Goal: Task Accomplishment & Management: Use online tool/utility

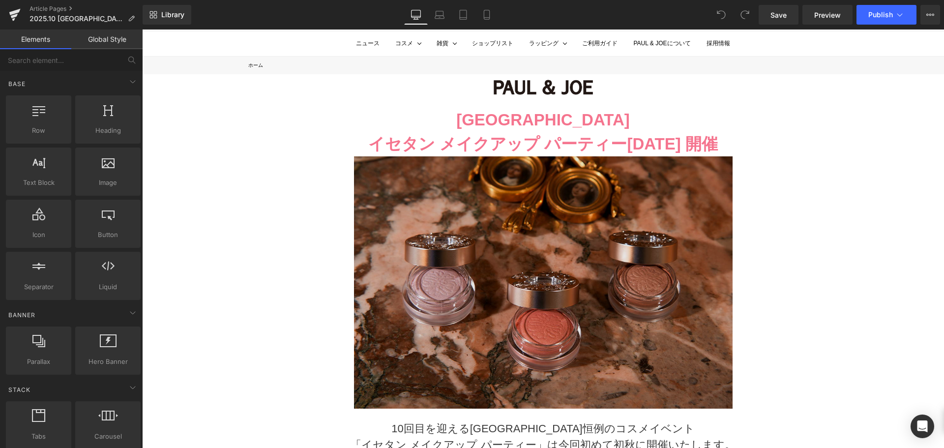
scroll to position [51, 0]
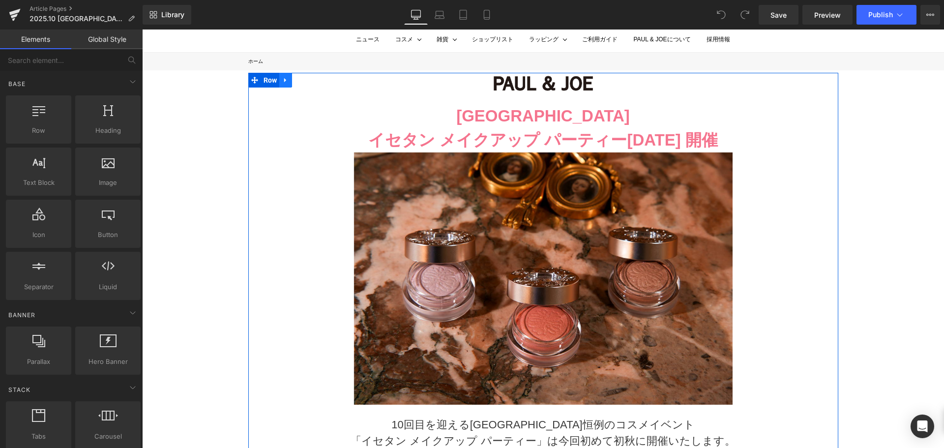
click at [284, 84] on link at bounding box center [285, 80] width 13 height 15
click at [308, 80] on icon at bounding box center [311, 80] width 7 height 7
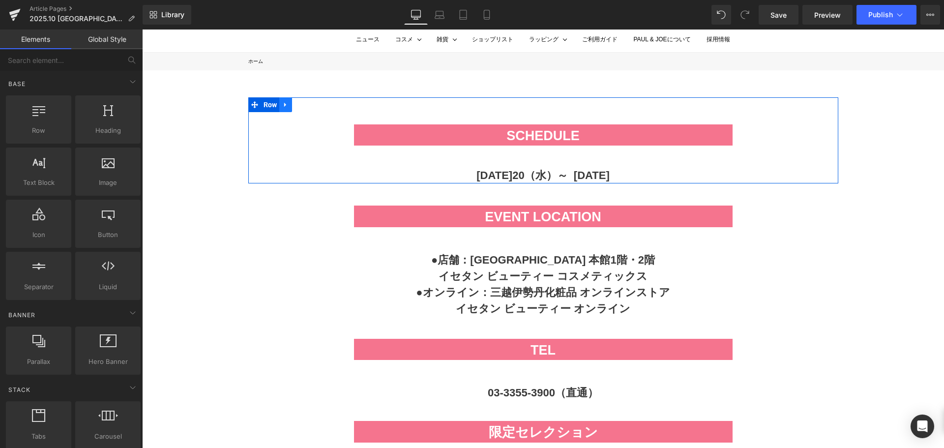
click at [282, 106] on icon at bounding box center [285, 104] width 7 height 7
click at [305, 107] on link at bounding box center [311, 104] width 13 height 15
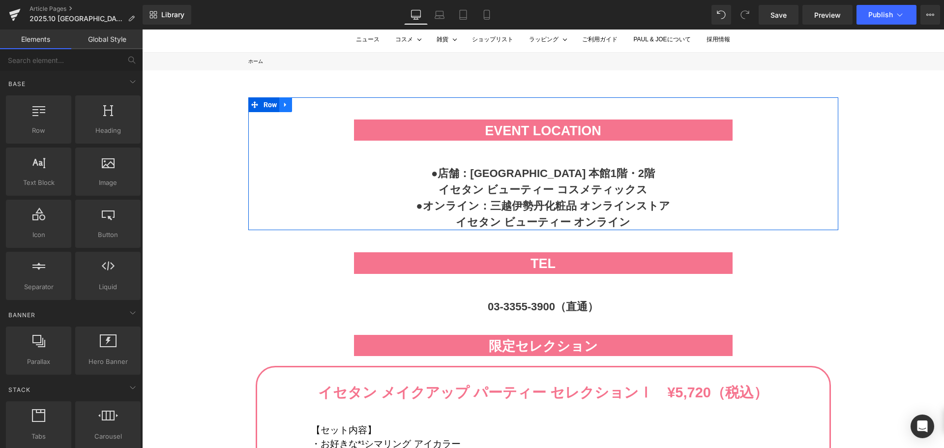
click at [282, 103] on icon at bounding box center [285, 104] width 7 height 7
click at [305, 105] on link at bounding box center [311, 104] width 13 height 15
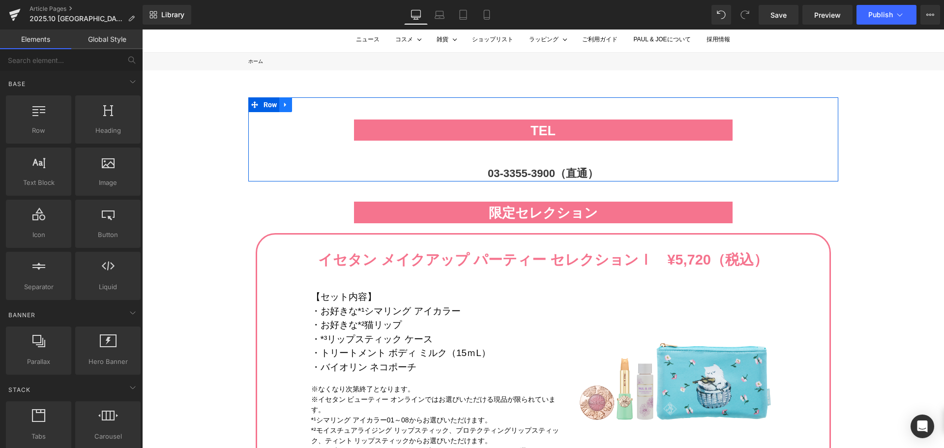
click at [285, 107] on icon at bounding box center [285, 104] width 7 height 7
click at [307, 112] on link at bounding box center [311, 104] width 13 height 15
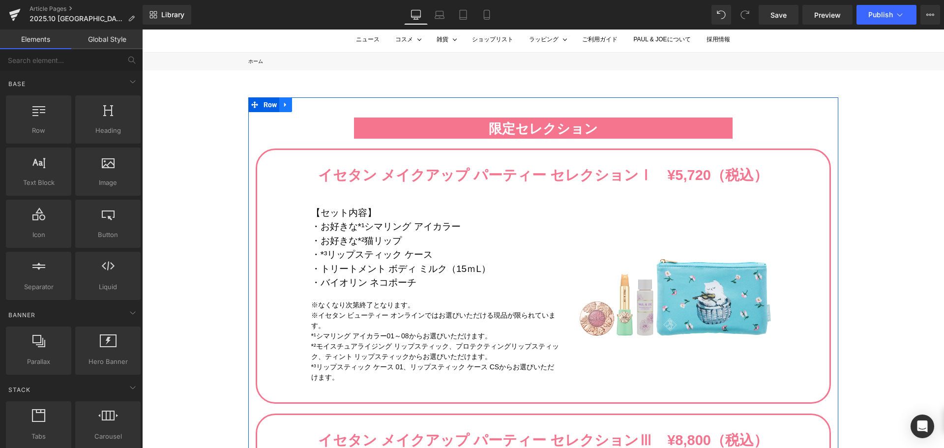
click at [285, 107] on icon at bounding box center [285, 104] width 7 height 7
click at [308, 108] on icon at bounding box center [311, 104] width 7 height 7
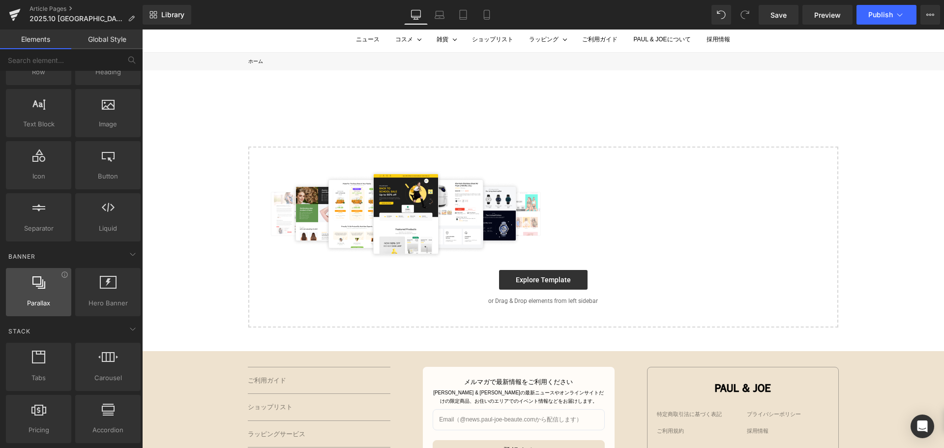
scroll to position [63, 0]
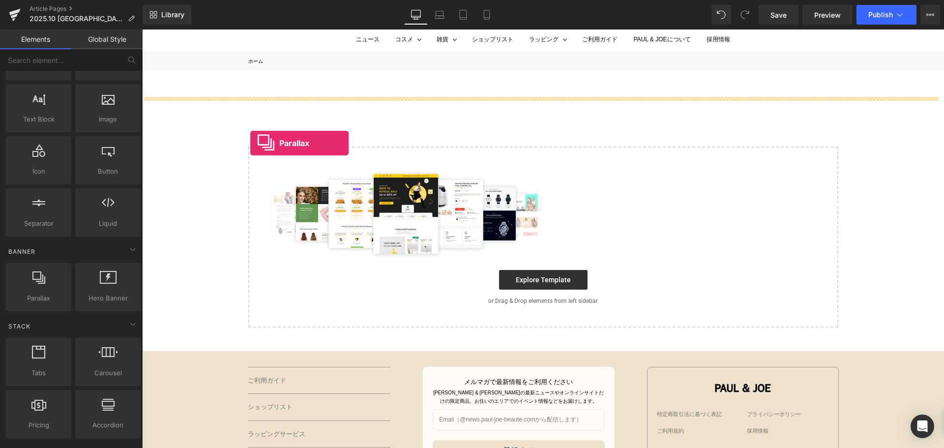
drag, startPoint x: 178, startPoint y: 319, endPoint x: 250, endPoint y: 143, distance: 189.9
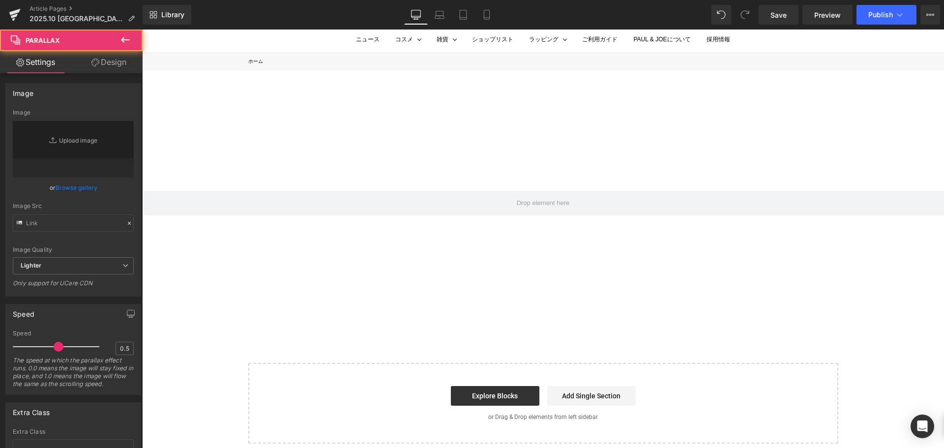
type input "[URL][DOMAIN_NAME]"
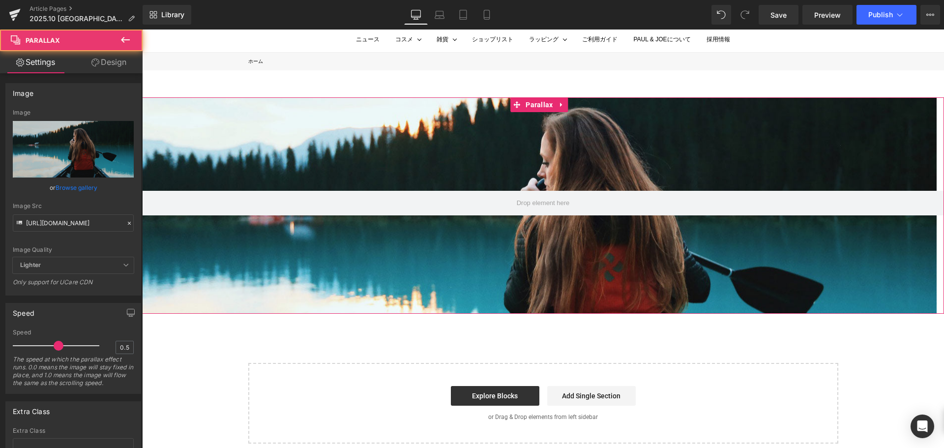
scroll to position [720, 795]
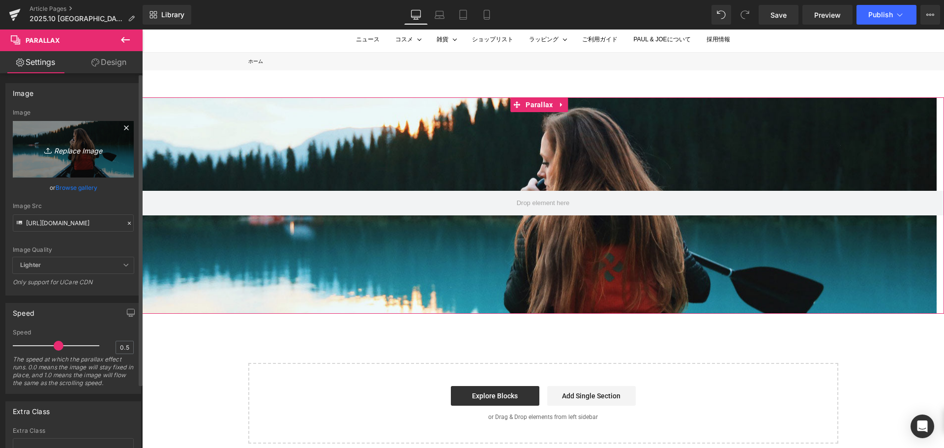
click at [80, 142] on link "Replace Image" at bounding box center [73, 149] width 121 height 57
click at [56, 150] on icon "Replace Image" at bounding box center [73, 149] width 79 height 12
type input "C:\fakepath\名称未設定 1.png"
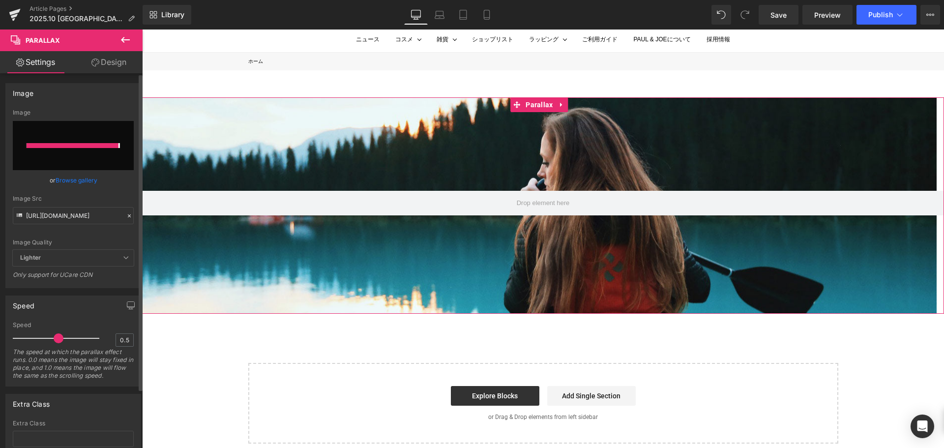
type input "[URL][DOMAIN_NAME]"
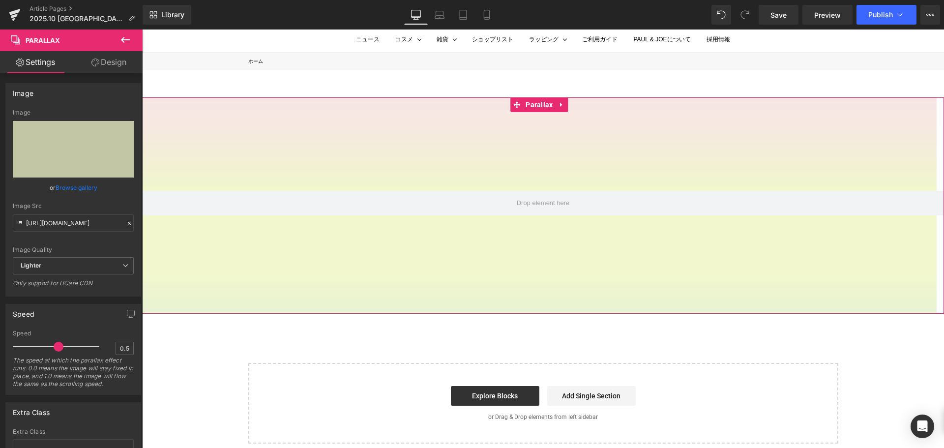
click at [111, 71] on link "Design" at bounding box center [108, 62] width 71 height 22
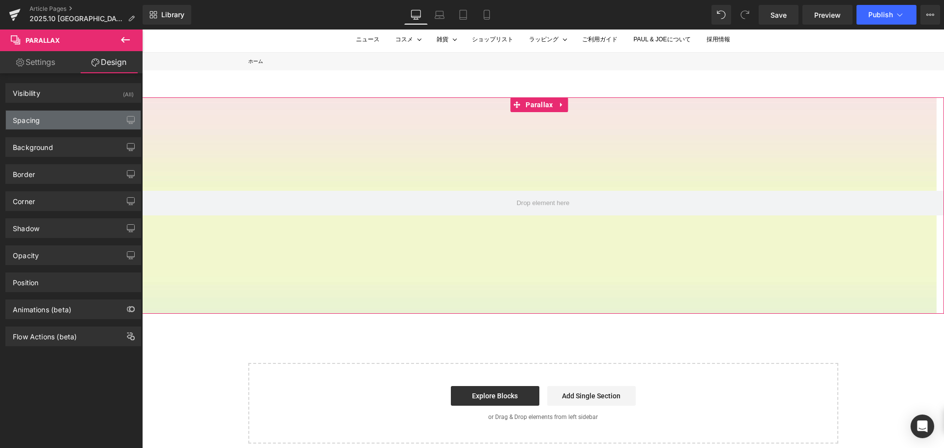
type input "0"
type input "190"
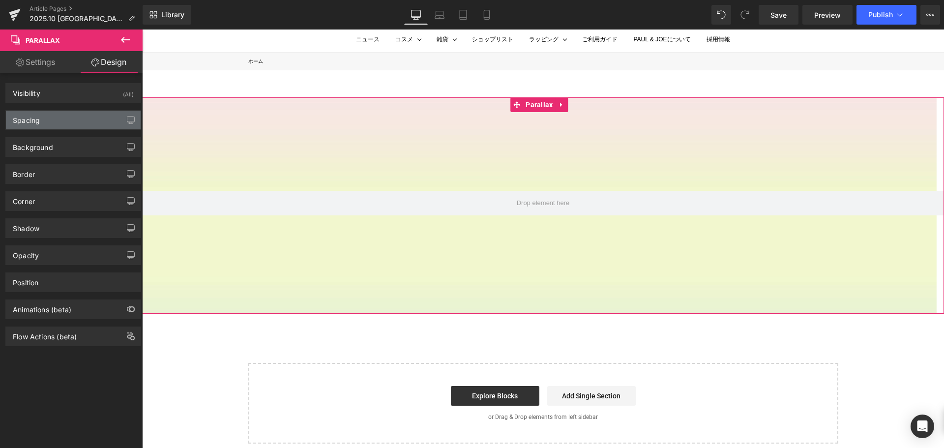
type input "0"
type input "200"
type input "0"
click at [102, 118] on div "Spacing" at bounding box center [73, 120] width 135 height 19
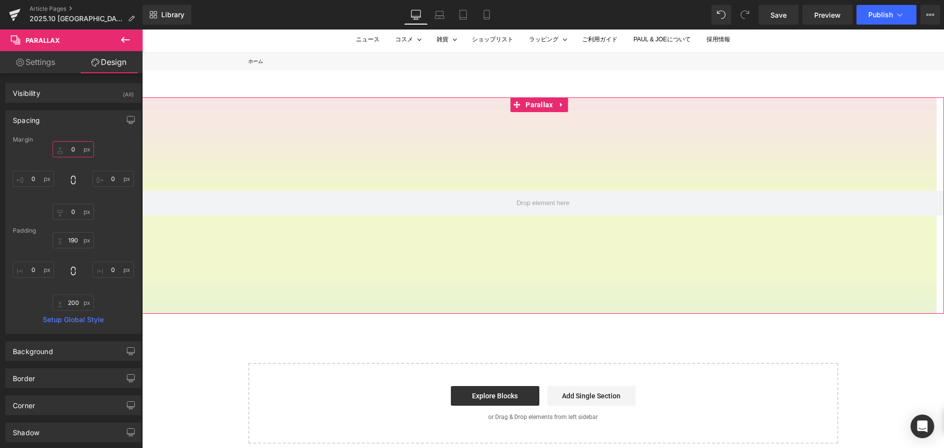
click at [75, 150] on input "0" at bounding box center [73, 149] width 41 height 16
type input "ー"
type input "ー５"
type input "ー５５"
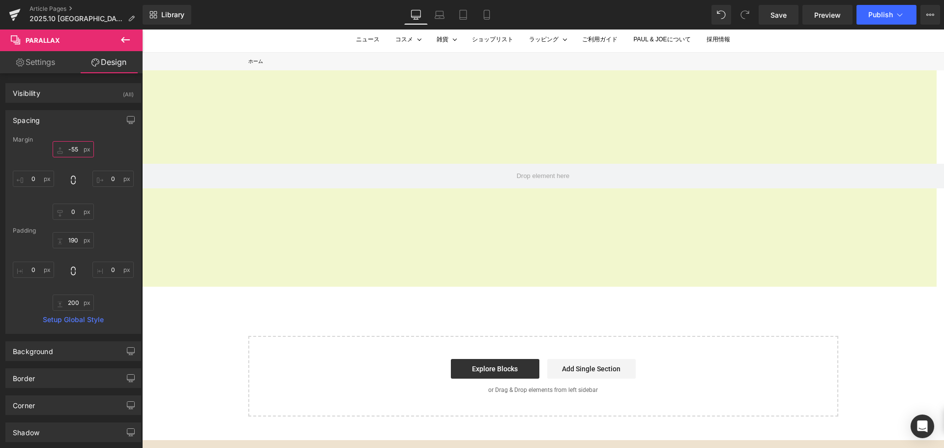
scroll to position [693, 795]
type input "-55"
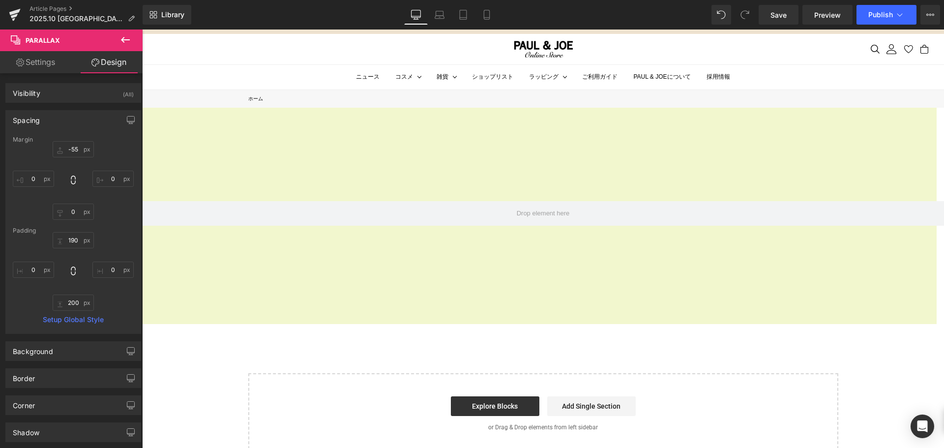
scroll to position [3, 0]
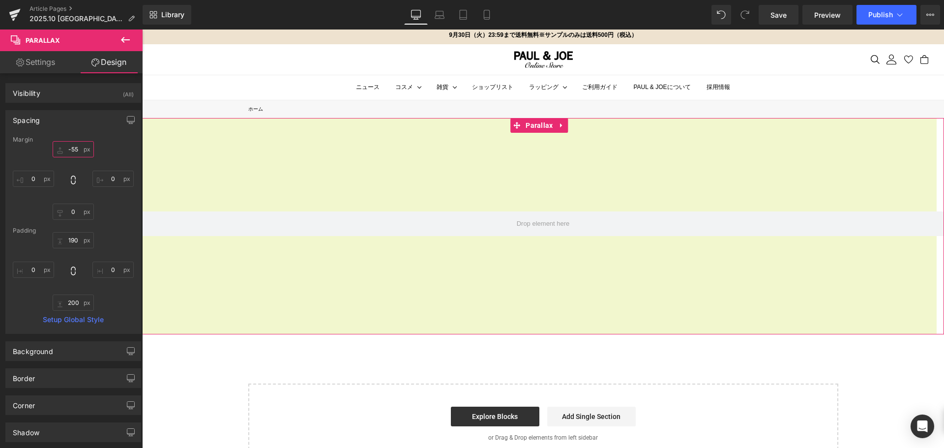
click at [81, 151] on input "-55" at bounding box center [73, 149] width 41 height 16
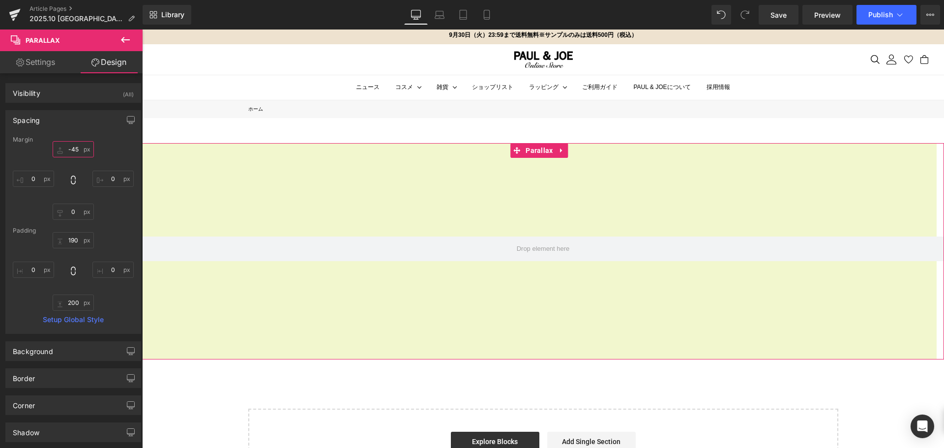
scroll to position [698, 795]
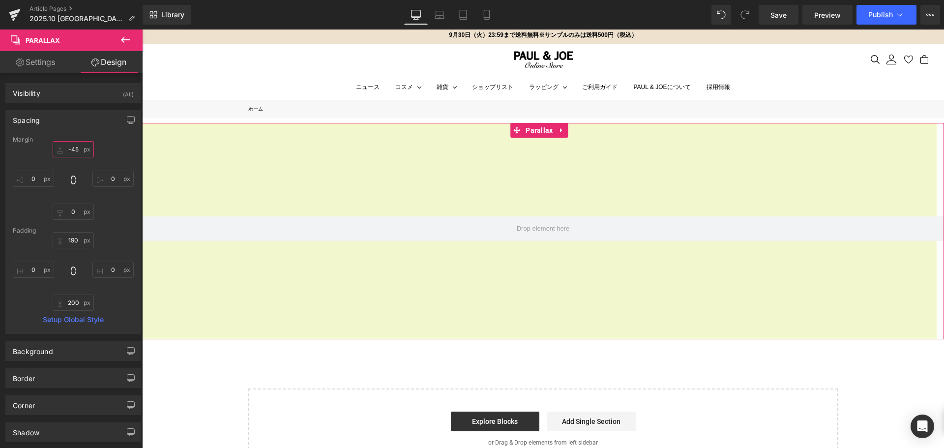
type input "-45"
click at [80, 156] on input "-45" at bounding box center [73, 149] width 41 height 16
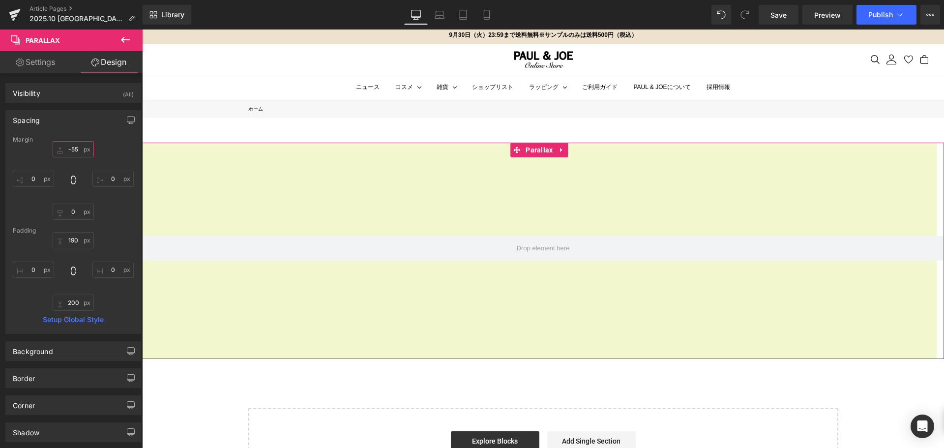
scroll to position [693, 795]
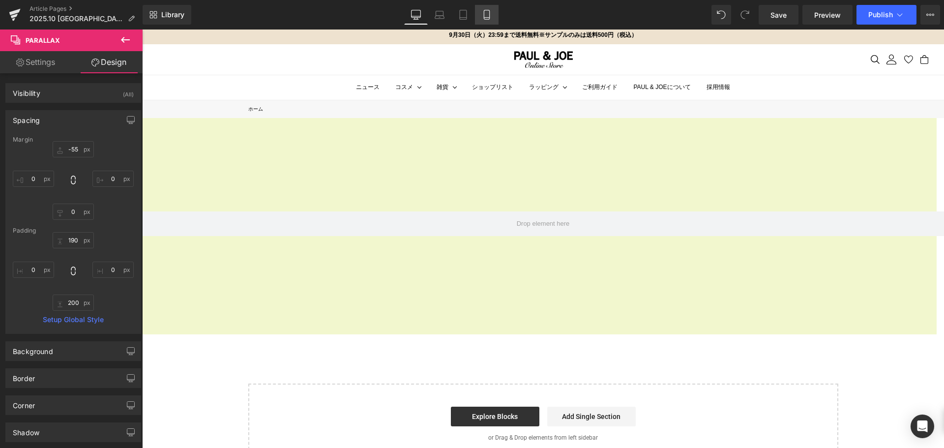
click at [496, 14] on link "Mobile" at bounding box center [487, 15] width 24 height 20
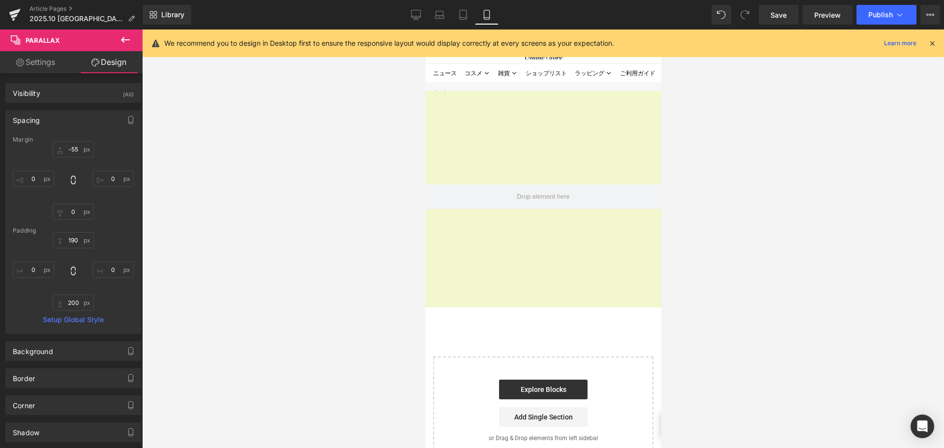
type input "-55"
type input "0"
type input "190"
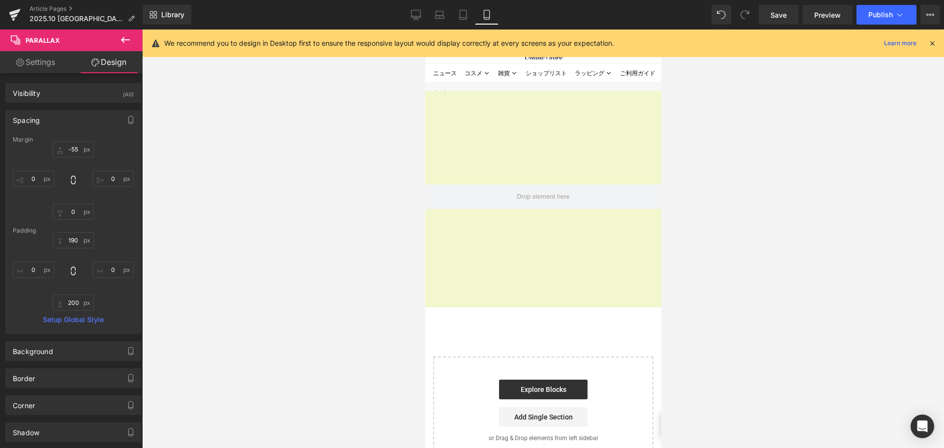
type input "0"
type input "200"
type input "0"
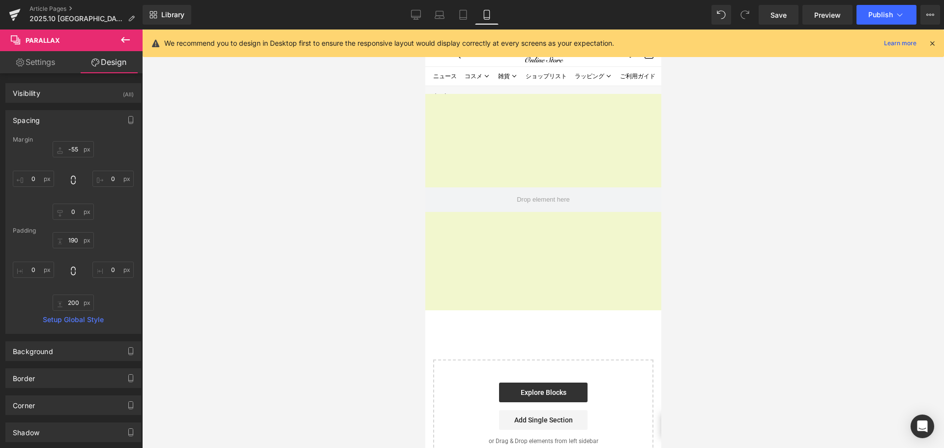
scroll to position [937, 229]
click at [77, 154] on input "-55" at bounding box center [73, 149] width 41 height 16
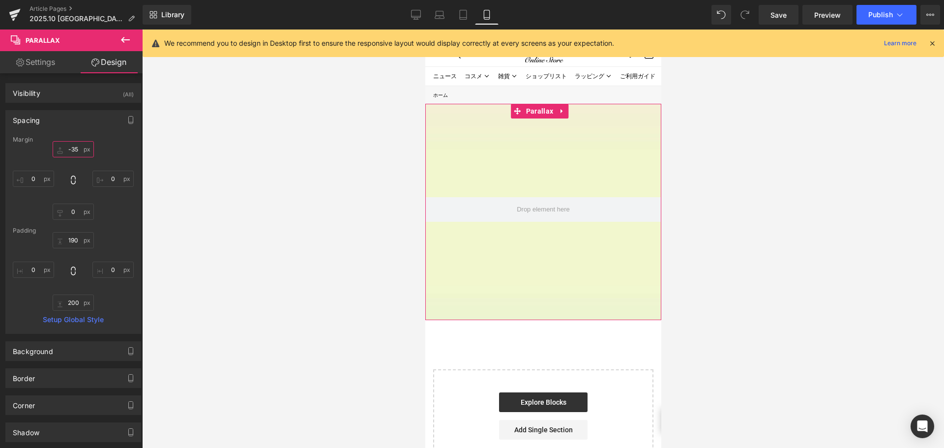
scroll to position [947, 229]
type input "-35"
click at [123, 42] on icon at bounding box center [125, 40] width 9 height 6
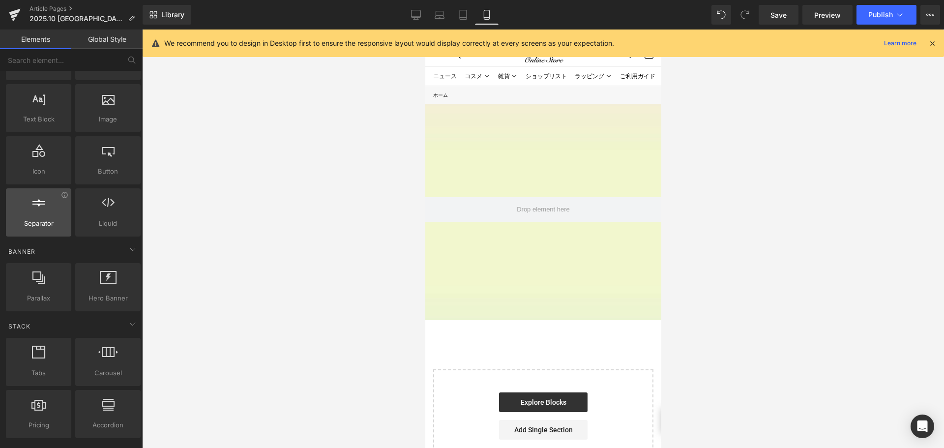
scroll to position [0, 0]
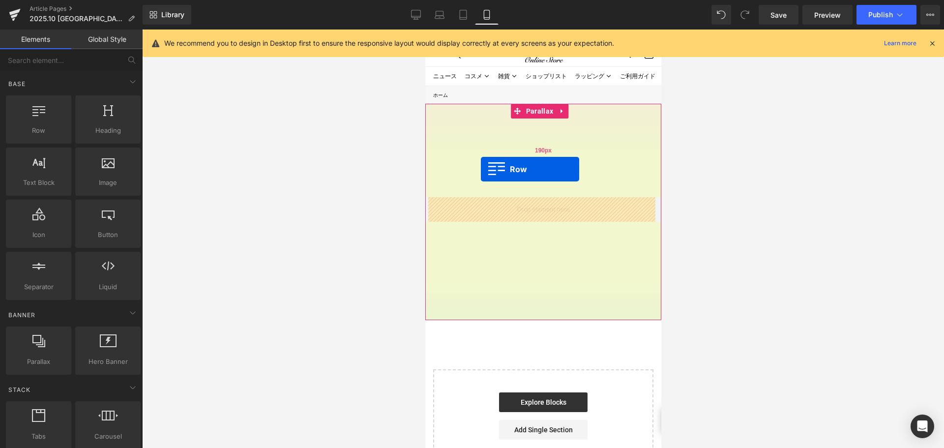
drag, startPoint x: 465, startPoint y: 154, endPoint x: 480, endPoint y: 170, distance: 21.6
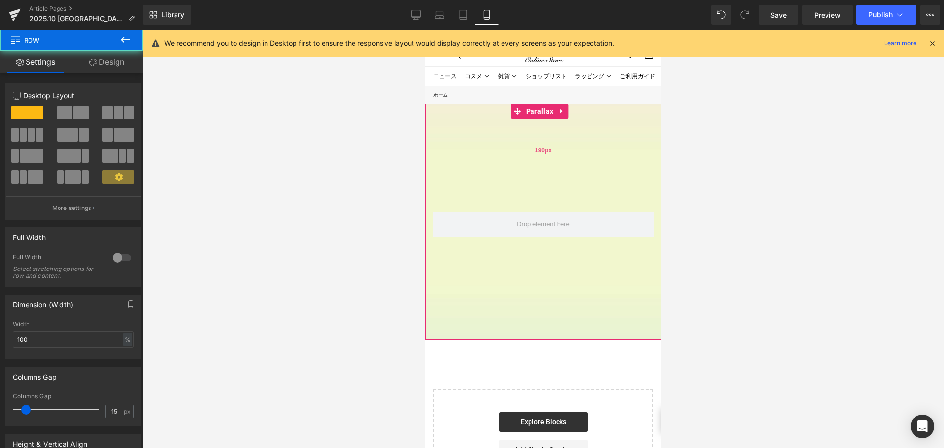
scroll to position [967, 229]
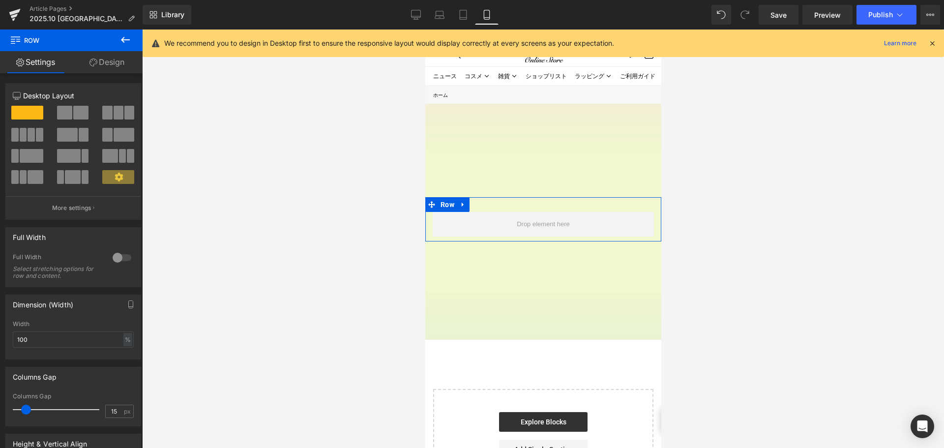
click at [122, 69] on link "Design" at bounding box center [106, 62] width 71 height 22
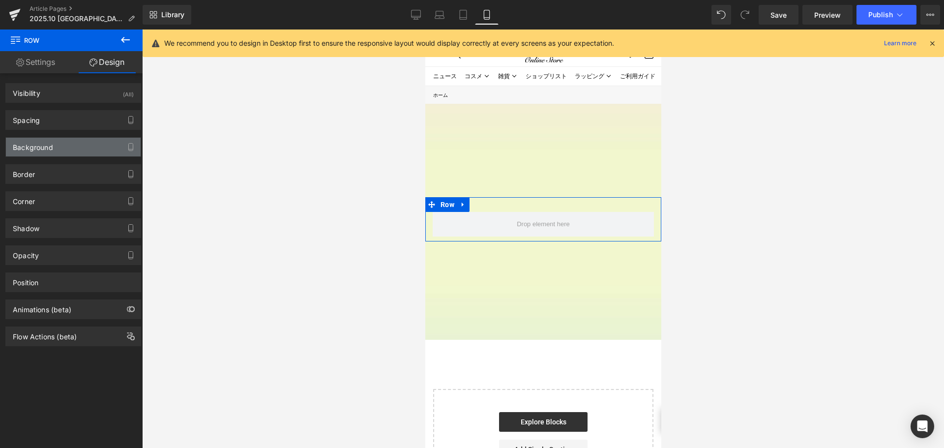
click at [85, 153] on div "Background" at bounding box center [73, 147] width 135 height 19
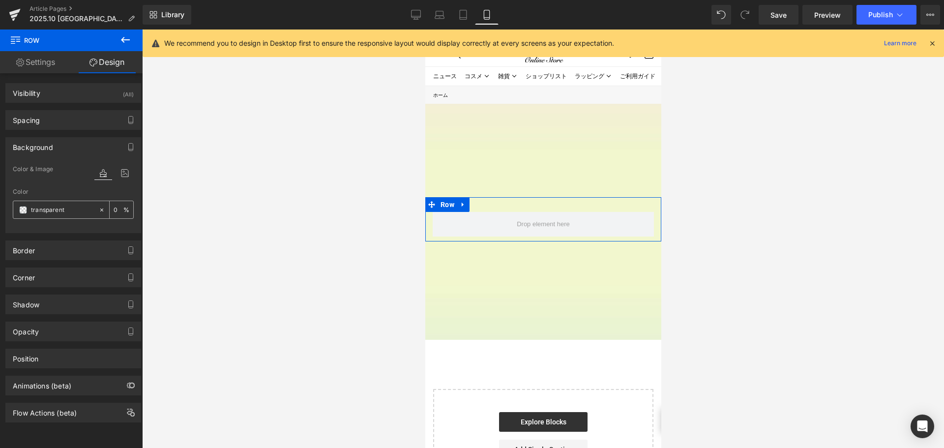
click at [23, 211] on span at bounding box center [23, 210] width 8 height 8
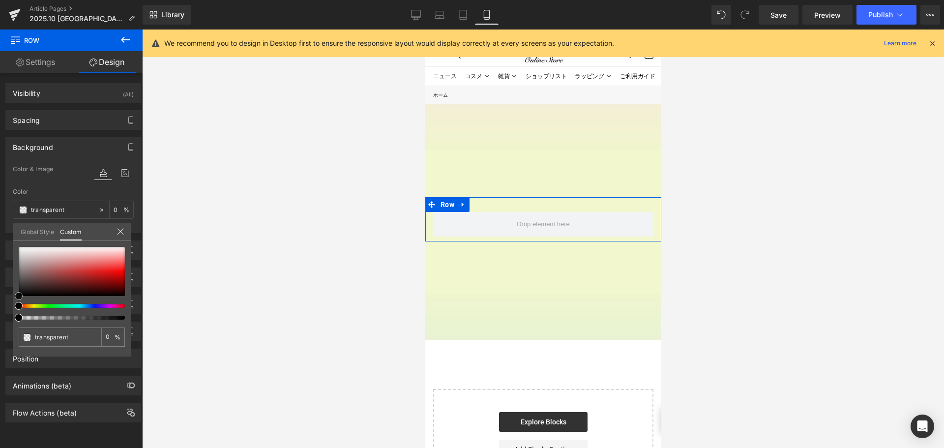
type input "#cec9c9"
type input "100"
type input "#cec9c9"
type input "100"
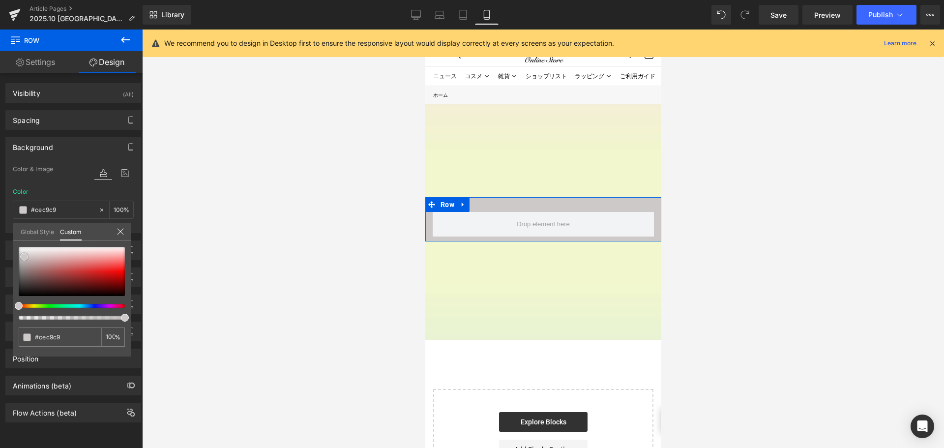
type input "#ddd9d9"
type input "#f2f2f2"
type input "#ffffff"
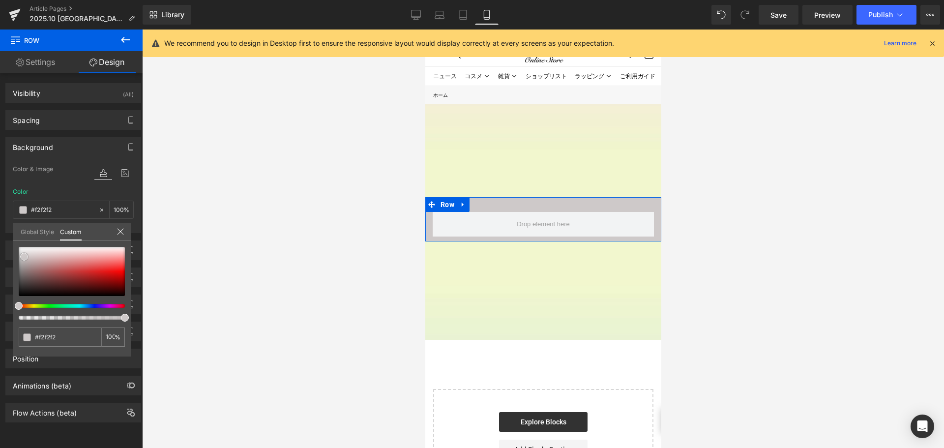
type input "#ffffff"
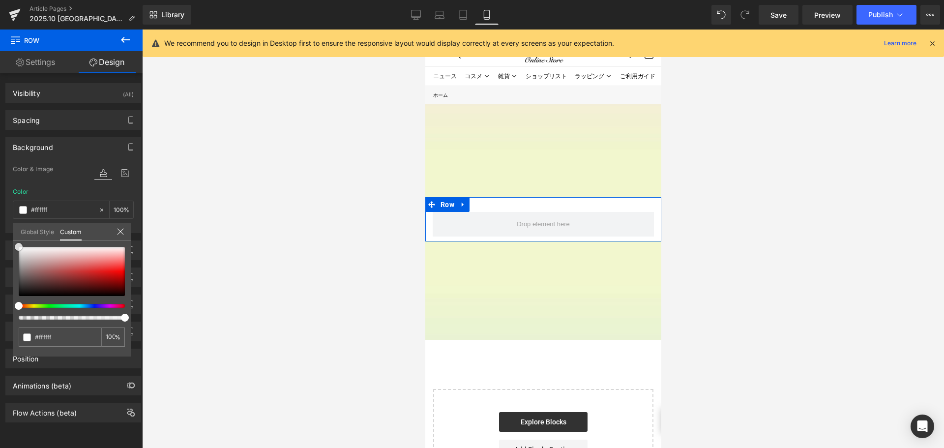
drag, startPoint x: 24, startPoint y: 257, endPoint x: 5, endPoint y: 237, distance: 27.5
click at [5, 233] on div "Background Color & Image color rgba(255, 255, 255, 1) Color #ffffff 100 % Image…" at bounding box center [73, 181] width 147 height 103
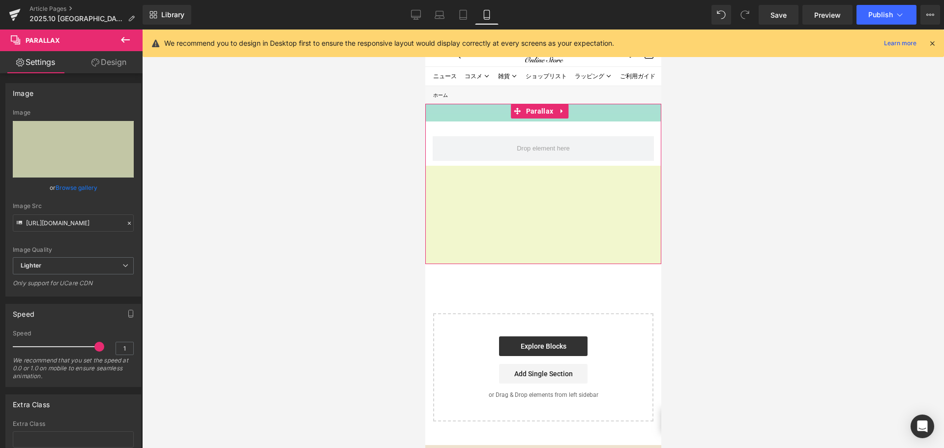
scroll to position [890, 229]
drag, startPoint x: 529, startPoint y: 179, endPoint x: 534, endPoint y: 104, distance: 75.9
click at [534, 104] on div "Row Parallax 35px" at bounding box center [543, 184] width 236 height 160
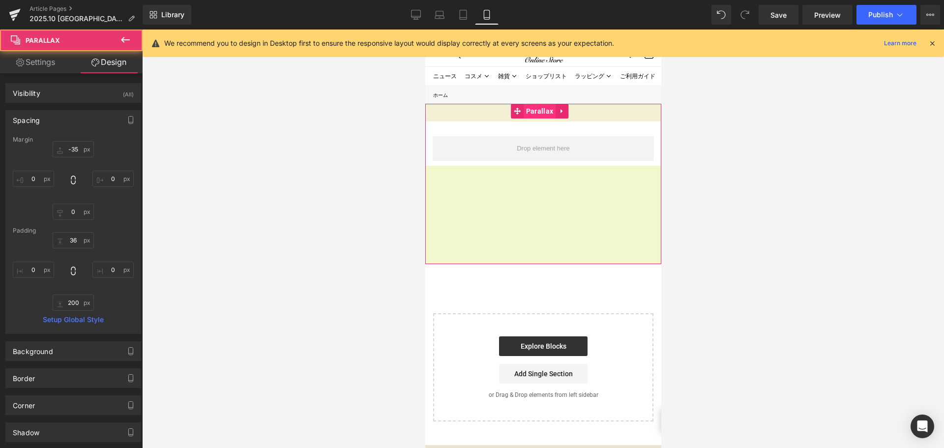
scroll to position [891, 229]
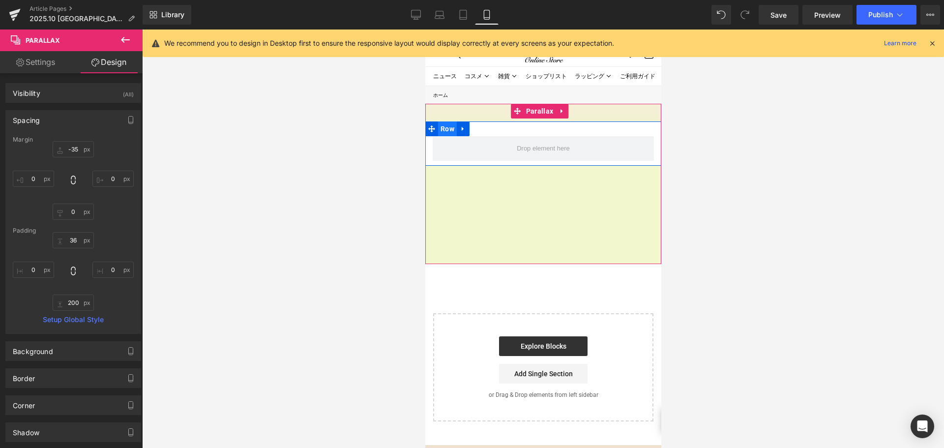
click at [447, 128] on span "Row" at bounding box center [447, 128] width 19 height 15
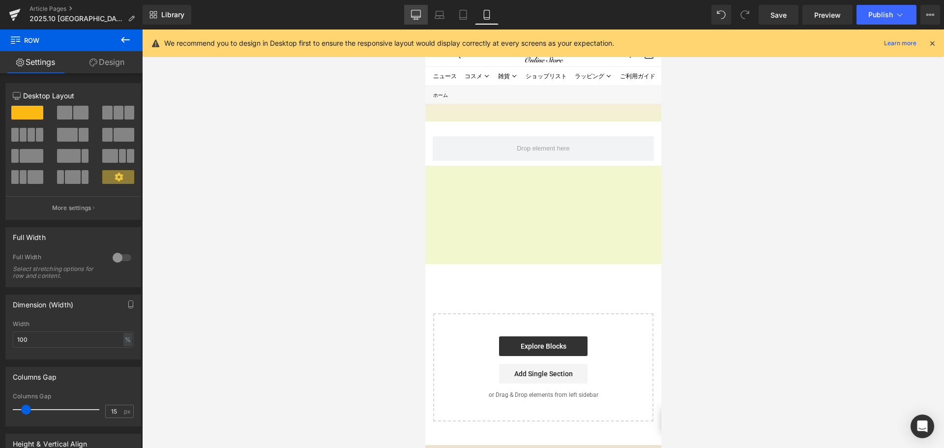
click at [421, 10] on link "Desktop" at bounding box center [416, 15] width 24 height 20
type input "1200"
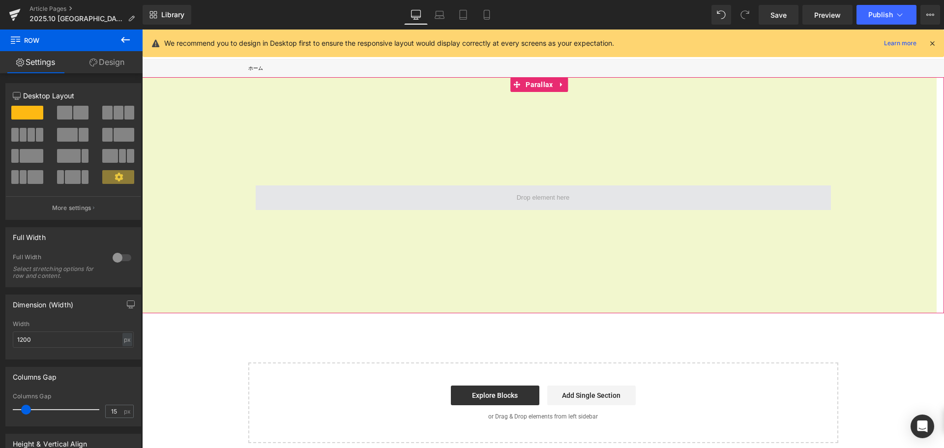
scroll to position [43, 0]
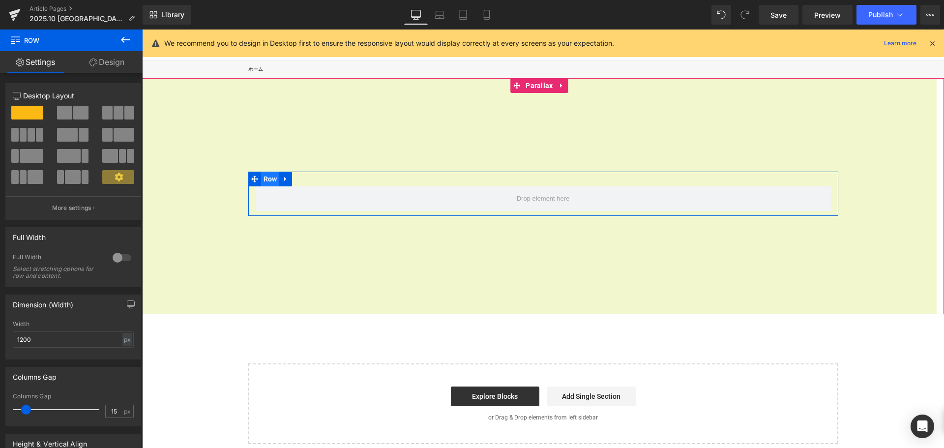
click at [261, 178] on span "Row" at bounding box center [270, 179] width 19 height 15
click at [119, 63] on link "Design" at bounding box center [106, 62] width 71 height 22
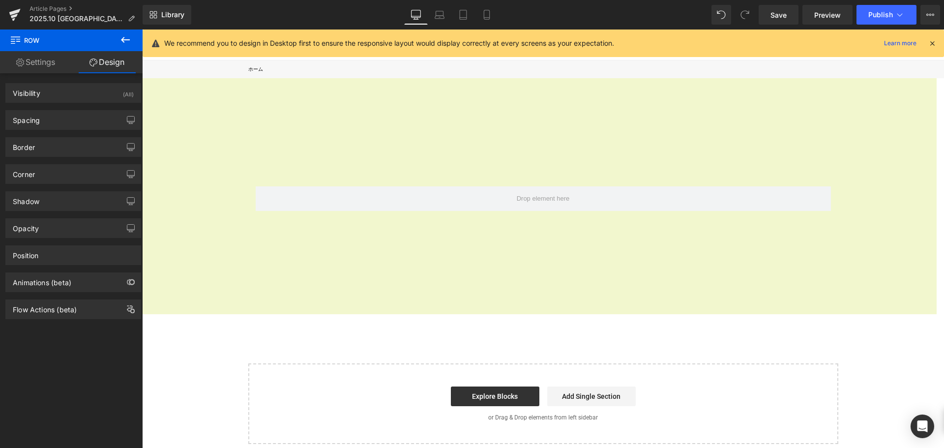
click at [132, 42] on button at bounding box center [125, 41] width 34 height 22
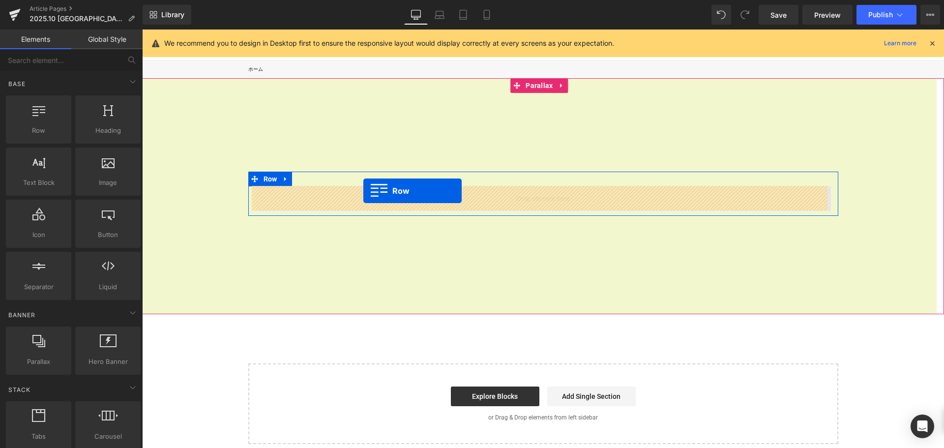
drag, startPoint x: 195, startPoint y: 137, endPoint x: 363, endPoint y: 191, distance: 177.1
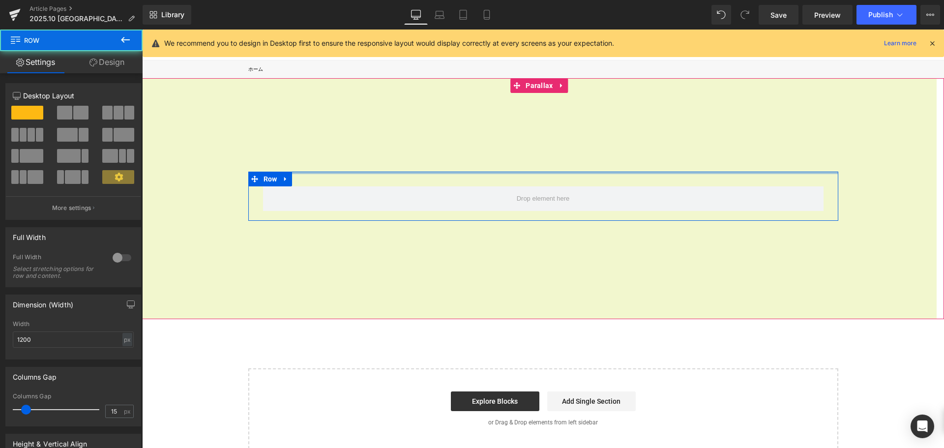
scroll to position [717, 795]
drag, startPoint x: 363, startPoint y: 183, endPoint x: 360, endPoint y: 159, distance: 24.8
click at [360, 159] on div "Row Row Parallax 36px" at bounding box center [543, 198] width 802 height 241
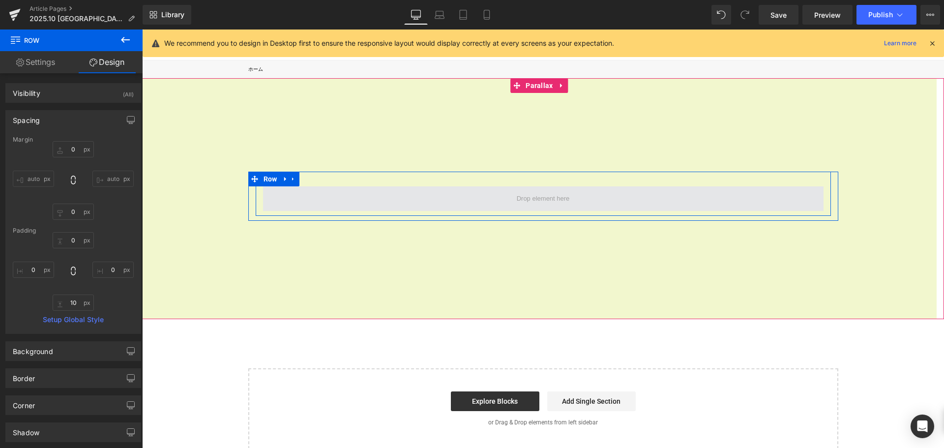
click at [273, 194] on span at bounding box center [543, 198] width 561 height 25
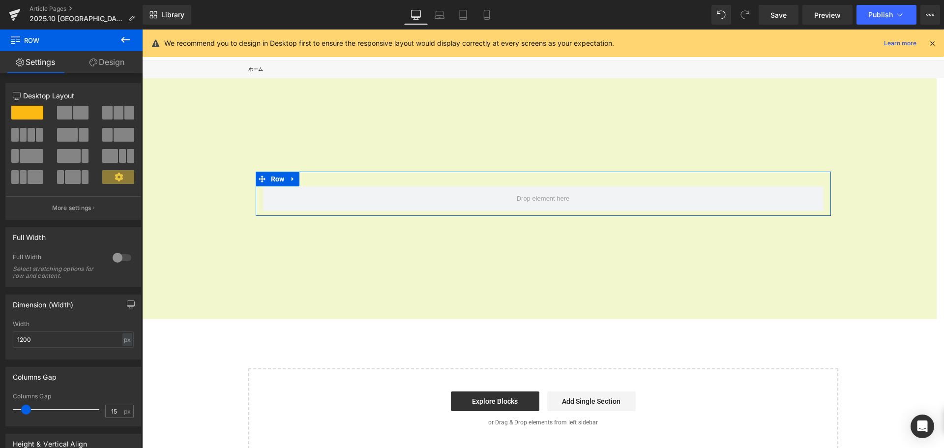
click at [120, 62] on link "Design" at bounding box center [106, 62] width 71 height 22
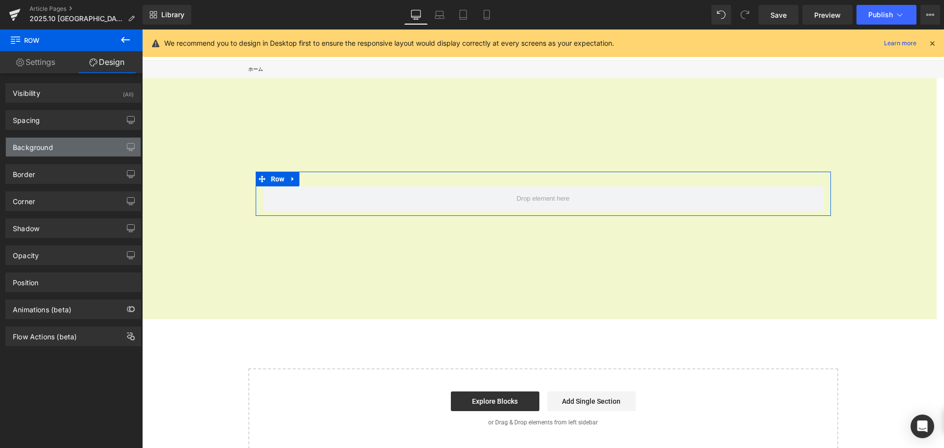
type input "transparent"
type input "0"
click at [79, 146] on div "Background" at bounding box center [73, 147] width 135 height 19
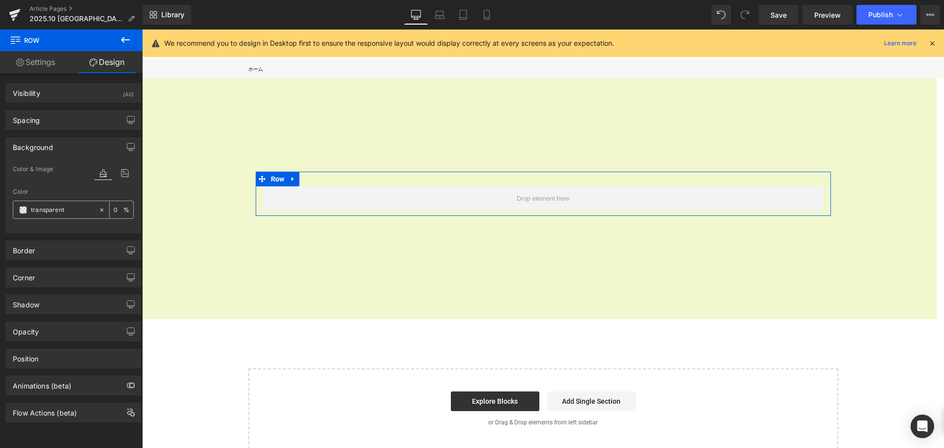
click at [25, 209] on span at bounding box center [23, 210] width 8 height 8
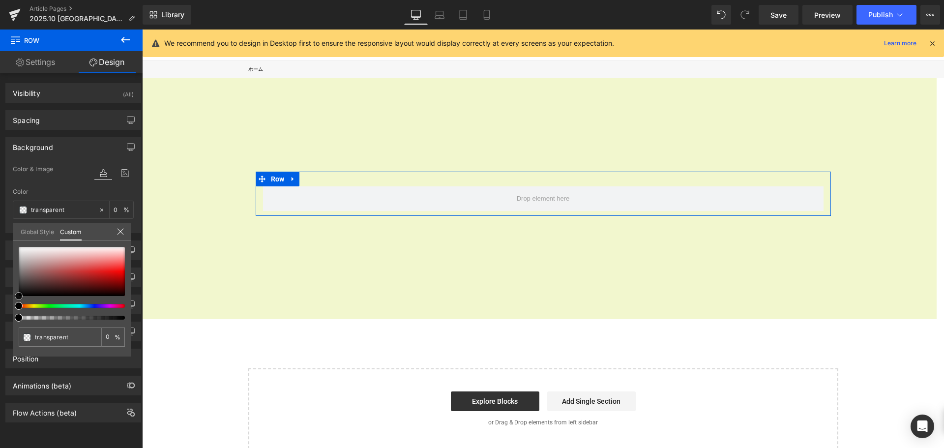
type input "#f1eeee"
type input "100"
type input "#f1eeee"
type input "100"
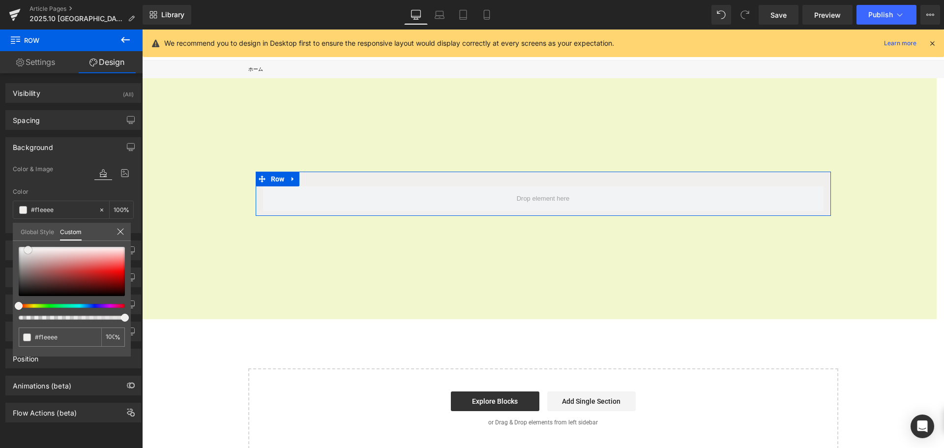
type input "#f0eeee"
type input "#ffffff"
drag, startPoint x: 28, startPoint y: 250, endPoint x: 0, endPoint y: 227, distance: 36.3
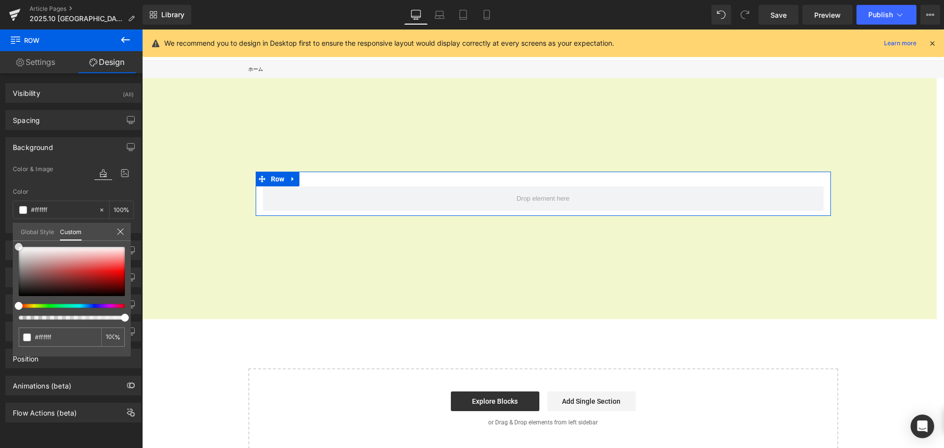
click at [0, 227] on div "Background Color & Image color rgba(255, 255, 255, 1) Color #ffffff 100 % Image…" at bounding box center [73, 181] width 147 height 103
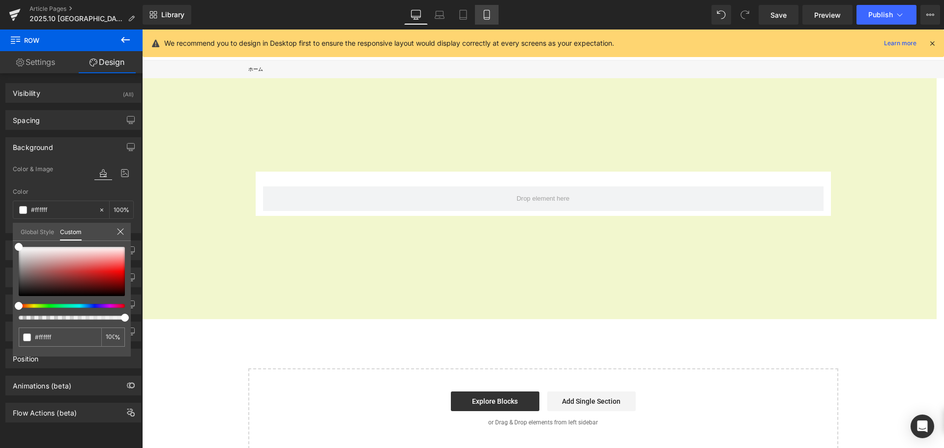
click at [494, 21] on link "Mobile" at bounding box center [487, 15] width 24 height 20
type input "100"
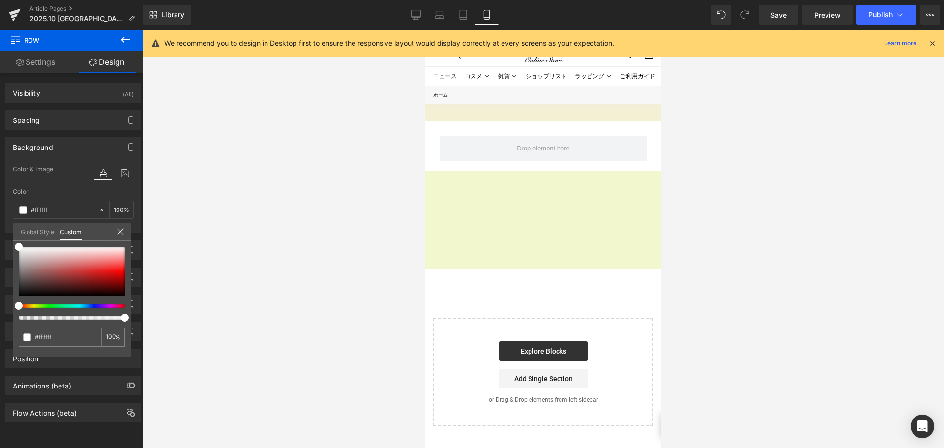
scroll to position [896, 229]
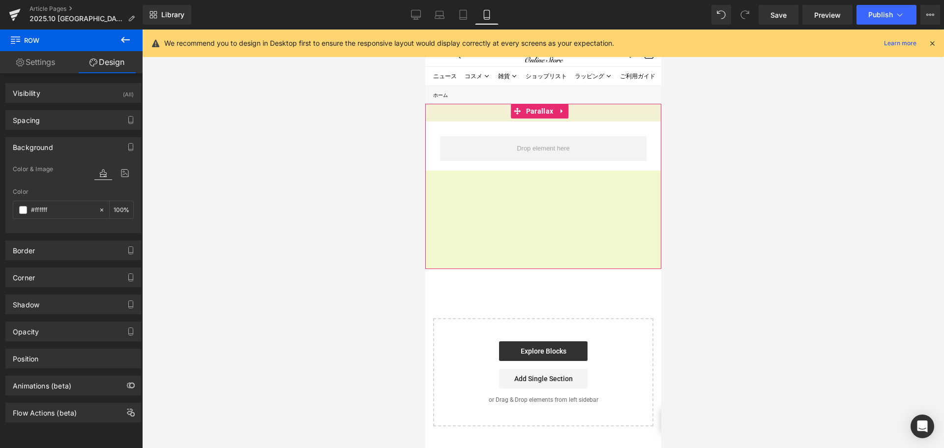
click at [429, 144] on div "Row" at bounding box center [543, 143] width 236 height 44
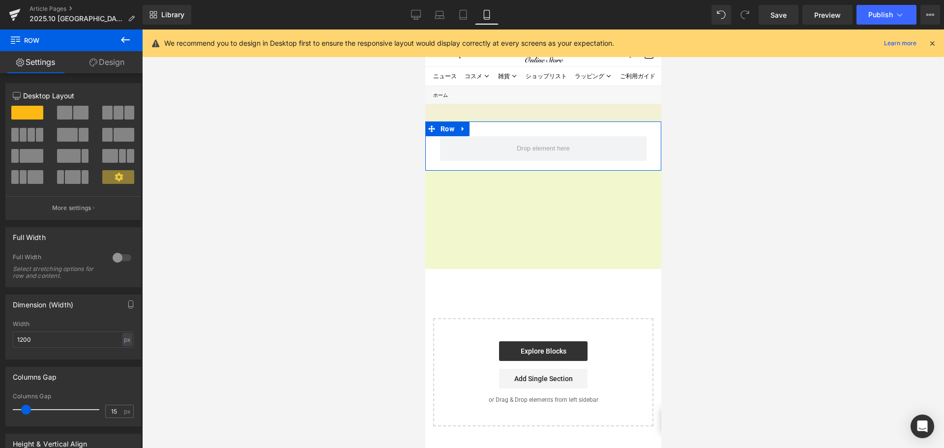
click at [117, 65] on link "Design" at bounding box center [106, 62] width 71 height 22
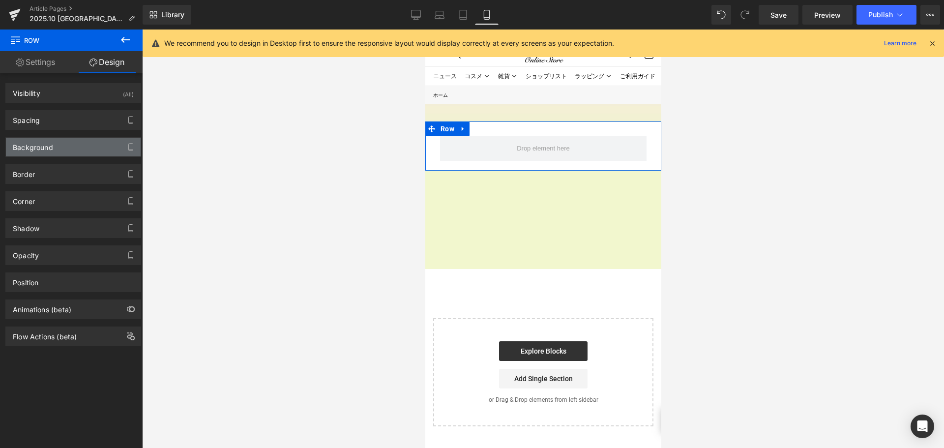
click at [87, 149] on div "Background" at bounding box center [73, 147] width 135 height 19
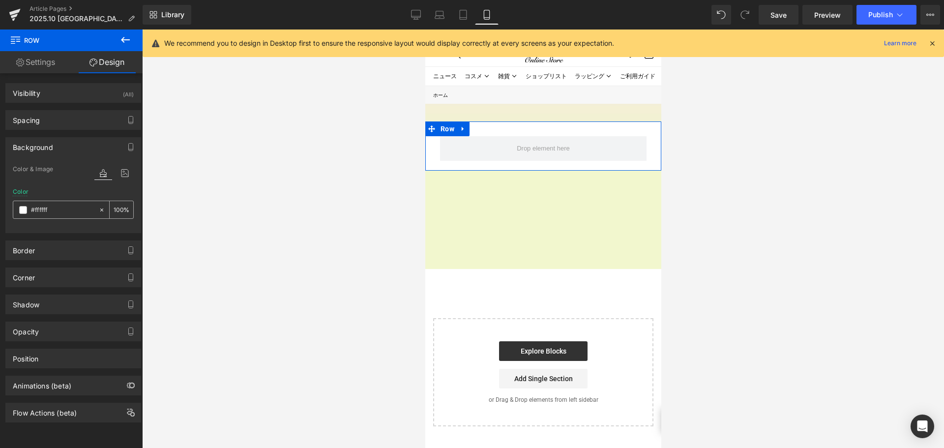
click at [98, 211] on icon at bounding box center [101, 210] width 7 height 7
type input "none"
type input "0"
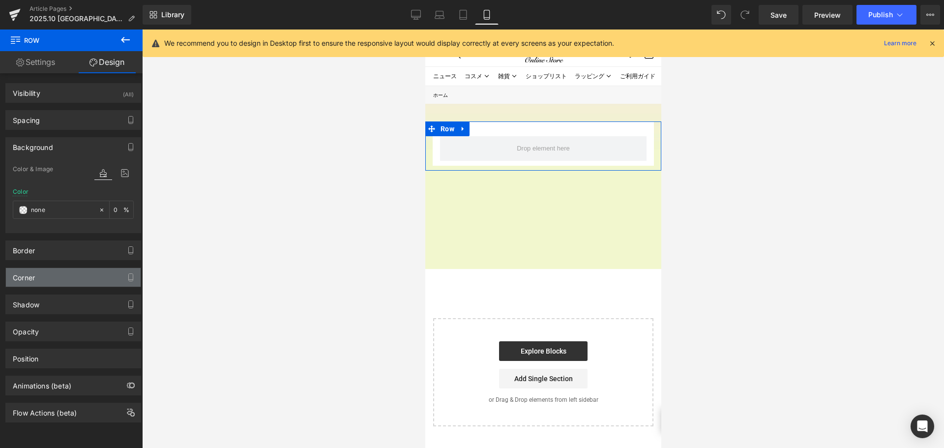
click at [68, 279] on div "Corner" at bounding box center [73, 277] width 135 height 19
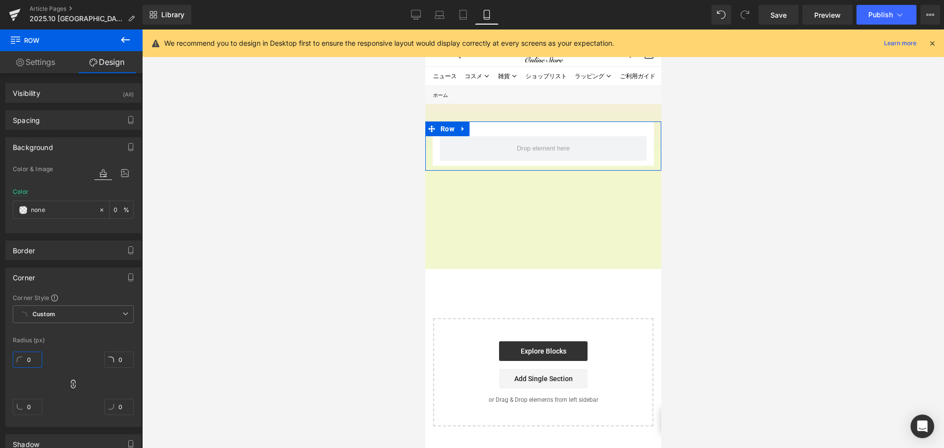
click at [37, 355] on input "0" at bounding box center [28, 360] width 30 height 16
type input "20"
type input "2"
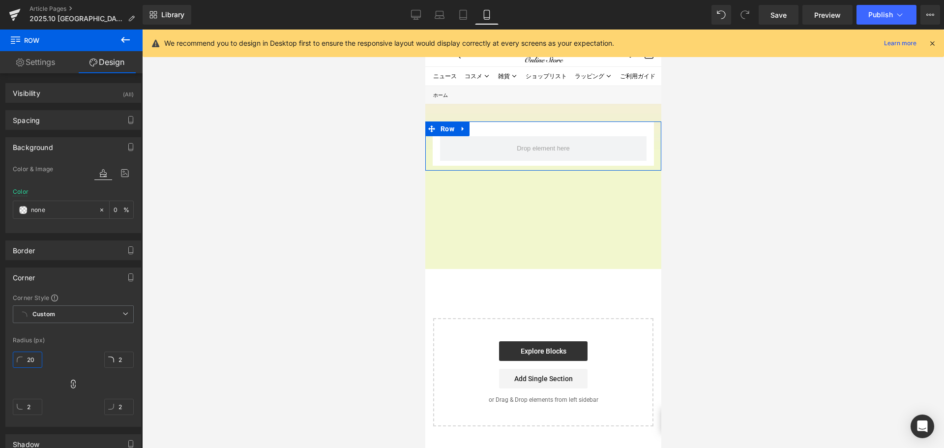
type input "20"
type input "2"
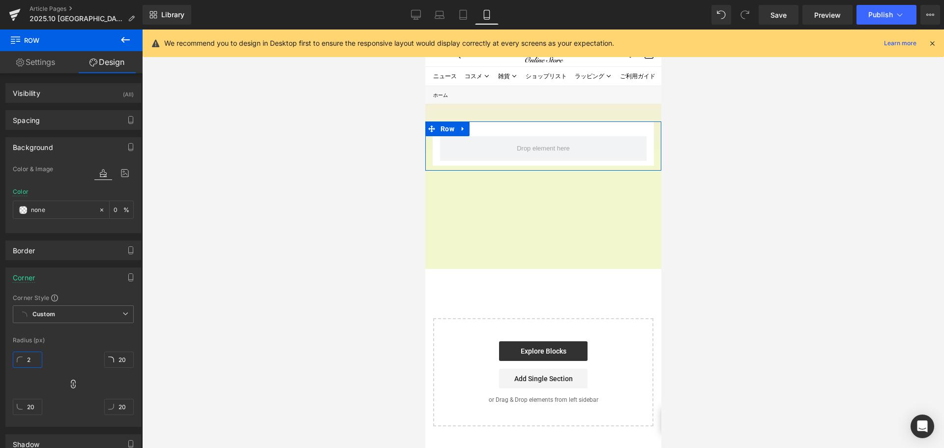
type input "2"
type input "30"
type input "3"
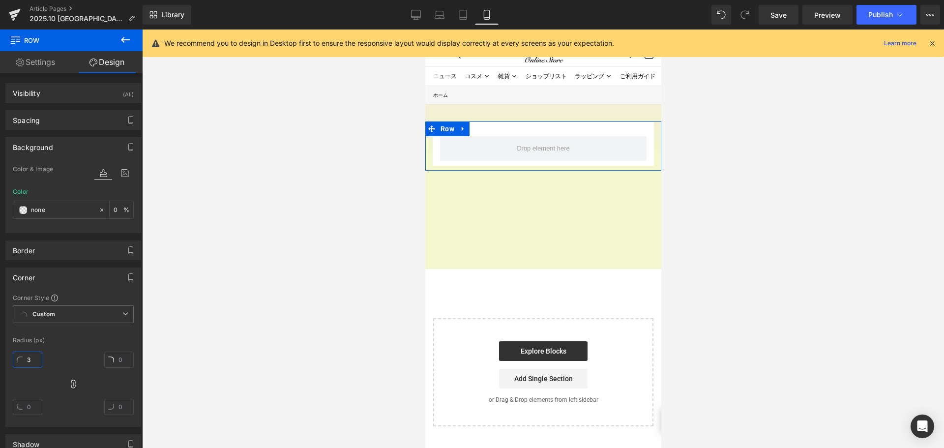
type input "3"
type input "30"
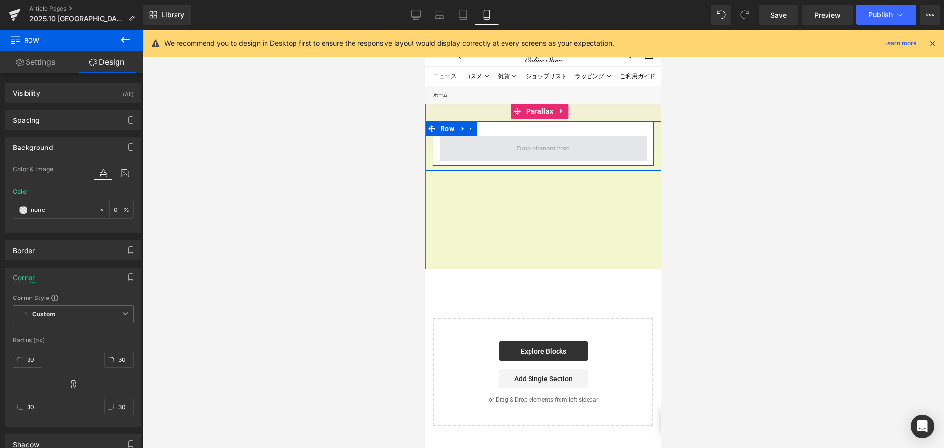
type input "3"
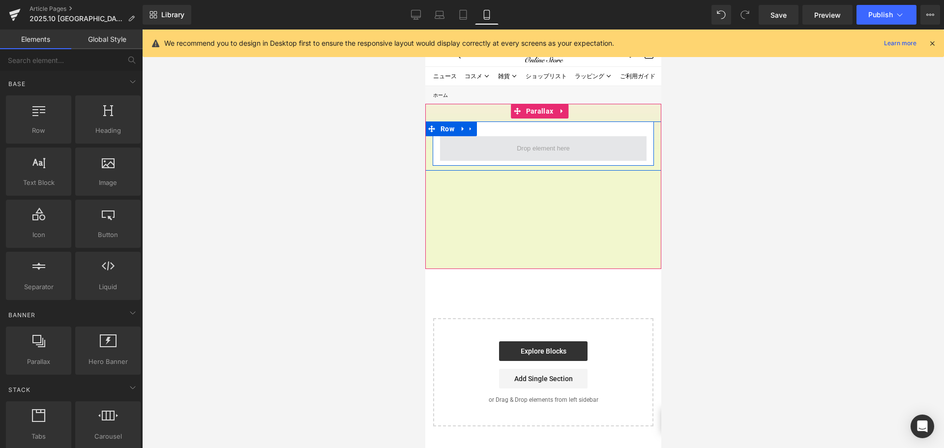
click at [513, 150] on span at bounding box center [543, 148] width 60 height 15
click at [453, 139] on span at bounding box center [543, 148] width 207 height 25
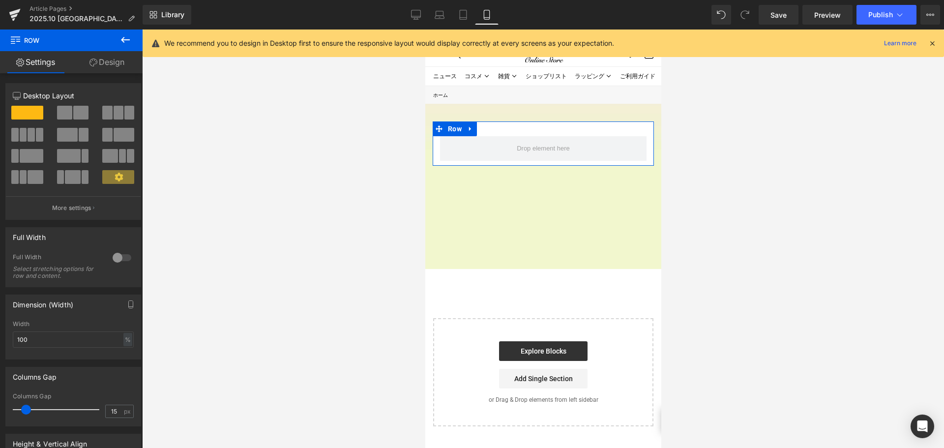
click at [124, 64] on link "Design" at bounding box center [106, 62] width 71 height 22
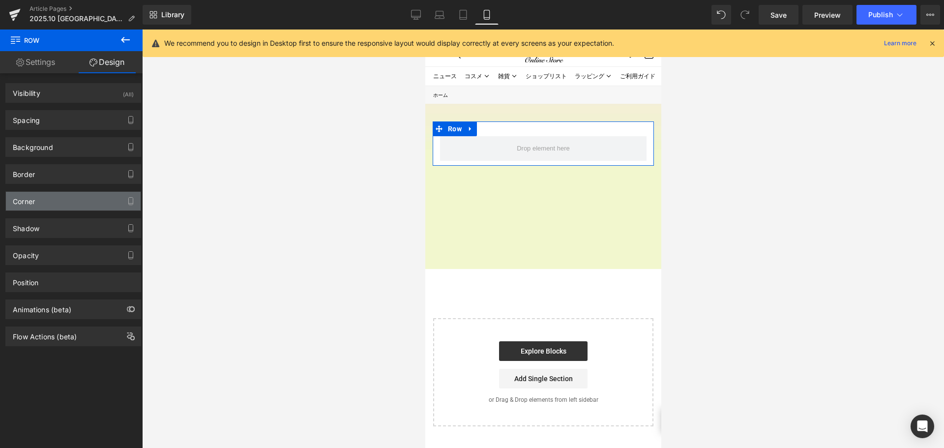
click at [54, 206] on div "Corner" at bounding box center [73, 201] width 135 height 19
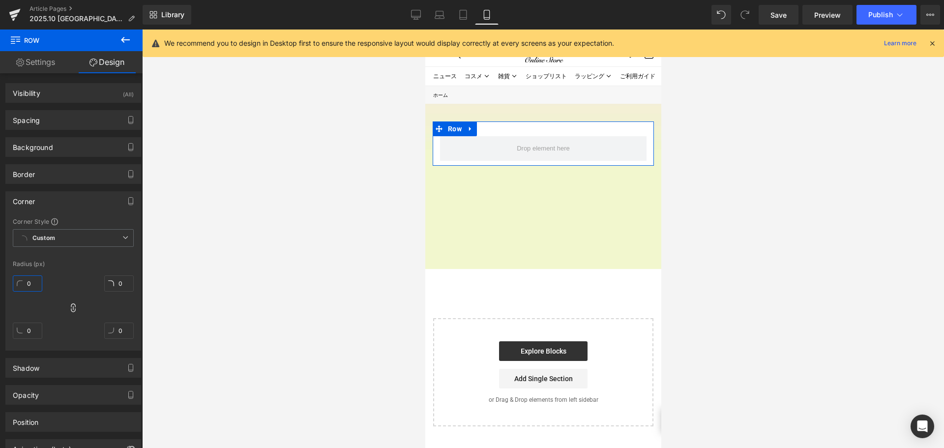
click at [37, 283] on input "0" at bounding box center [28, 283] width 30 height 16
type input "20"
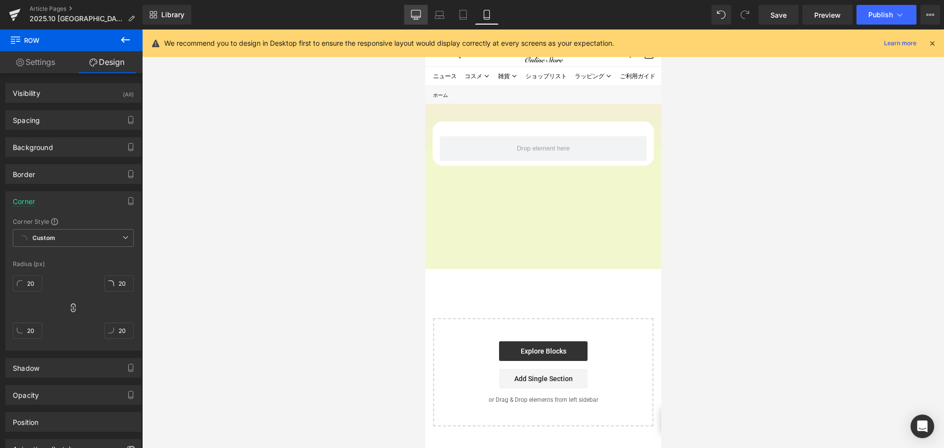
click at [419, 13] on icon at bounding box center [416, 15] width 10 height 10
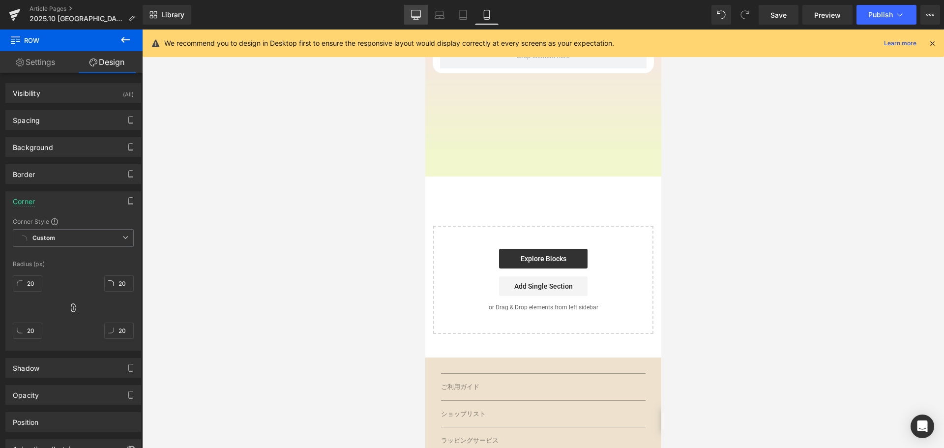
type input "0"
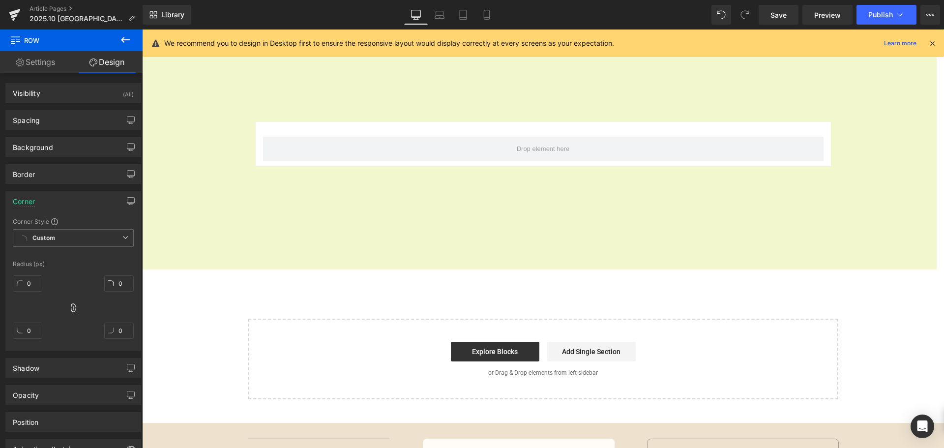
scroll to position [5, 5]
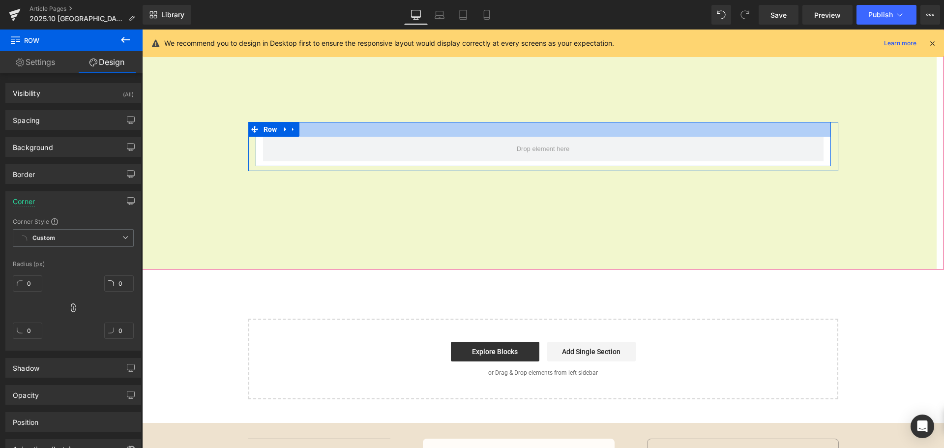
click at [385, 135] on div at bounding box center [543, 129] width 575 height 15
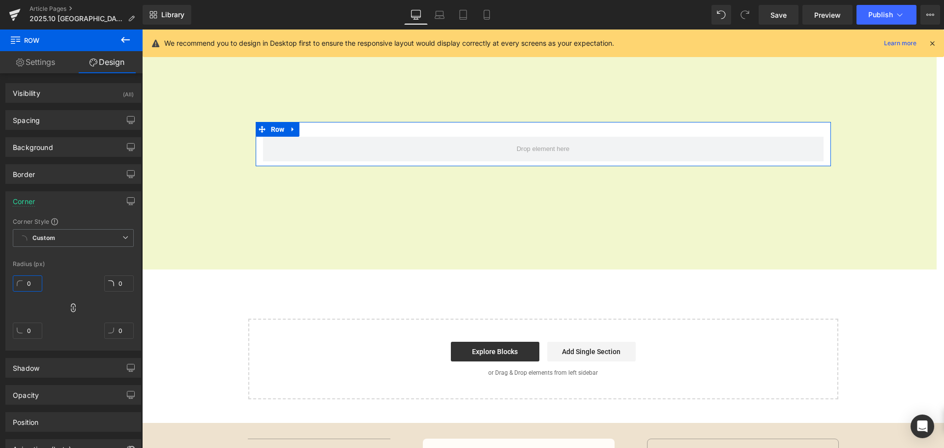
click at [39, 288] on input "0" at bounding box center [28, 283] width 30 height 16
type input "30"
type input "3"
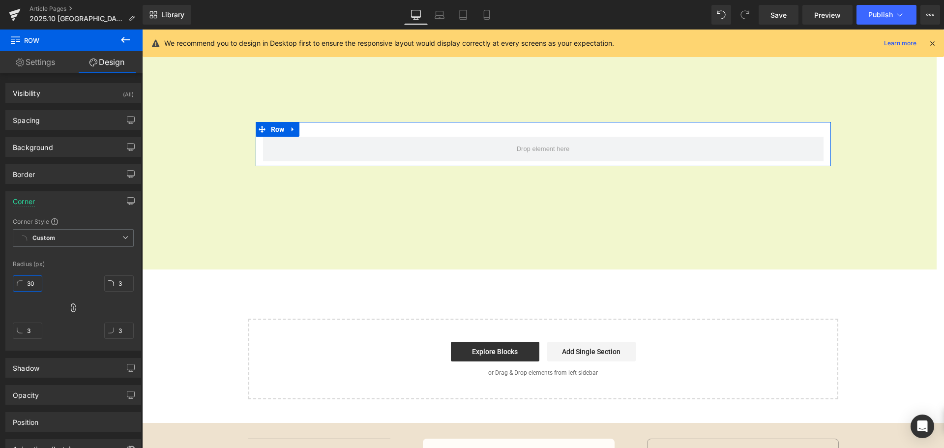
type input "30"
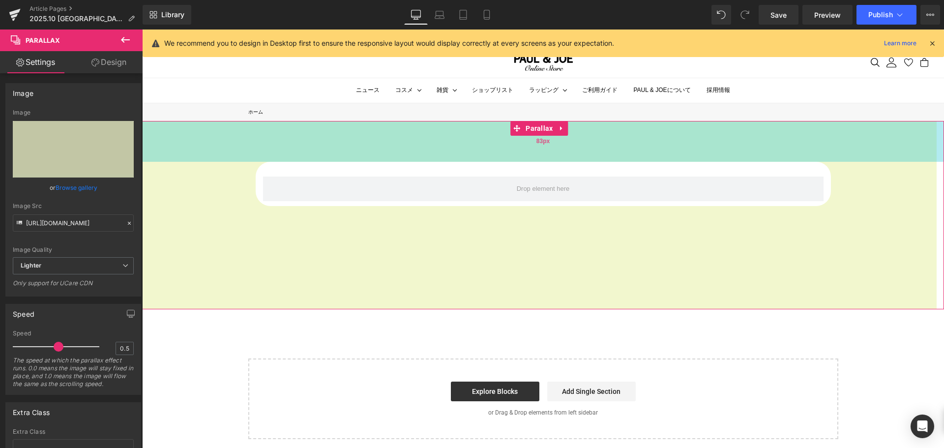
scroll to position [665, 795]
drag, startPoint x: 488, startPoint y: 205, endPoint x: 484, endPoint y: 152, distance: 52.8
click at [484, 152] on div "83px" at bounding box center [543, 141] width 802 height 41
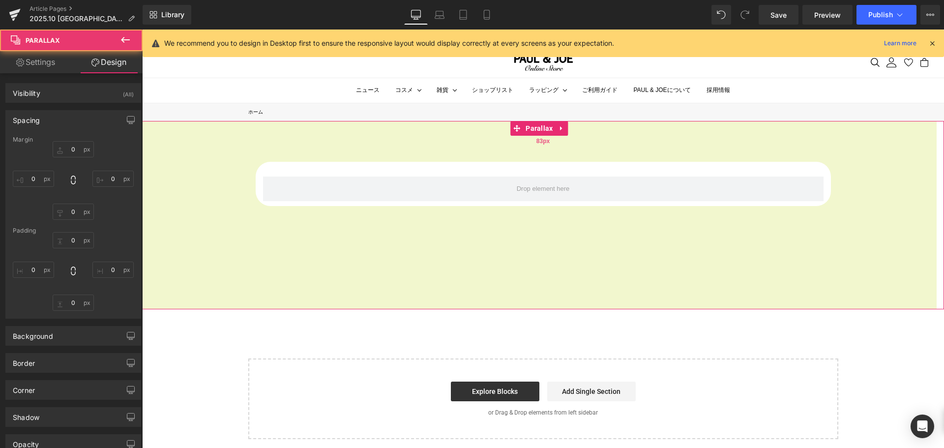
type input "-55"
type input "0"
type input "83"
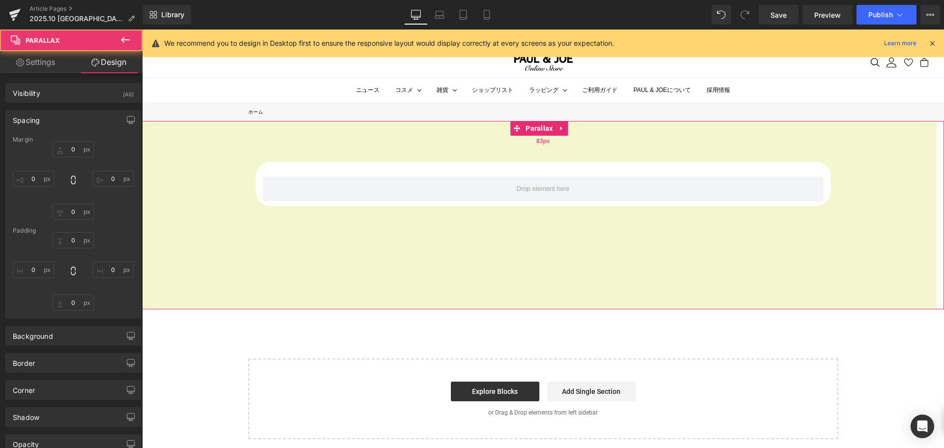
type input "0"
type input "200"
type input "0"
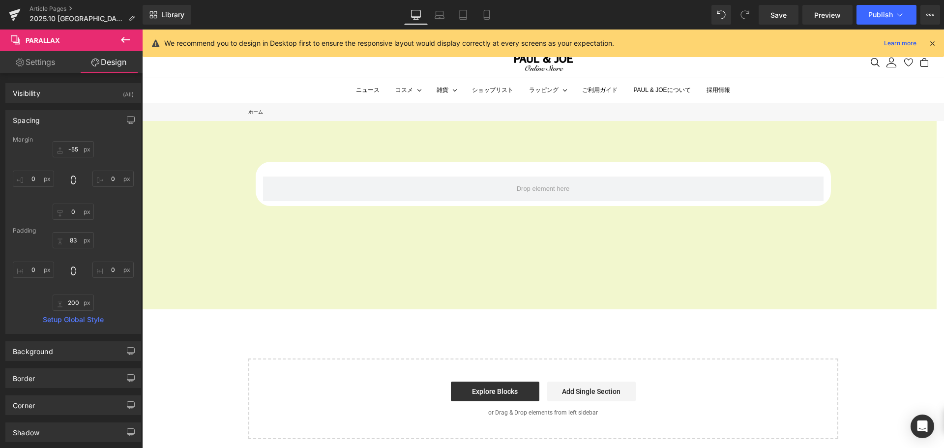
click at [122, 36] on icon at bounding box center [125, 40] width 12 height 12
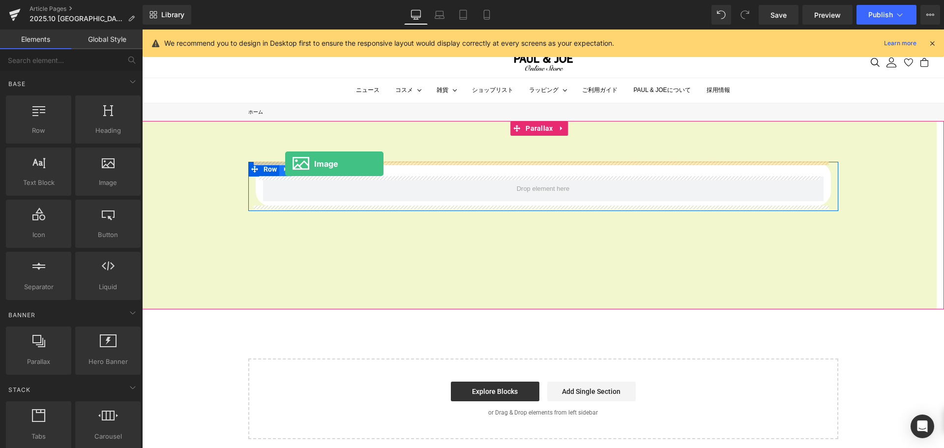
drag, startPoint x: 256, startPoint y: 211, endPoint x: 285, endPoint y: 164, distance: 55.4
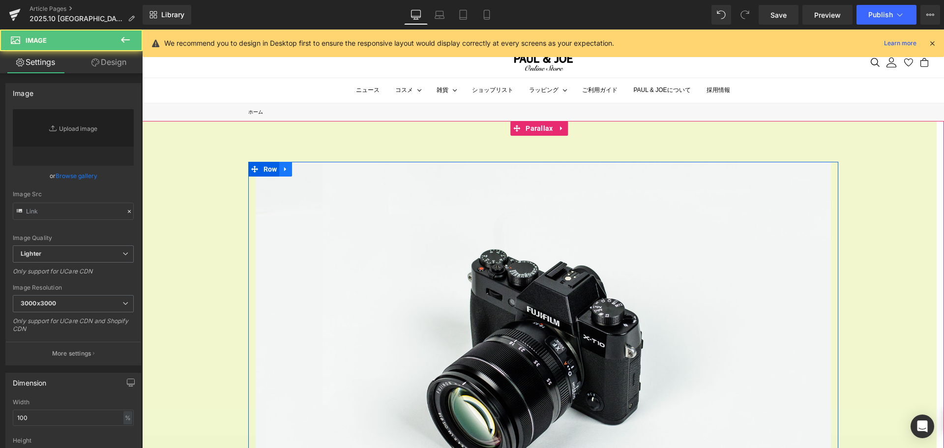
scroll to position [675, 795]
type input "//[DOMAIN_NAME][URL]"
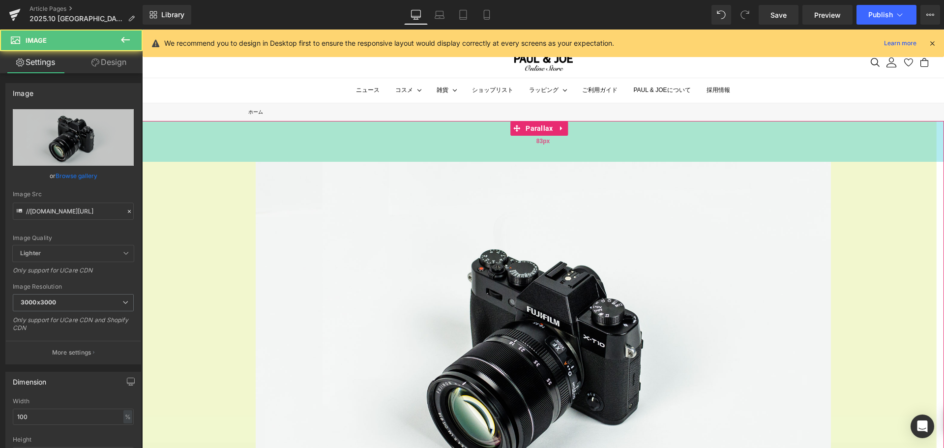
scroll to position [1046, 795]
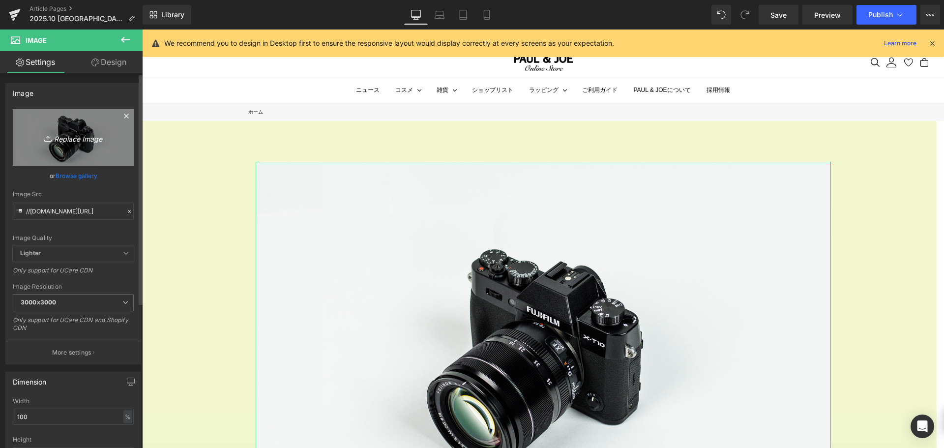
click at [95, 147] on link "Replace Image" at bounding box center [73, 137] width 121 height 57
click at [46, 148] on link "Replace Image" at bounding box center [73, 137] width 121 height 57
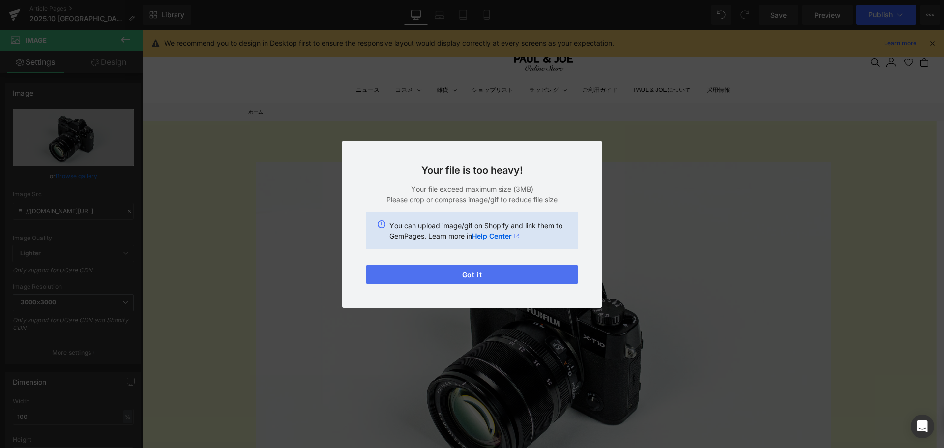
click at [472, 270] on button "Got it" at bounding box center [472, 275] width 212 height 20
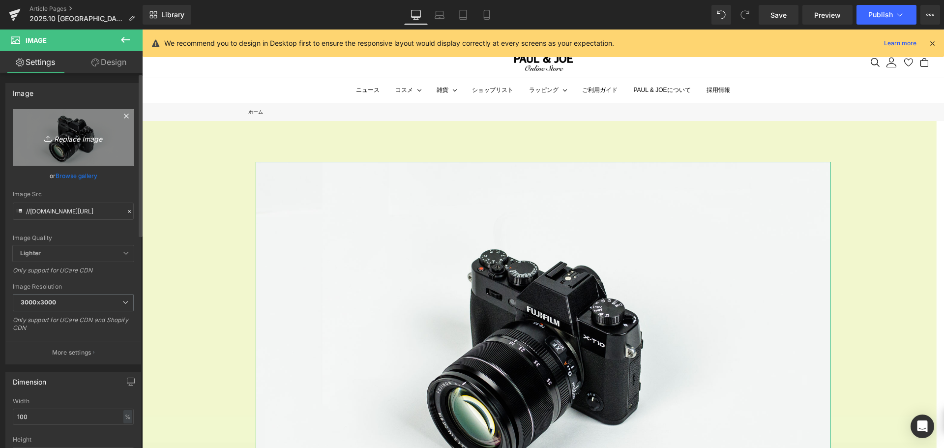
click at [84, 141] on icon "Replace Image" at bounding box center [73, 137] width 79 height 12
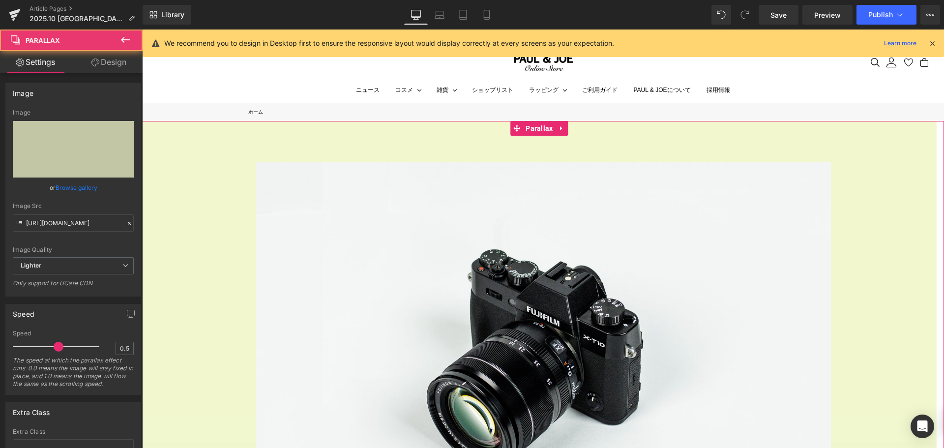
click at [182, 229] on span "Image [GEOGRAPHIC_DATA]" at bounding box center [543, 377] width 802 height 430
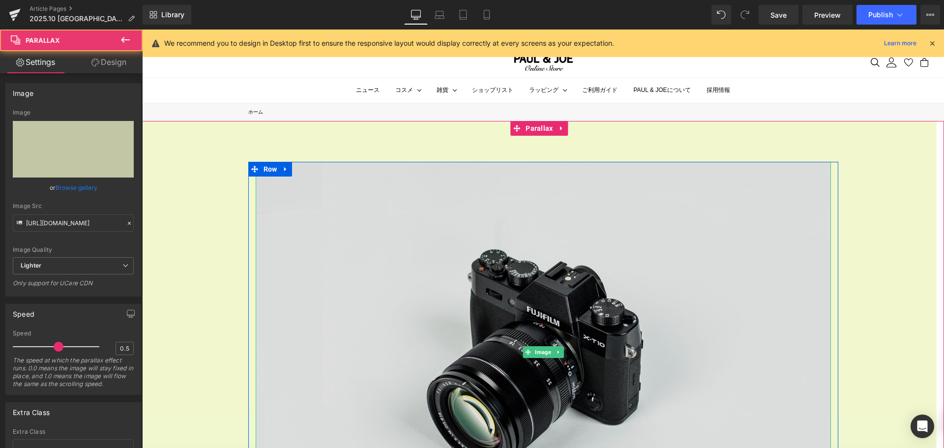
click at [408, 257] on img at bounding box center [543, 352] width 575 height 381
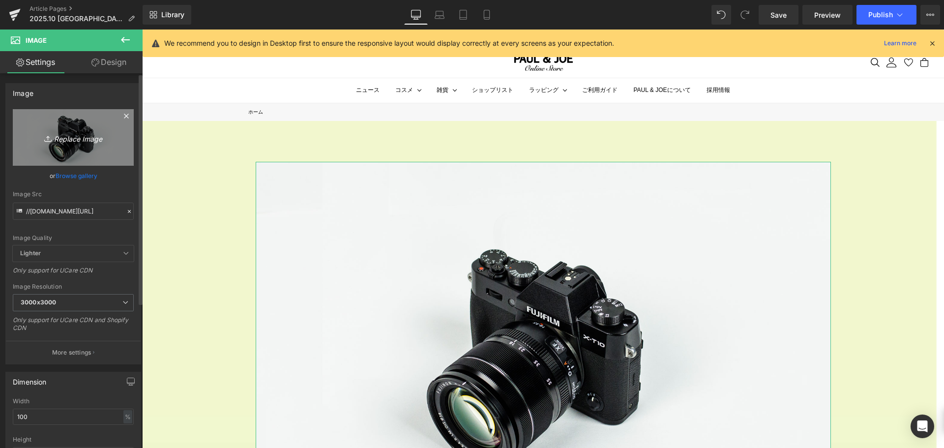
click at [47, 137] on icon at bounding box center [49, 139] width 10 height 10
type input "C:\fakepath\Color_Trip_SUKIYA_omote.png"
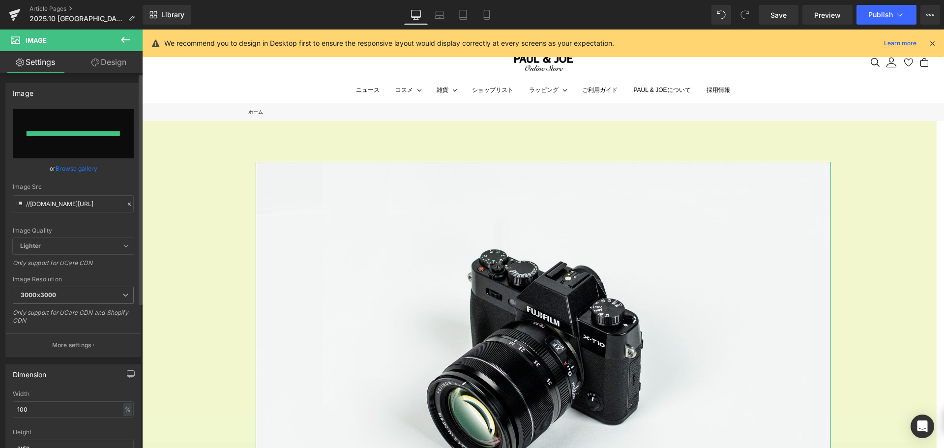
type input "[URL][DOMAIN_NAME]"
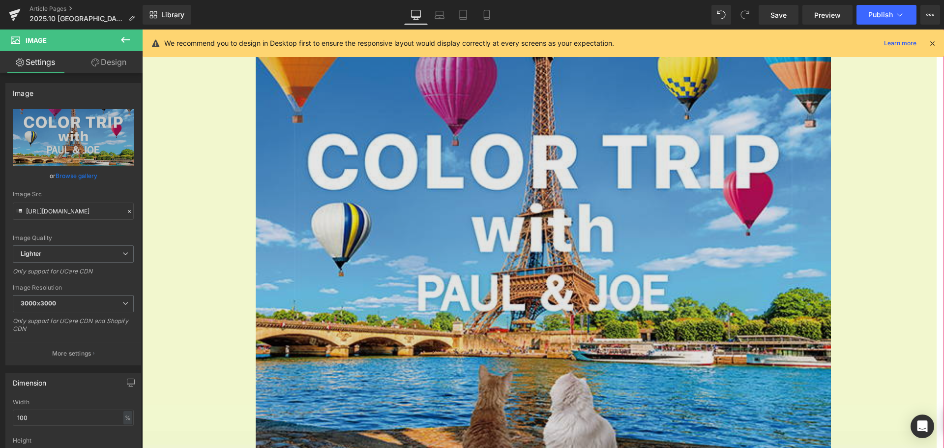
scroll to position [217, 0]
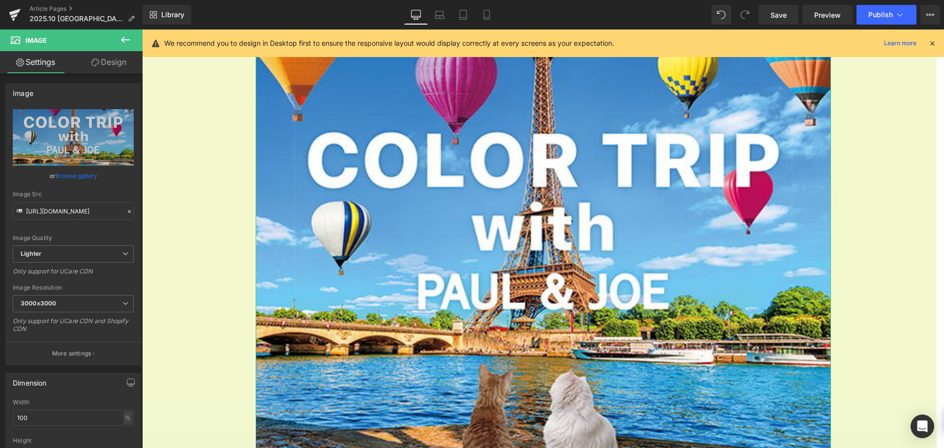
click at [103, 62] on link "Design" at bounding box center [108, 62] width 71 height 22
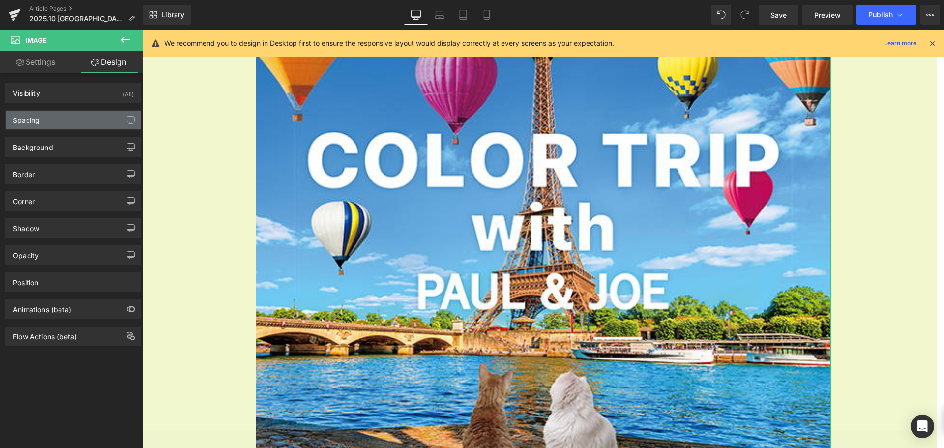
type input "0"
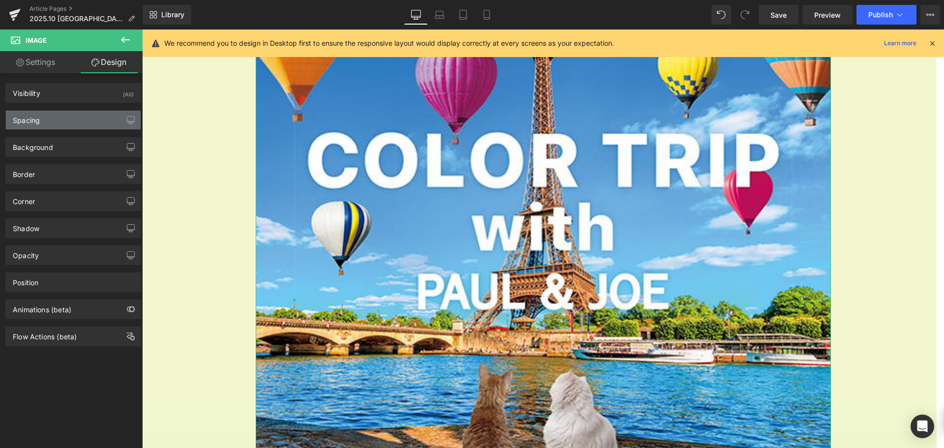
type input "0"
click at [93, 115] on div "Spacing" at bounding box center [73, 120] width 135 height 19
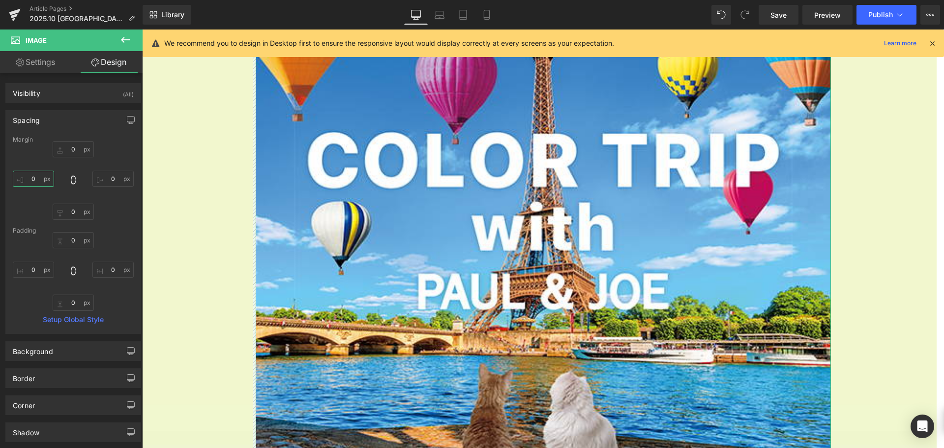
click at [41, 179] on input "0" at bounding box center [33, 179] width 41 height 16
type input "40"
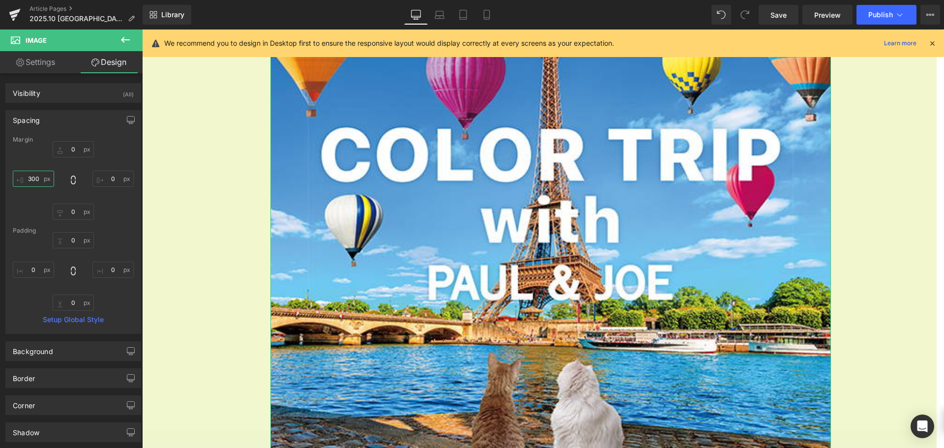
scroll to position [1092, 795]
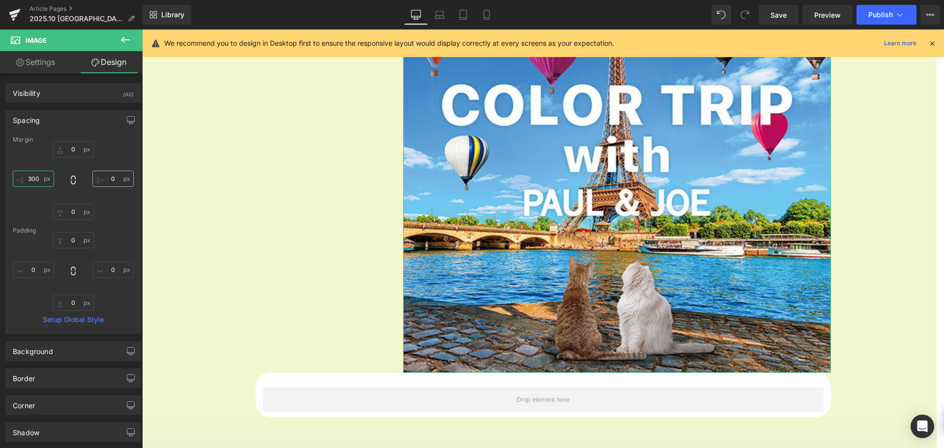
type input "300"
click at [115, 181] on input "0" at bounding box center [112, 179] width 41 height 16
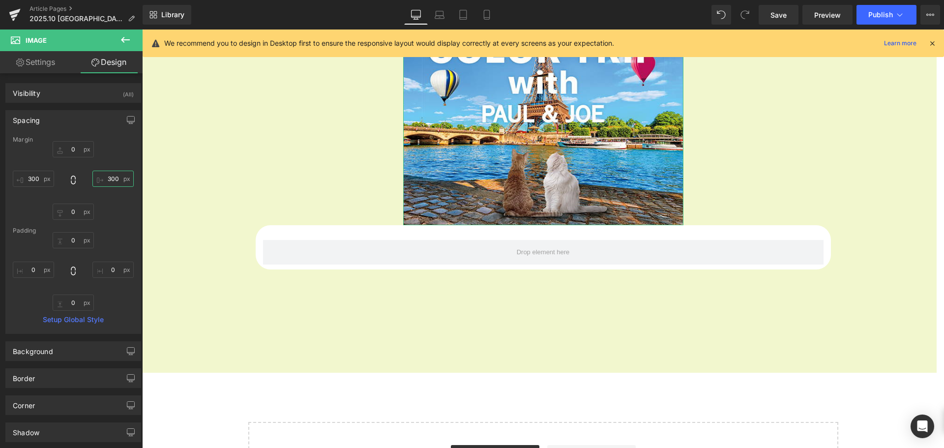
scroll to position [945, 795]
type input "3"
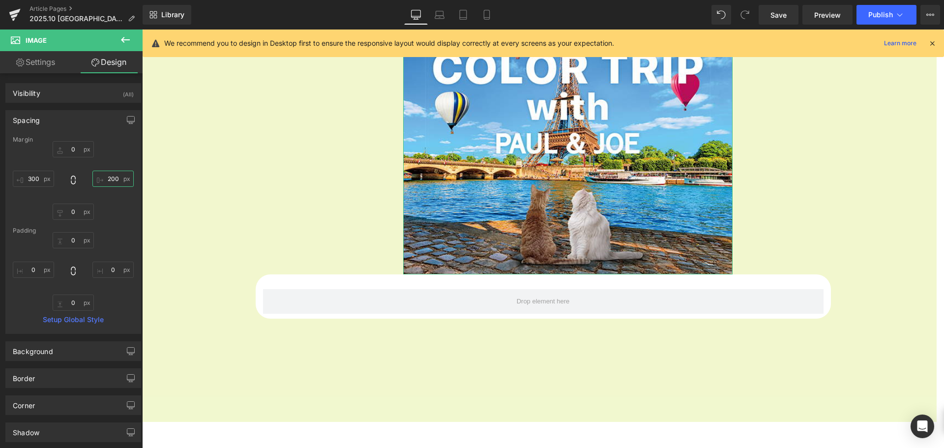
scroll to position [994, 795]
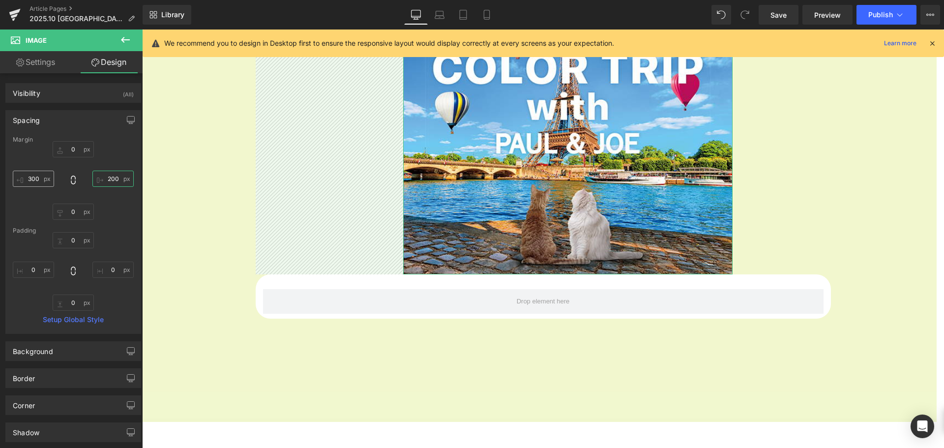
type input "200"
click at [37, 179] on input "300" at bounding box center [33, 179] width 41 height 16
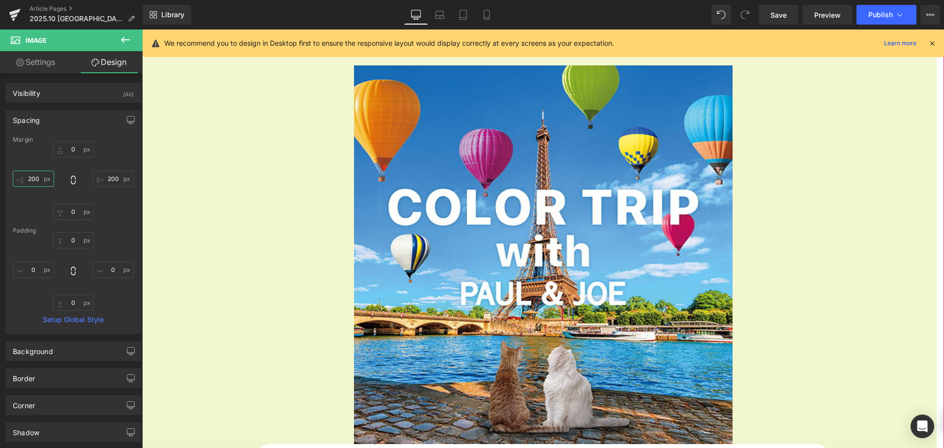
scroll to position [95, 0]
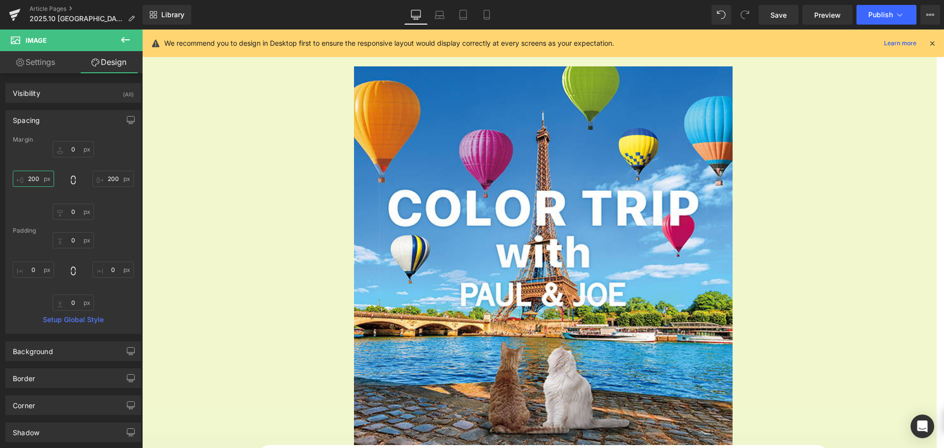
type input "200"
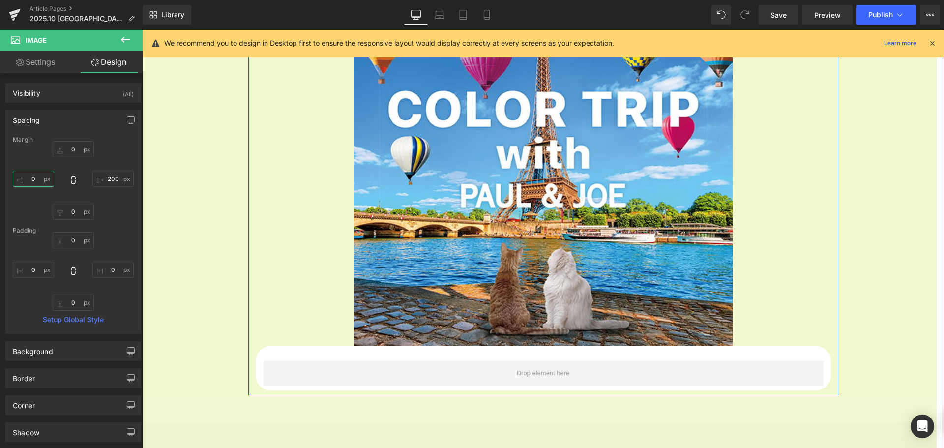
scroll to position [1142, 795]
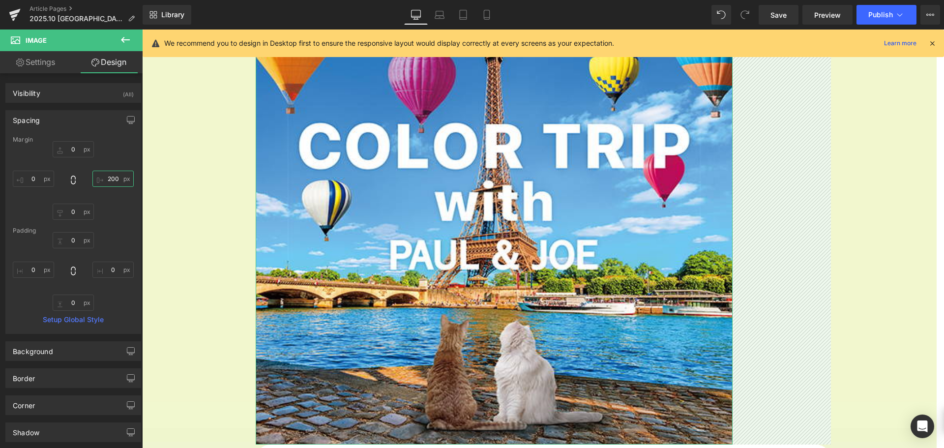
click at [117, 180] on input "200" at bounding box center [112, 179] width 41 height 16
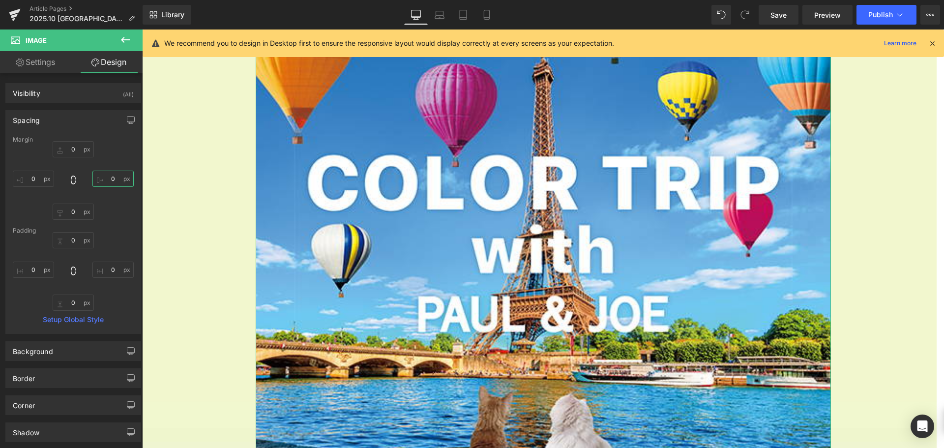
scroll to position [1240, 795]
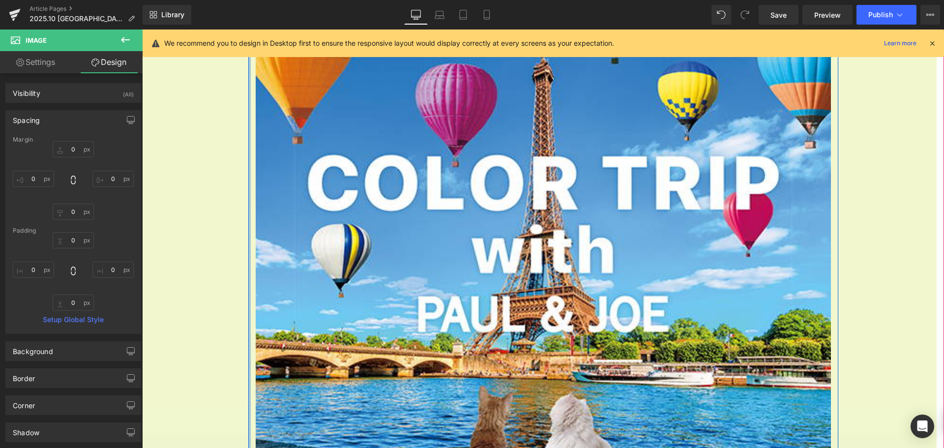
click at [248, 170] on div at bounding box center [249, 280] width 2 height 624
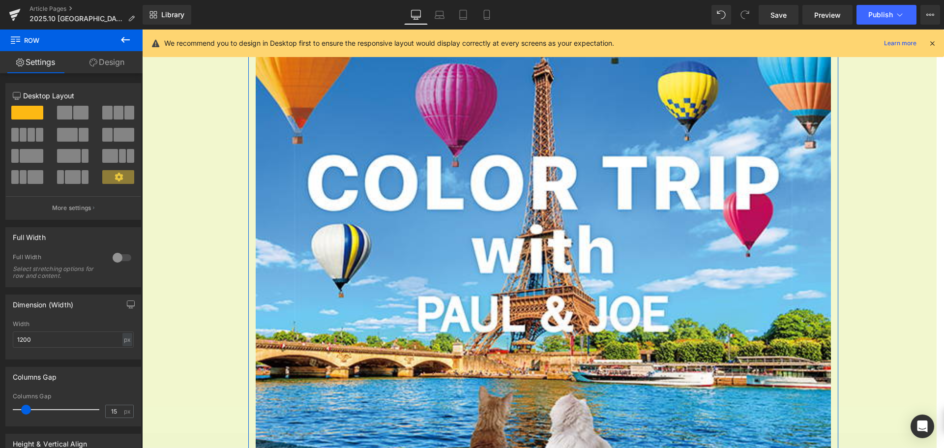
click at [111, 66] on link "Design" at bounding box center [106, 62] width 71 height 22
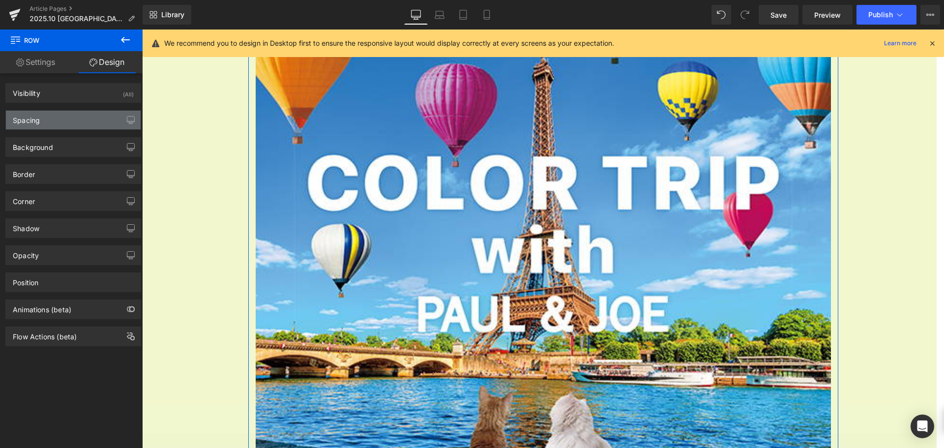
click at [97, 120] on div "Spacing" at bounding box center [73, 120] width 135 height 19
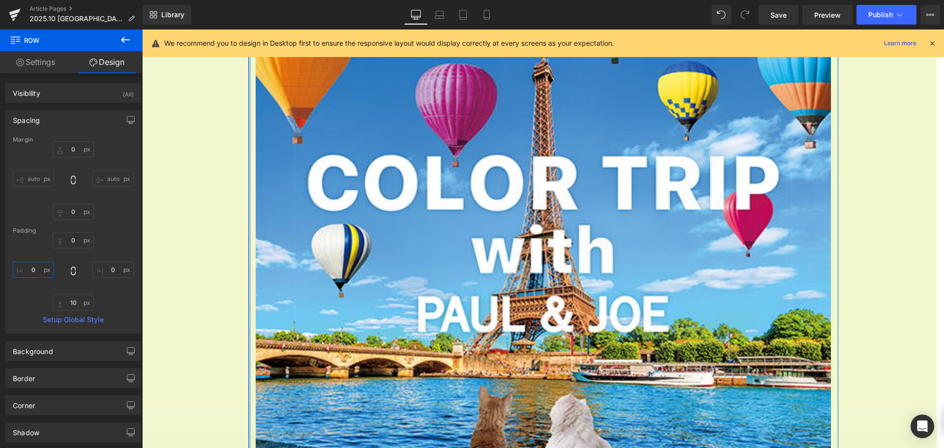
click at [43, 271] on input "0" at bounding box center [33, 270] width 41 height 16
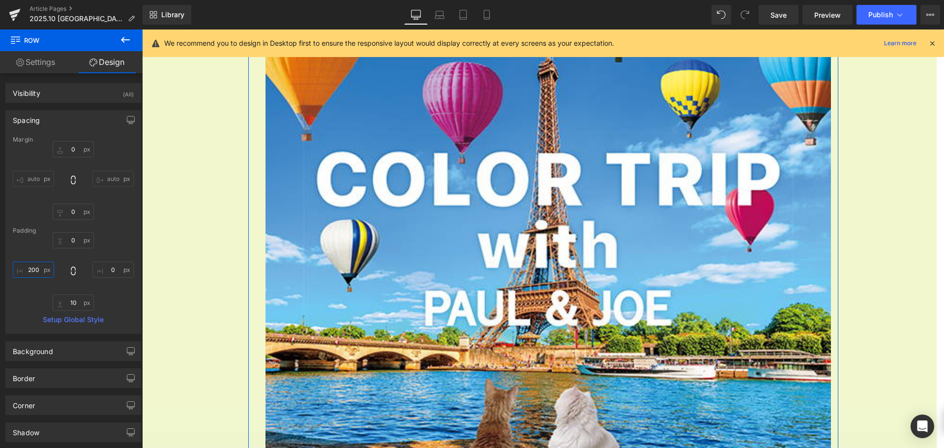
scroll to position [1142, 795]
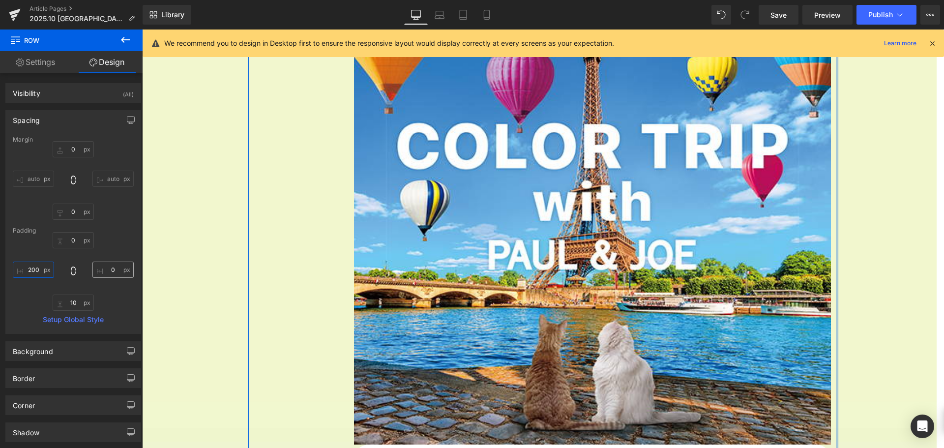
type input "200"
click at [114, 271] on input "0" at bounding box center [112, 270] width 41 height 16
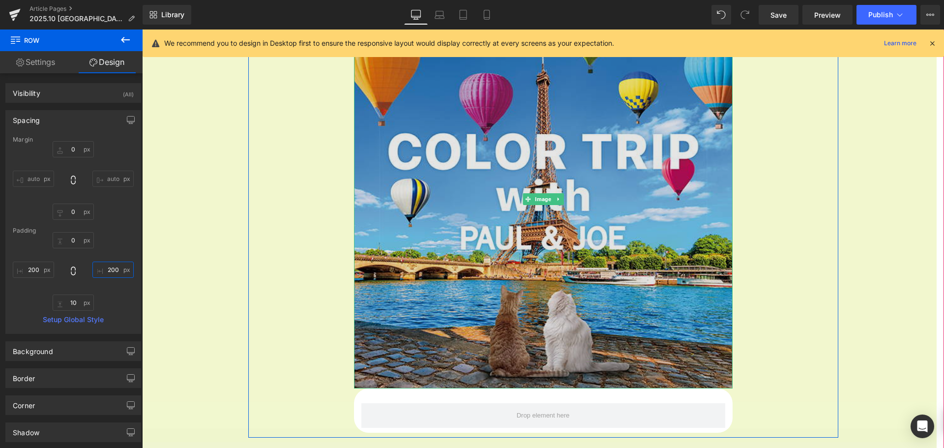
scroll to position [170, 0]
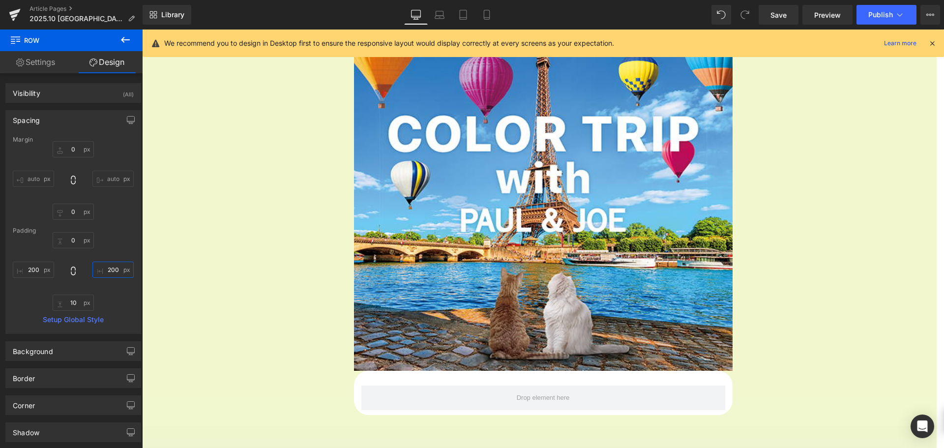
type input "200"
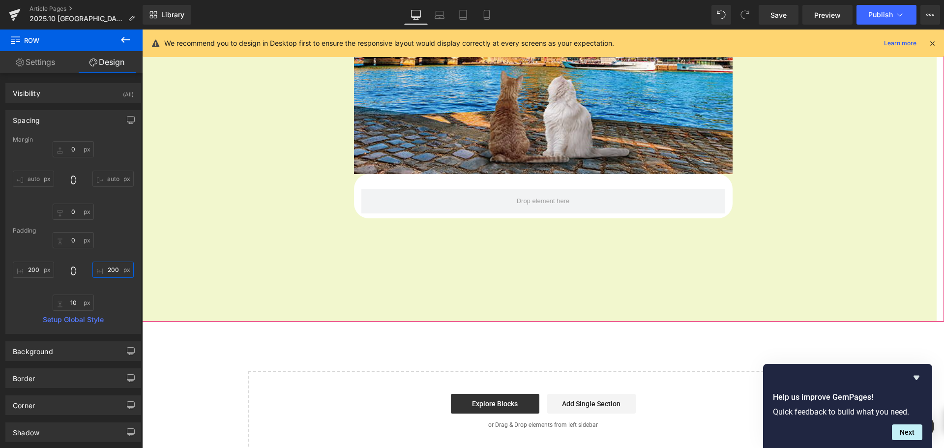
scroll to position [317, 0]
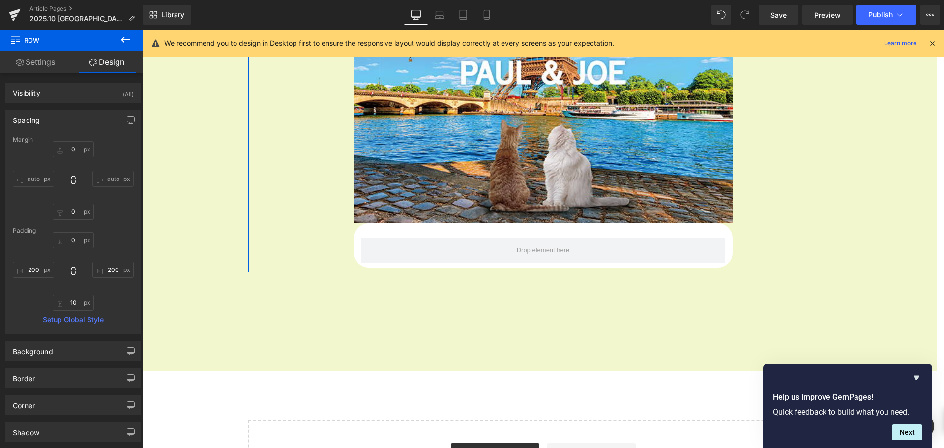
click at [51, 60] on link "Settings" at bounding box center [35, 62] width 71 height 22
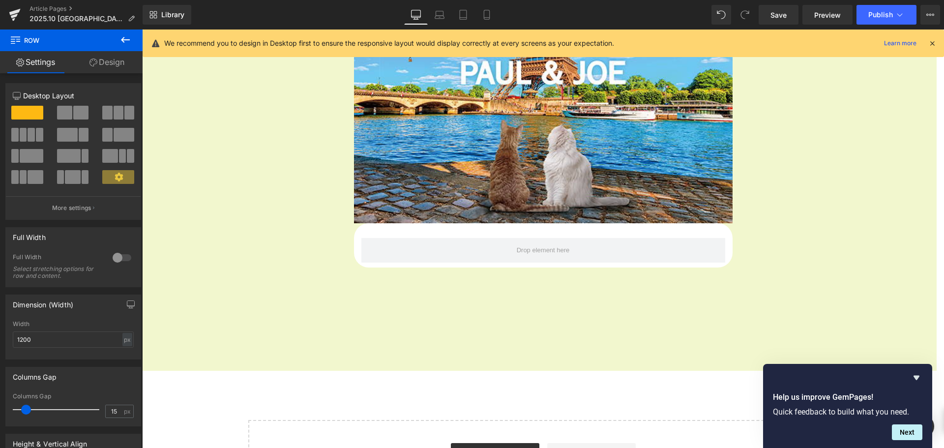
click at [124, 41] on icon at bounding box center [125, 40] width 12 height 12
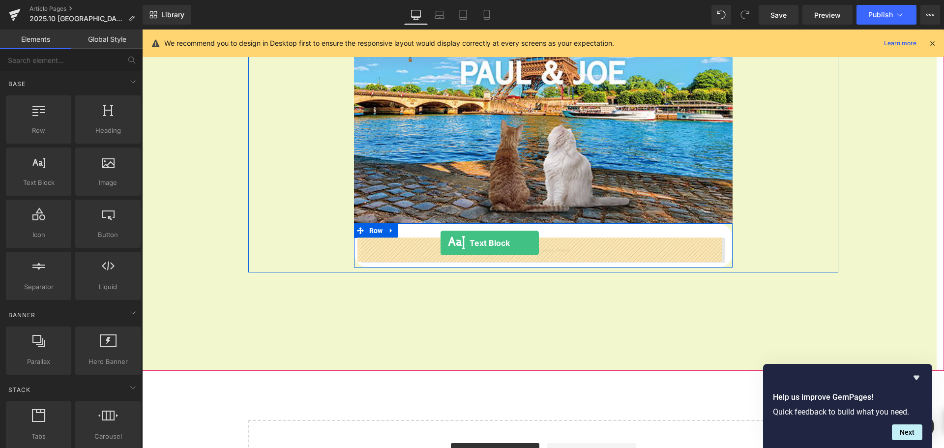
drag, startPoint x: 193, startPoint y: 213, endPoint x: 440, endPoint y: 243, distance: 248.6
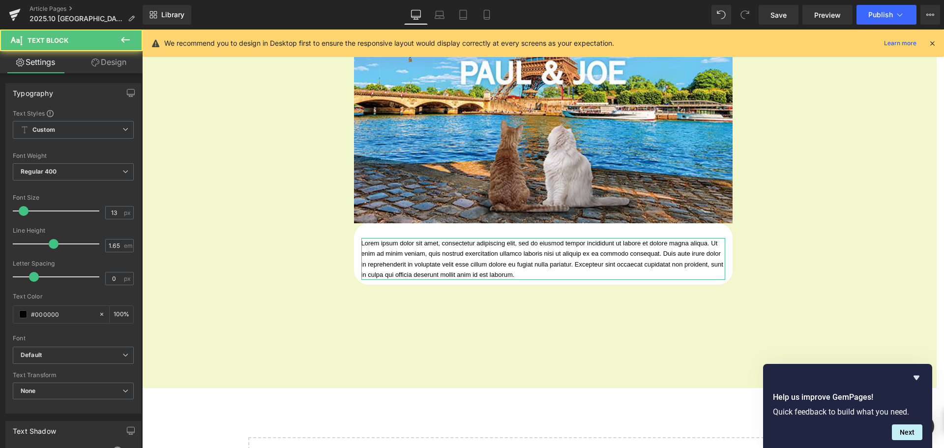
scroll to position [1061, 795]
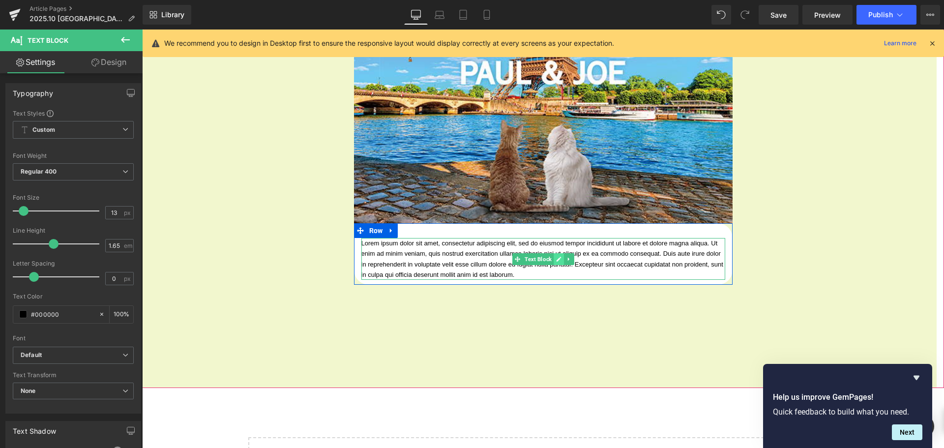
click at [556, 259] on icon at bounding box center [558, 259] width 5 height 5
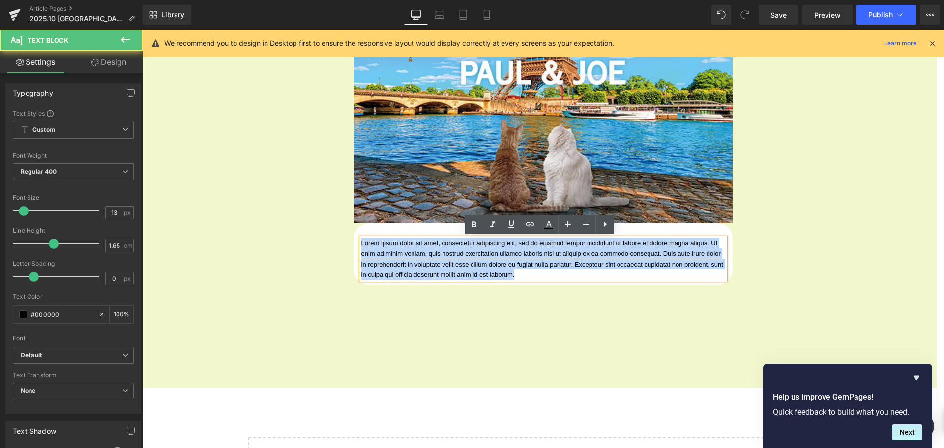
drag, startPoint x: 714, startPoint y: 275, endPoint x: 342, endPoint y: 237, distance: 374.1
click at [342, 237] on div "Image Lorem ipsum dolor sit amet, consectetur adipiscing elit, sed do eiusmod t…" at bounding box center [543, 67] width 590 height 445
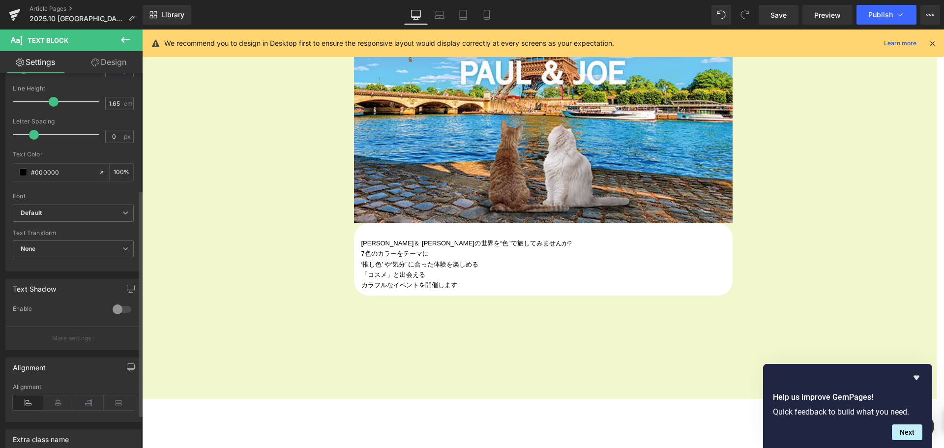
scroll to position [197, 0]
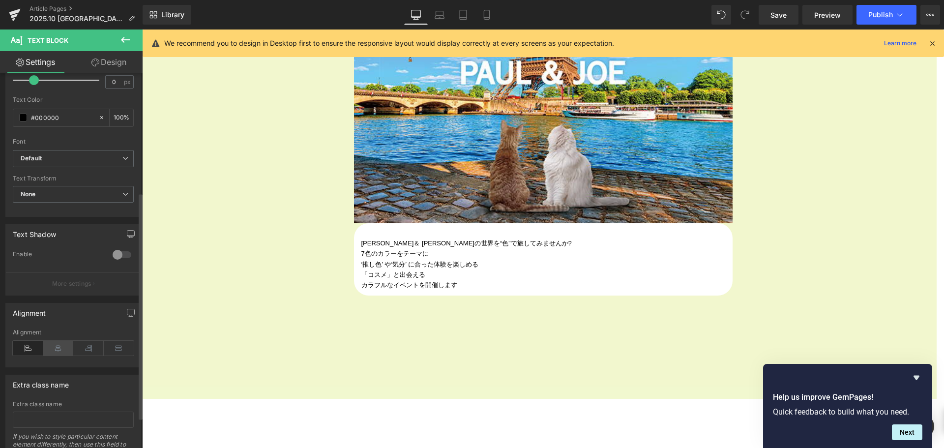
click at [59, 350] on icon at bounding box center [58, 348] width 30 height 15
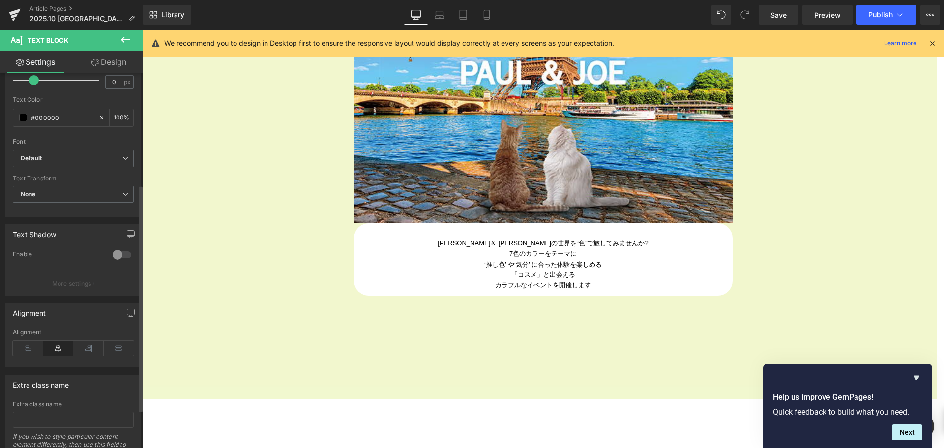
scroll to position [0, 0]
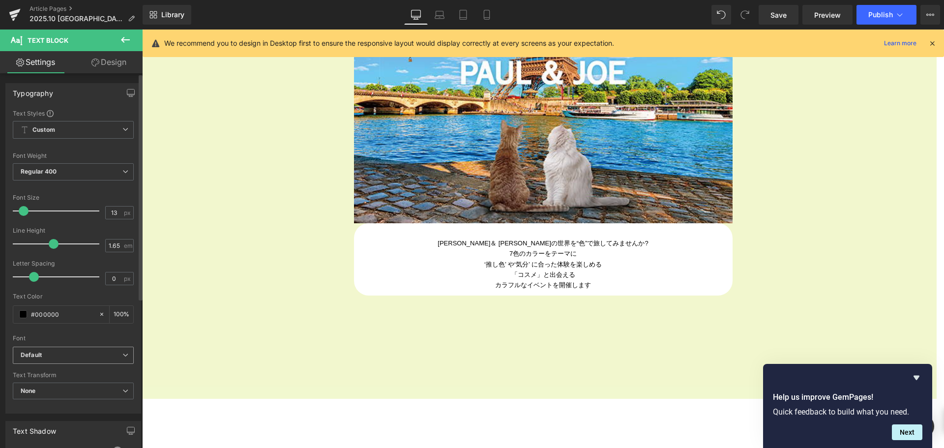
click at [50, 349] on span "Default" at bounding box center [73, 355] width 121 height 17
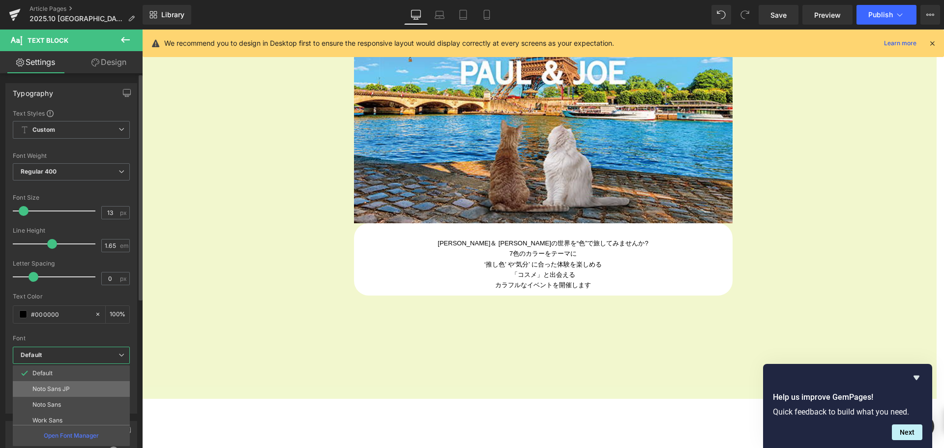
click at [50, 386] on p "Noto Sans JP" at bounding box center [50, 388] width 37 height 7
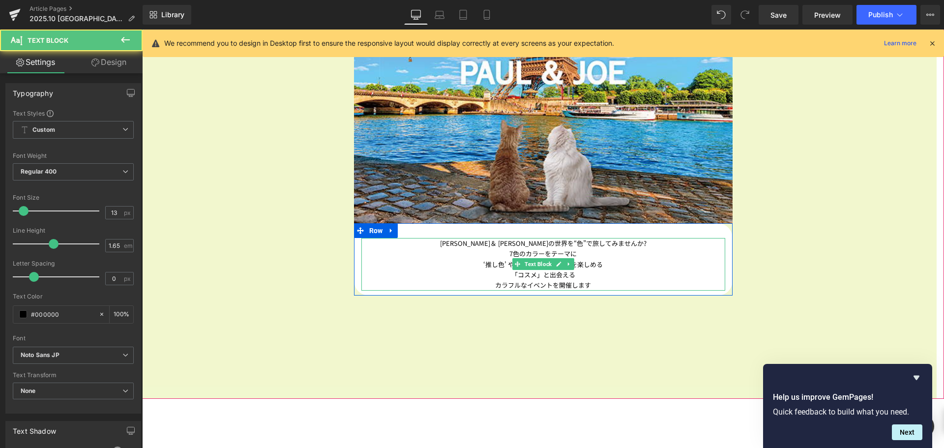
click at [624, 243] on p "[PERSON_NAME]＆ [PERSON_NAME]の世界を“色”で旅してみませんか?" at bounding box center [543, 243] width 364 height 10
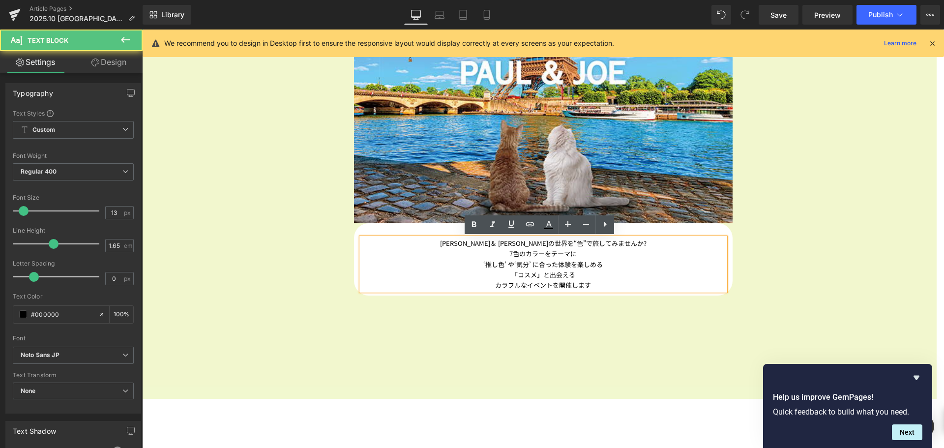
scroll to position [1082, 795]
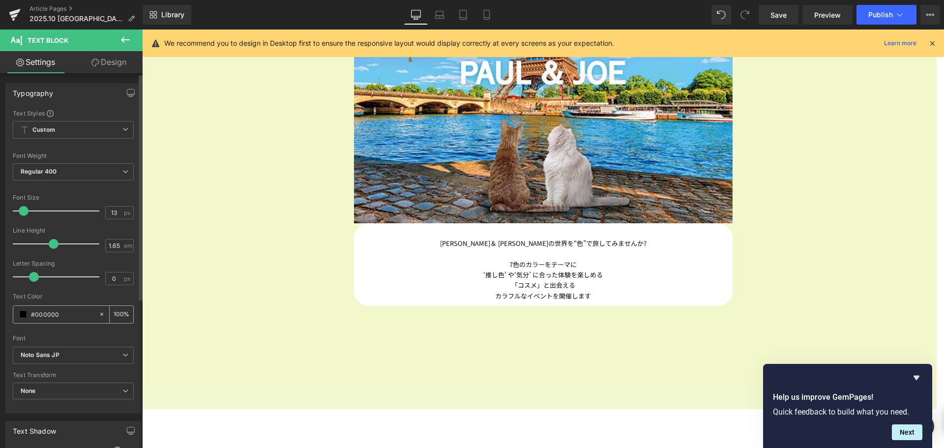
click at [23, 314] on span at bounding box center [23, 314] width 8 height 8
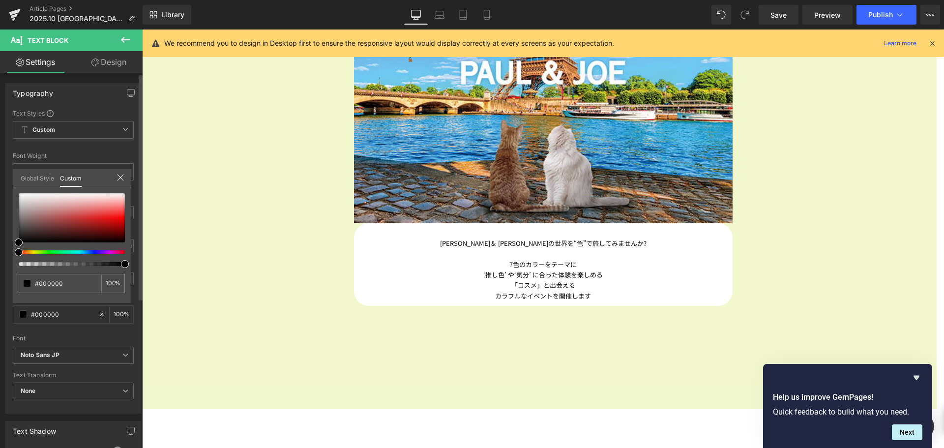
click at [87, 253] on div at bounding box center [68, 252] width 106 height 4
drag, startPoint x: 92, startPoint y: 252, endPoint x: 81, endPoint y: 255, distance: 11.1
click at [81, 255] on span at bounding box center [85, 252] width 8 height 8
click at [115, 209] on div at bounding box center [72, 217] width 106 height 49
type input "#6394f6"
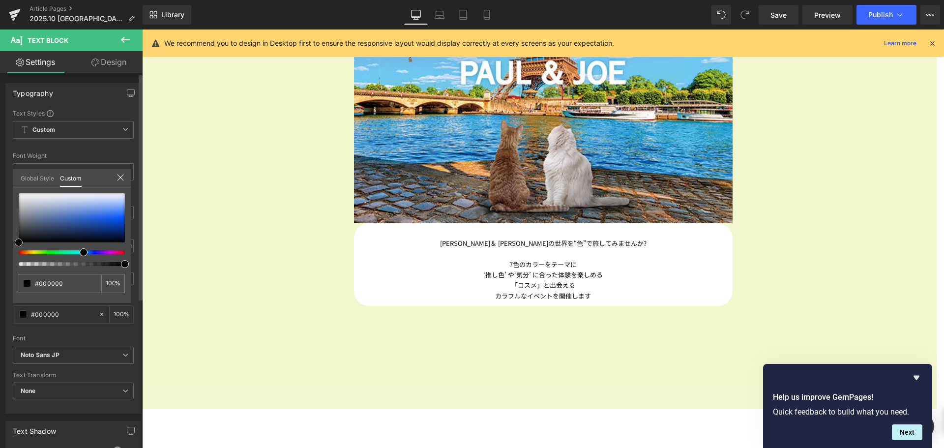
type input "#6394f6"
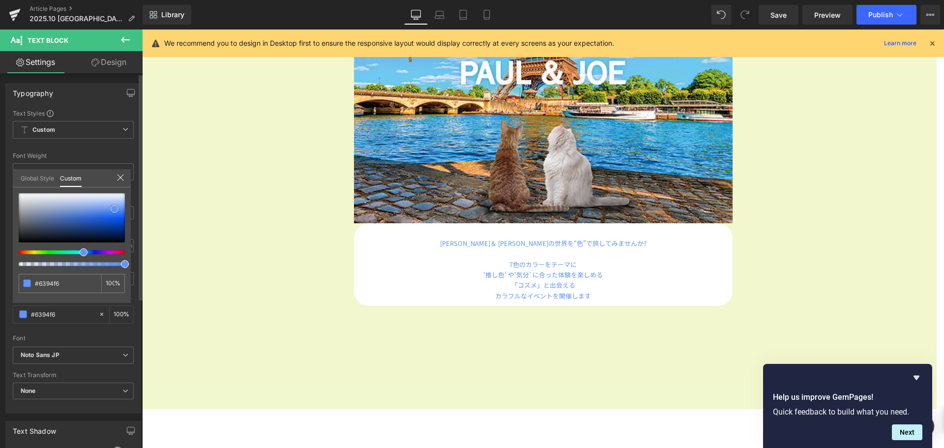
click at [115, 209] on span at bounding box center [115, 209] width 8 height 8
type input "#647cf6"
type input "#6484f6"
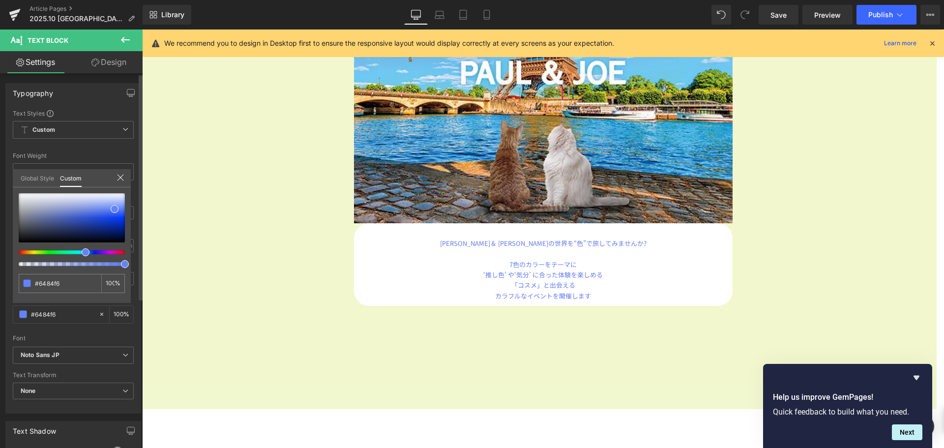
type input "#6489f6"
type input "#649cf6"
type input "#64a1f6"
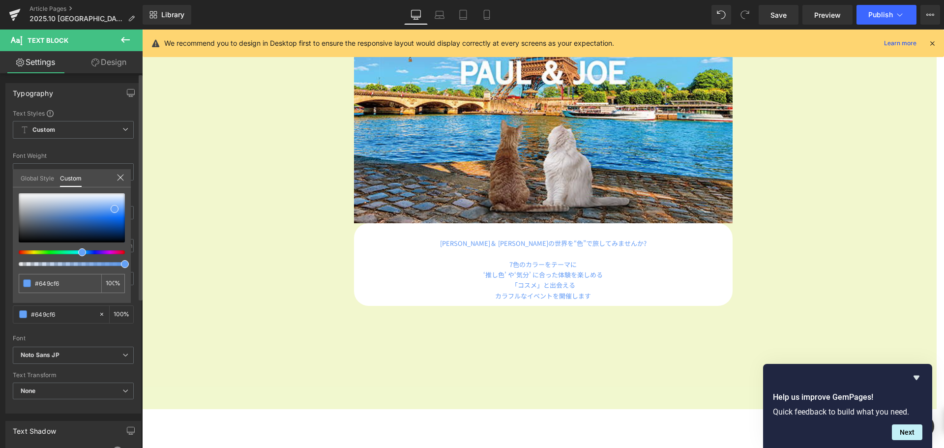
type input "#64a1f6"
click at [77, 253] on div at bounding box center [68, 252] width 106 height 4
type input "#63a1f6"
type input "#60a0fa"
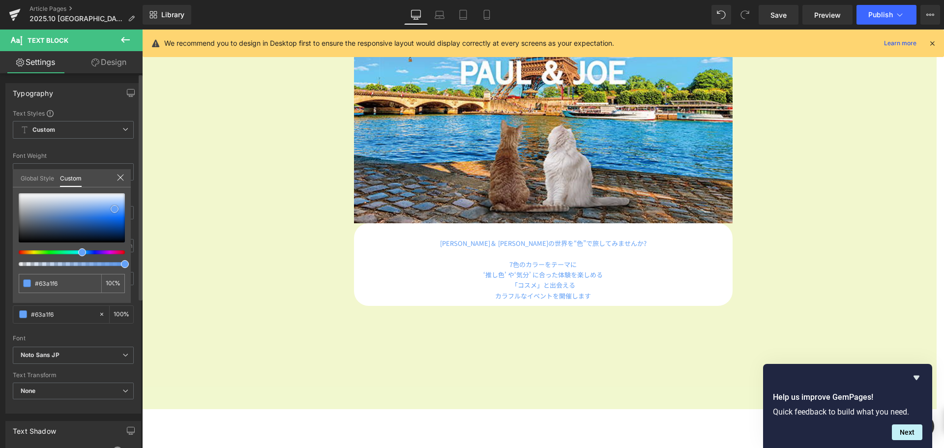
type input "#60a0fa"
click at [119, 209] on span at bounding box center [119, 209] width 8 height 8
click at [122, 177] on icon at bounding box center [121, 178] width 8 height 8
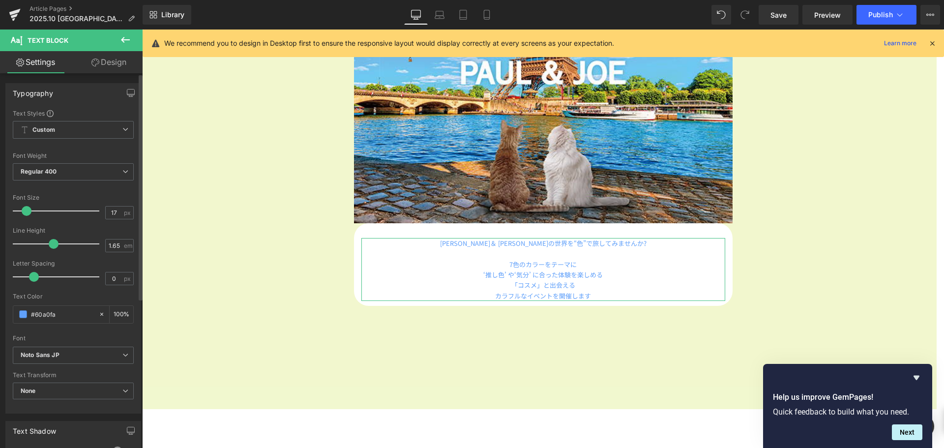
type input "20"
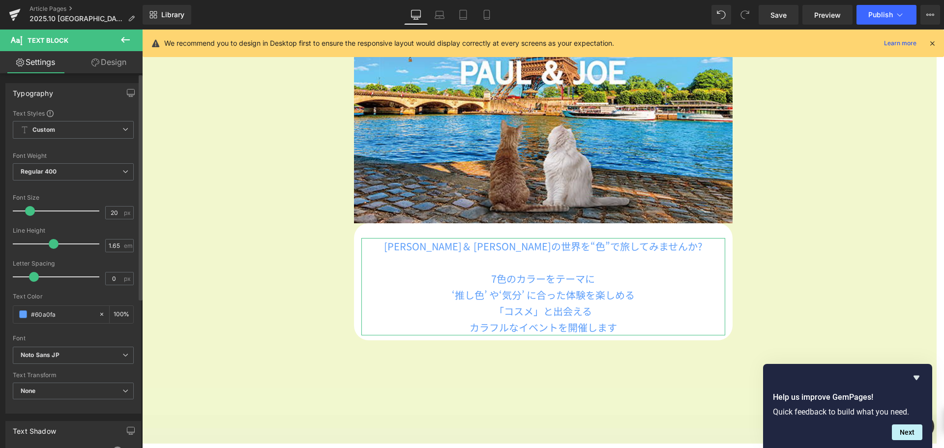
scroll to position [1116, 795]
drag, startPoint x: 24, startPoint y: 212, endPoint x: 30, endPoint y: 210, distance: 6.2
click at [30, 210] on span at bounding box center [30, 211] width 10 height 10
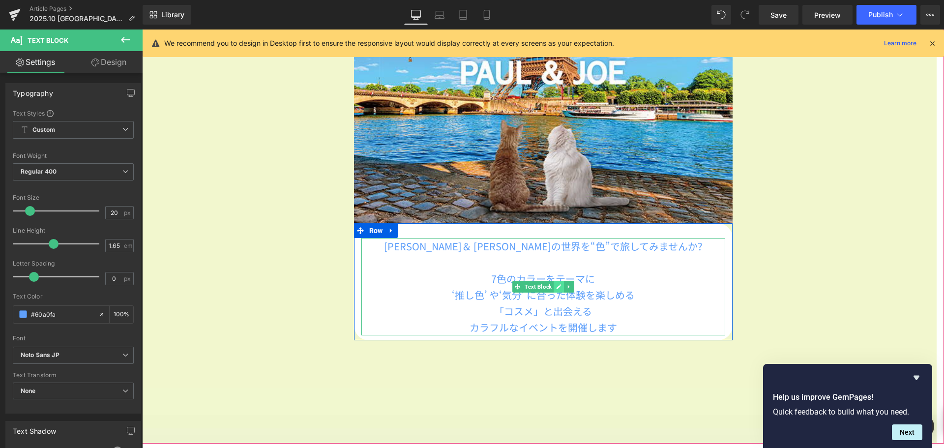
click at [556, 287] on icon at bounding box center [558, 286] width 5 height 5
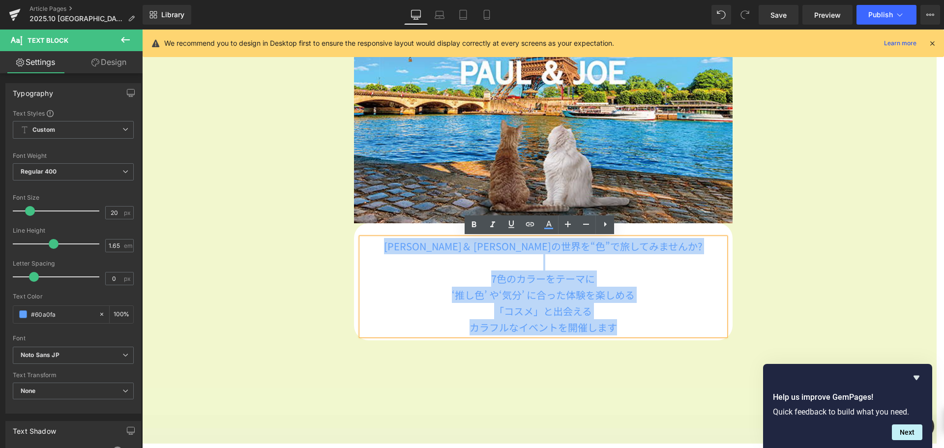
drag, startPoint x: 627, startPoint y: 326, endPoint x: 428, endPoint y: 241, distance: 216.5
click at [428, 241] on div "[PERSON_NAME]＆ [PERSON_NAME]の世界を“色”で旅してみませんか? 7色のカラーをテーマに ‘推し色’ や‘気分’ に合った体験を…" at bounding box center [543, 286] width 364 height 97
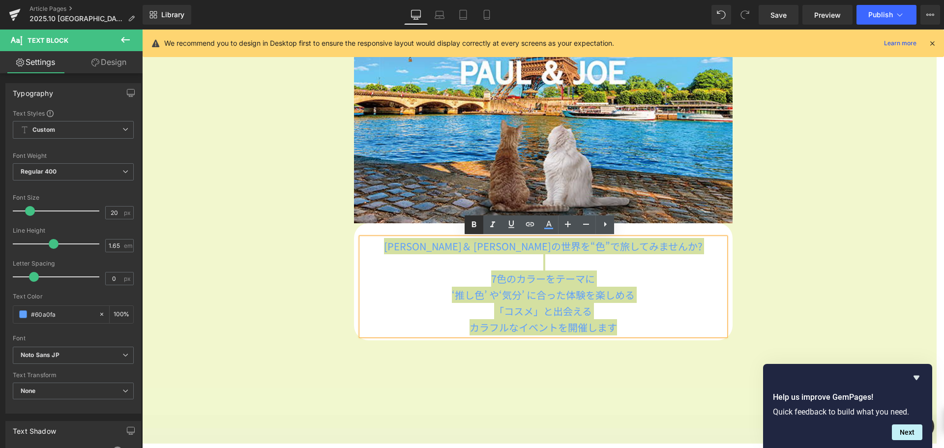
click at [471, 221] on icon at bounding box center [474, 225] width 12 height 12
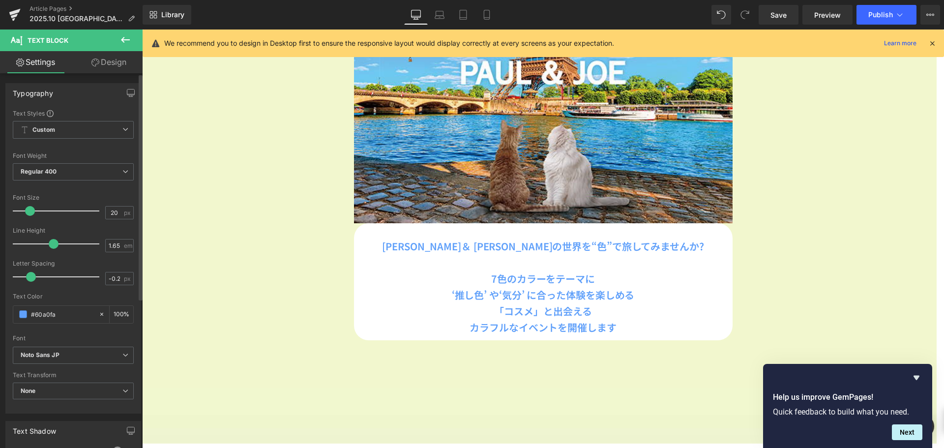
type input "-0.3"
drag, startPoint x: 33, startPoint y: 275, endPoint x: 28, endPoint y: 276, distance: 5.5
click at [28, 276] on span at bounding box center [29, 277] width 10 height 10
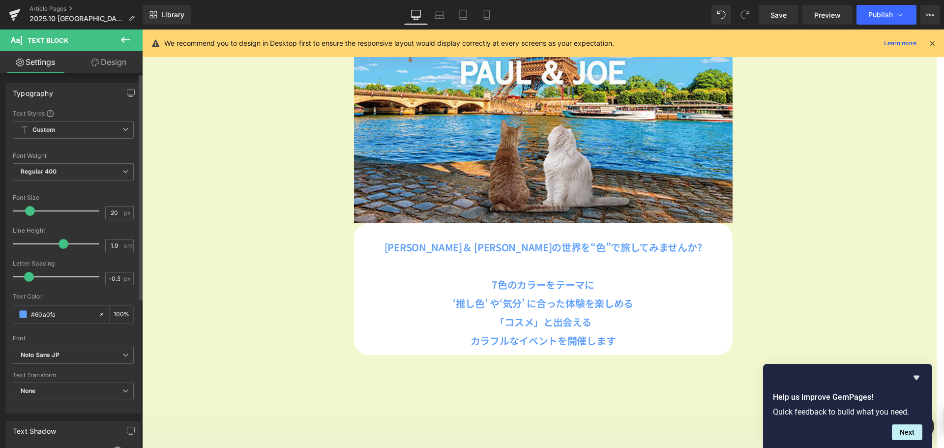
scroll to position [5, 5]
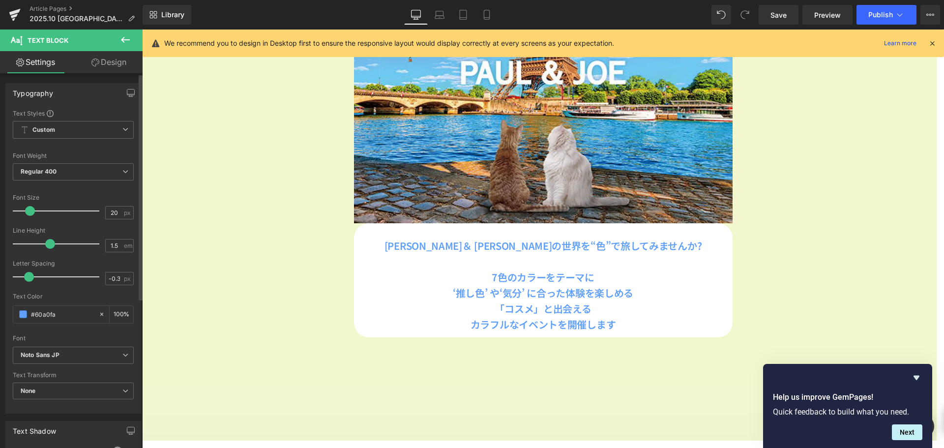
type input "1.4"
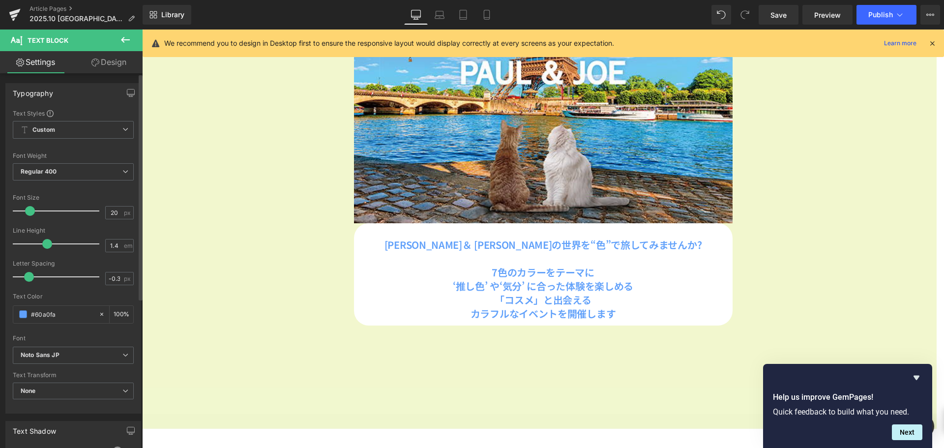
scroll to position [1101, 795]
drag, startPoint x: 52, startPoint y: 244, endPoint x: 47, endPoint y: 245, distance: 5.0
click at [47, 245] on span at bounding box center [47, 244] width 10 height 10
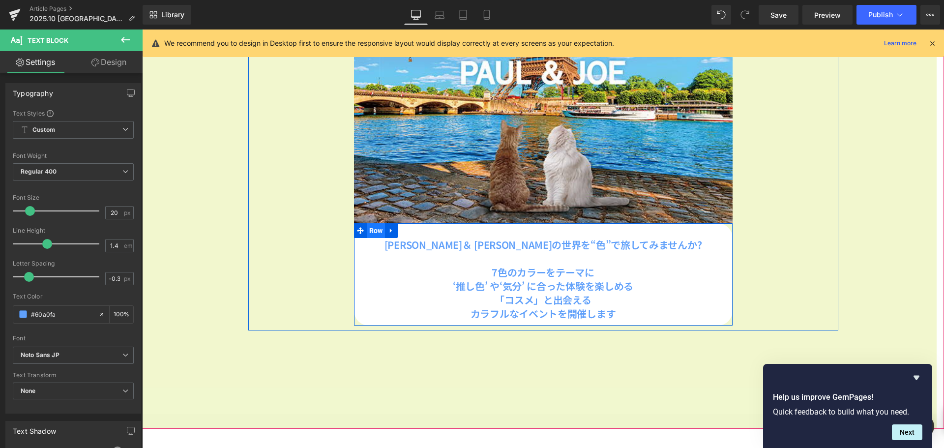
click at [372, 231] on span "Row" at bounding box center [376, 230] width 19 height 15
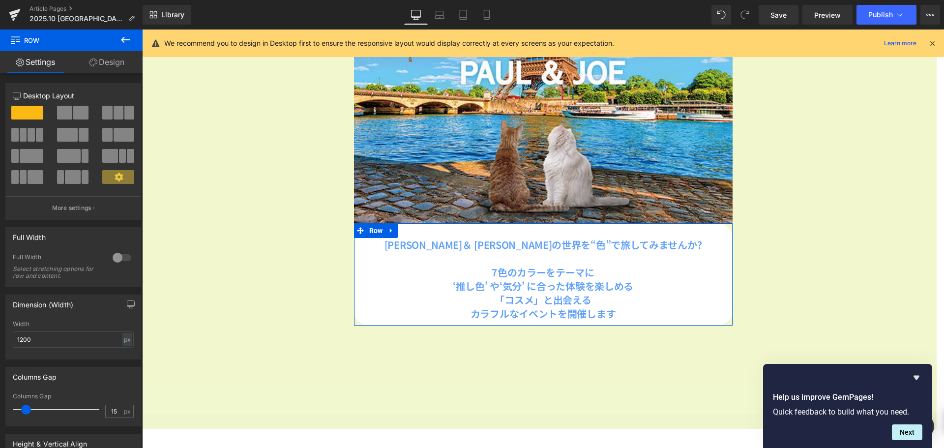
drag, startPoint x: 129, startPoint y: 65, endPoint x: 93, endPoint y: 121, distance: 66.8
click at [129, 65] on link "Design" at bounding box center [106, 62] width 71 height 22
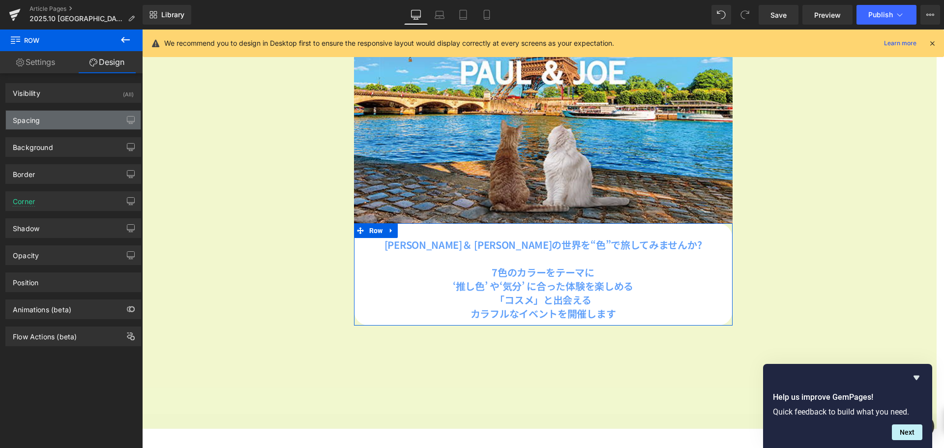
click at [93, 121] on div "Spacing" at bounding box center [73, 120] width 135 height 19
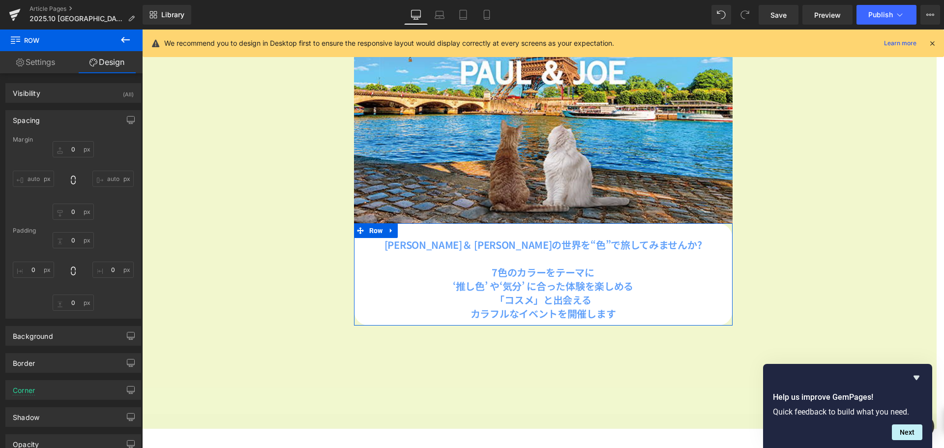
type input "0"
type input "30"
type input "0"
type input "10"
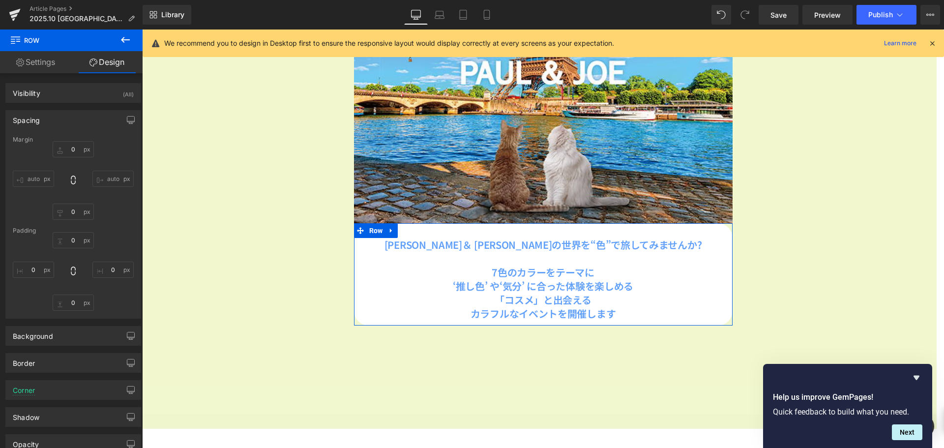
type input "0"
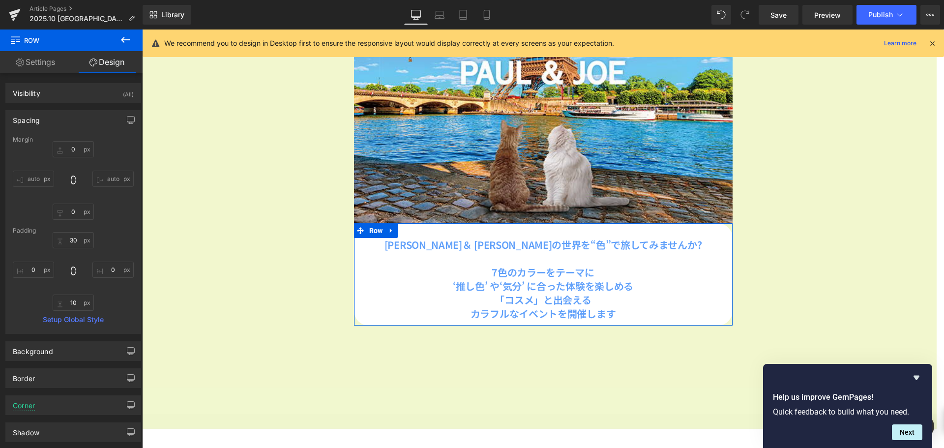
click at [88, 122] on div "Spacing" at bounding box center [73, 120] width 135 height 19
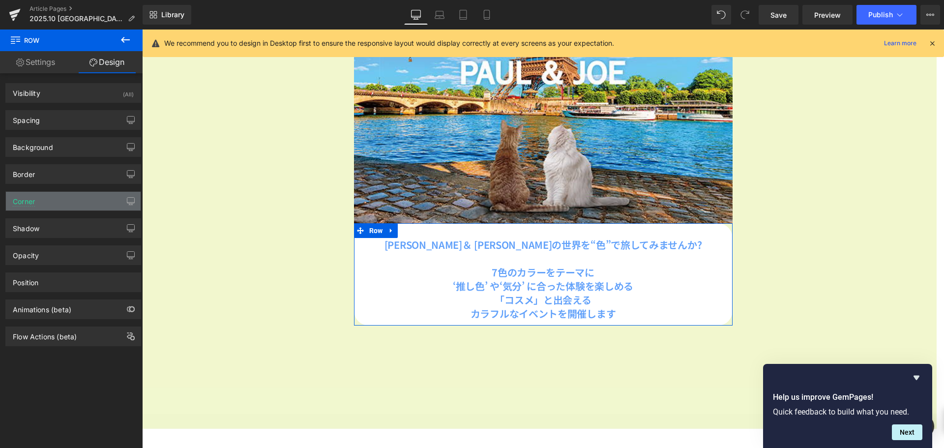
click at [69, 200] on div "Corner" at bounding box center [73, 201] width 135 height 19
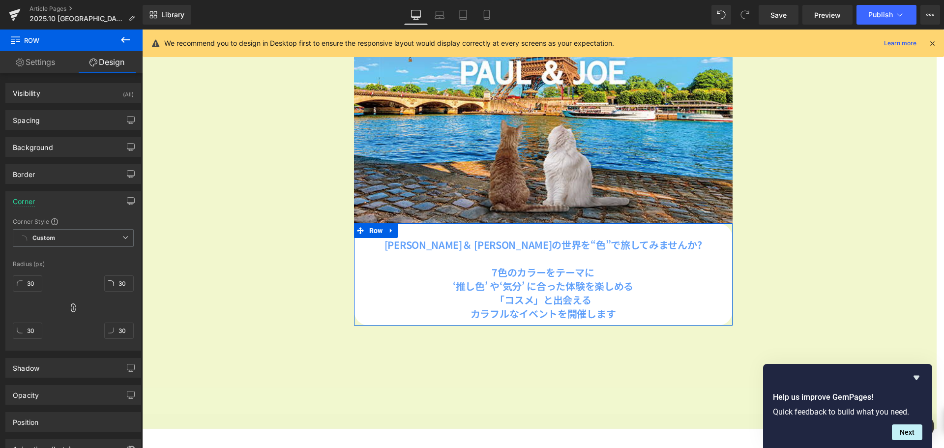
click at [42, 286] on div "30px 30 30px 30 30px 30 30px 30" at bounding box center [73, 310] width 121 height 79
type input "2"
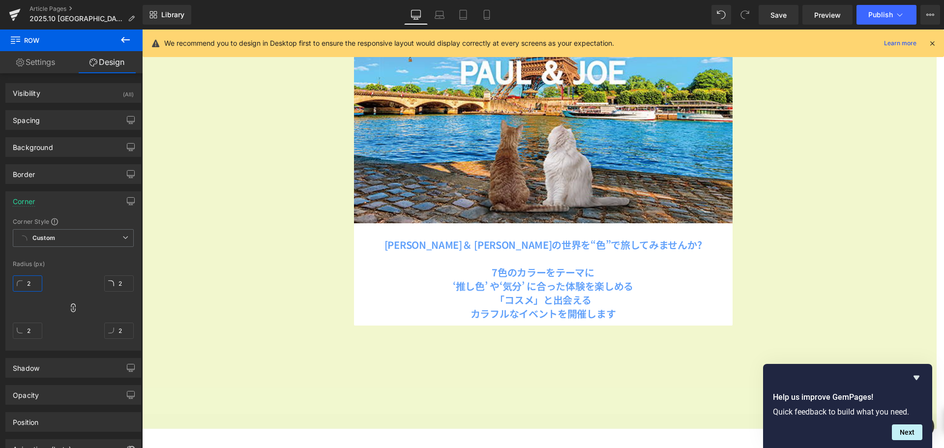
scroll to position [0, 0]
type input "2"
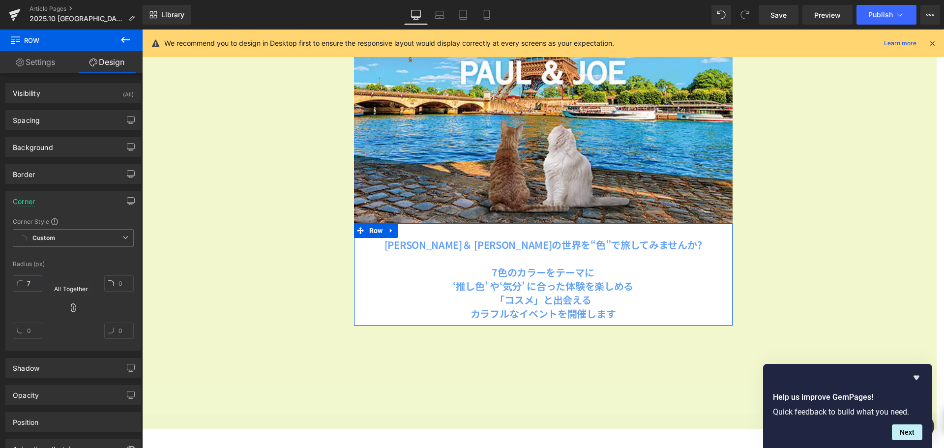
type input "7"
click at [70, 306] on icon at bounding box center [73, 308] width 10 height 10
click at [36, 286] on input "7" at bounding box center [28, 283] width 30 height 16
type input "０"
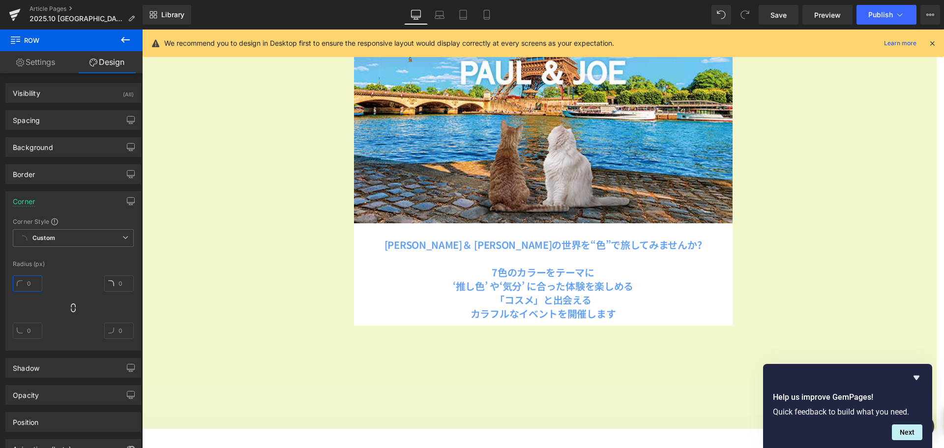
type input "０"
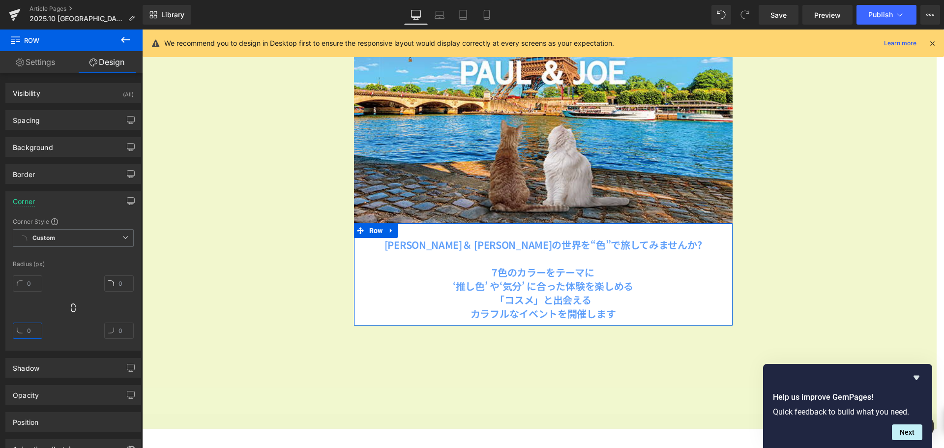
click at [33, 332] on input "text" at bounding box center [28, 331] width 30 height 16
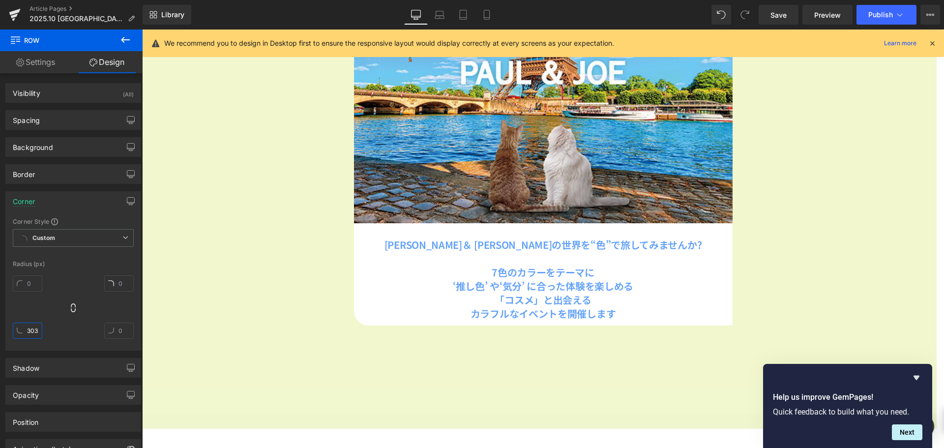
scroll to position [0, 3]
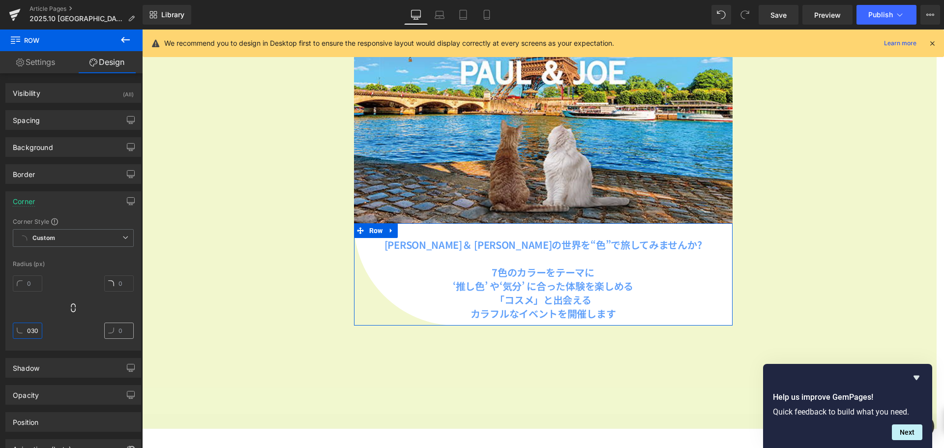
type input "3030"
click at [118, 330] on input "text" at bounding box center [119, 331] width 30 height 16
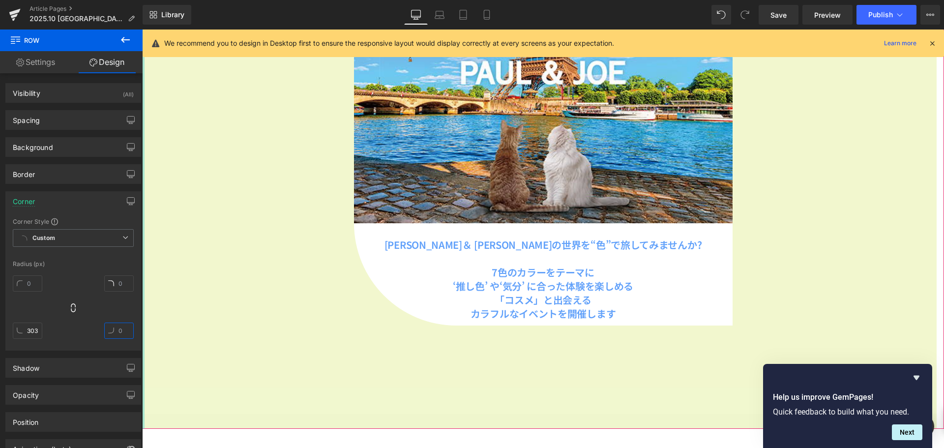
type input "３"
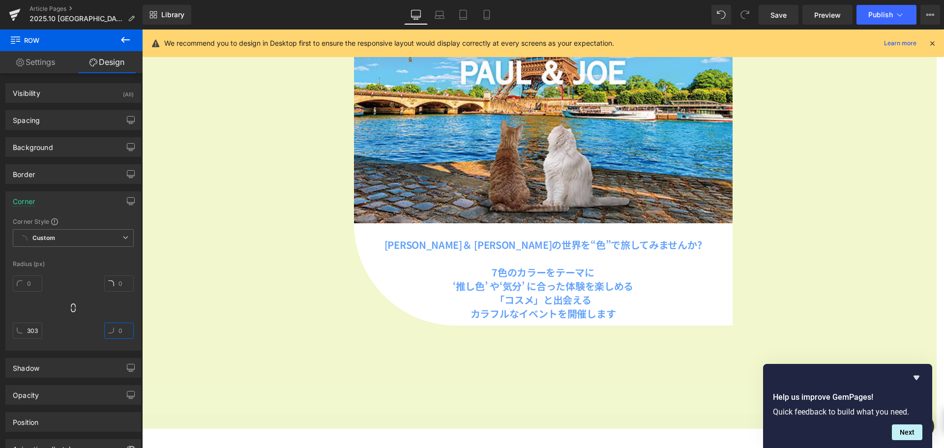
type input "３０"
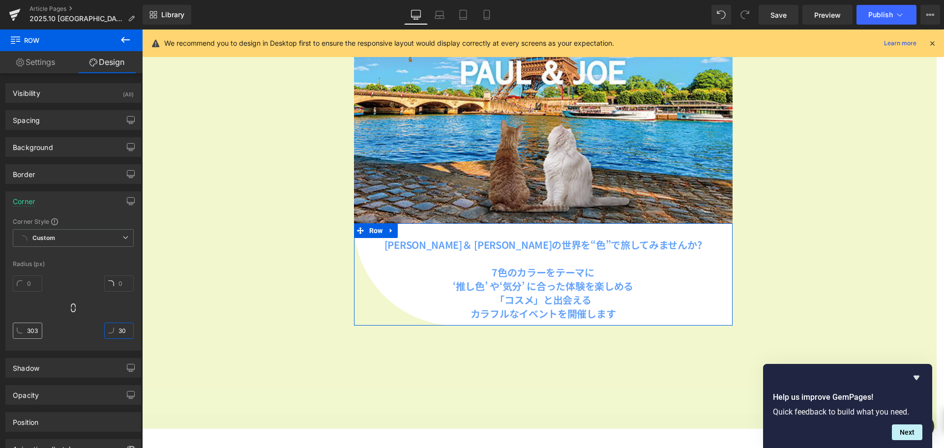
type input "30"
click at [40, 332] on input "3030" at bounding box center [28, 331] width 30 height 16
click at [38, 332] on input "3030" at bounding box center [28, 331] width 30 height 16
click at [35, 329] on input "3030" at bounding box center [28, 331] width 30 height 16
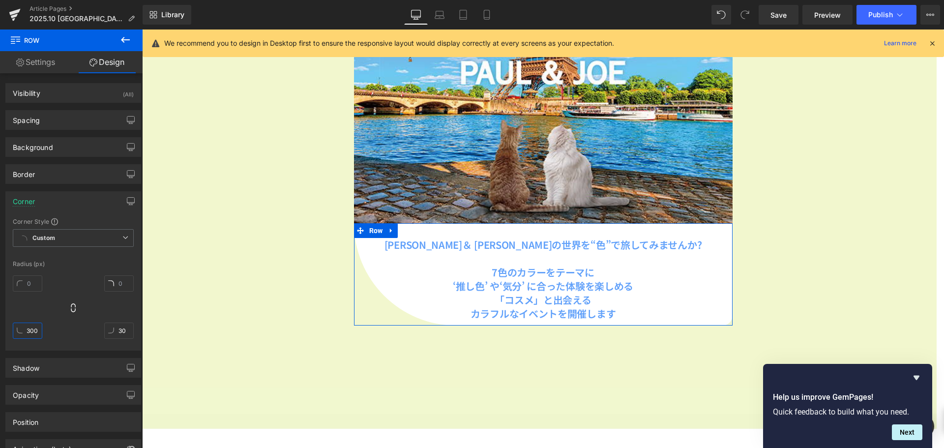
type input "30"
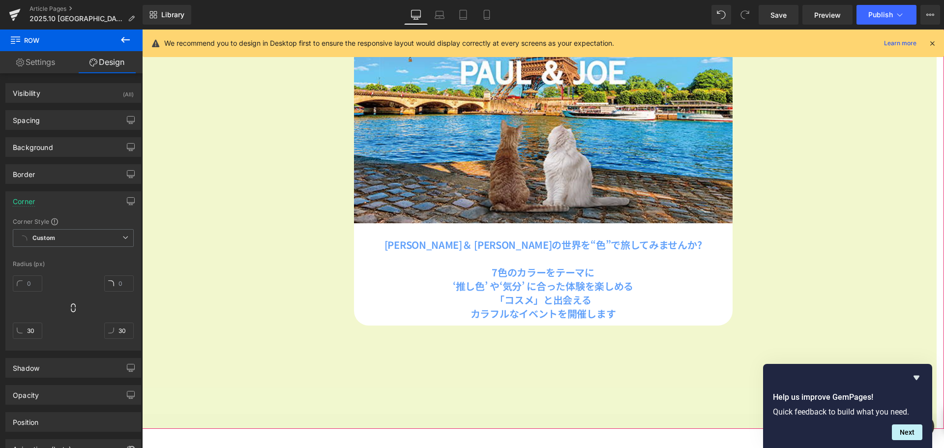
click at [213, 161] on span "Image [PERSON_NAME]＆ [PERSON_NAME]の世界を“色”で旅してみませんか? 7色のカラーをテーマに ‘推し色’ や‘気分’ に合っ…" at bounding box center [543, 88] width 802 height 486
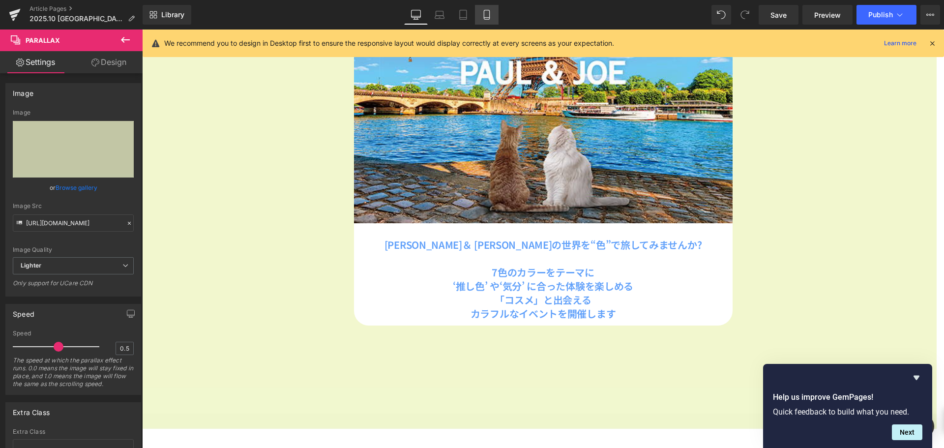
click at [493, 14] on link "Mobile" at bounding box center [487, 15] width 24 height 20
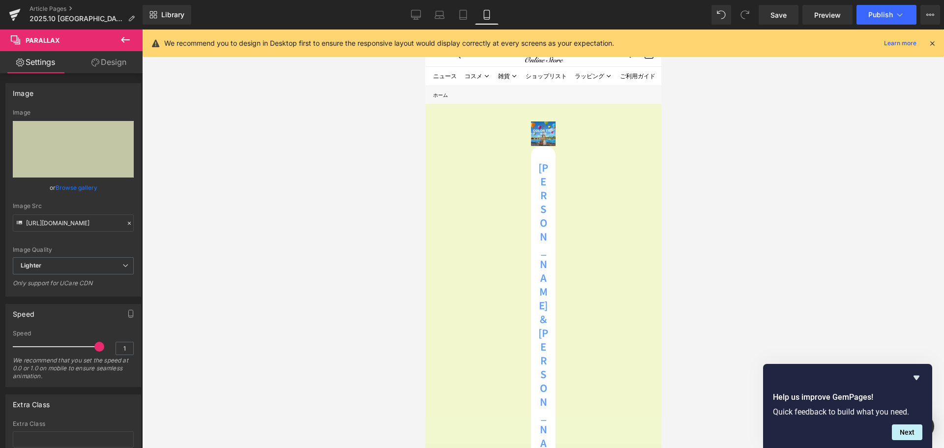
scroll to position [2017, 229]
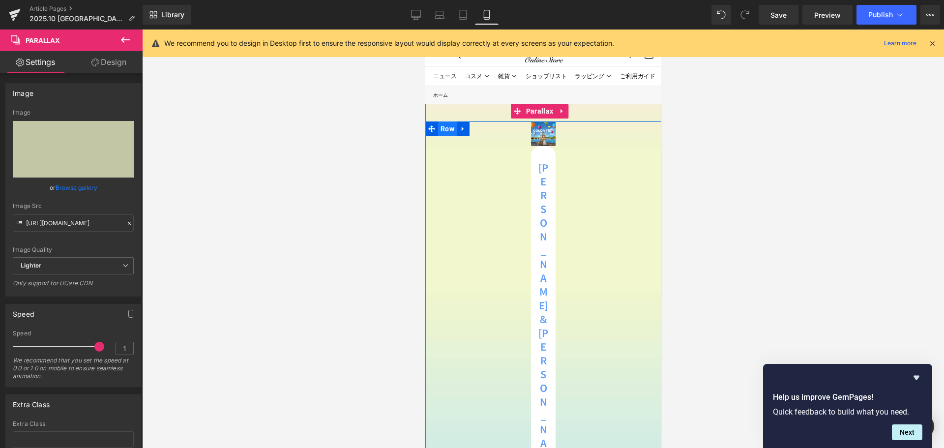
click at [447, 129] on span "Row" at bounding box center [447, 128] width 19 height 15
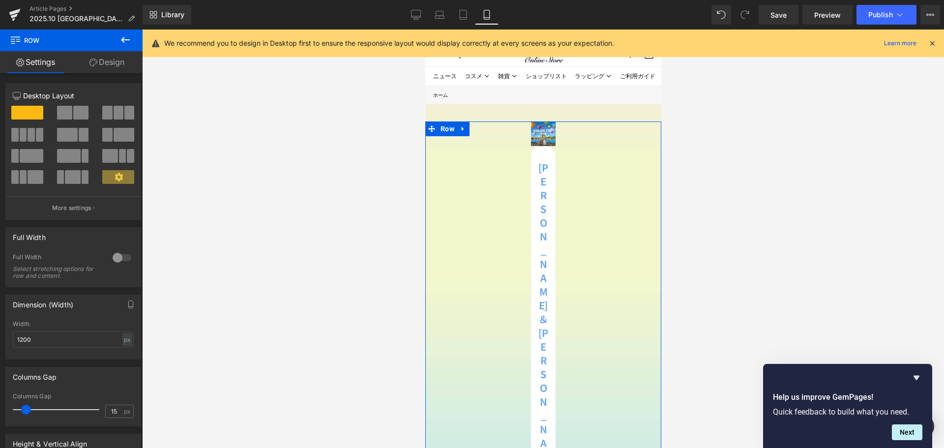
click at [121, 67] on link "Design" at bounding box center [106, 62] width 71 height 22
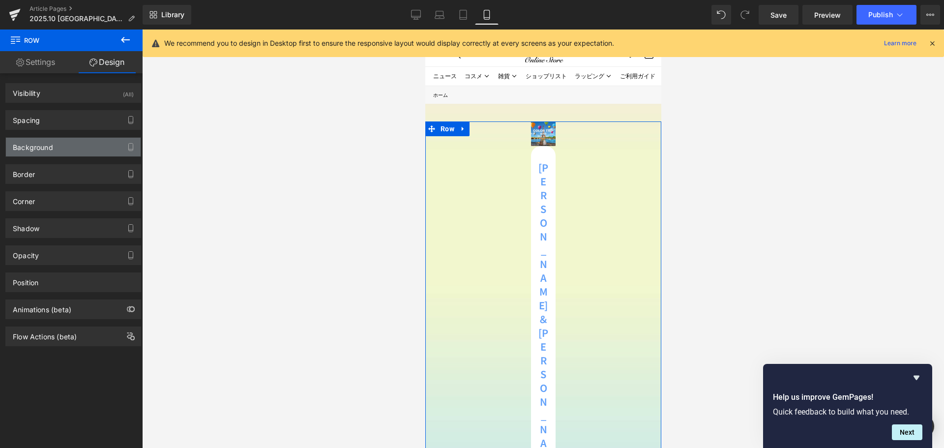
type input "0"
type input "200"
type input "10"
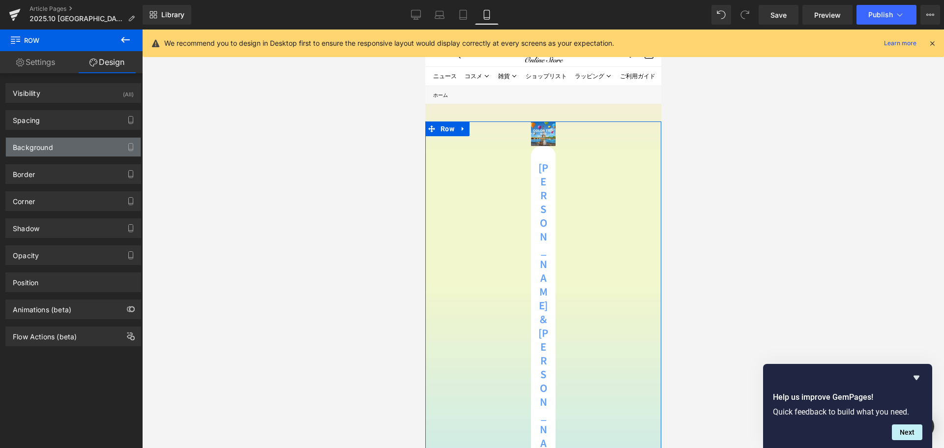
type input "200"
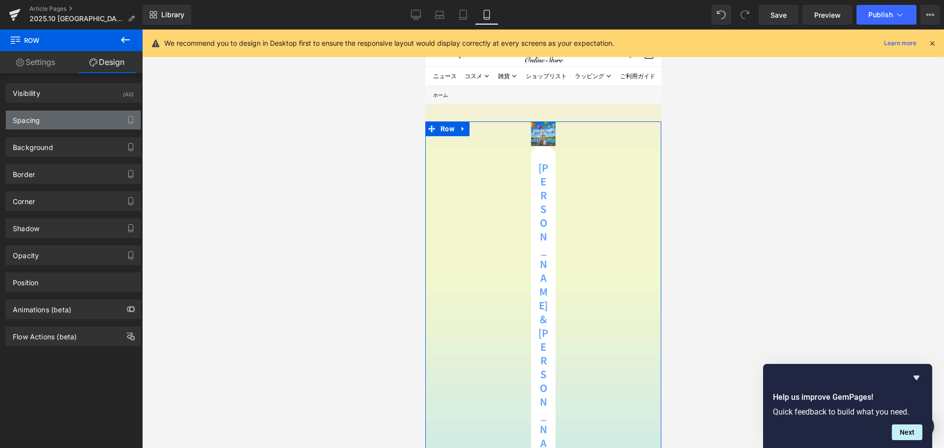
click at [91, 124] on div "Spacing" at bounding box center [73, 120] width 135 height 19
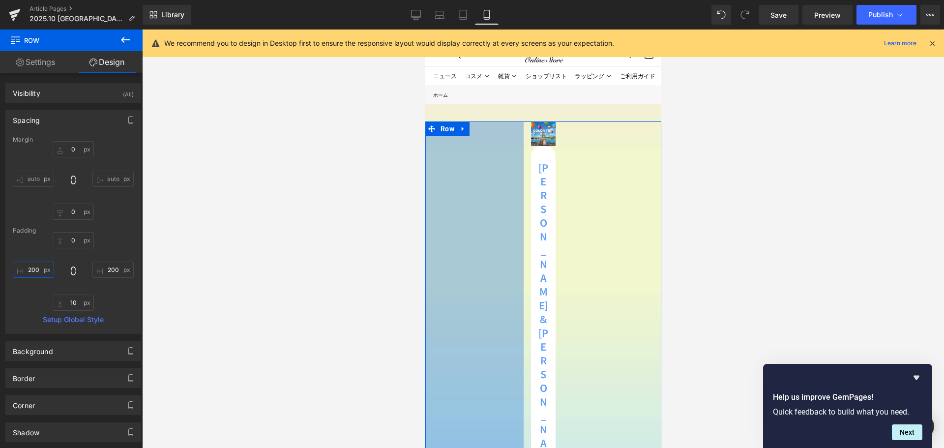
click at [45, 273] on input "200" at bounding box center [33, 270] width 41 height 16
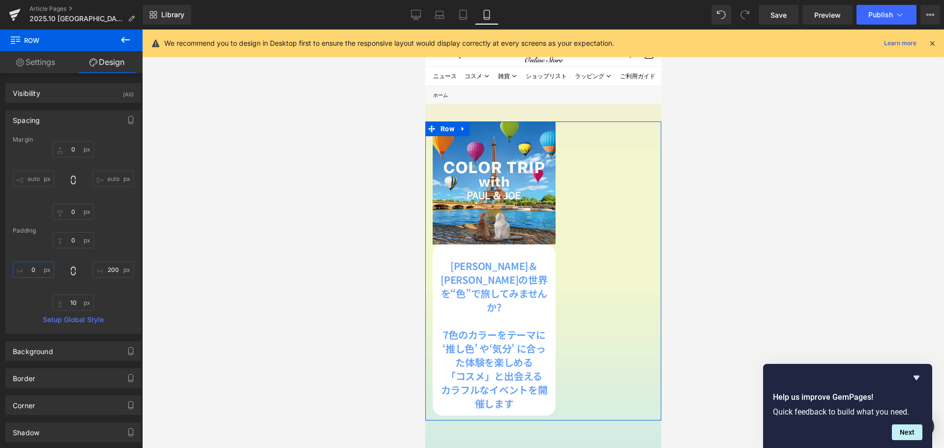
scroll to position [1138, 229]
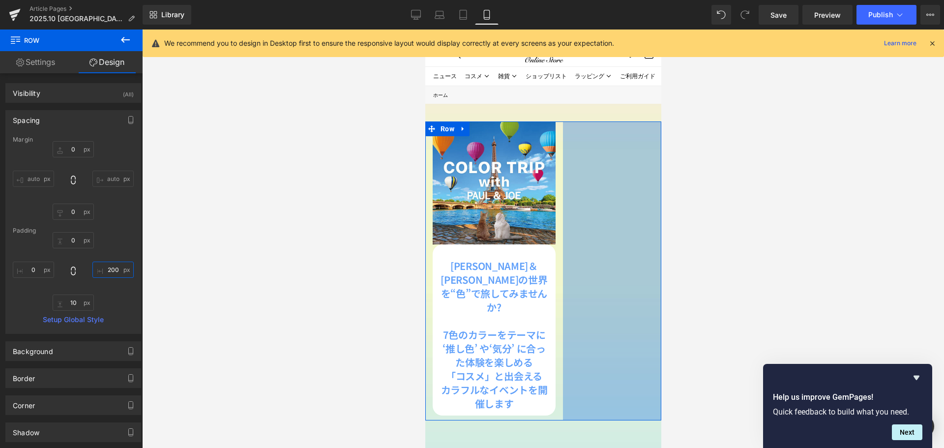
click at [115, 271] on input "200" at bounding box center [112, 270] width 41 height 16
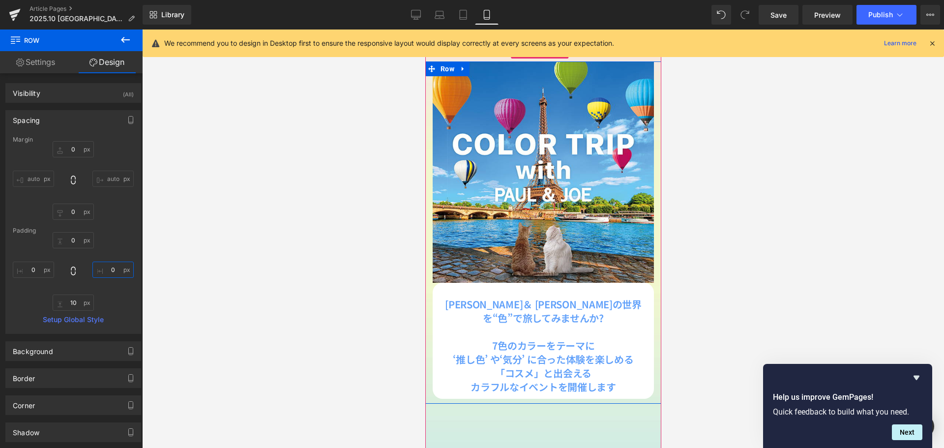
scroll to position [98, 0]
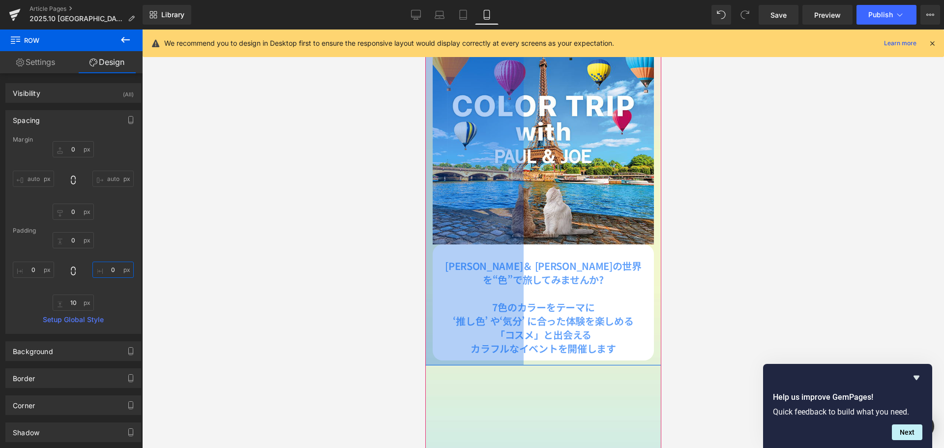
click at [437, 280] on div "NaNpx" at bounding box center [474, 194] width 98 height 342
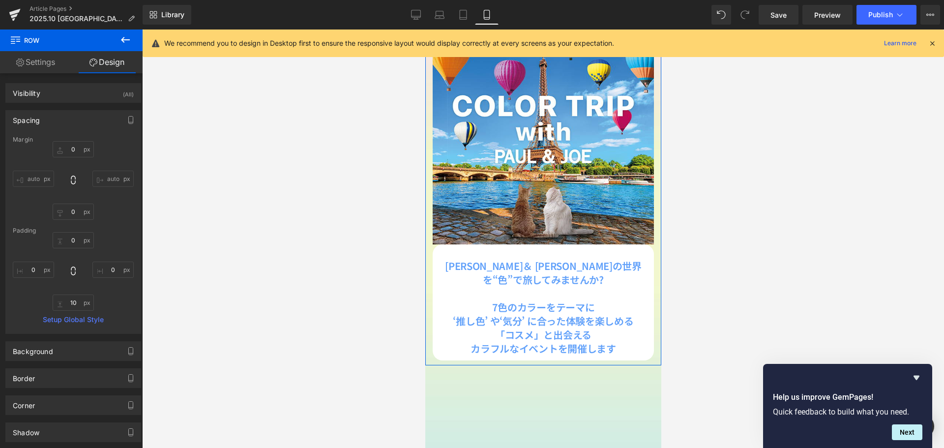
click at [101, 117] on div "Spacing" at bounding box center [73, 120] width 135 height 19
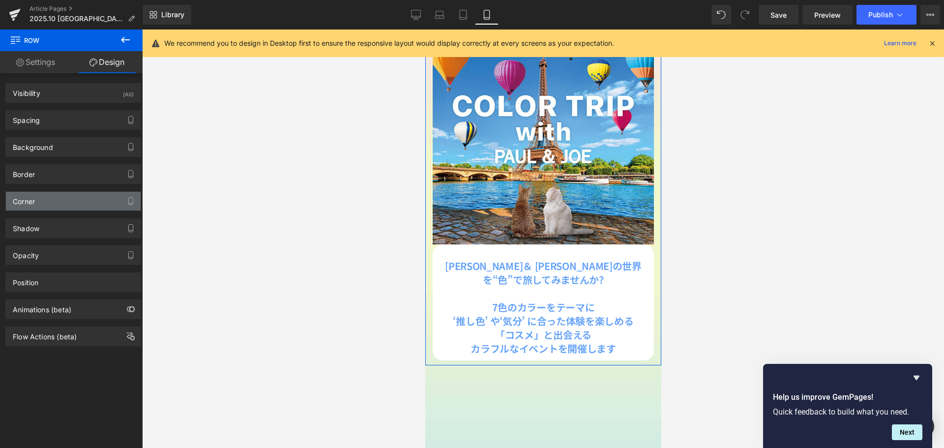
click at [62, 195] on div "Corner" at bounding box center [73, 201] width 135 height 19
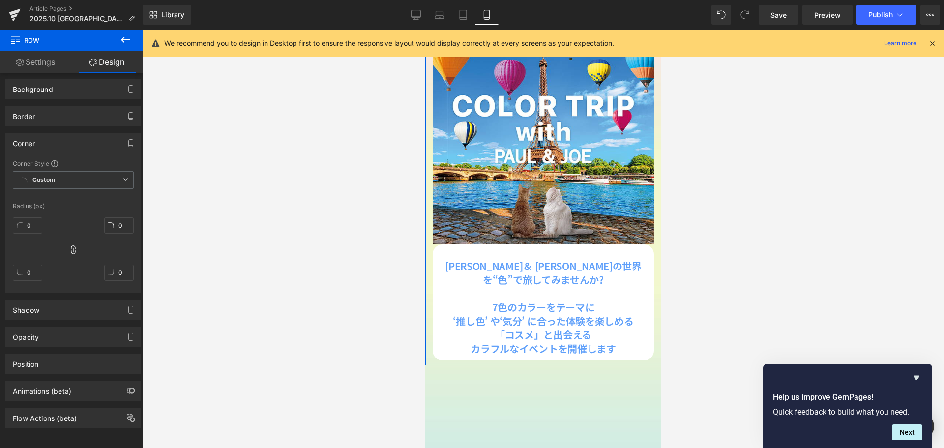
scroll to position [65, 0]
click at [72, 245] on icon at bounding box center [73, 250] width 10 height 10
click at [34, 223] on input "0" at bounding box center [28, 225] width 30 height 16
click at [34, 265] on input "0" at bounding box center [28, 273] width 30 height 16
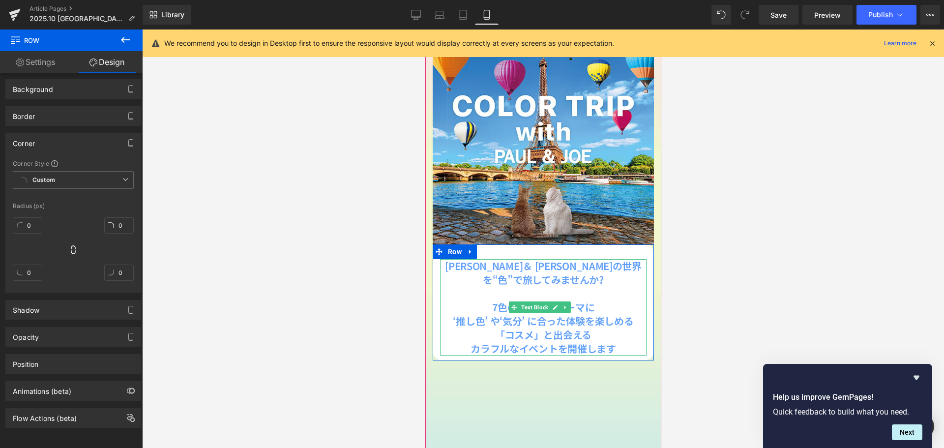
click at [448, 272] on p "[PERSON_NAME]＆ [PERSON_NAME]の世界を“色”で旅してみませんか?" at bounding box center [543, 273] width 207 height 28
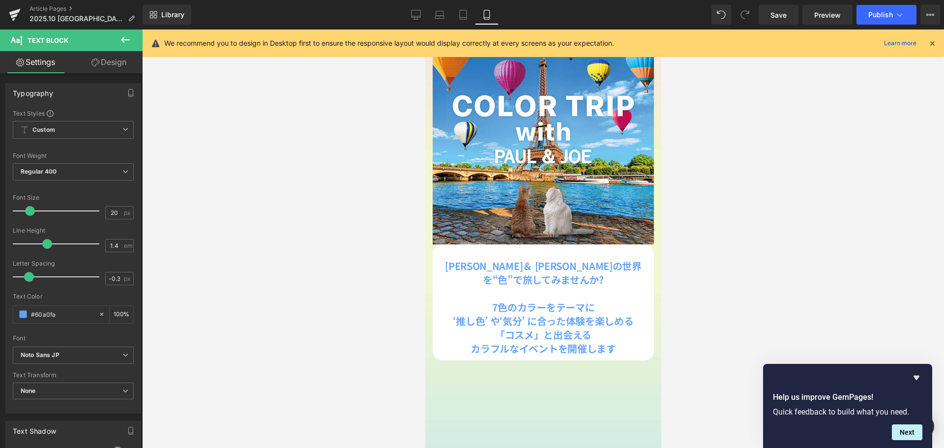
click at [131, 63] on link "Design" at bounding box center [108, 62] width 71 height 22
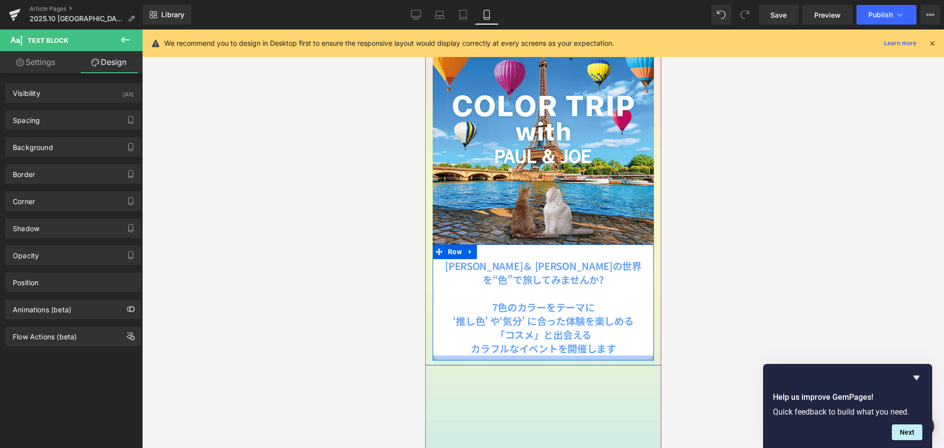
click at [541, 355] on div at bounding box center [542, 357] width 221 height 5
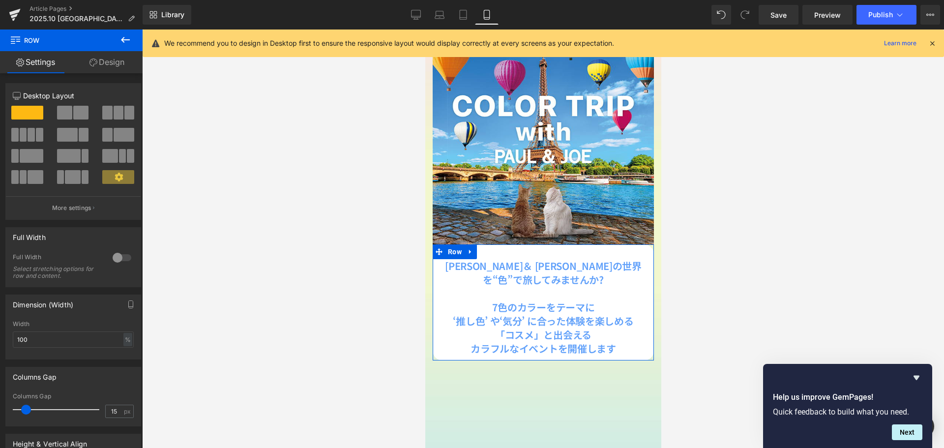
click at [125, 65] on link "Design" at bounding box center [106, 62] width 71 height 22
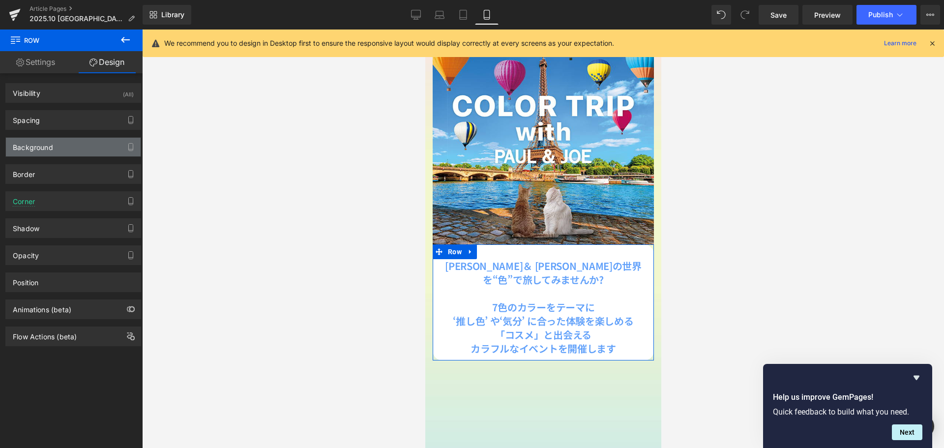
click at [91, 149] on div "Background" at bounding box center [73, 147] width 135 height 19
type input "#ffffff"
type input "100"
type input "20"
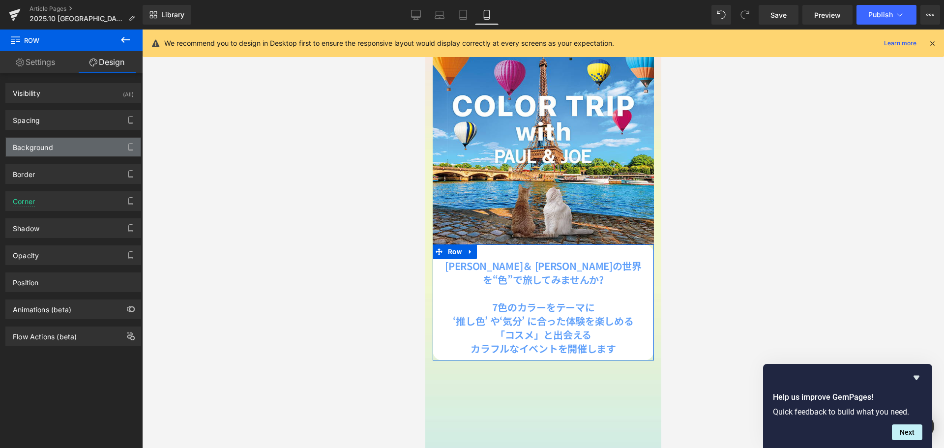
type input "20"
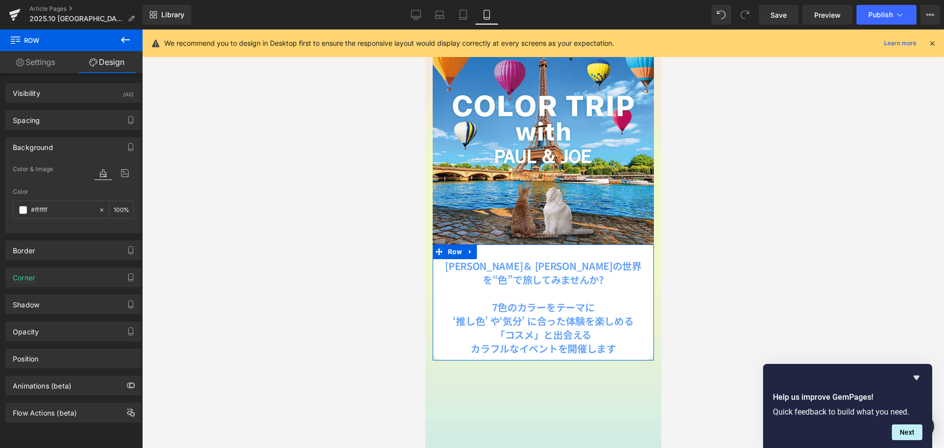
click at [90, 149] on div "Background" at bounding box center [73, 147] width 135 height 19
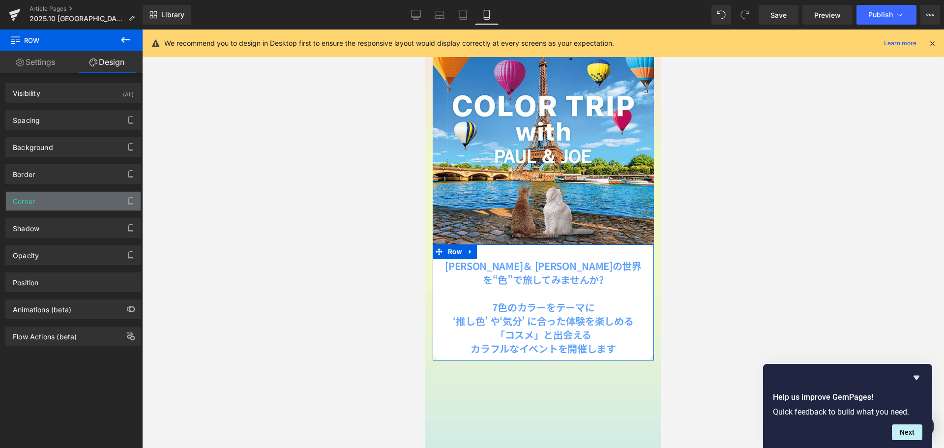
click at [63, 205] on div "Corner" at bounding box center [73, 201] width 135 height 19
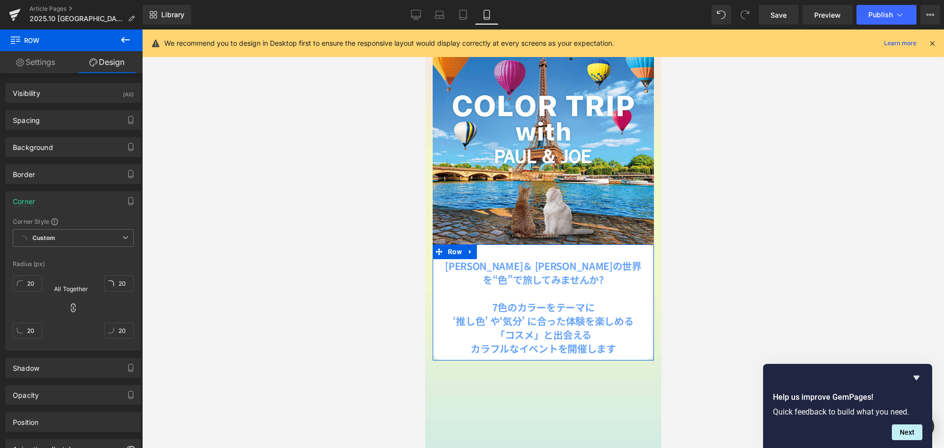
click at [71, 310] on icon at bounding box center [73, 308] width 10 height 10
click at [41, 287] on input "20" at bounding box center [28, 283] width 30 height 16
type input "０"
type input "0"
click at [123, 281] on input "20" at bounding box center [119, 283] width 30 height 16
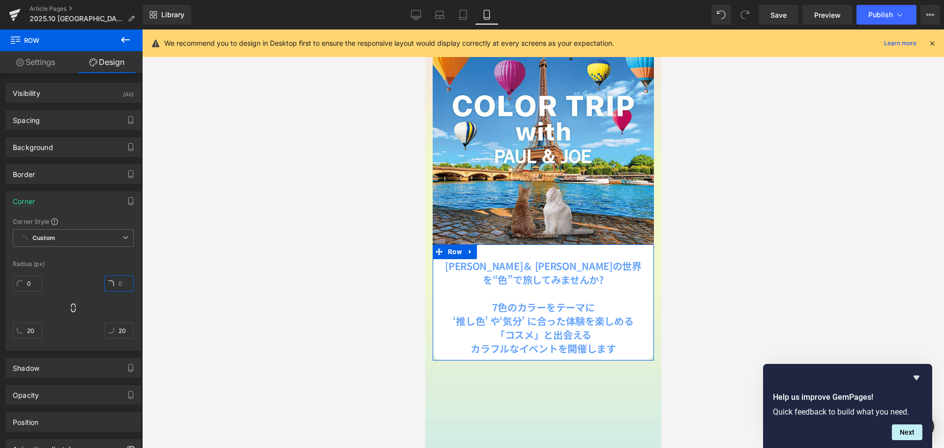
type input "０"
type input "0"
click at [493, 314] on strong "‘推し色’ や‘気分’ に合った体験を楽しめる" at bounding box center [542, 321] width 180 height 14
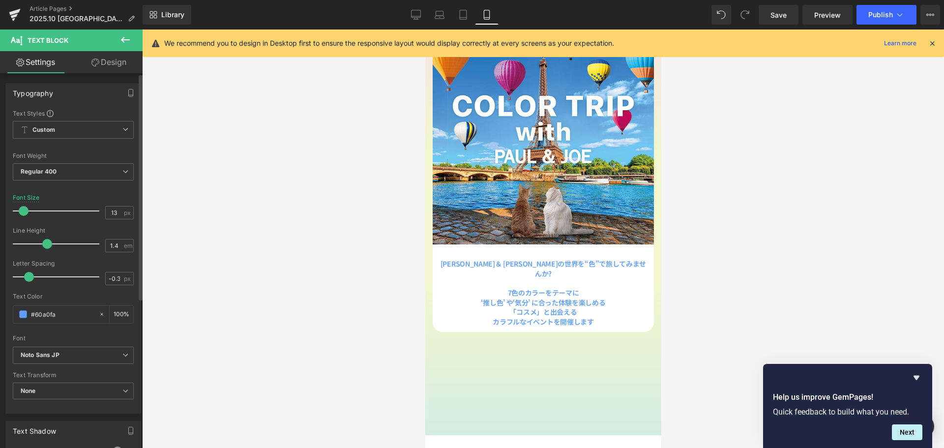
scroll to position [1139, 229]
drag, startPoint x: 33, startPoint y: 208, endPoint x: 28, endPoint y: 208, distance: 5.4
click at [28, 208] on span at bounding box center [24, 211] width 10 height 10
click at [25, 208] on span at bounding box center [25, 211] width 10 height 10
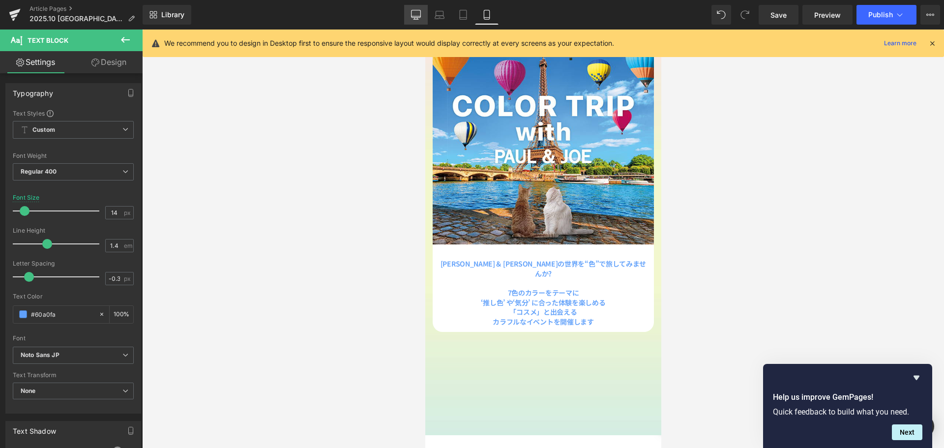
click at [413, 14] on icon at bounding box center [416, 15] width 10 height 10
type input "20"
type input "100"
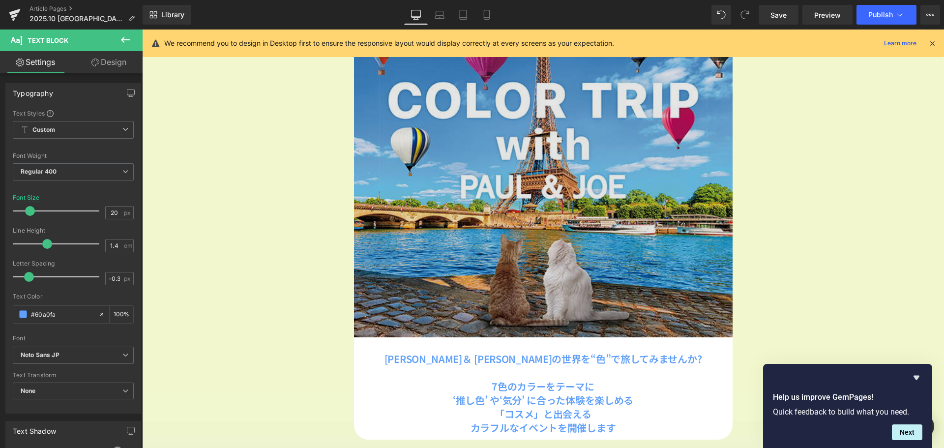
scroll to position [352, 0]
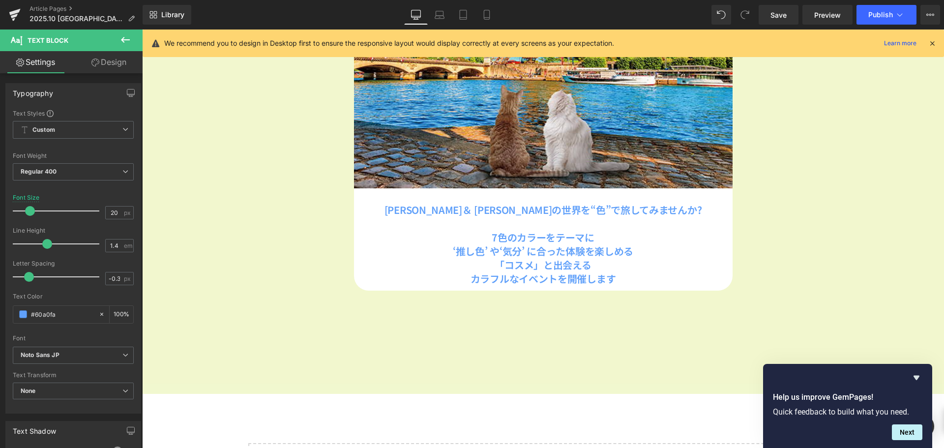
click at [128, 38] on icon at bounding box center [125, 40] width 12 height 12
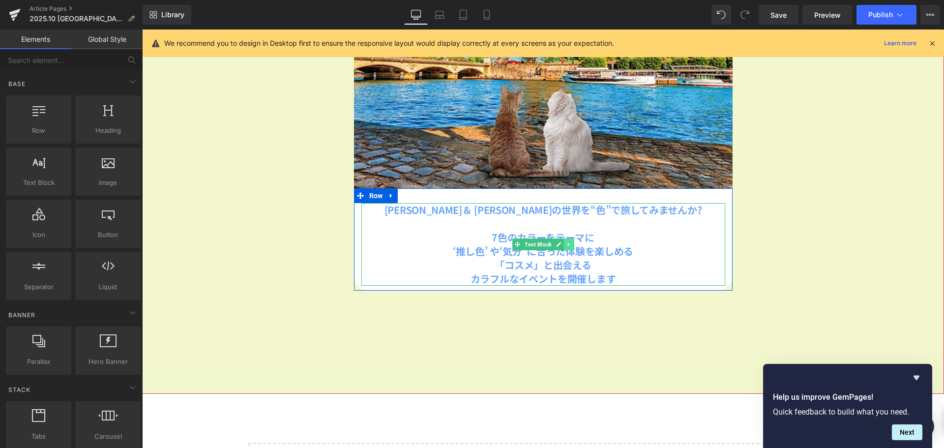
click at [567, 244] on icon at bounding box center [567, 243] width 1 height 3
click at [561, 249] on link at bounding box center [564, 244] width 10 height 12
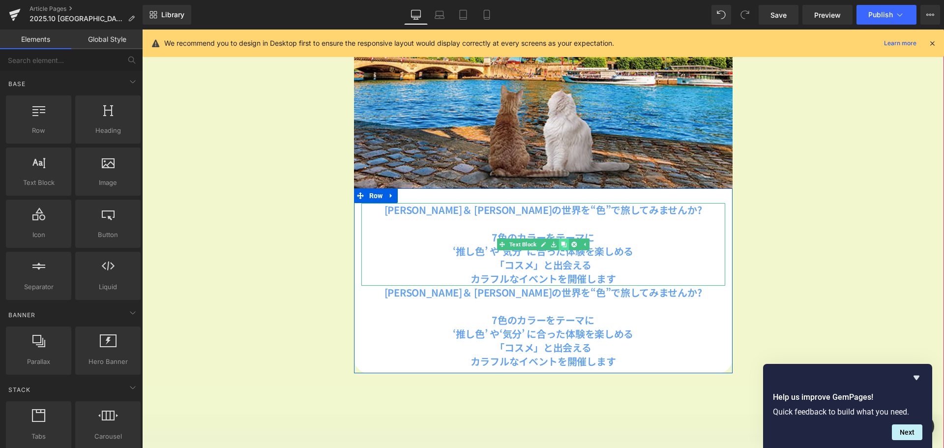
scroll to position [1184, 795]
click at [556, 327] on icon at bounding box center [558, 327] width 5 height 5
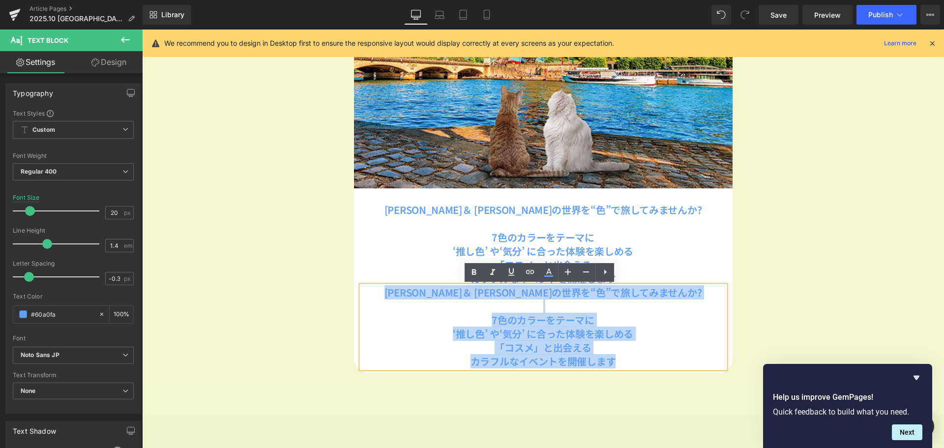
drag, startPoint x: 613, startPoint y: 355, endPoint x: 397, endPoint y: 290, distance: 225.1
click at [397, 290] on div "[PERSON_NAME]＆ [PERSON_NAME]の世界を“色”で旅してみませんか? 7色のカラーをテーマに ‘推し色’ や‘気分’ に合った体験を楽し…" at bounding box center [543, 327] width 364 height 83
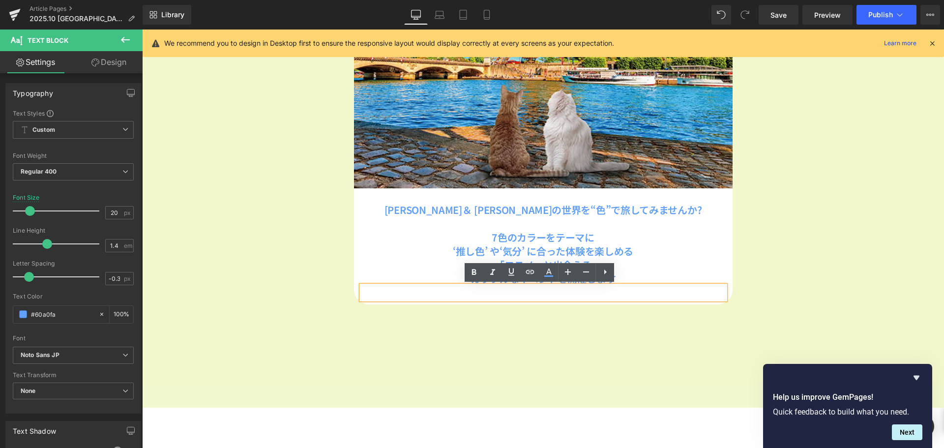
scroll to position [1115, 795]
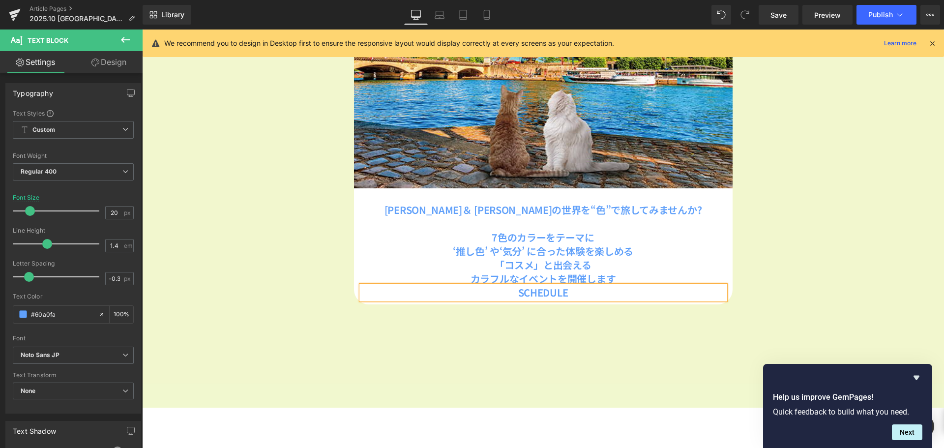
click at [124, 63] on link "Design" at bounding box center [108, 62] width 71 height 22
click at [0, 0] on div "Spacing" at bounding box center [0, 0] width 0 height 0
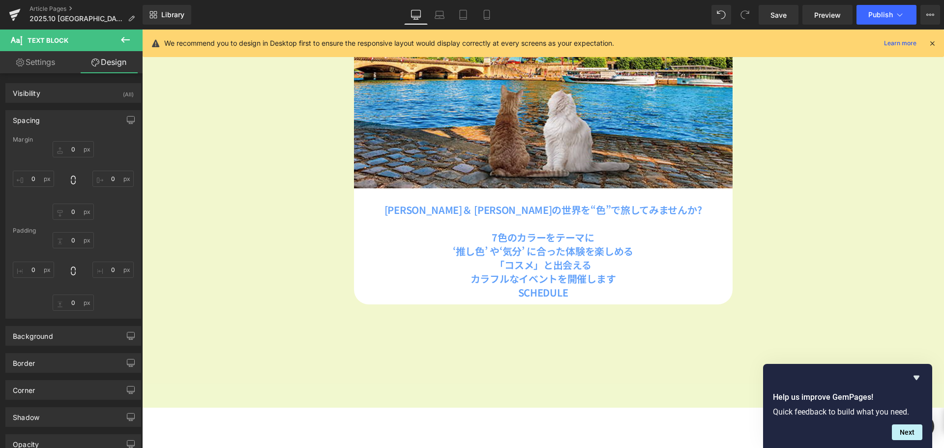
type input "0"
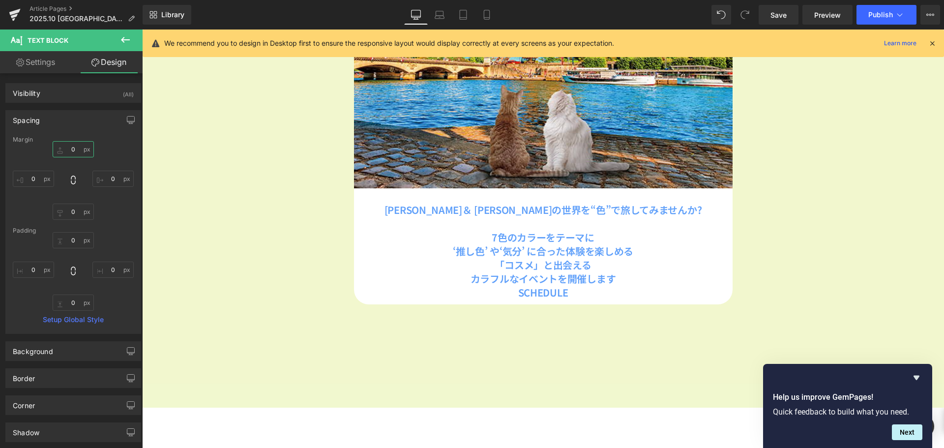
click at [73, 149] on input "0" at bounding box center [73, 149] width 41 height 16
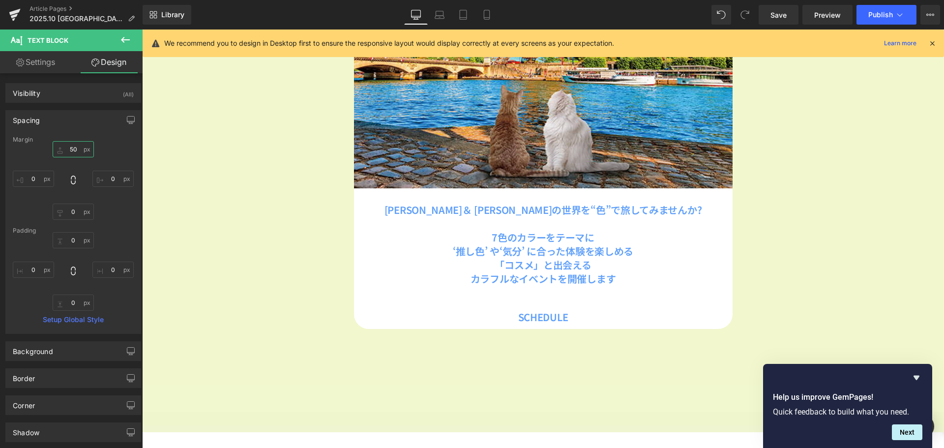
scroll to position [1140, 795]
click at [79, 214] on input "0" at bounding box center [73, 212] width 41 height 16
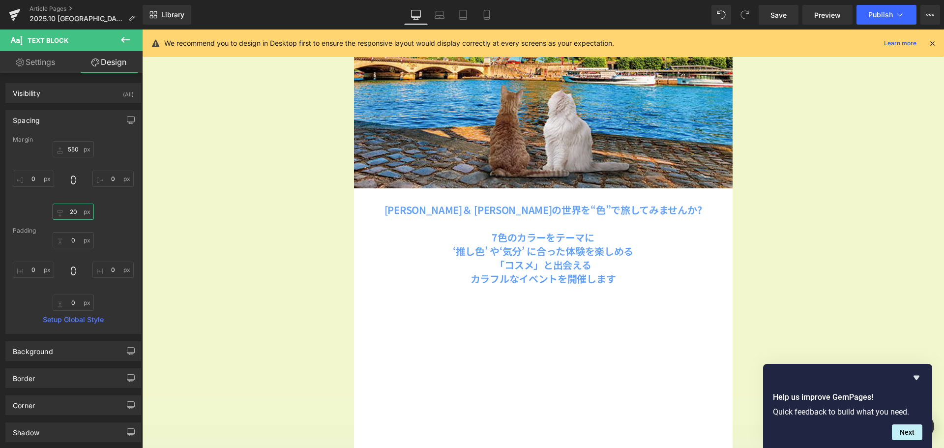
scroll to position [1395, 795]
click at [75, 153] on input "550" at bounding box center [73, 149] width 41 height 16
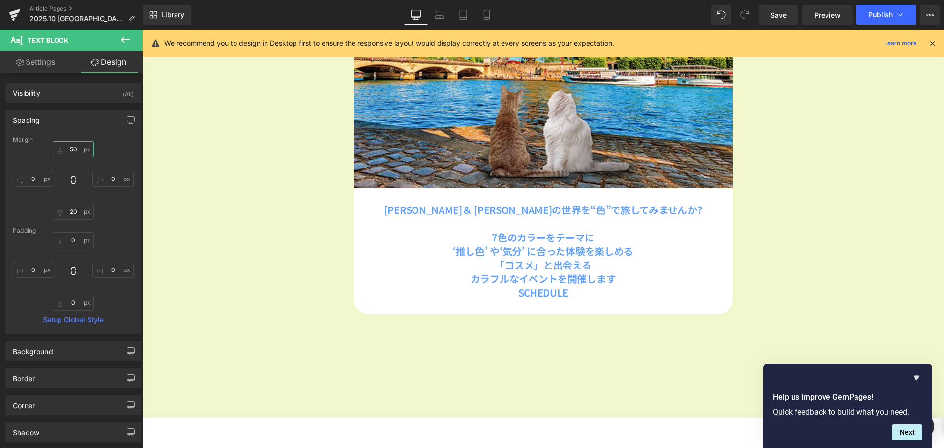
scroll to position [1150, 795]
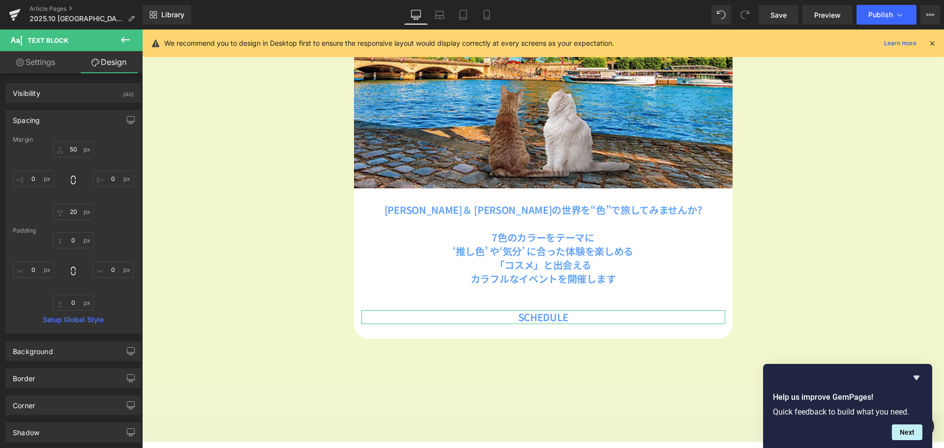
click at [56, 113] on div "Spacing" at bounding box center [73, 120] width 135 height 19
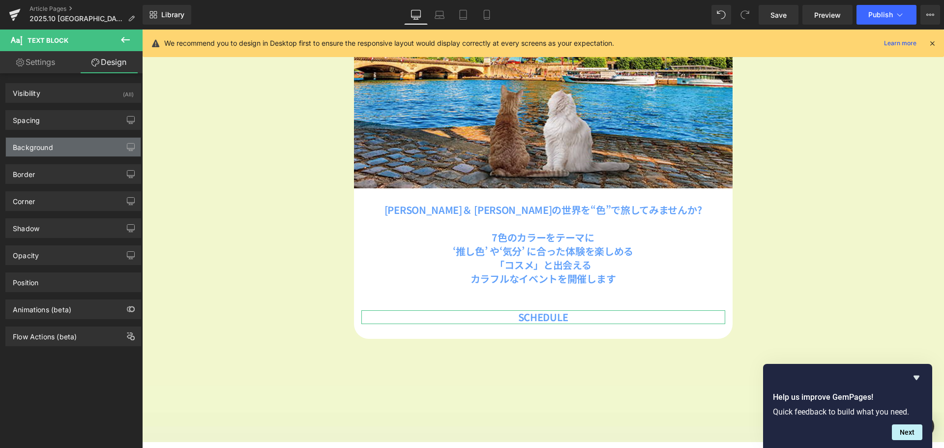
click at [61, 147] on div "Background" at bounding box center [73, 147] width 135 height 19
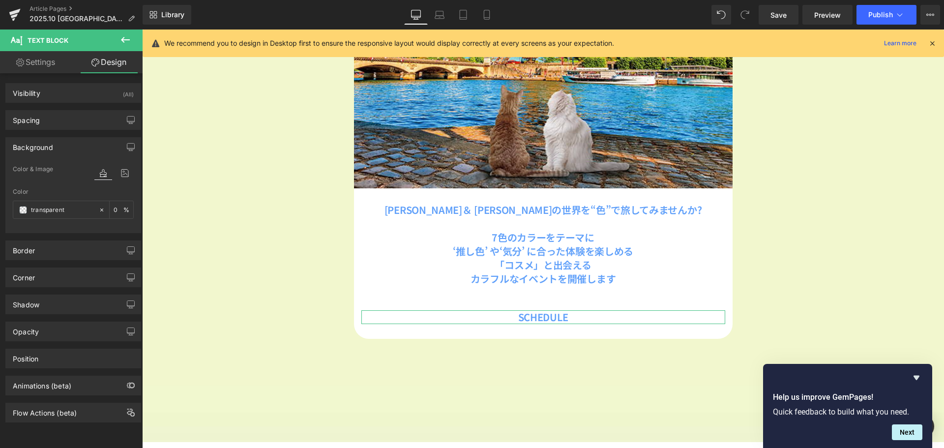
click at [61, 147] on div "Background" at bounding box center [73, 147] width 135 height 19
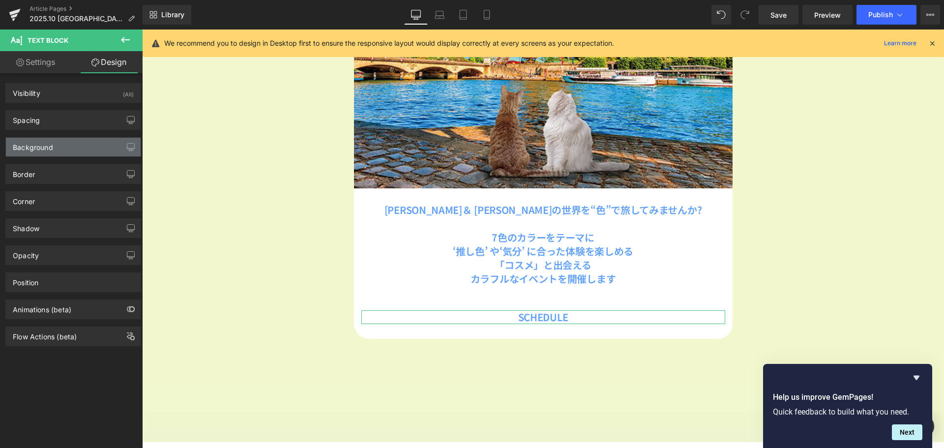
click at [65, 148] on div "Background" at bounding box center [73, 147] width 135 height 19
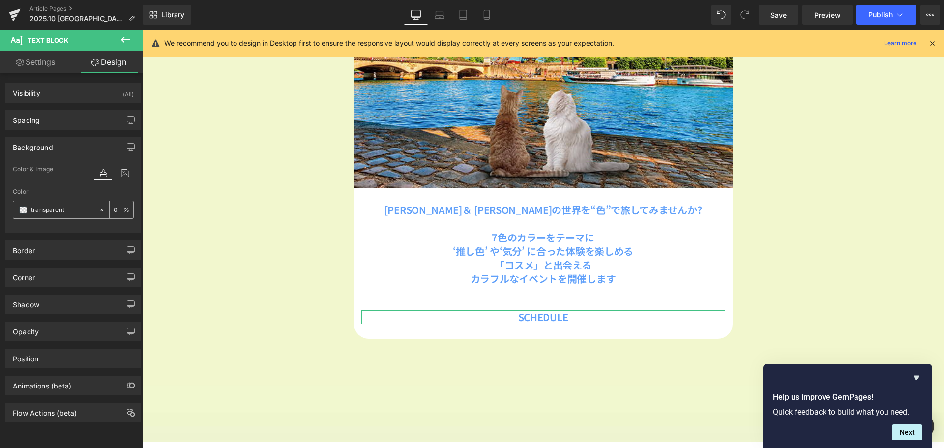
click at [23, 207] on span at bounding box center [23, 210] width 8 height 8
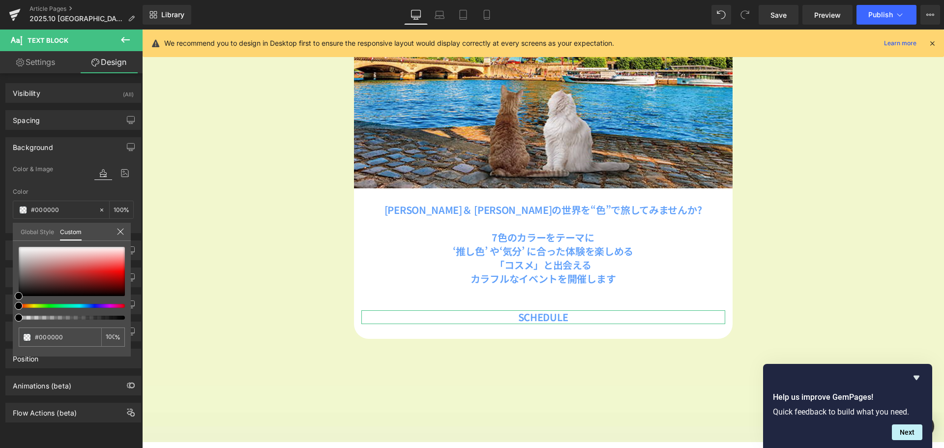
click at [112, 305] on div at bounding box center [68, 306] width 106 height 4
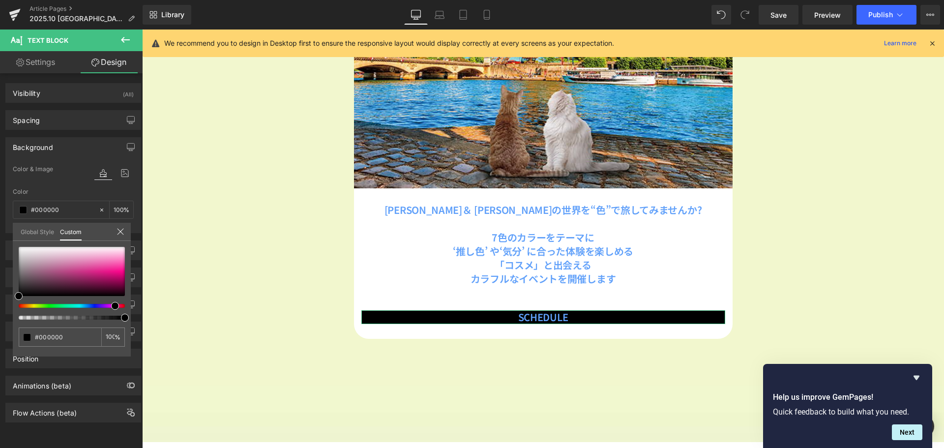
click at [108, 305] on div at bounding box center [68, 306] width 106 height 4
click at [123, 259] on div at bounding box center [72, 271] width 106 height 49
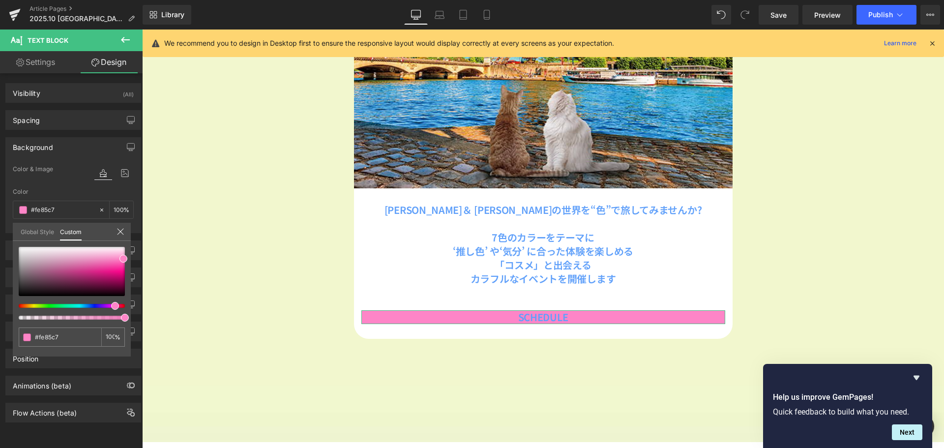
click at [122, 235] on icon at bounding box center [121, 232] width 8 height 8
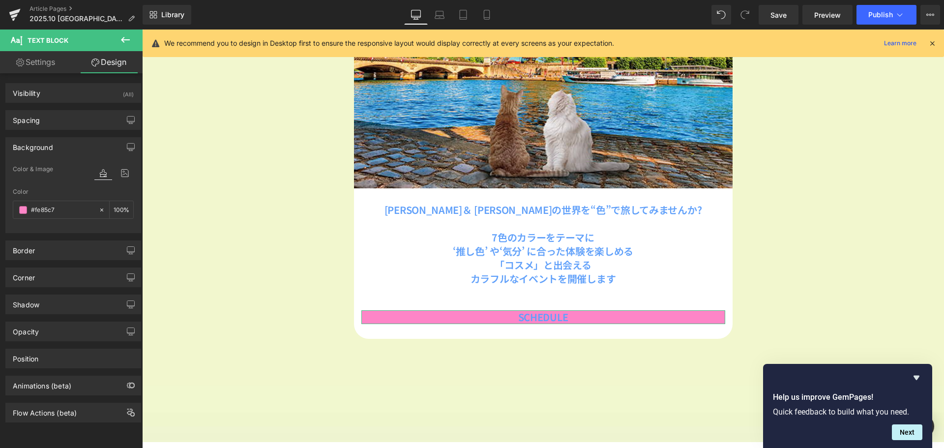
click at [32, 62] on link "Settings" at bounding box center [35, 62] width 71 height 22
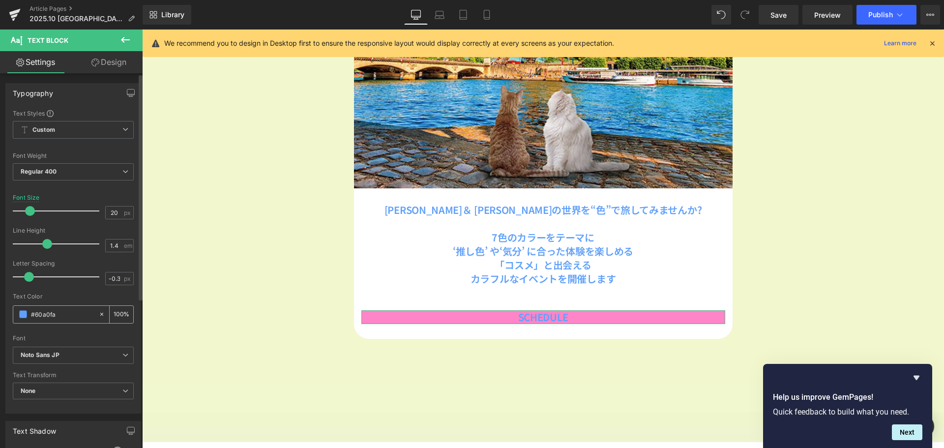
click at [24, 314] on span at bounding box center [23, 314] width 8 height 8
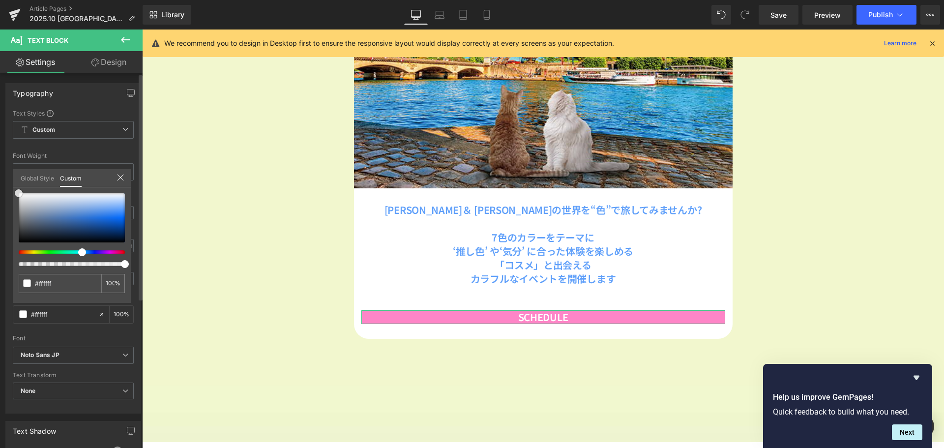
drag, startPoint x: 23, startPoint y: 197, endPoint x: 8, endPoint y: 182, distance: 20.9
click at [8, 182] on div "Typography Text Styles Custom Custom Setup Global Style Custom Setup Global Sty…" at bounding box center [73, 245] width 147 height 338
click at [119, 177] on icon at bounding box center [120, 178] width 6 height 6
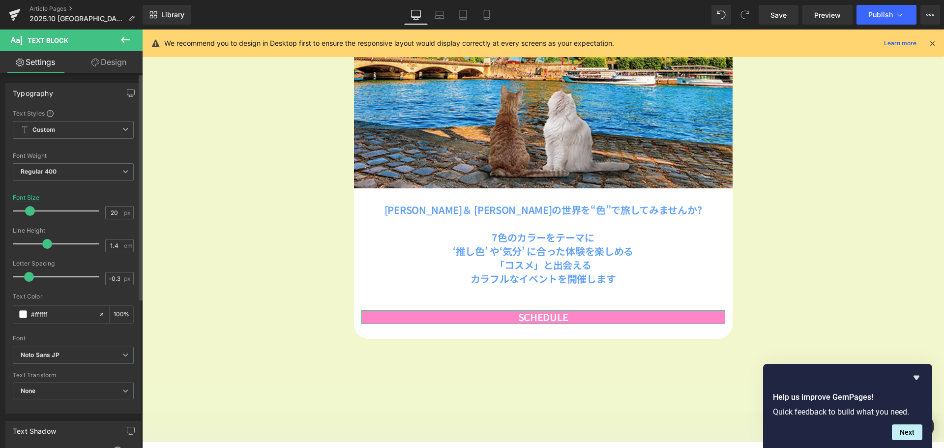
click at [118, 61] on link "Design" at bounding box center [108, 62] width 71 height 22
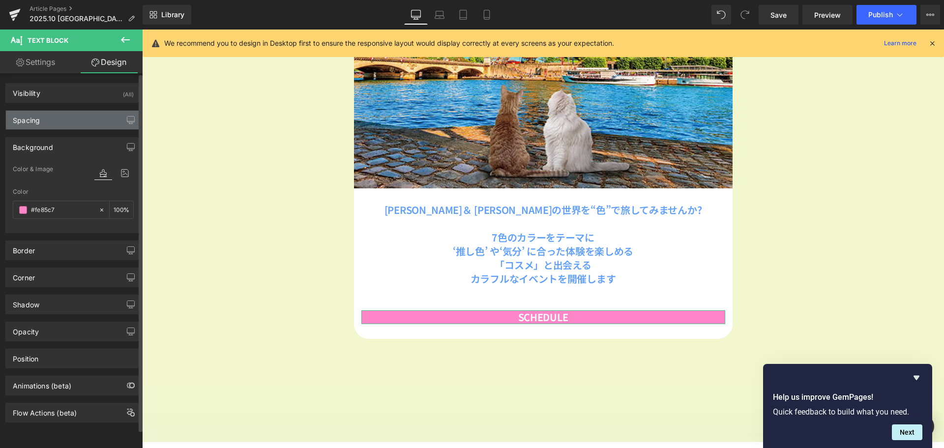
click at [59, 121] on div "Spacing" at bounding box center [73, 120] width 135 height 19
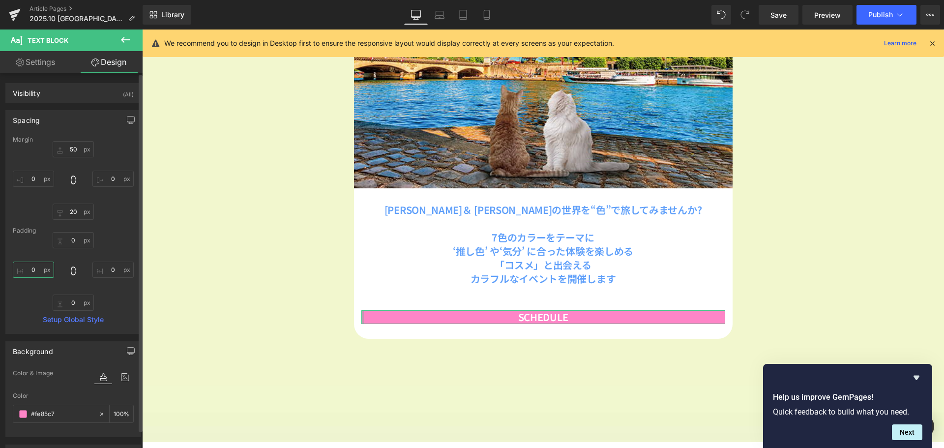
click at [41, 270] on input "0" at bounding box center [33, 270] width 41 height 16
click at [41, 180] on input "0" at bounding box center [33, 179] width 41 height 16
click at [99, 178] on input "0" at bounding box center [112, 179] width 41 height 16
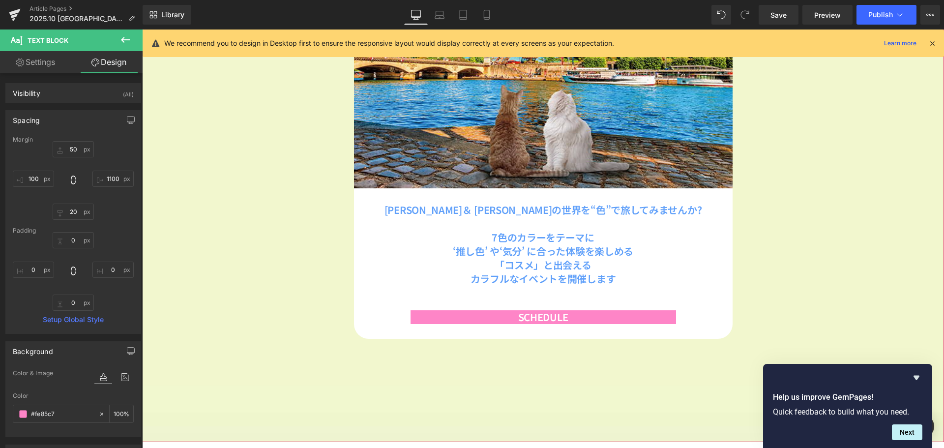
click at [155, 213] on span "Image [PERSON_NAME]＆ [PERSON_NAME]の世界を“色”で旅してみませんか? 7色のカラーをテーマに ‘推し色’ や‘気分’ に合っ…" at bounding box center [543, 77] width 802 height 534
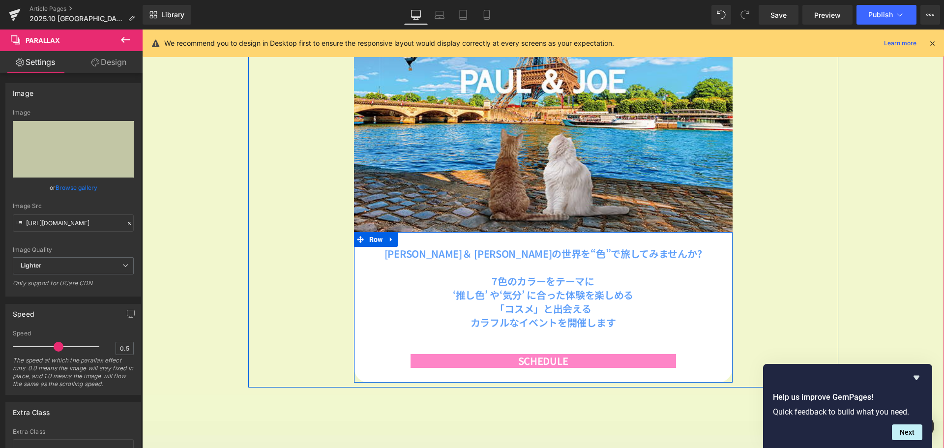
scroll to position [254, 0]
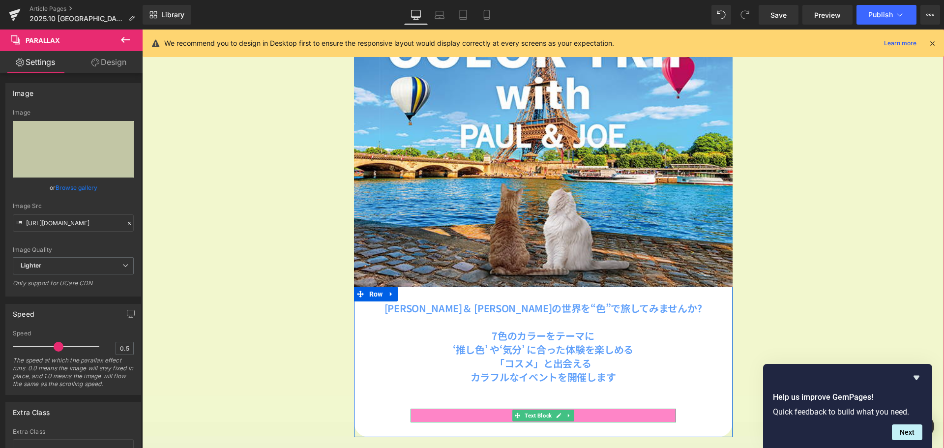
click at [441, 416] on p "SCHEDULE" at bounding box center [544, 416] width 266 height 14
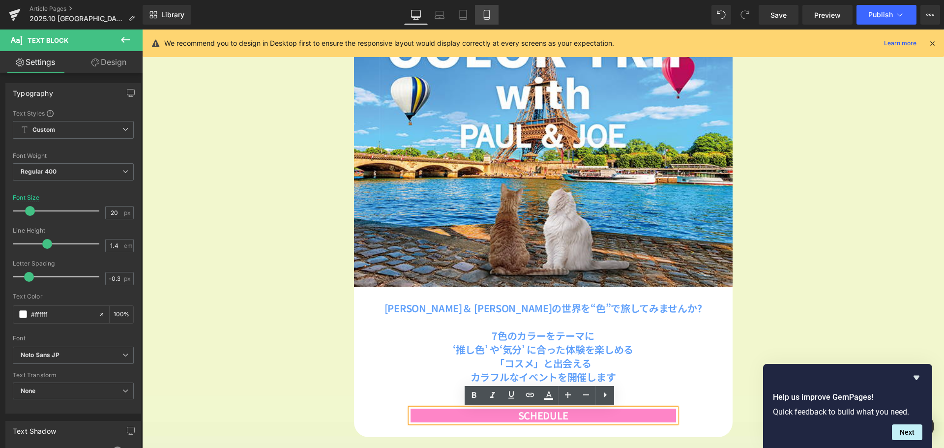
click at [489, 6] on link "Mobile" at bounding box center [487, 15] width 24 height 20
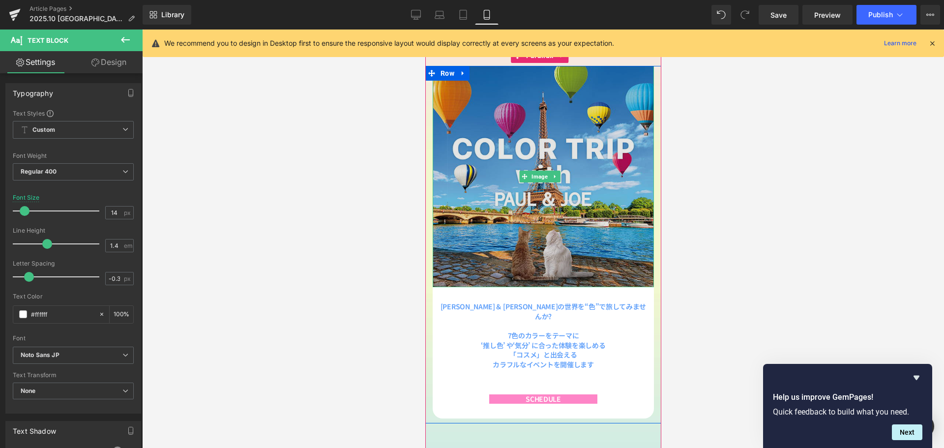
scroll to position [73, 0]
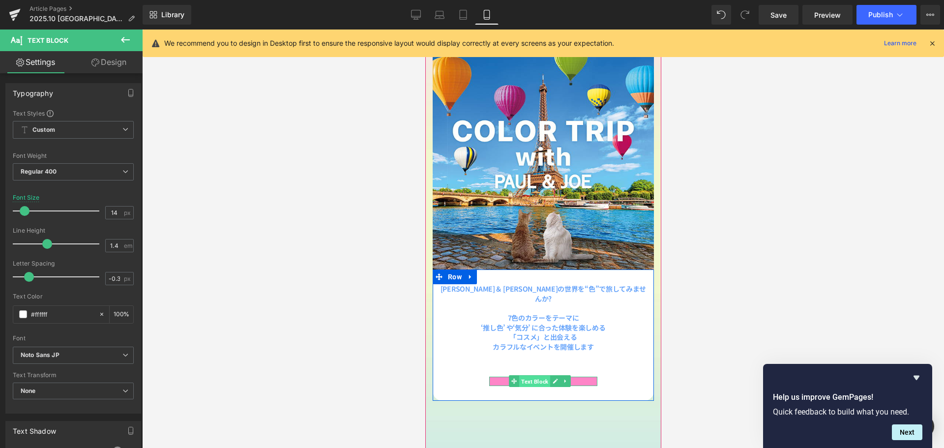
click at [533, 376] on span "Text Block" at bounding box center [534, 382] width 31 height 12
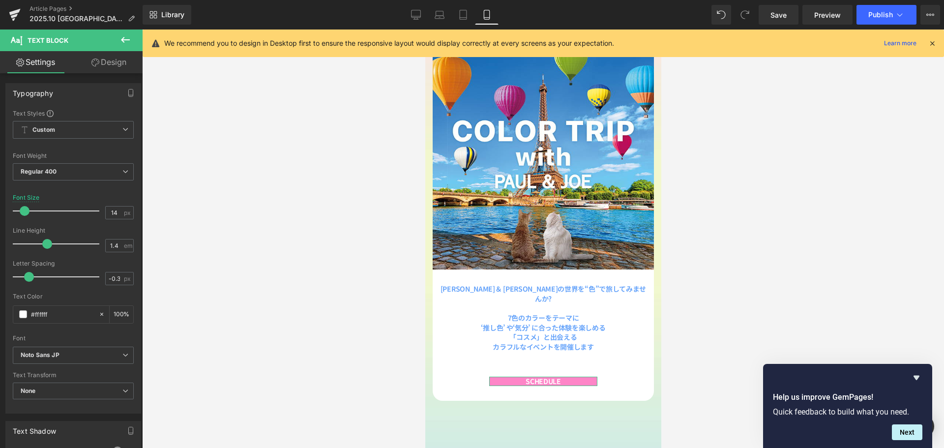
click at [114, 62] on link "Design" at bounding box center [108, 62] width 71 height 22
click at [0, 0] on div "Spacing" at bounding box center [0, 0] width 0 height 0
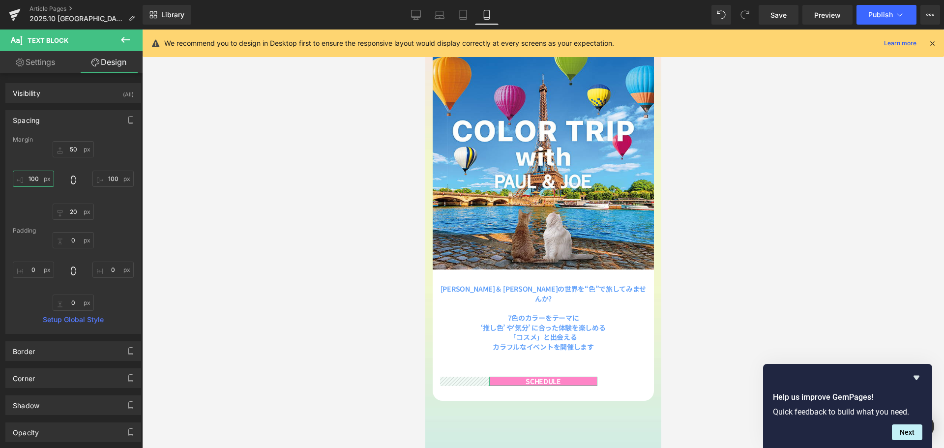
click at [37, 180] on input "100" at bounding box center [33, 179] width 41 height 16
click at [108, 179] on input "100" at bounding box center [112, 179] width 41 height 16
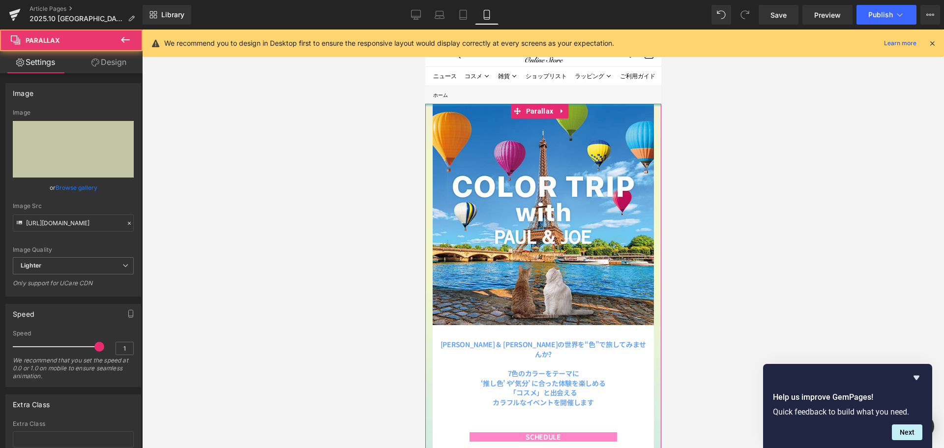
scroll to position [1170, 229]
drag, startPoint x: 463, startPoint y: 109, endPoint x: 467, endPoint y: 90, distance: 19.2
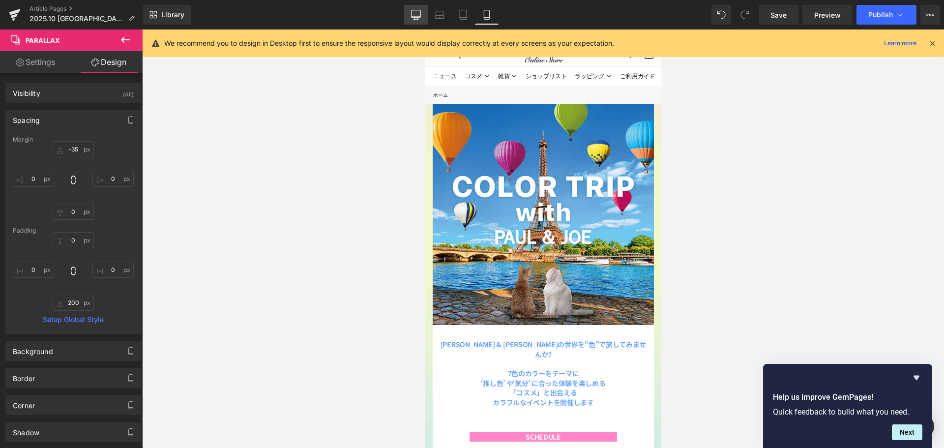
click at [421, 15] on link "Desktop" at bounding box center [416, 15] width 24 height 20
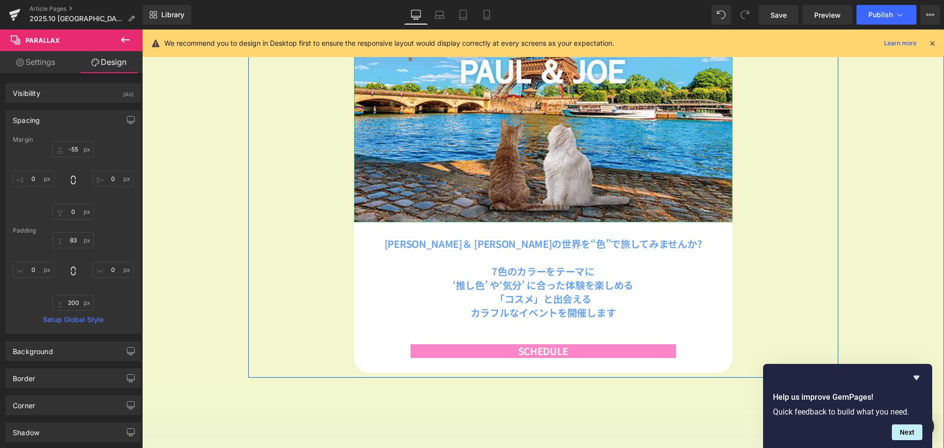
scroll to position [361, 0]
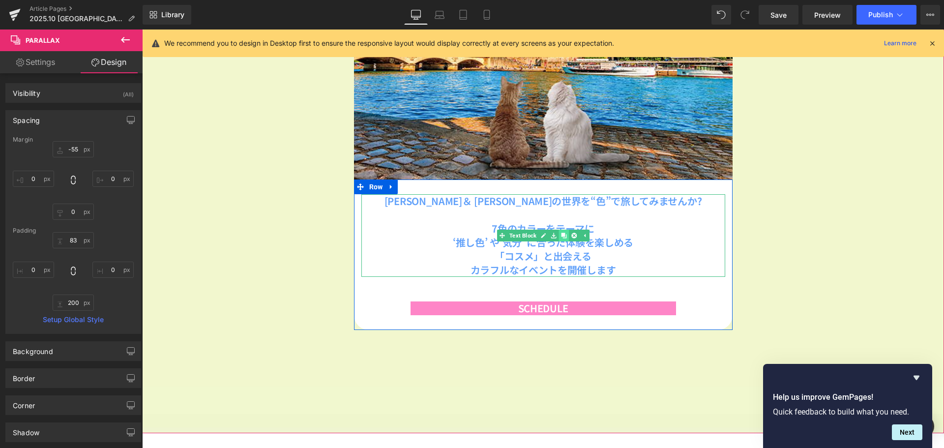
click at [561, 236] on icon at bounding box center [563, 235] width 5 height 5
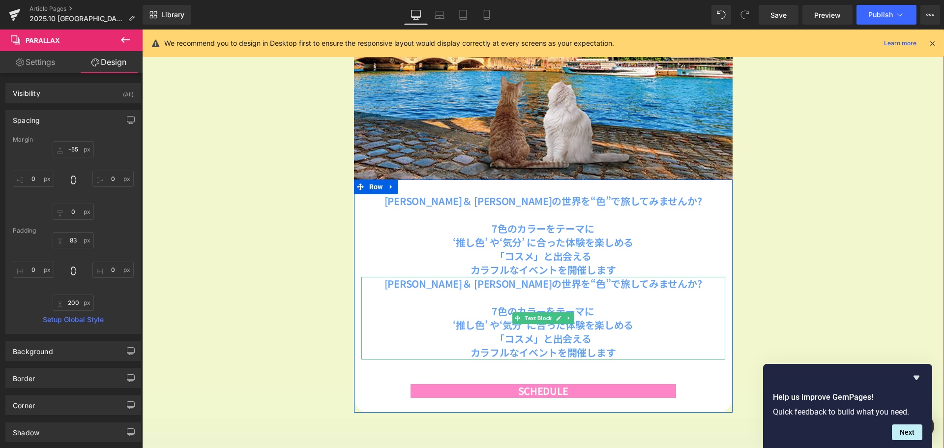
scroll to position [1174, 795]
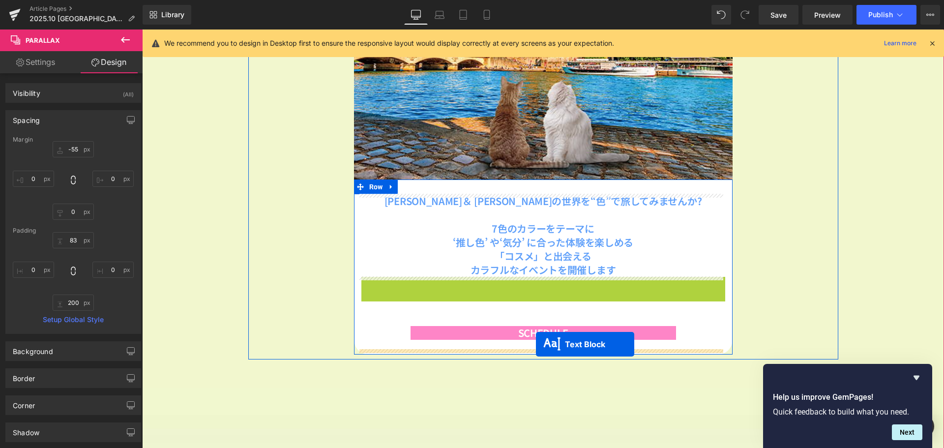
drag, startPoint x: 540, startPoint y: 318, endPoint x: 536, endPoint y: 344, distance: 26.9
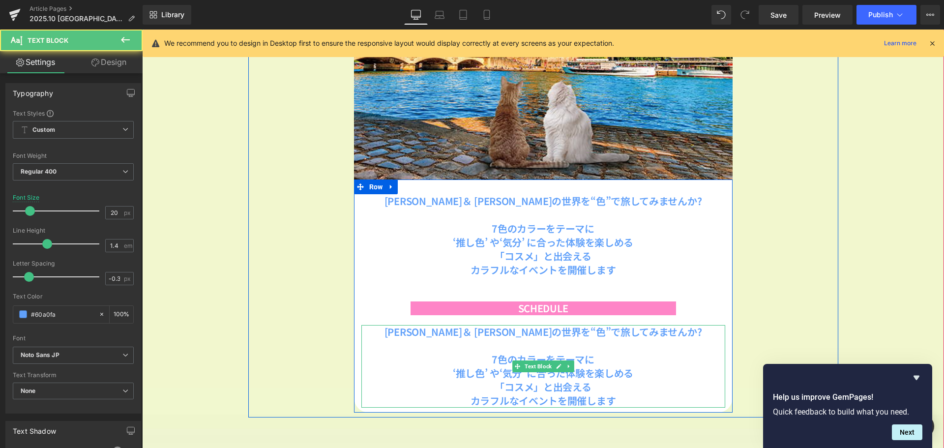
scroll to position [1232, 795]
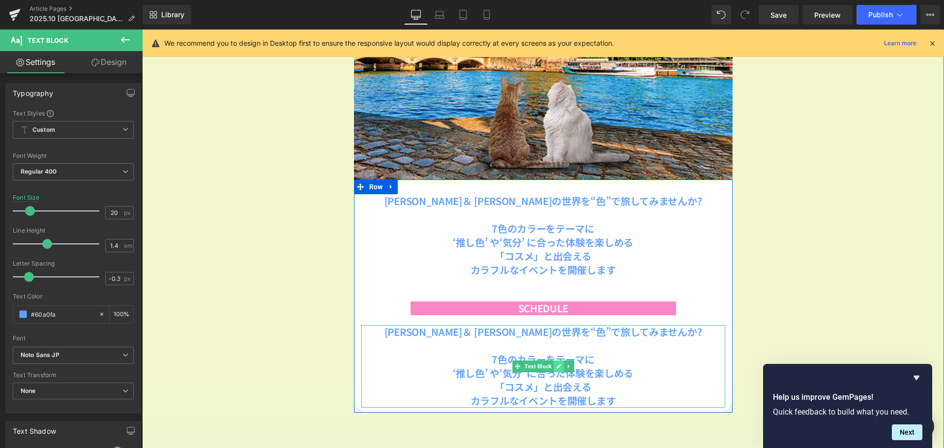
click at [556, 365] on icon at bounding box center [558, 366] width 5 height 5
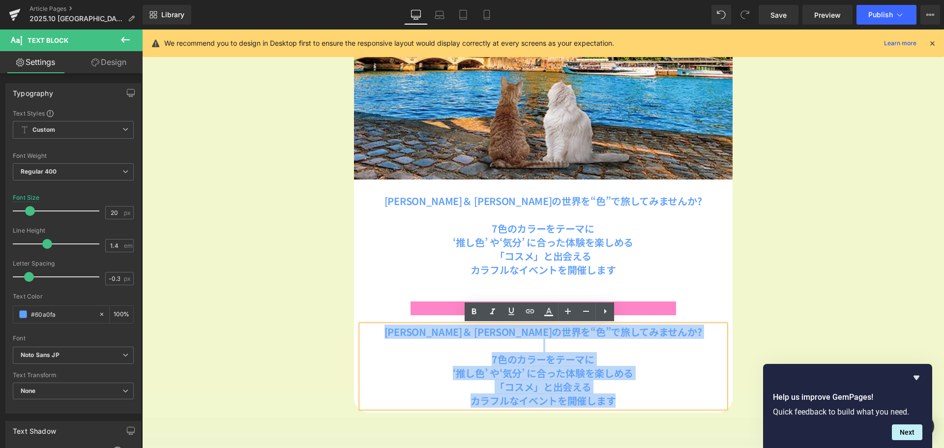
drag, startPoint x: 625, startPoint y: 400, endPoint x: 390, endPoint y: 330, distance: 245.6
click at [390, 330] on div "[PERSON_NAME]＆ [PERSON_NAME]の世界を“色”で旅してみませんか? 7色のカラーをテーマに ‘推し色’ や‘気分’ に合った体験を楽し…" at bounding box center [543, 366] width 364 height 83
paste div
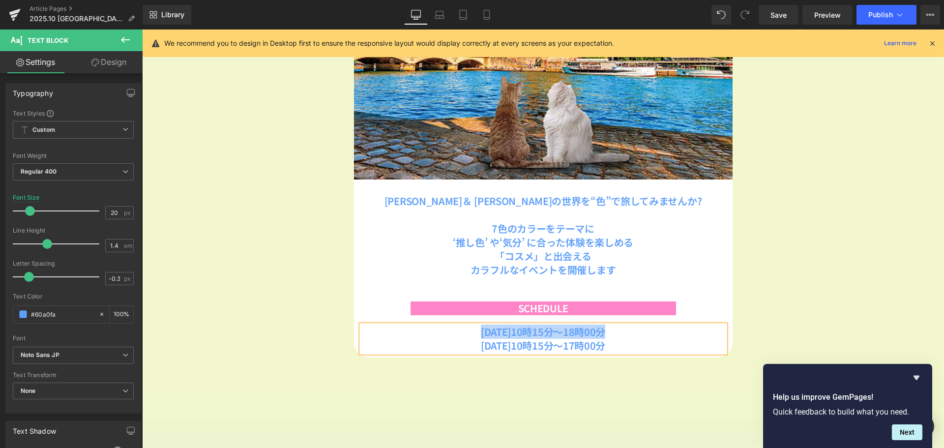
scroll to position [1177, 795]
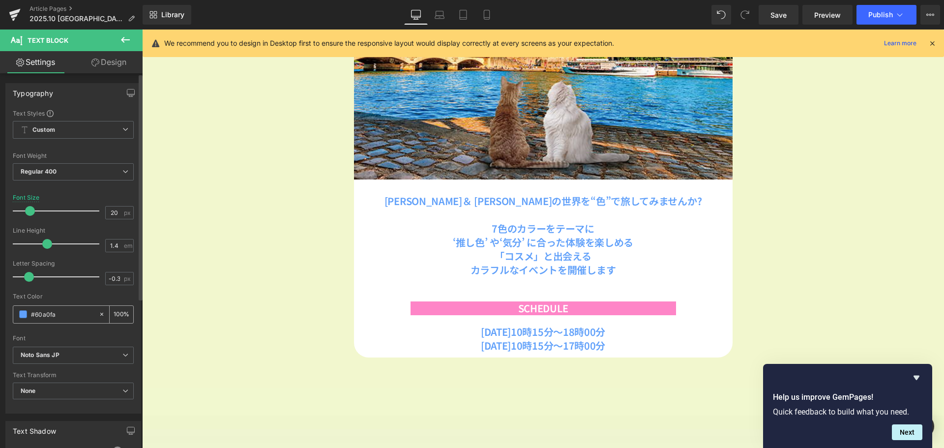
click at [25, 313] on span at bounding box center [23, 314] width 8 height 8
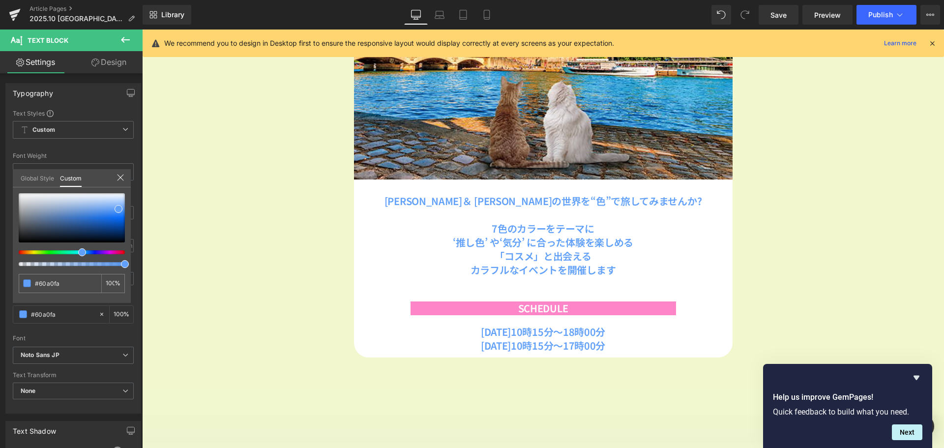
click at [532, 305] on body "コンテンツへスキップ [DATE]23:59まで送料無料※サンプルのみは送料500円（税込） [PERSON_NAME] ＆ [PERSON_NAME]公式オ…" at bounding box center [543, 257] width 802 height 1177
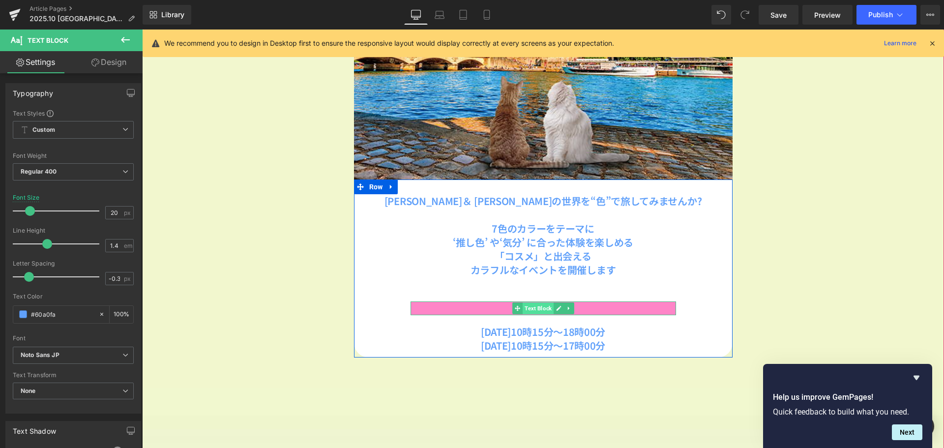
click at [533, 309] on span "Text Block" at bounding box center [538, 308] width 31 height 12
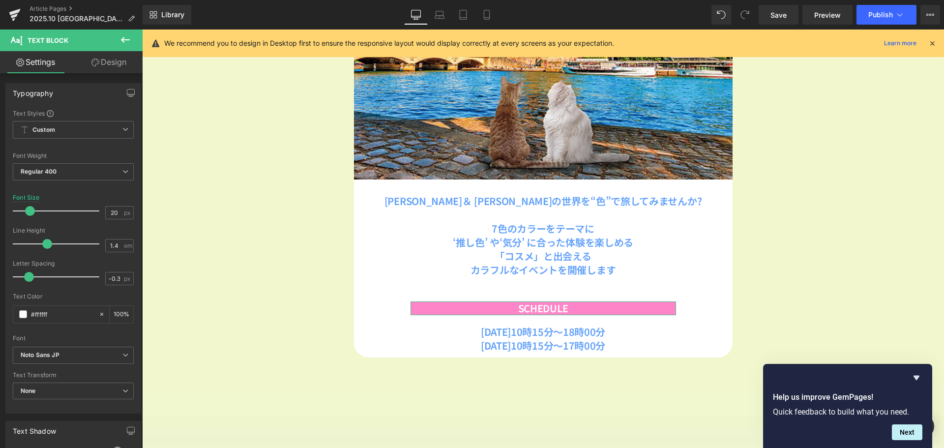
drag, startPoint x: 126, startPoint y: 56, endPoint x: 80, endPoint y: 142, distance: 97.2
click at [126, 56] on link "Design" at bounding box center [108, 62] width 71 height 22
click at [0, 0] on div "Background" at bounding box center [0, 0] width 0 height 0
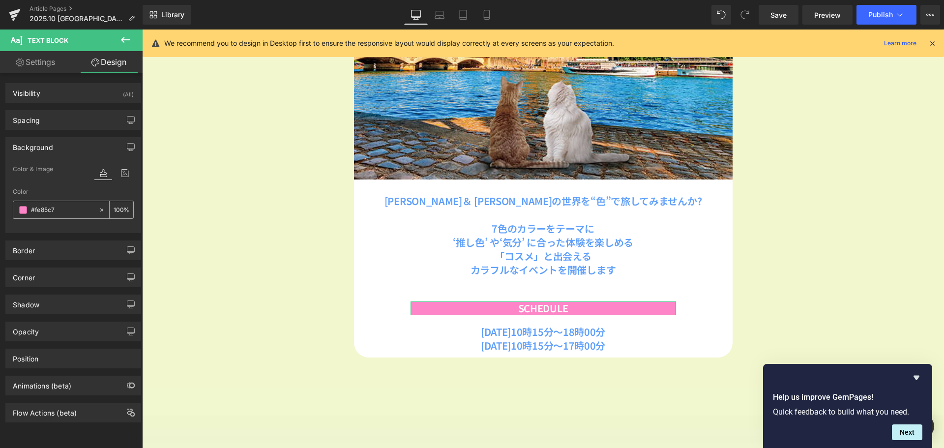
click at [70, 207] on input "#fe85c7" at bounding box center [62, 210] width 63 height 11
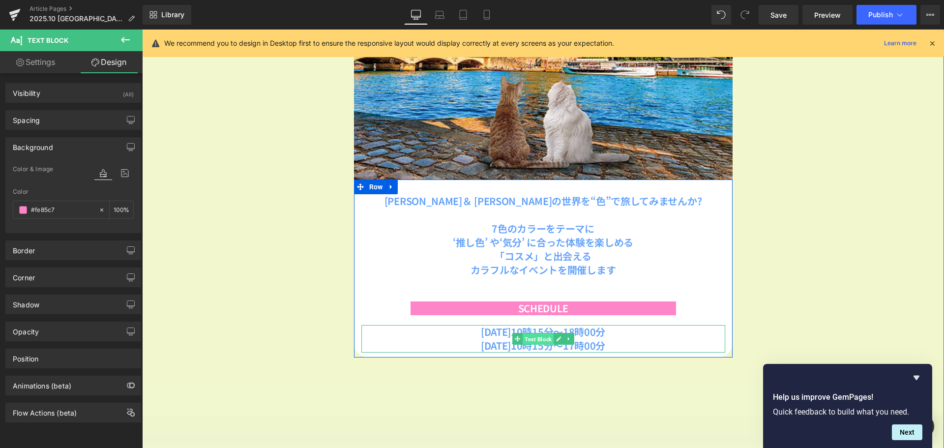
click at [535, 342] on span "Text Block" at bounding box center [538, 339] width 31 height 12
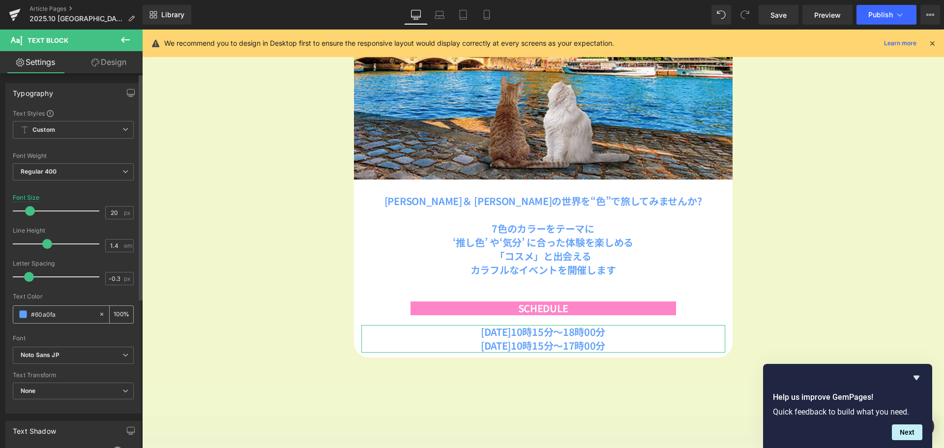
drag, startPoint x: 65, startPoint y: 310, endPoint x: 24, endPoint y: 314, distance: 42.0
click at [24, 314] on div "#60a0fa" at bounding box center [55, 314] width 85 height 17
paste input "fe85c7"
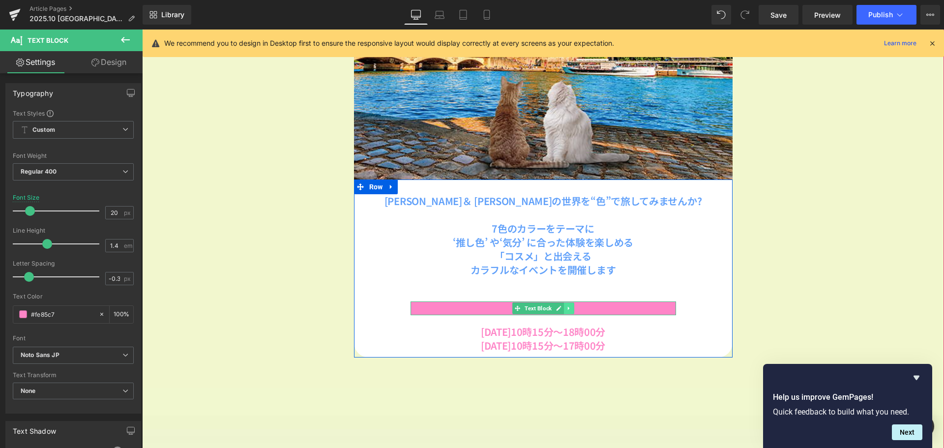
click at [564, 308] on link at bounding box center [569, 308] width 10 height 12
click at [561, 308] on icon at bounding box center [563, 307] width 5 height 5
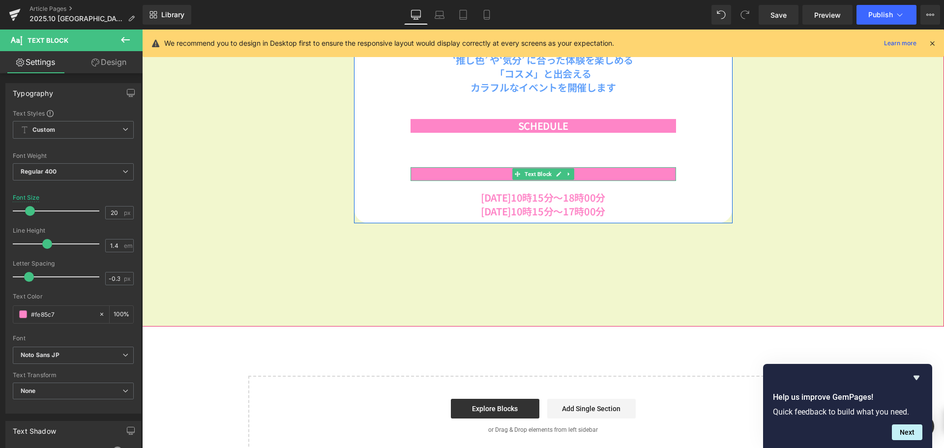
scroll to position [1236, 795]
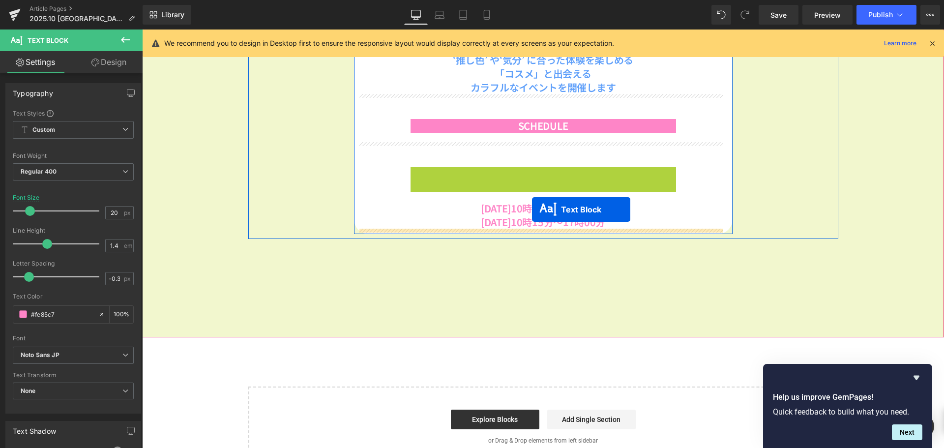
drag, startPoint x: 536, startPoint y: 175, endPoint x: 532, endPoint y: 209, distance: 34.6
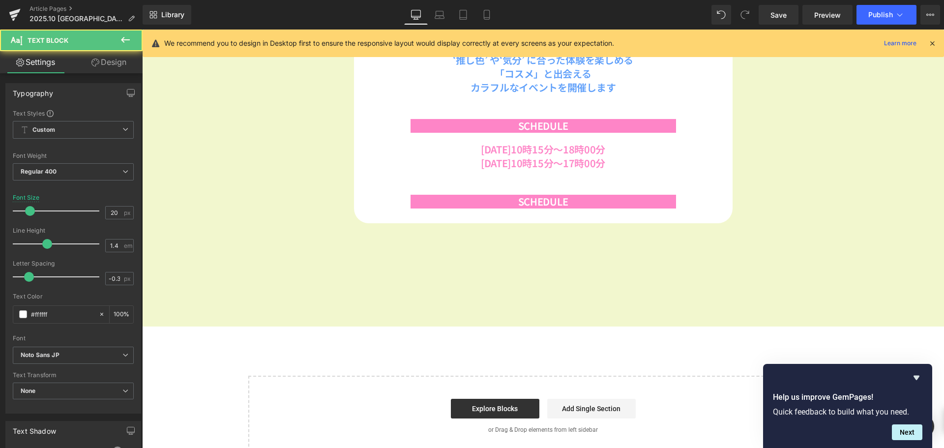
scroll to position [1225, 795]
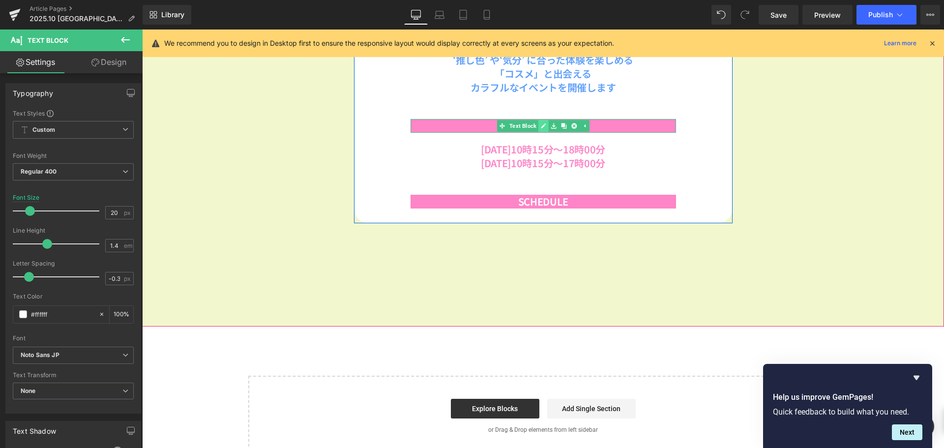
click at [540, 124] on icon at bounding box center [542, 126] width 5 height 6
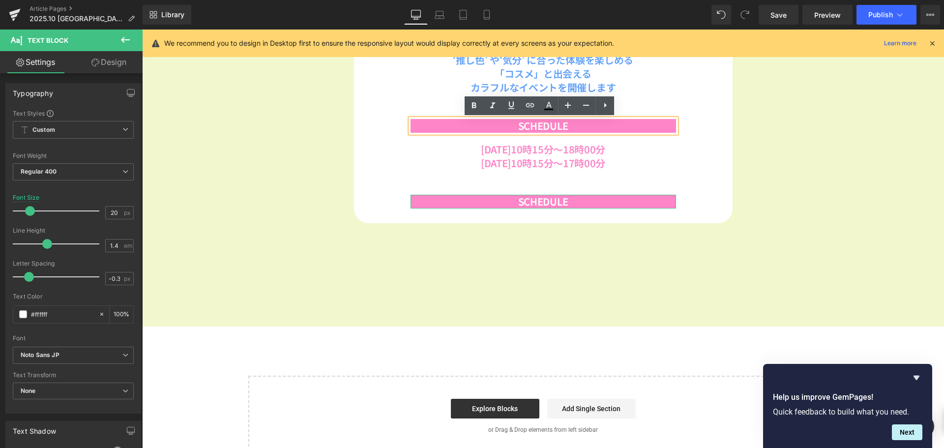
click at [114, 58] on link "Design" at bounding box center [108, 62] width 71 height 22
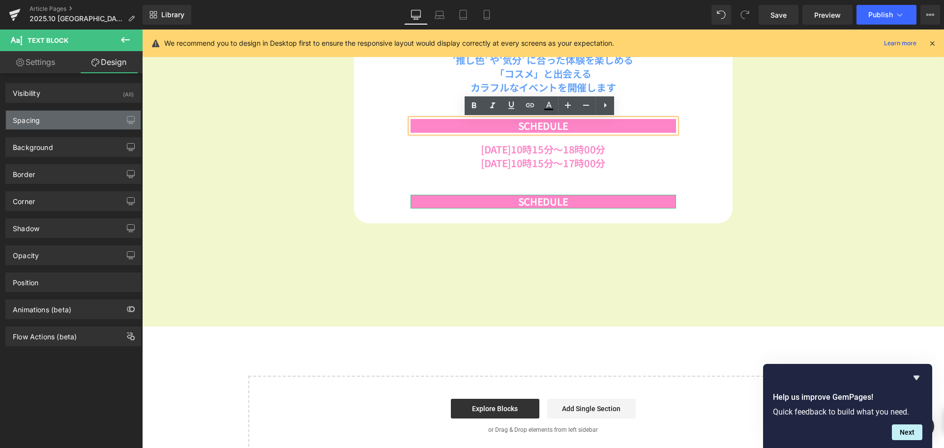
click at [76, 123] on div "Spacing" at bounding box center [73, 120] width 135 height 19
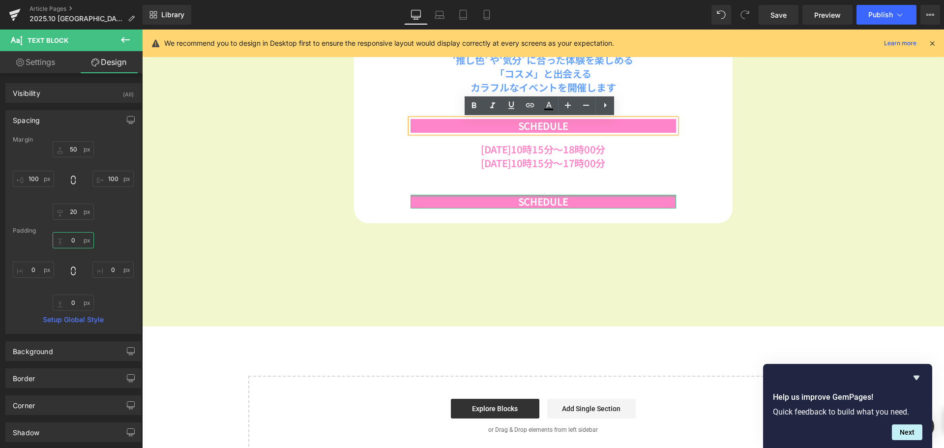
click at [76, 240] on input "0" at bounding box center [73, 240] width 41 height 16
click at [532, 126] on b "SCHEDULE" at bounding box center [543, 125] width 50 height 14
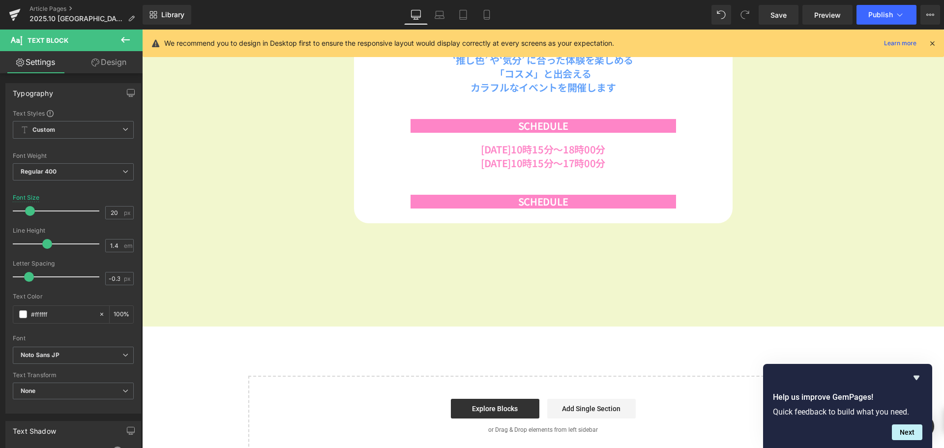
click at [109, 60] on link "Design" at bounding box center [108, 62] width 71 height 22
click at [0, 0] on div "Spacing" at bounding box center [0, 0] width 0 height 0
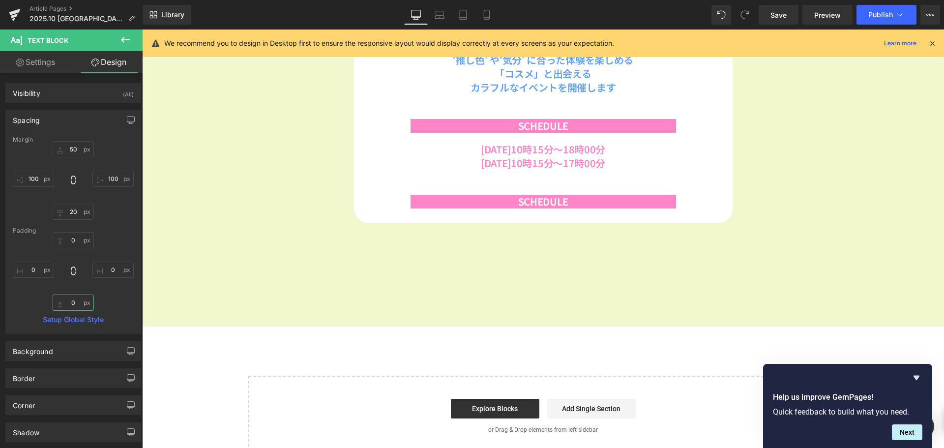
click at [71, 302] on input "0" at bounding box center [73, 303] width 41 height 16
click at [79, 212] on input "20" at bounding box center [73, 212] width 41 height 16
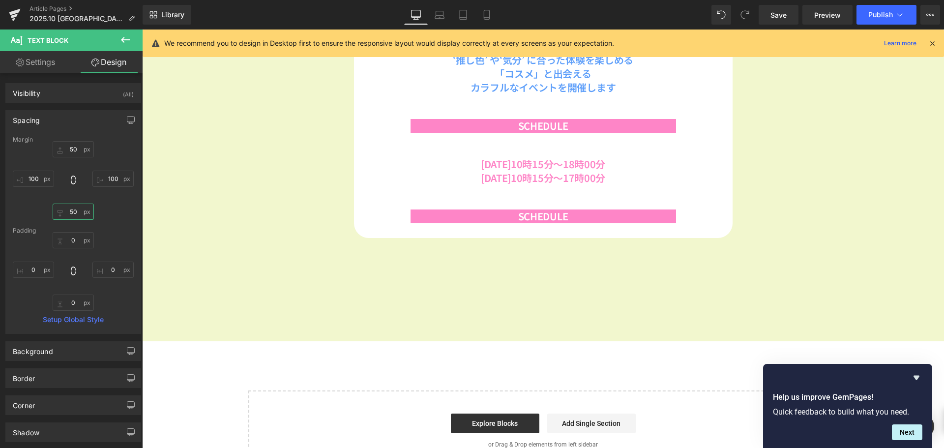
scroll to position [1240, 795]
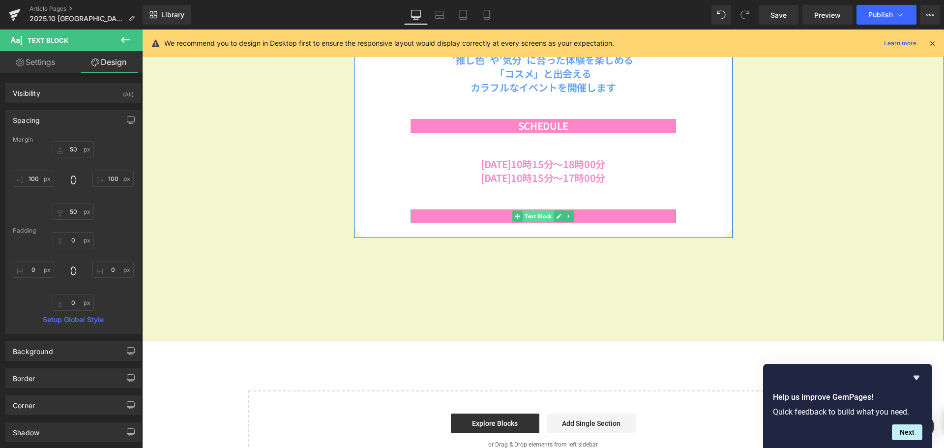
click at [534, 217] on span "Text Block" at bounding box center [538, 216] width 31 height 12
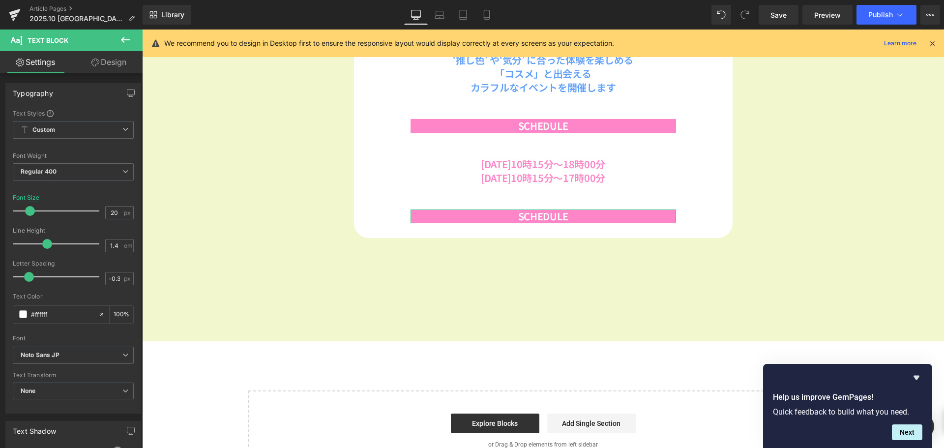
drag, startPoint x: 115, startPoint y: 66, endPoint x: 79, endPoint y: 118, distance: 62.5
click at [115, 66] on link "Design" at bounding box center [108, 62] width 71 height 22
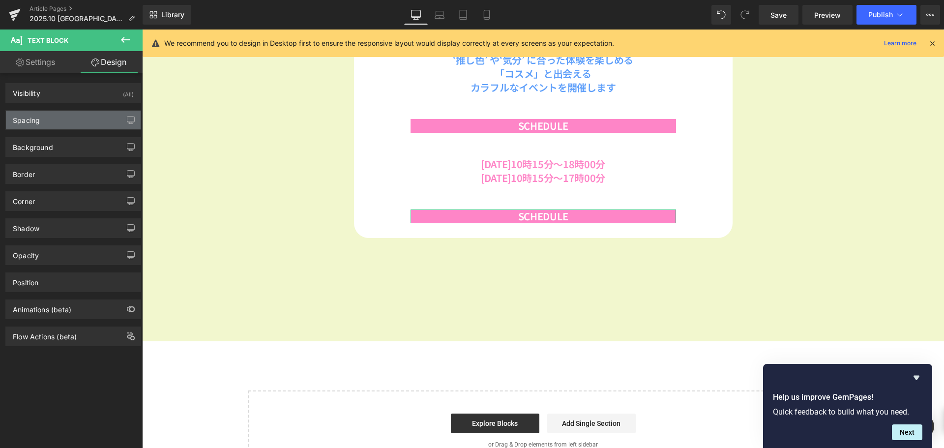
click at [79, 118] on div "Spacing" at bounding box center [73, 120] width 135 height 19
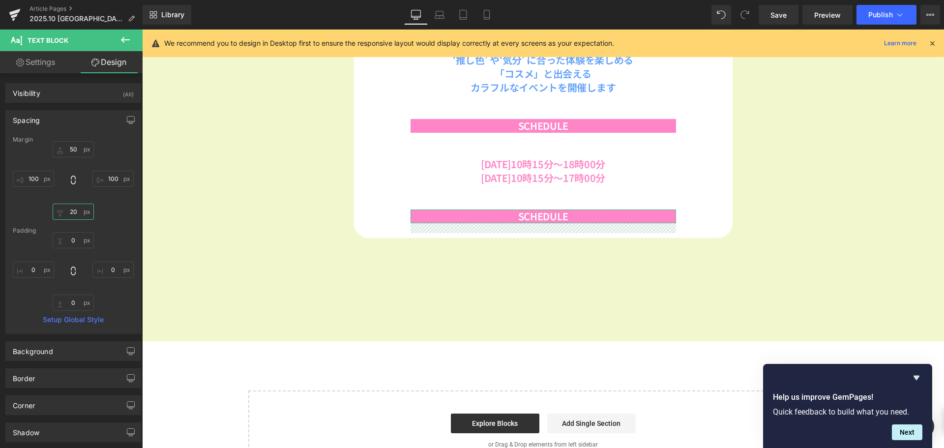
click at [78, 215] on input "20" at bounding box center [73, 212] width 41 height 16
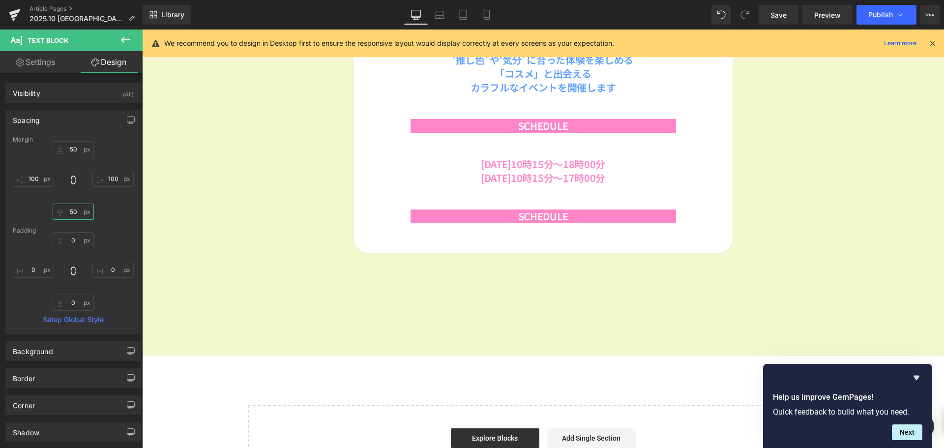
scroll to position [1255, 795]
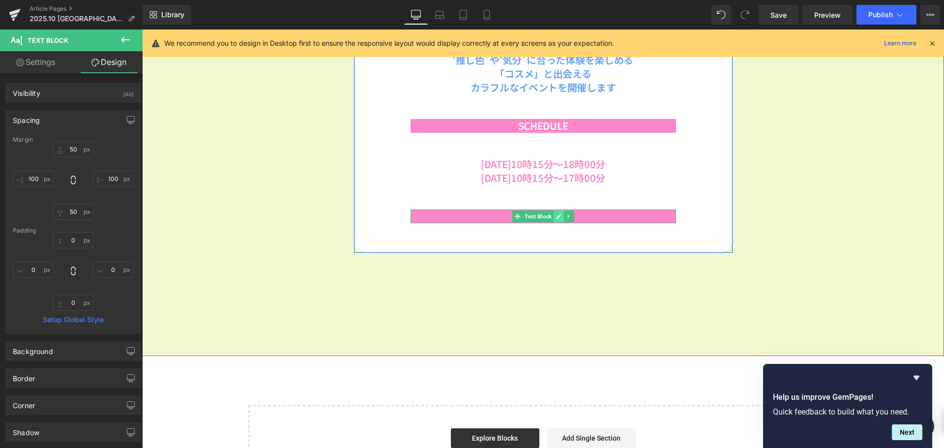
click at [554, 219] on link at bounding box center [559, 216] width 10 height 12
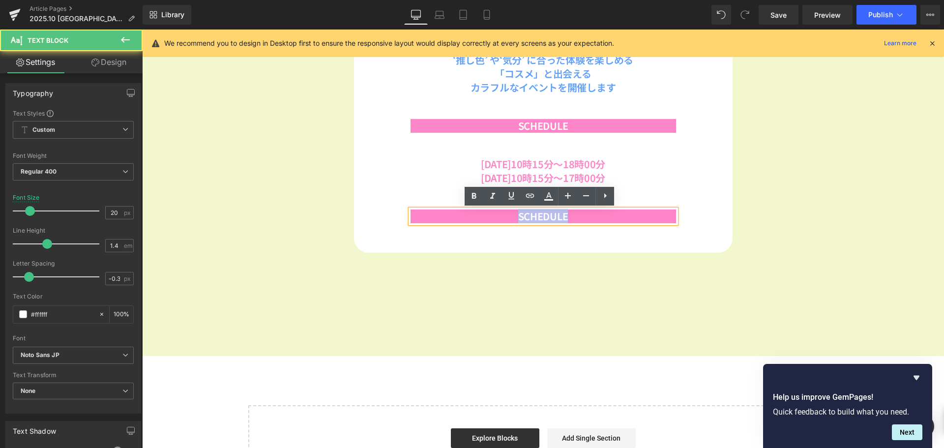
drag, startPoint x: 567, startPoint y: 219, endPoint x: 510, endPoint y: 221, distance: 57.1
click at [510, 221] on p "SCHEDULE" at bounding box center [544, 216] width 266 height 14
paste div
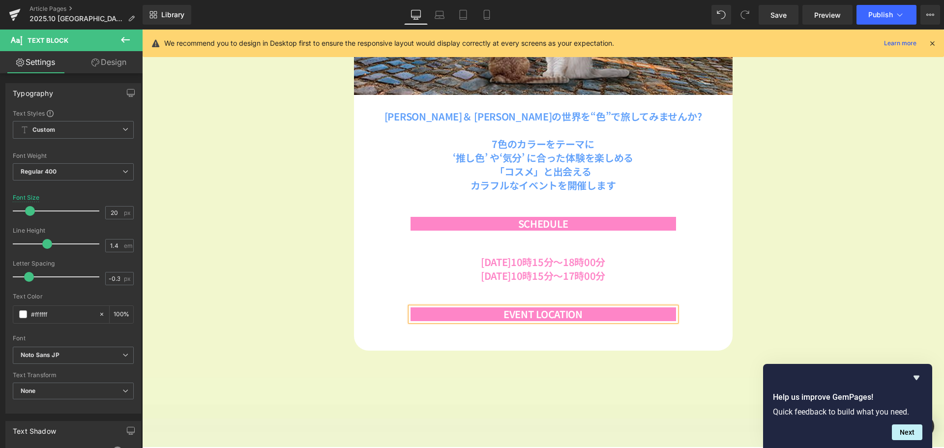
scroll to position [445, 0]
click at [567, 270] on icon at bounding box center [567, 268] width 1 height 3
click at [559, 271] on link at bounding box center [564, 270] width 10 height 12
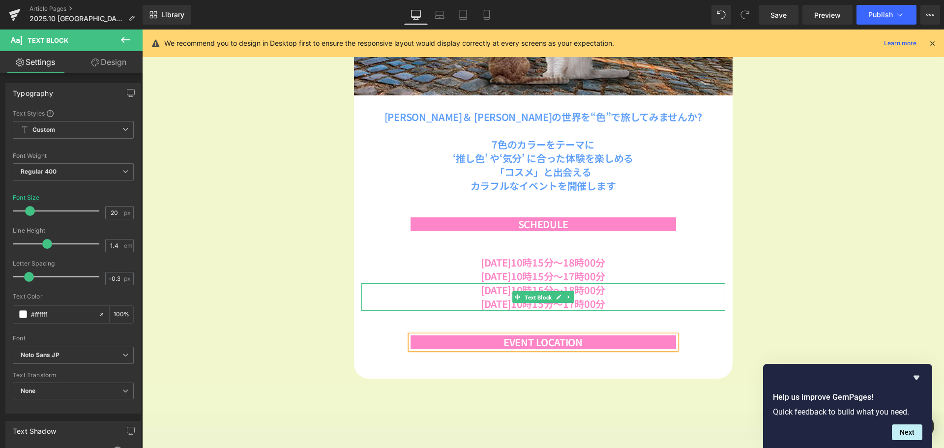
scroll to position [1279, 795]
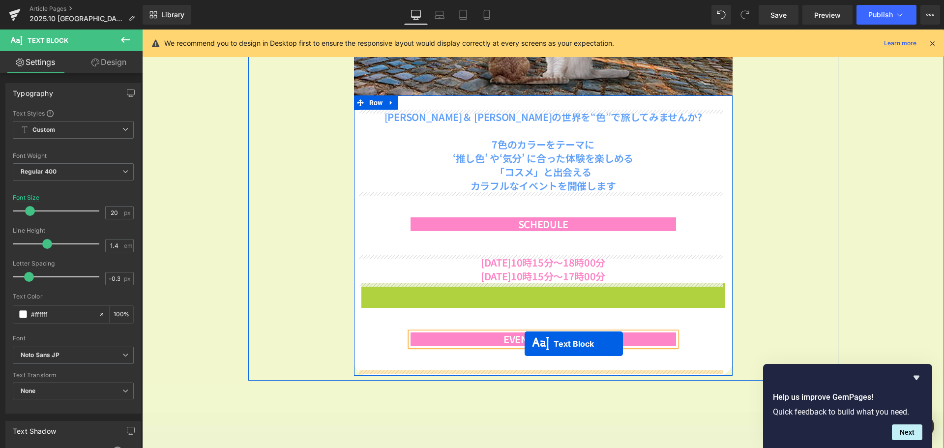
drag, startPoint x: 533, startPoint y: 298, endPoint x: 525, endPoint y: 344, distance: 46.5
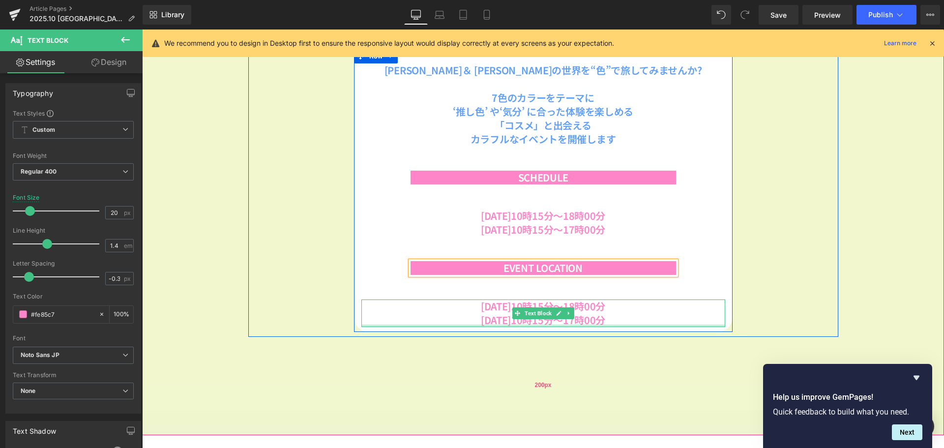
scroll to position [543, 0]
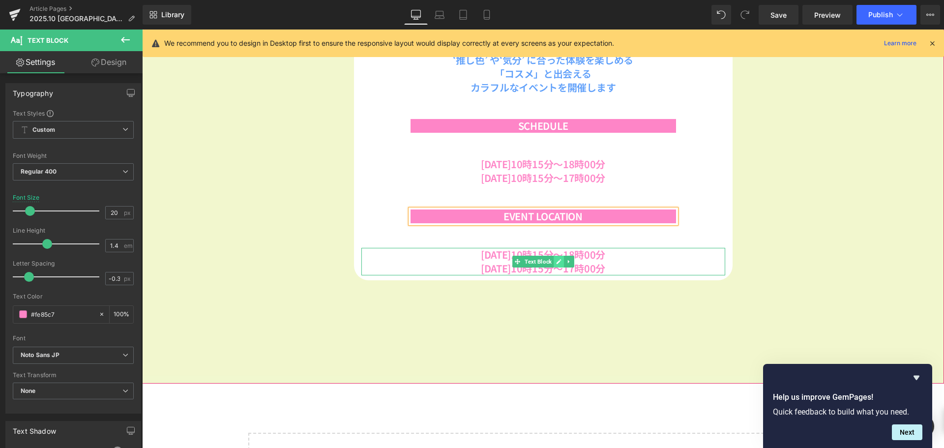
click at [556, 264] on icon at bounding box center [558, 262] width 5 height 6
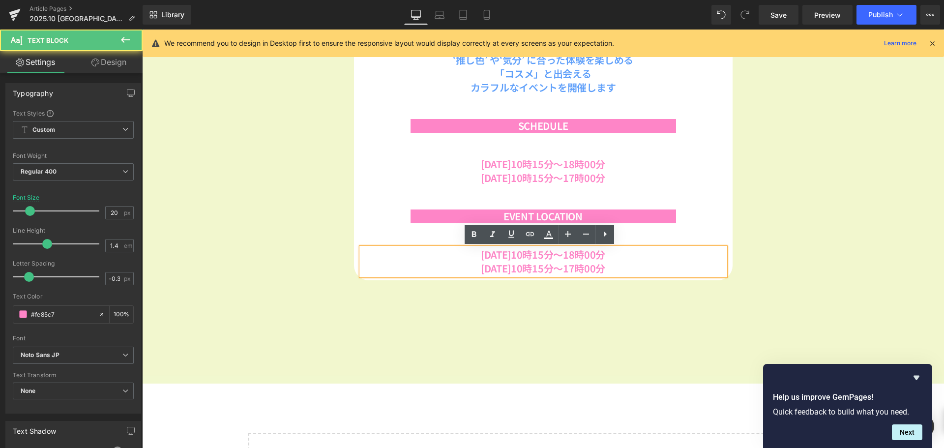
drag, startPoint x: 624, startPoint y: 272, endPoint x: 446, endPoint y: 255, distance: 178.4
click at [446, 255] on div "[DATE]10時15分～18時00分 [DATE]10時15分～17時00分" at bounding box center [543, 262] width 364 height 28
paste div
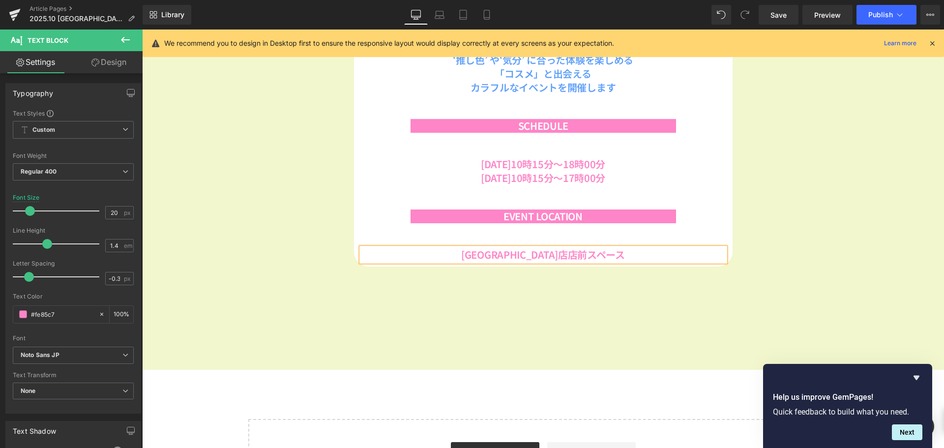
scroll to position [396, 0]
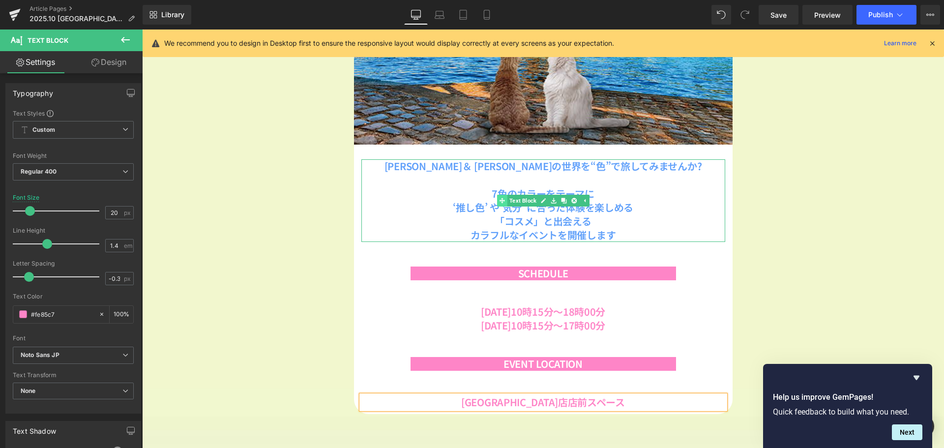
click at [518, 195] on link "Text Block" at bounding box center [517, 201] width 41 height 12
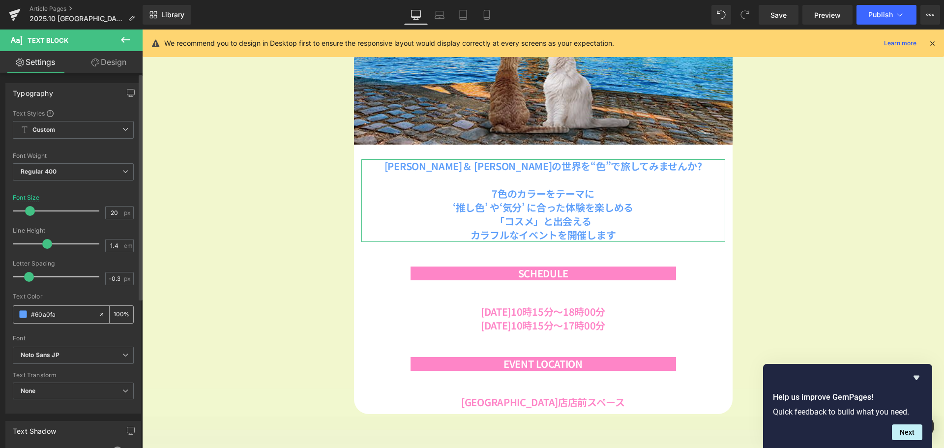
click at [22, 312] on span at bounding box center [23, 314] width 8 height 8
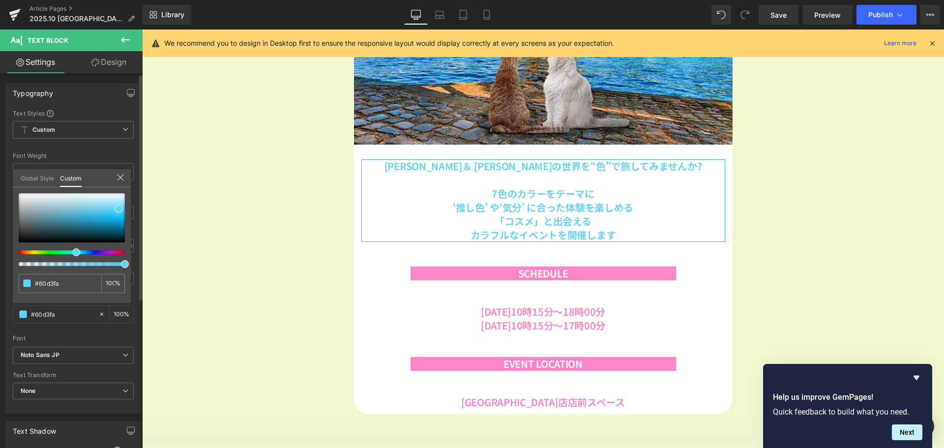
drag, startPoint x: 82, startPoint y: 253, endPoint x: 73, endPoint y: 253, distance: 9.3
click at [73, 253] on span at bounding box center [76, 252] width 8 height 8
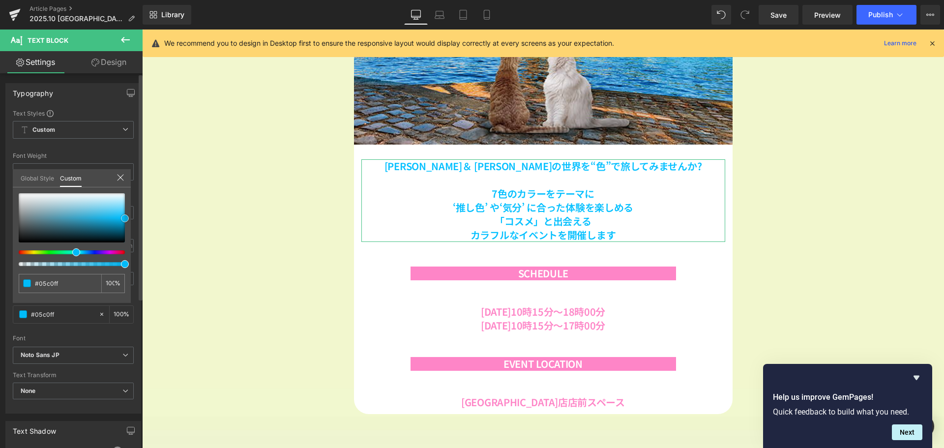
drag, startPoint x: 116, startPoint y: 209, endPoint x: 130, endPoint y: 218, distance: 17.5
click at [130, 218] on div "#05c0ff 100 %" at bounding box center [72, 248] width 118 height 110
click at [296, 147] on body "コンテンツへスキップ [DATE]23:59まで送料無料※サンプルのみは送料500円（税込） [PERSON_NAME] ＆ [PERSON_NAME]公式オ…" at bounding box center [543, 268] width 802 height 1268
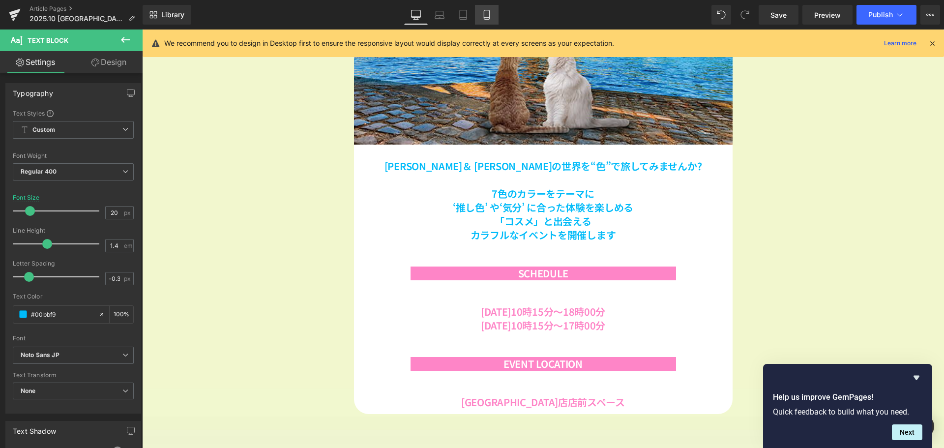
click at [492, 15] on icon at bounding box center [487, 15] width 10 height 10
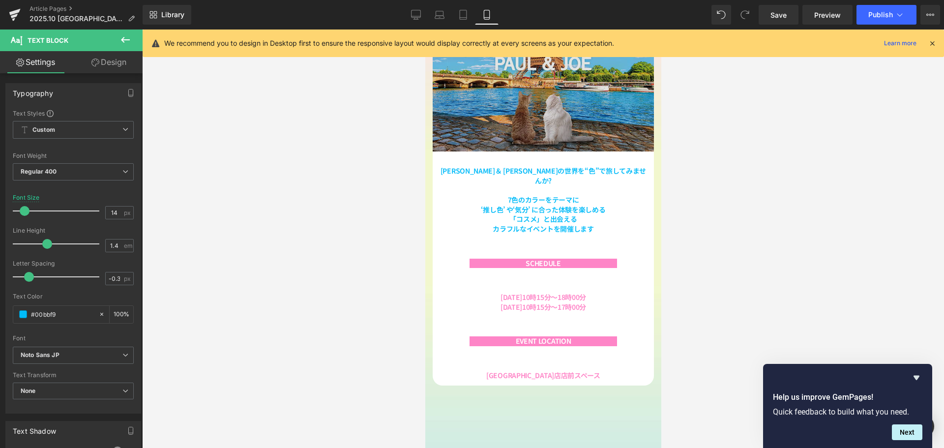
scroll to position [1271, 229]
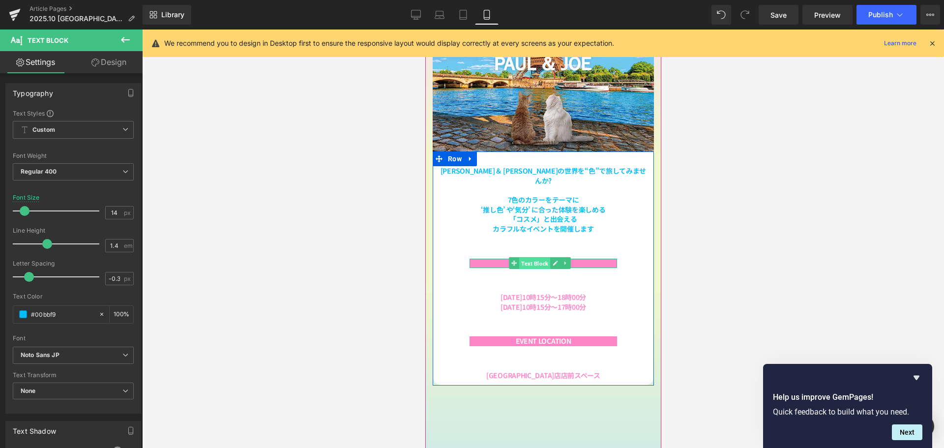
click at [522, 258] on span "Text Block" at bounding box center [534, 264] width 31 height 12
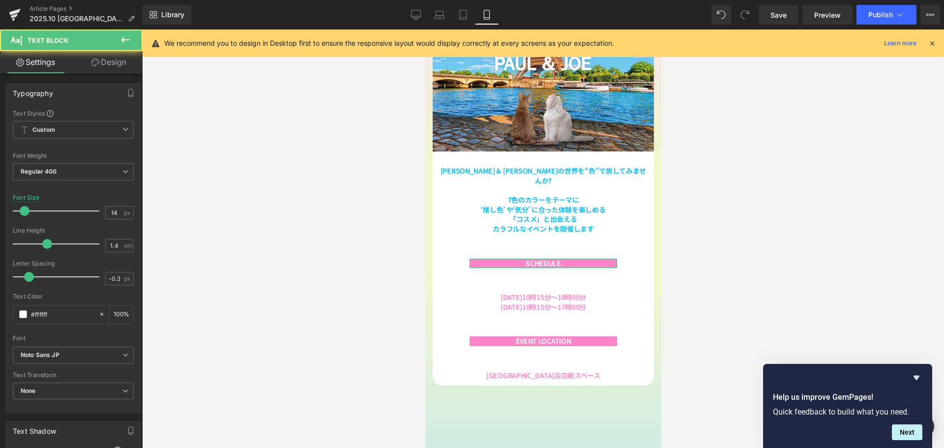
click at [112, 65] on link "Design" at bounding box center [108, 62] width 71 height 22
click at [0, 0] on div "Spacing" at bounding box center [0, 0] width 0 height 0
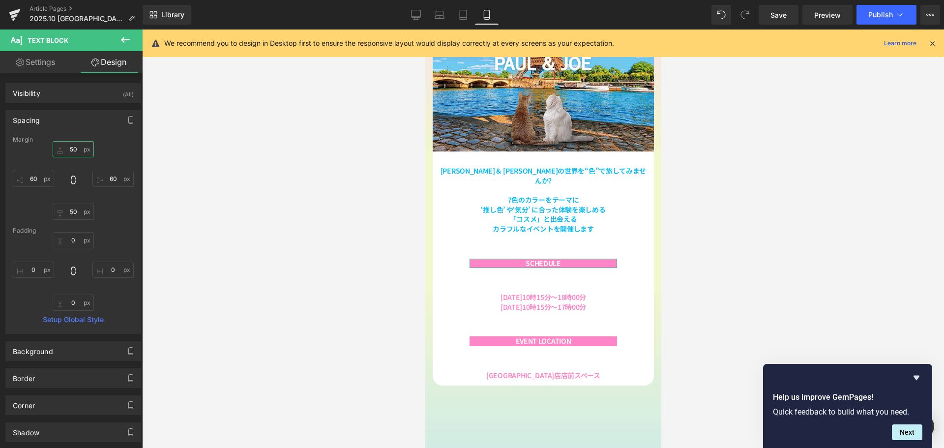
click at [80, 153] on input "50" at bounding box center [73, 149] width 41 height 16
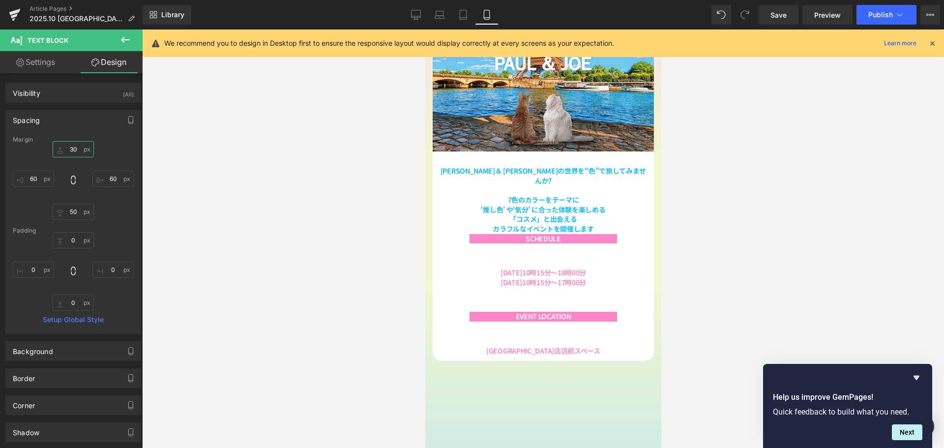
scroll to position [1262, 229]
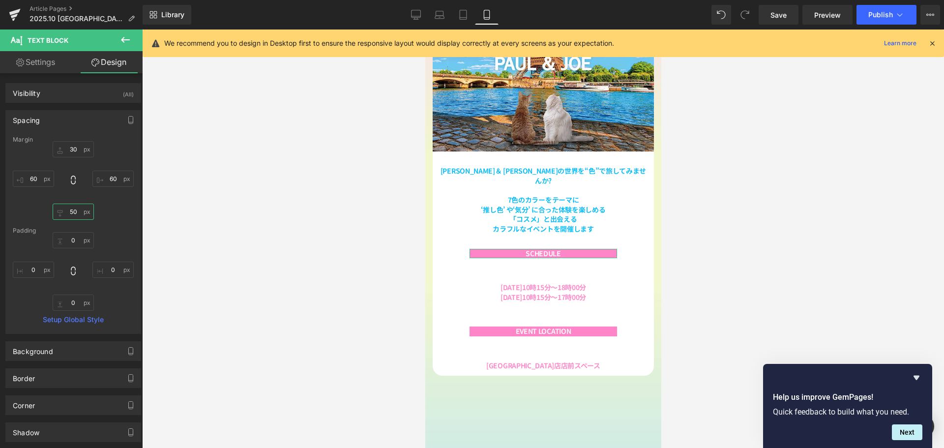
click at [70, 207] on input "50" at bounding box center [73, 212] width 41 height 16
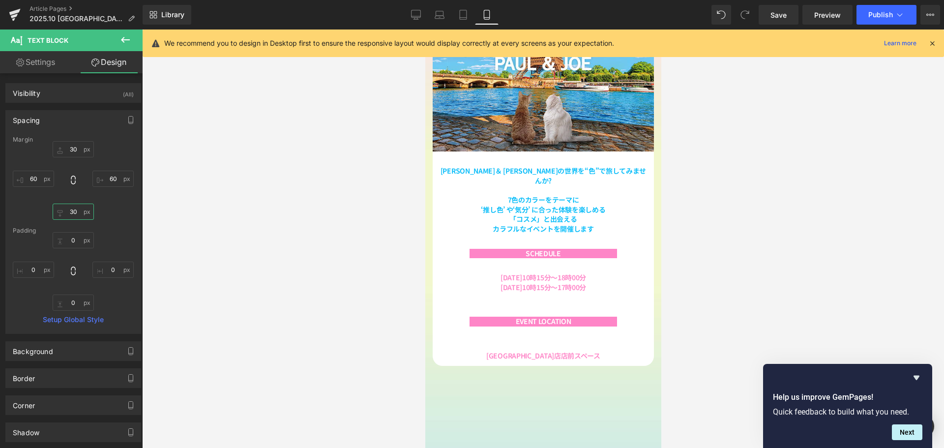
scroll to position [1252, 229]
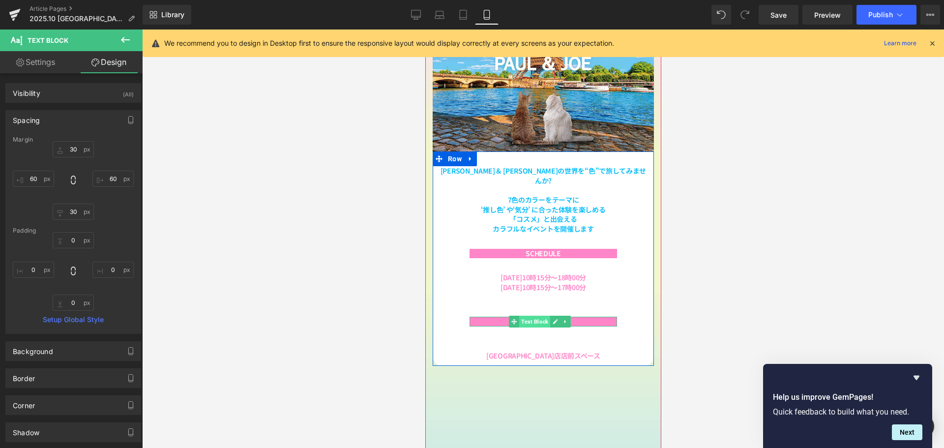
click at [532, 316] on span "Text Block" at bounding box center [534, 322] width 31 height 12
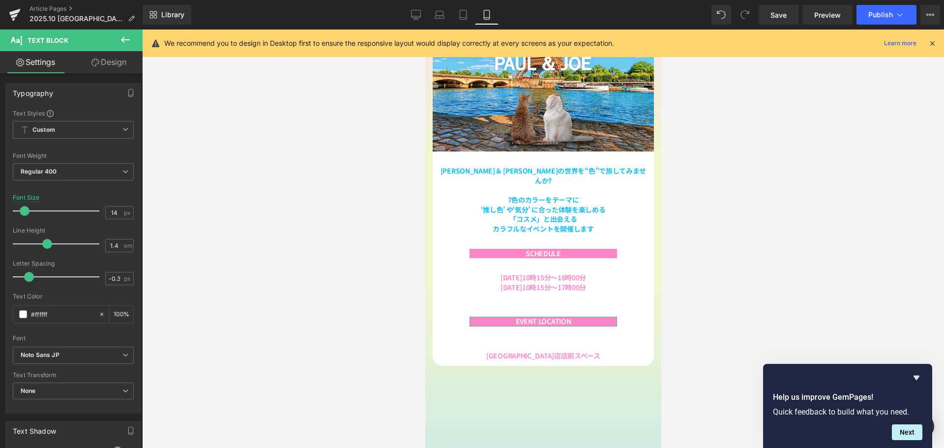
click at [108, 66] on link "Design" at bounding box center [108, 62] width 71 height 22
click at [0, 0] on div "Spacing" at bounding box center [0, 0] width 0 height 0
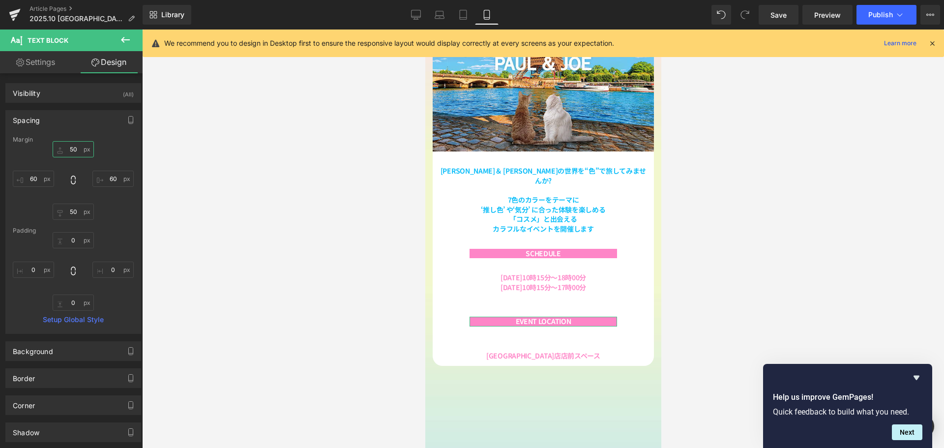
click at [79, 153] on input "50" at bounding box center [73, 149] width 41 height 16
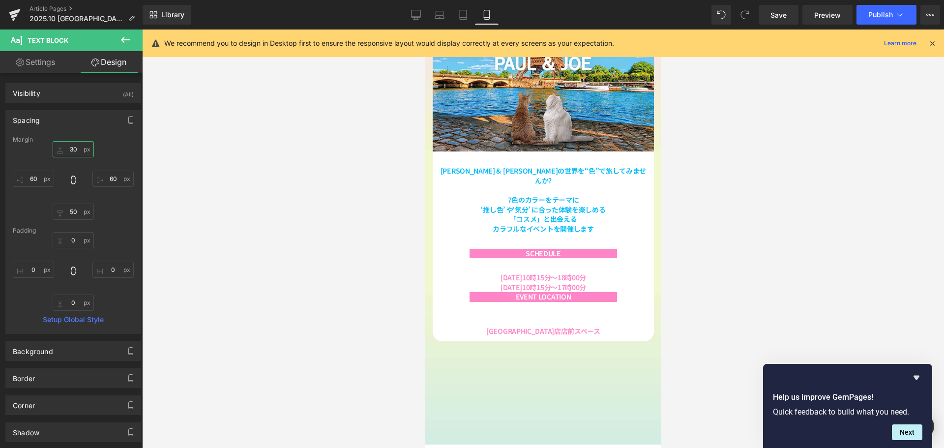
scroll to position [1242, 229]
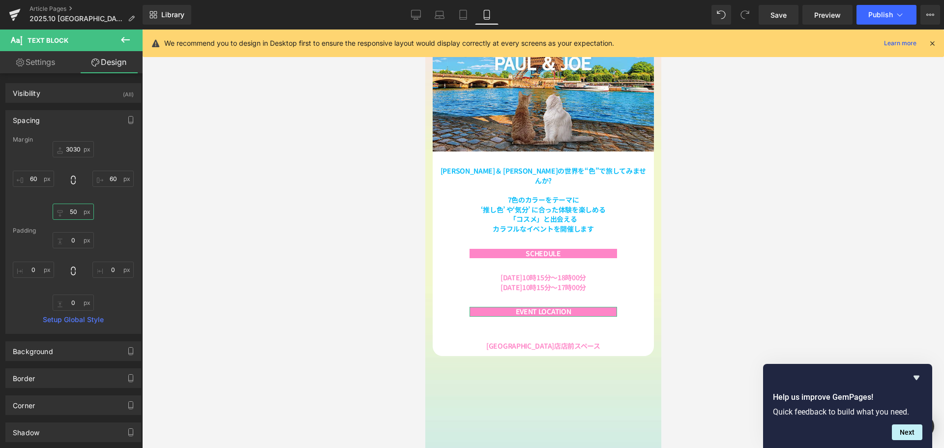
click at [72, 207] on input "50" at bounding box center [73, 212] width 41 height 16
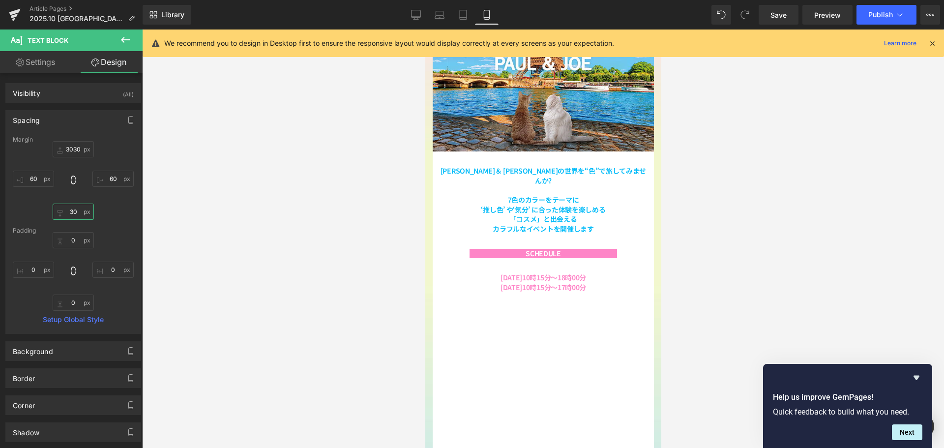
scroll to position [2707, 229]
click at [81, 149] on input "3030" at bounding box center [73, 149] width 41 height 16
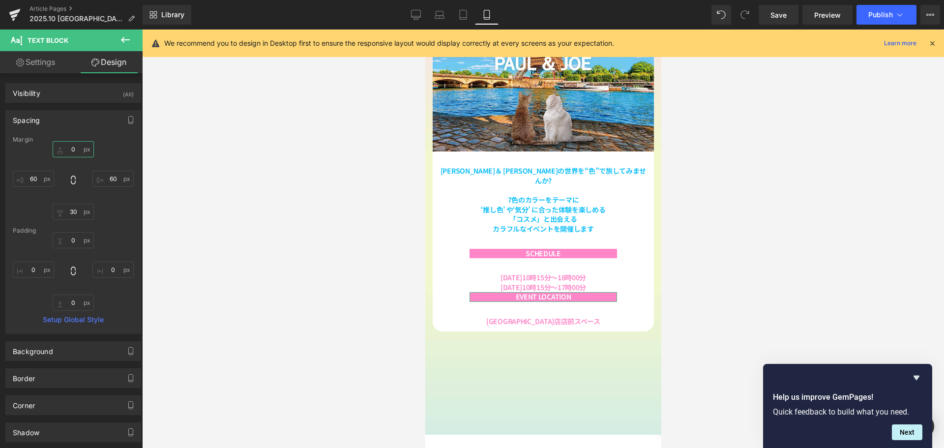
scroll to position [0, 0]
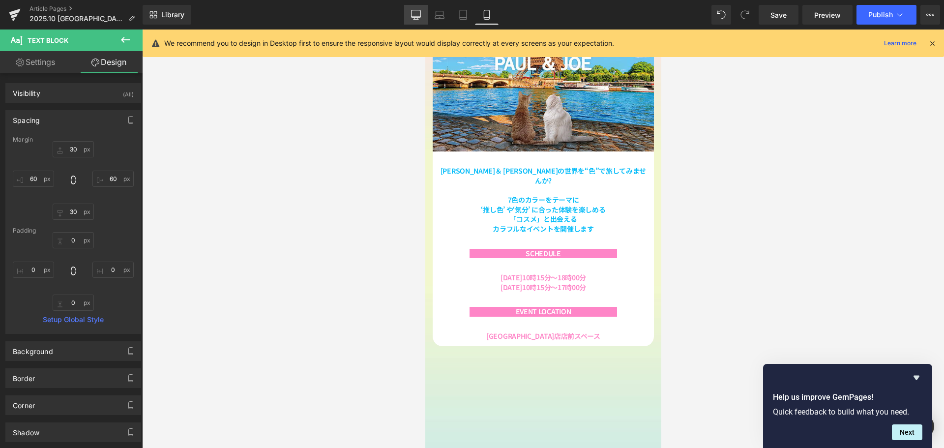
click at [411, 17] on link "Desktop" at bounding box center [416, 15] width 24 height 20
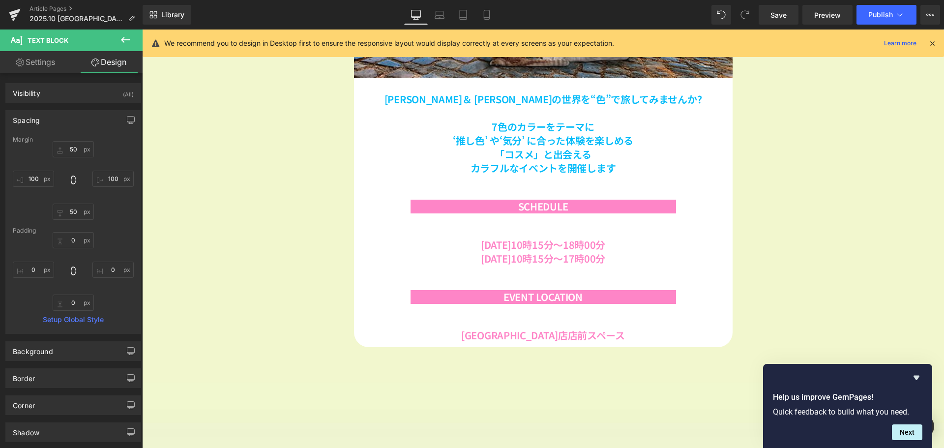
scroll to position [512, 0]
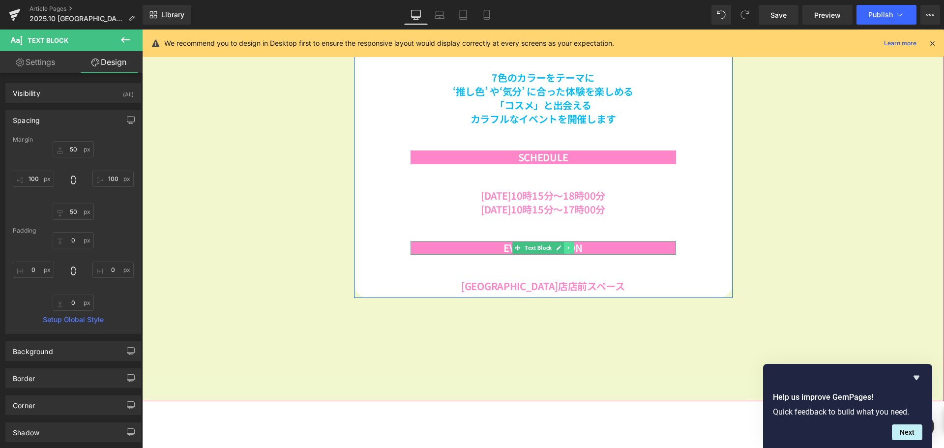
click at [566, 246] on icon at bounding box center [568, 248] width 5 height 6
click at [561, 247] on icon at bounding box center [563, 247] width 5 height 5
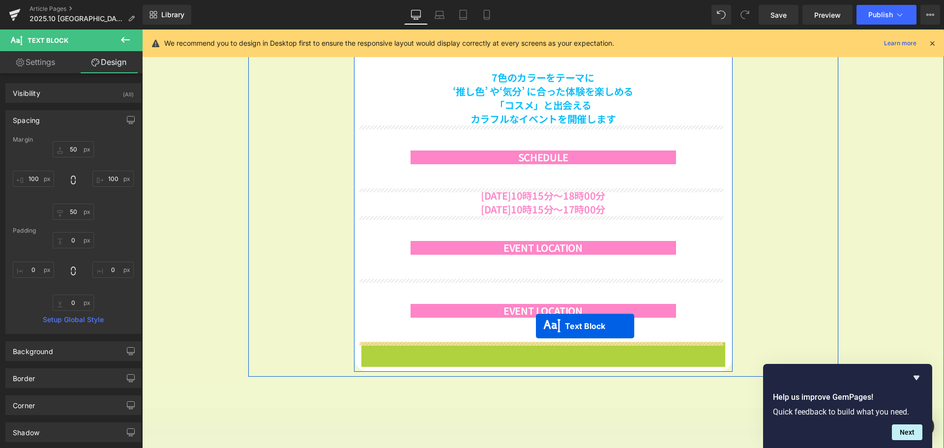
scroll to position [1342, 795]
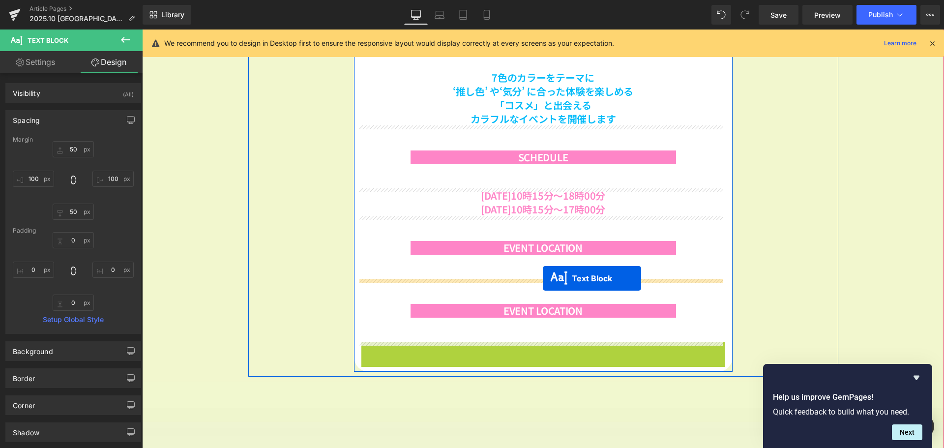
drag, startPoint x: 535, startPoint y: 352, endPoint x: 543, endPoint y: 278, distance: 74.1
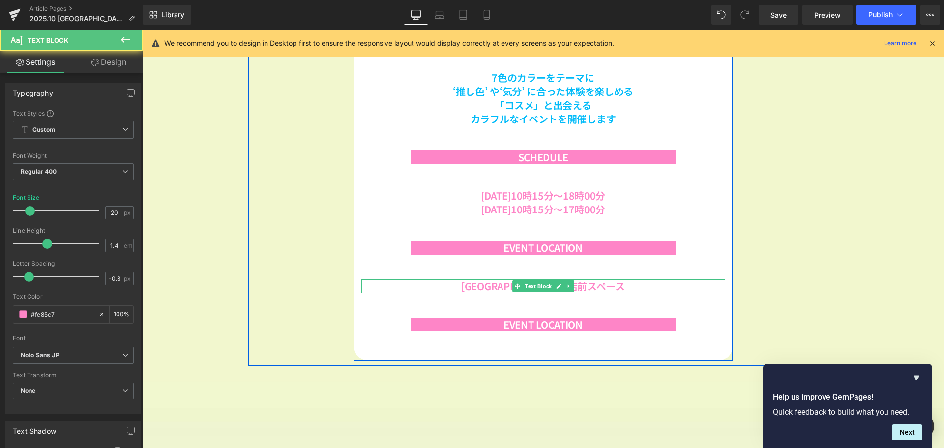
scroll to position [1331, 795]
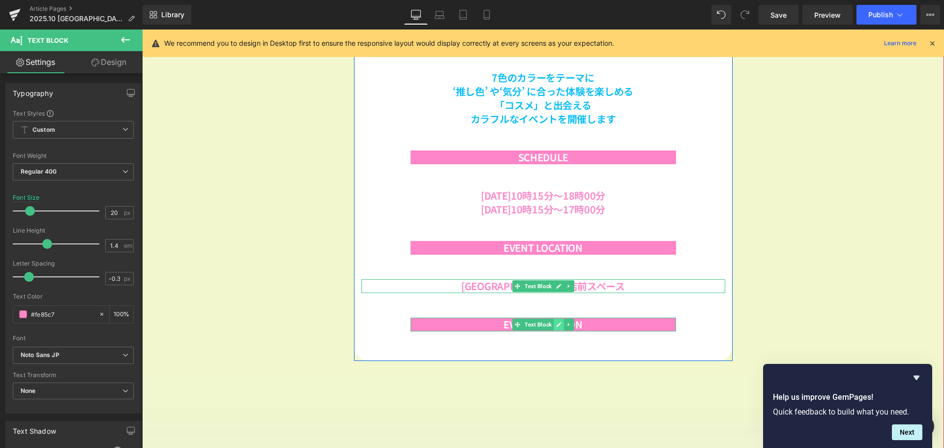
click at [556, 325] on icon at bounding box center [558, 325] width 5 height 6
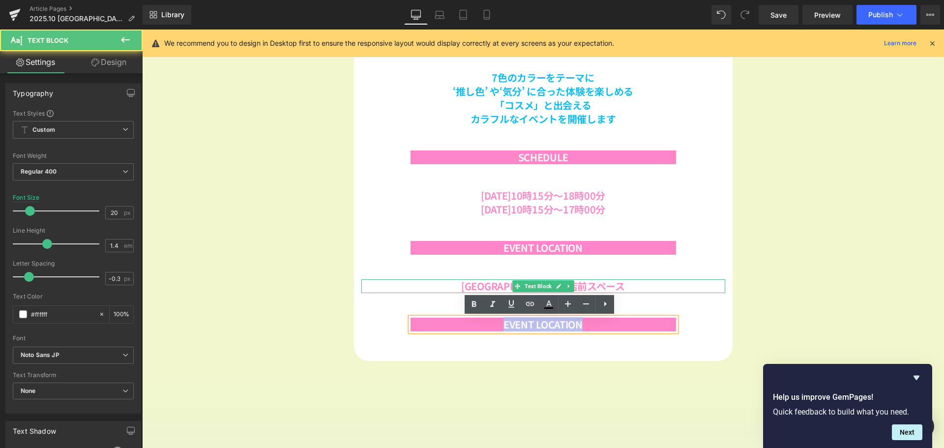
drag, startPoint x: 589, startPoint y: 321, endPoint x: 494, endPoint y: 324, distance: 94.9
click at [494, 324] on p "EVENT LOCATION" at bounding box center [544, 325] width 266 height 14
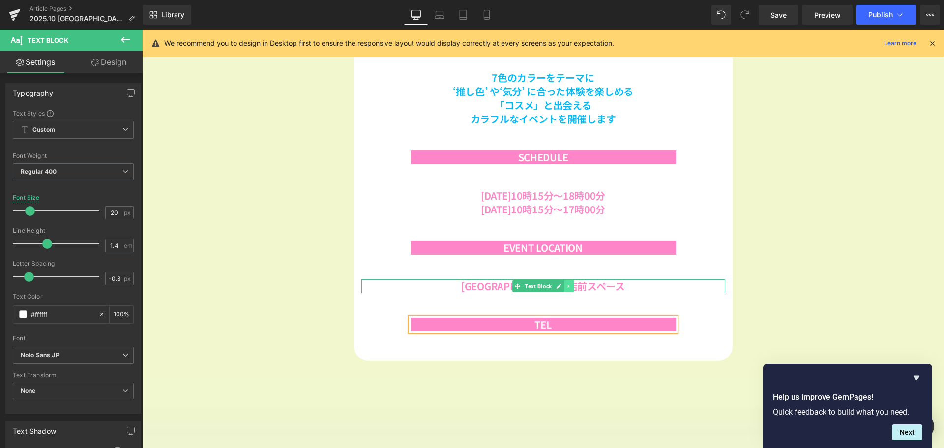
click at [565, 290] on link at bounding box center [569, 286] width 10 height 12
click at [561, 290] on link at bounding box center [564, 286] width 10 height 12
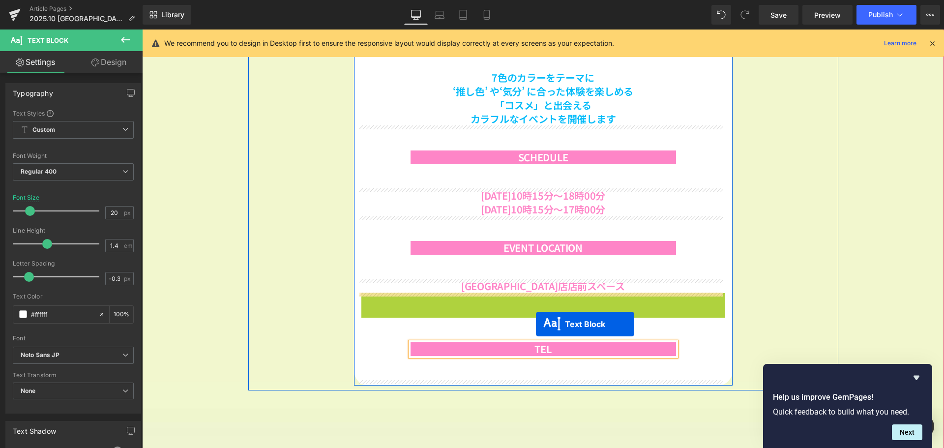
scroll to position [1356, 795]
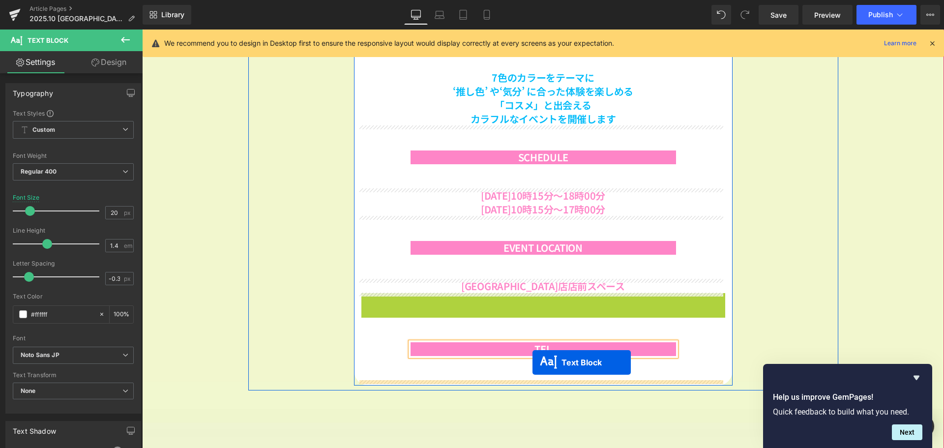
drag, startPoint x: 536, startPoint y: 300, endPoint x: 552, endPoint y: 306, distance: 17.0
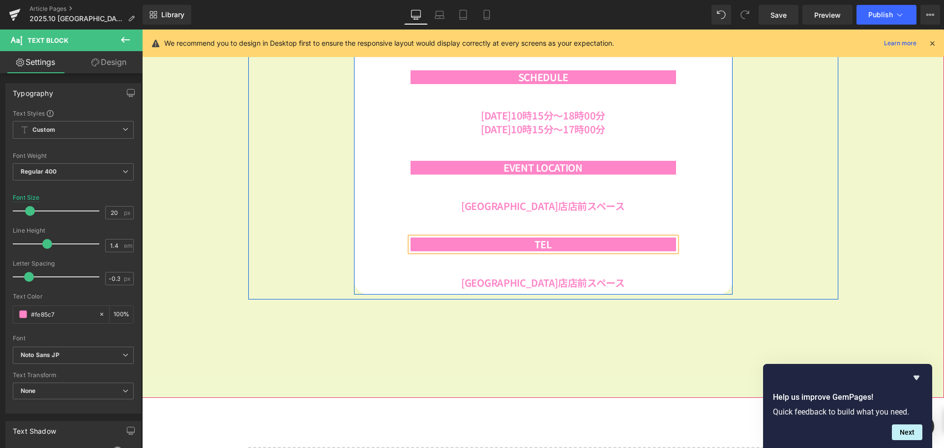
scroll to position [610, 0]
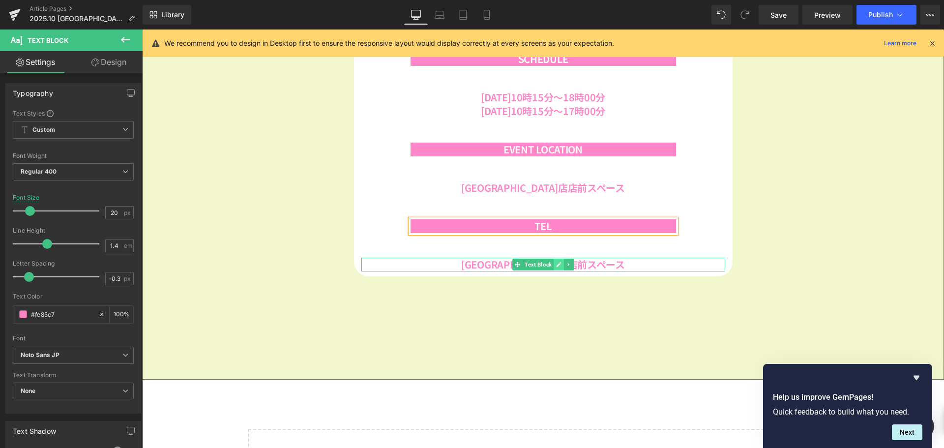
click at [556, 264] on icon at bounding box center [558, 264] width 5 height 5
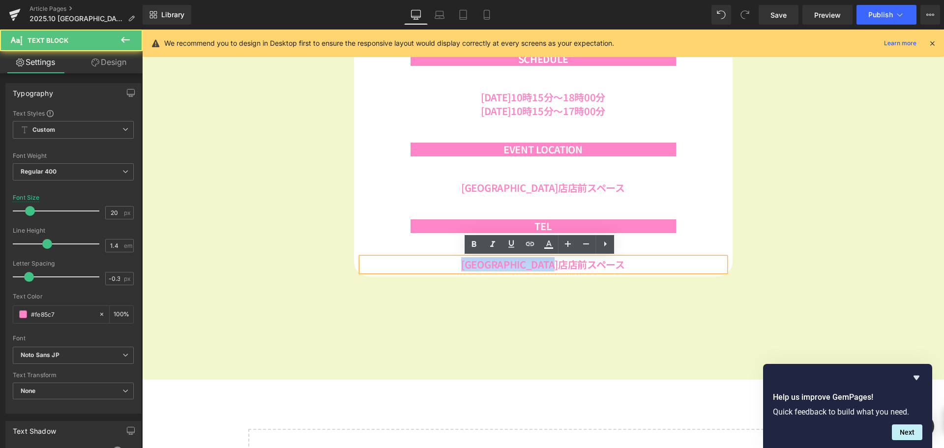
drag, startPoint x: 608, startPoint y: 266, endPoint x: 466, endPoint y: 269, distance: 142.6
click at [466, 269] on p "[GEOGRAPHIC_DATA]店店前スペース" at bounding box center [543, 265] width 364 height 14
paste div
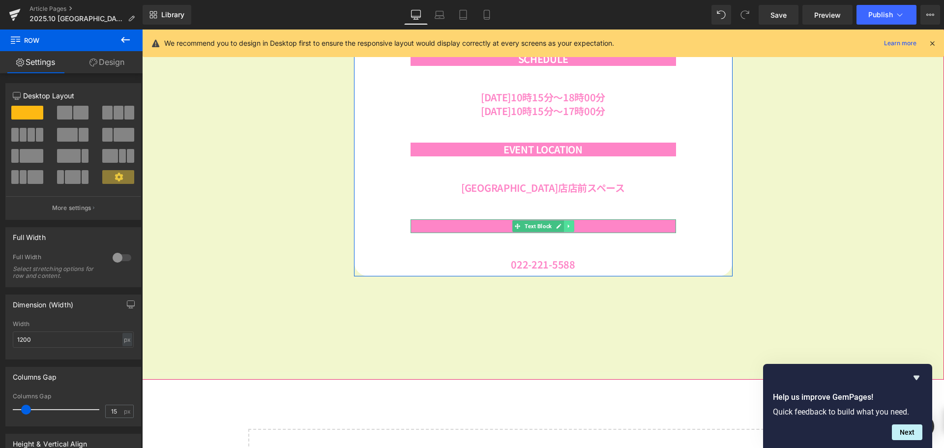
click at [569, 231] on link at bounding box center [569, 226] width 10 height 12
click at [561, 228] on icon at bounding box center [563, 226] width 5 height 6
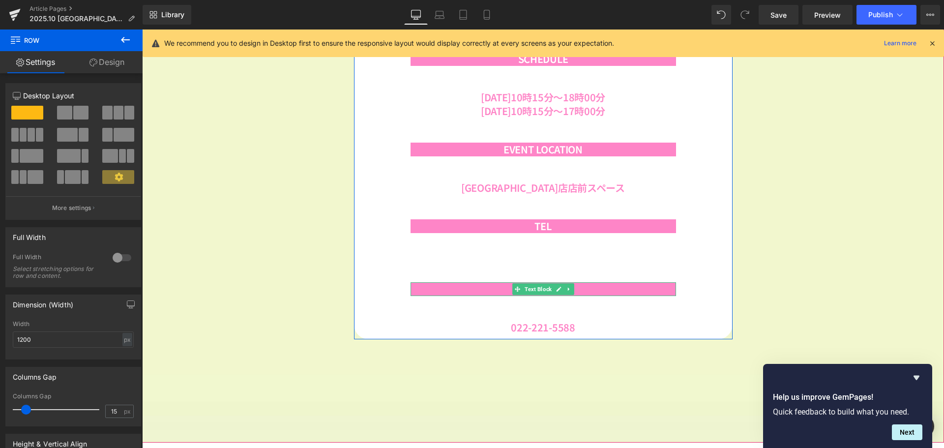
scroll to position [1419, 795]
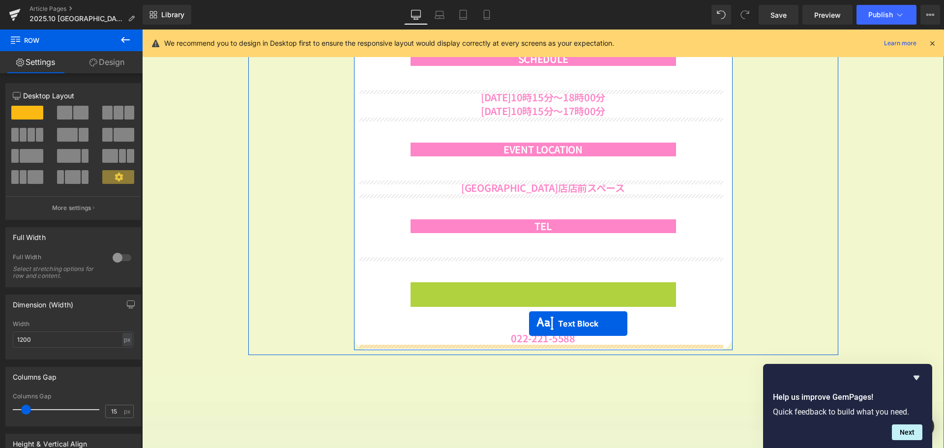
drag, startPoint x: 535, startPoint y: 292, endPoint x: 529, endPoint y: 324, distance: 32.6
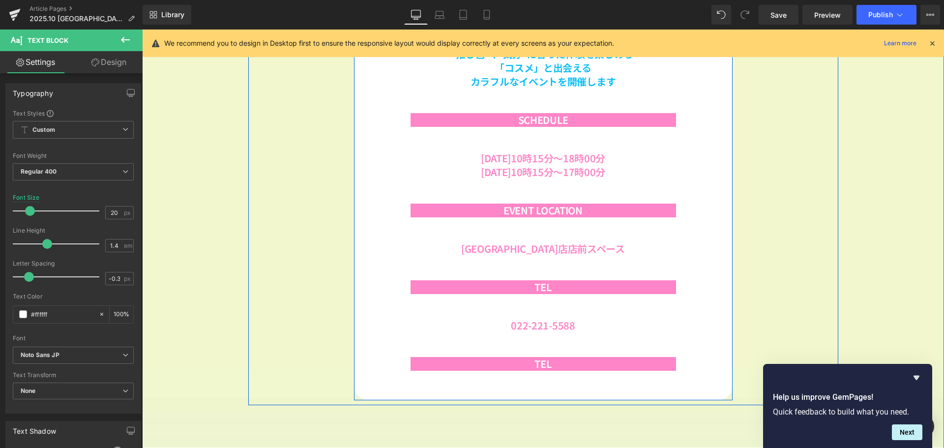
scroll to position [659, 0]
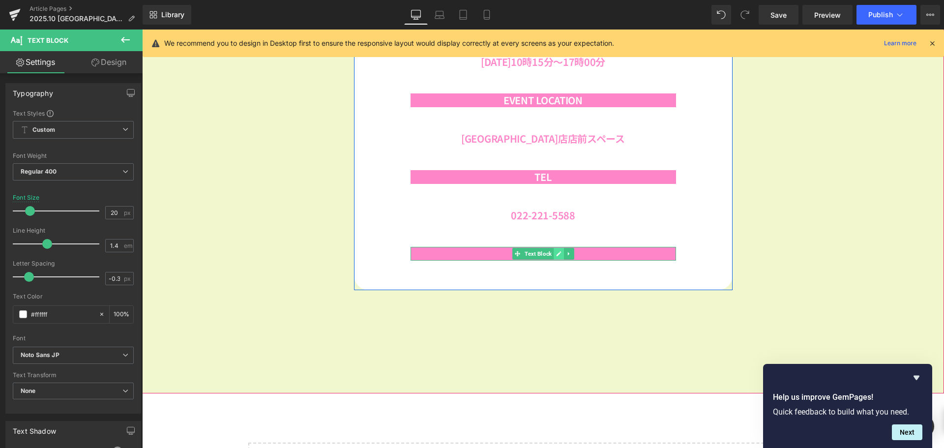
click at [556, 254] on icon at bounding box center [558, 253] width 5 height 5
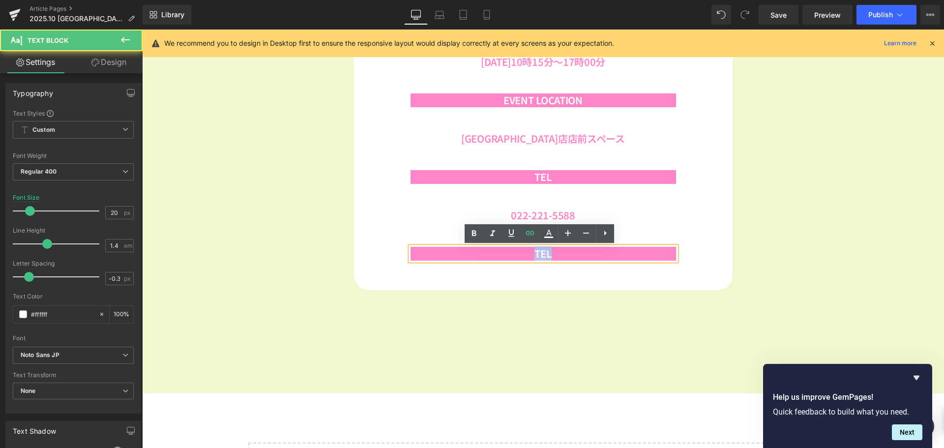
drag, startPoint x: 558, startPoint y: 254, endPoint x: 533, endPoint y: 255, distance: 24.6
click at [533, 255] on p "TEL" at bounding box center [544, 254] width 266 height 14
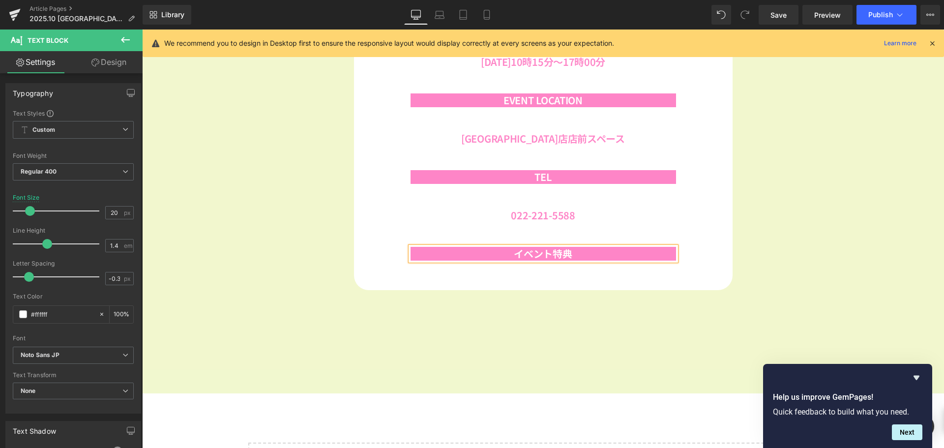
click at [521, 283] on div "[PERSON_NAME]＆ [PERSON_NAME]の世界を“色”で旅してみませんか? 7色のカラーをテーマに ‘推し色’ や‘気分’ に合った体験を楽し…" at bounding box center [543, 90] width 379 height 389
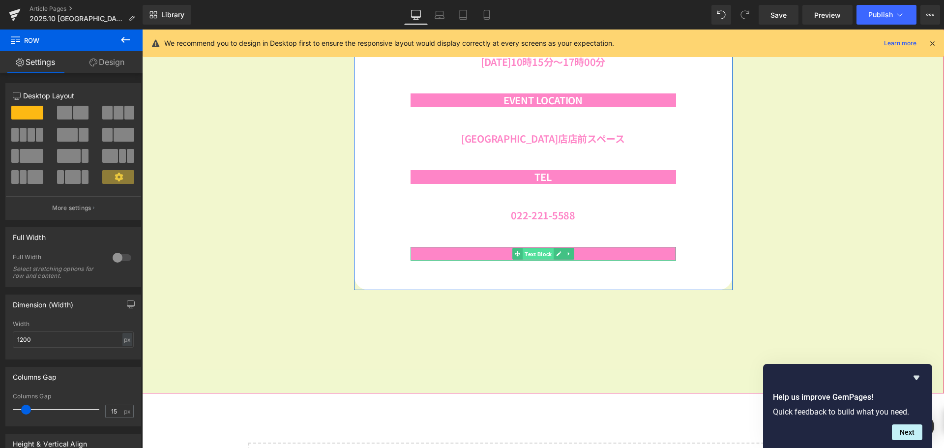
click at [537, 258] on span "Text Block" at bounding box center [538, 254] width 31 height 12
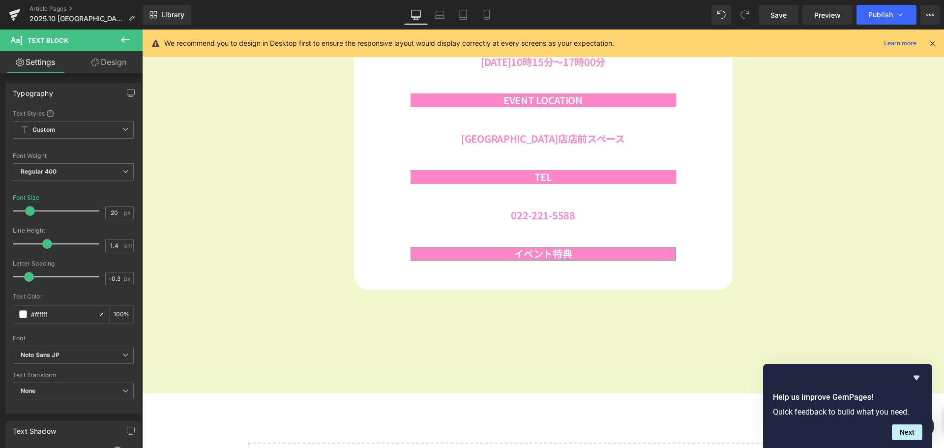
drag, startPoint x: 123, startPoint y: 60, endPoint x: 78, endPoint y: 147, distance: 97.6
click at [123, 60] on link "Design" at bounding box center [108, 62] width 71 height 22
click at [0, 0] on div "Background" at bounding box center [0, 0] width 0 height 0
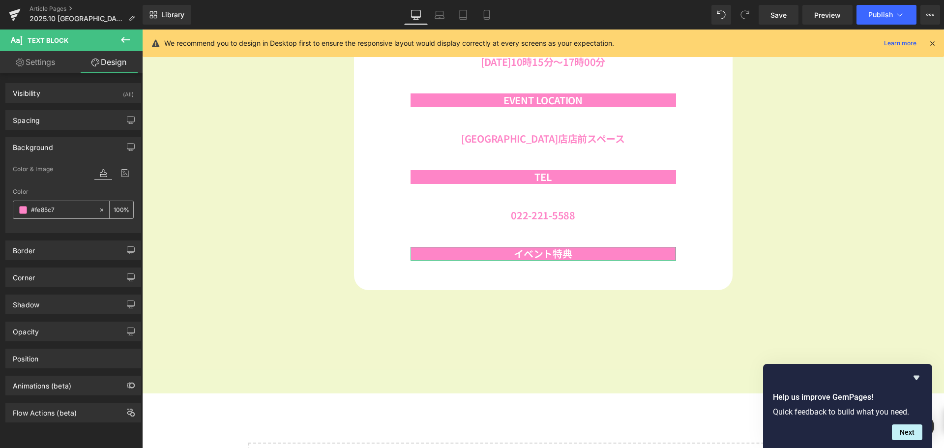
click at [23, 208] on span at bounding box center [23, 210] width 8 height 8
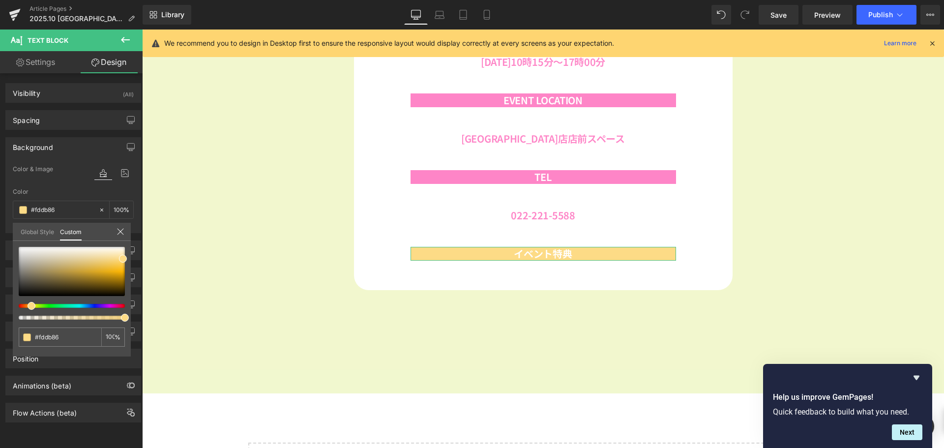
click at [28, 306] on div at bounding box center [68, 306] width 106 height 4
drag, startPoint x: 123, startPoint y: 260, endPoint x: 110, endPoint y: 263, distance: 13.7
click at [110, 263] on span at bounding box center [110, 262] width 8 height 8
click at [273, 254] on body "コンテンツへスキップ [DATE]23:59まで送料無料※サンプルのみは送料500円（税込） [PERSON_NAME] ＆ [PERSON_NAME]公式オ…" at bounding box center [543, 74] width 802 height 1408
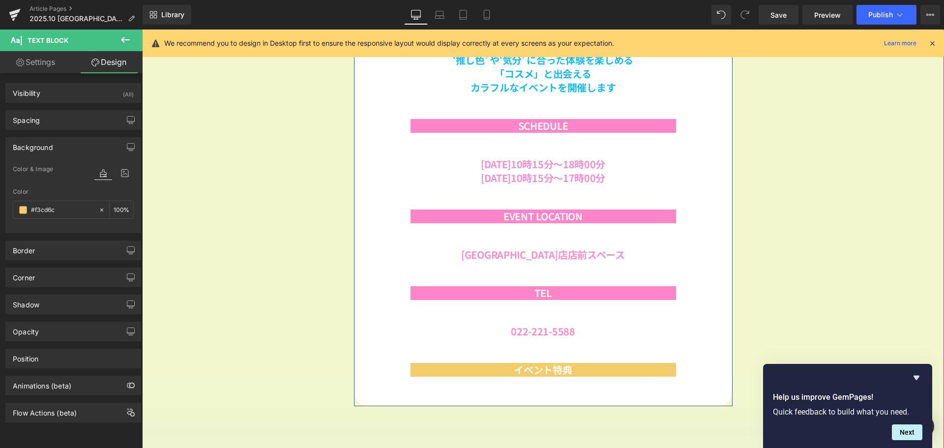
scroll to position [561, 0]
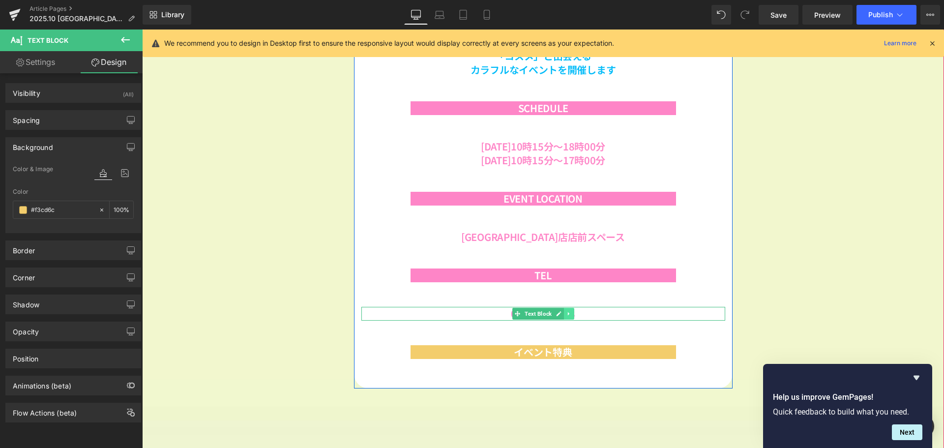
click at [567, 313] on icon at bounding box center [567, 313] width 1 height 3
click at [561, 313] on icon at bounding box center [563, 313] width 5 height 5
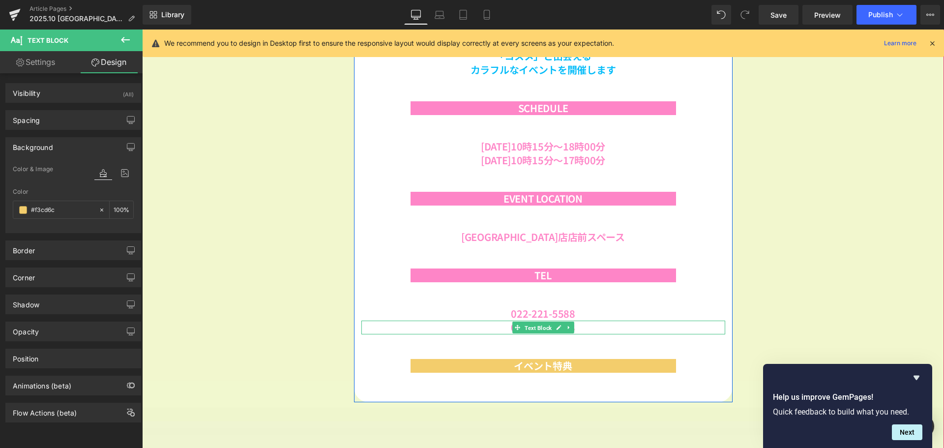
scroll to position [1433, 795]
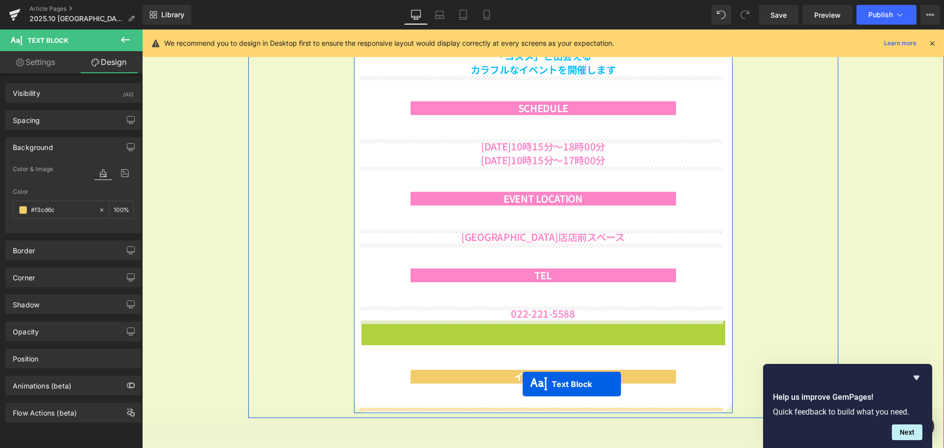
drag, startPoint x: 534, startPoint y: 329, endPoint x: 522, endPoint y: 384, distance: 56.4
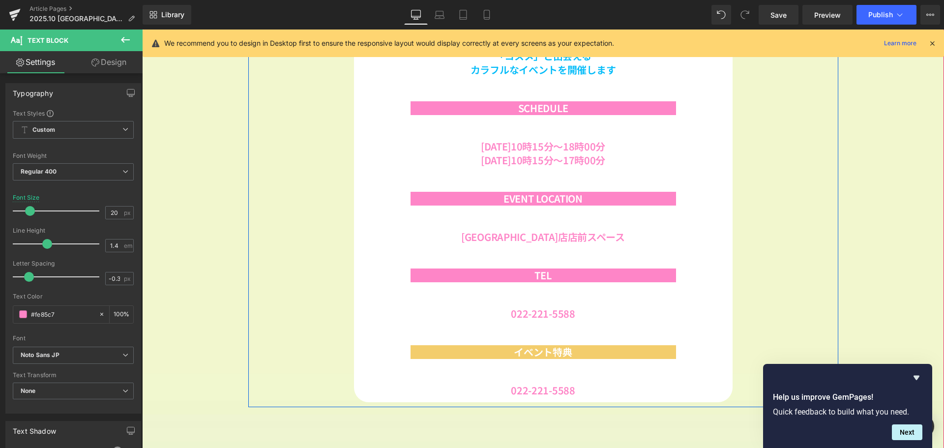
scroll to position [659, 0]
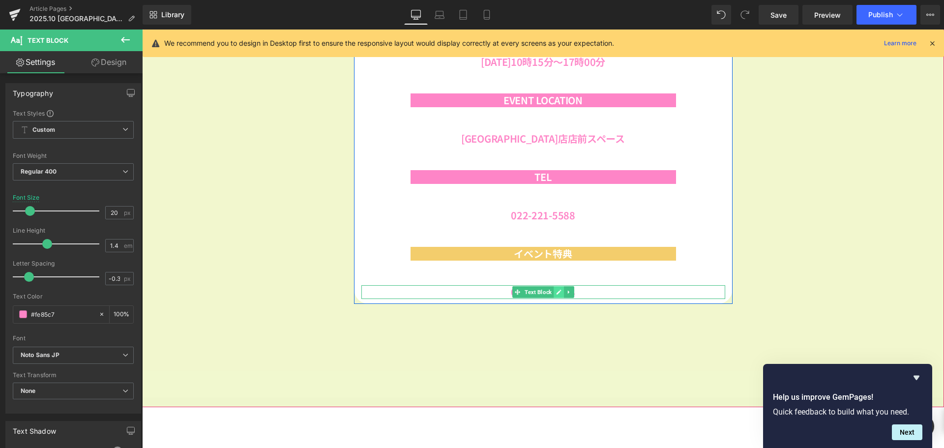
click at [556, 295] on icon at bounding box center [558, 292] width 5 height 5
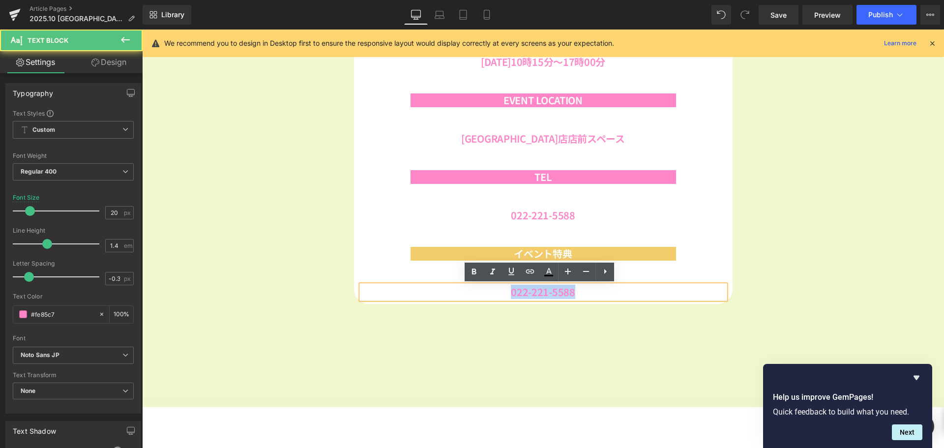
drag, startPoint x: 580, startPoint y: 293, endPoint x: 502, endPoint y: 293, distance: 77.7
click at [502, 293] on p "022-221-5588" at bounding box center [543, 292] width 364 height 14
paste div
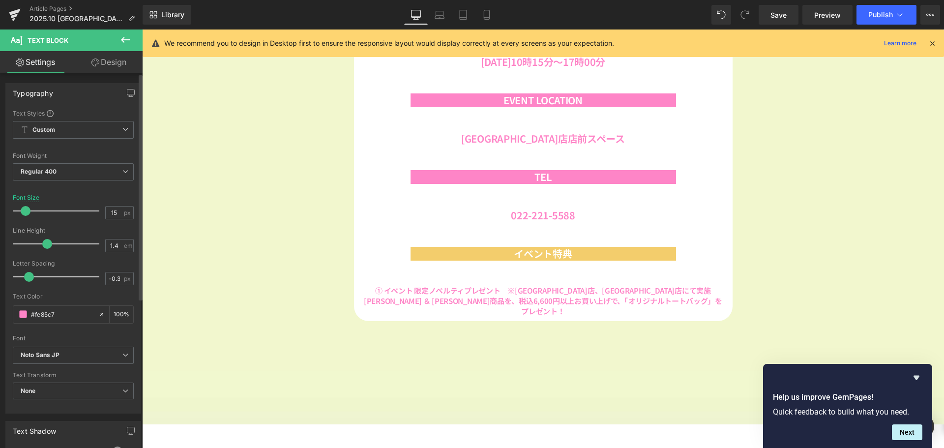
scroll to position [1429, 795]
click at [24, 213] on span at bounding box center [26, 211] width 10 height 10
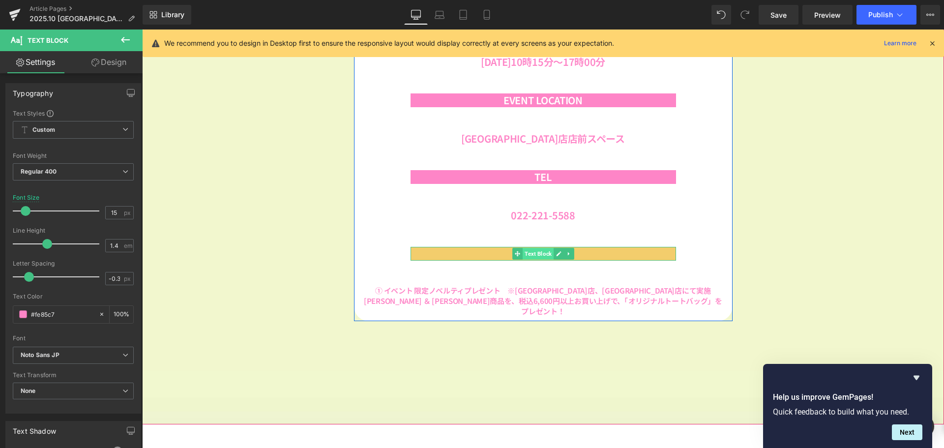
click at [533, 253] on span "Text Block" at bounding box center [538, 254] width 31 height 12
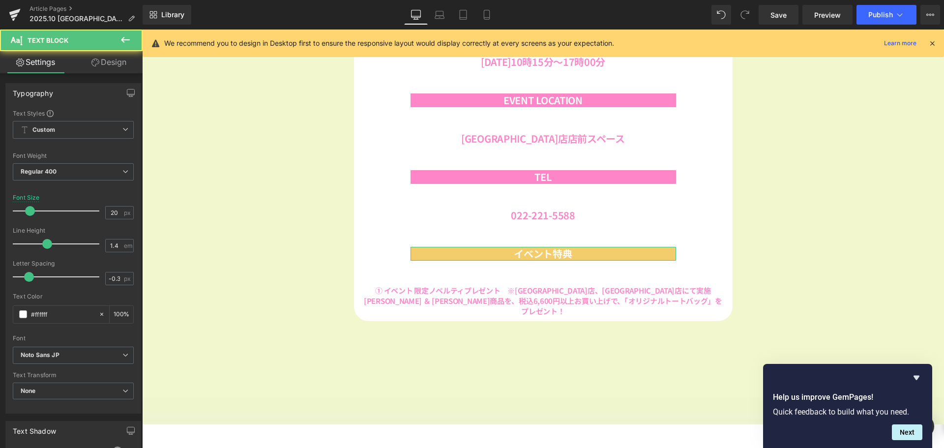
click at [116, 64] on link "Design" at bounding box center [108, 62] width 71 height 22
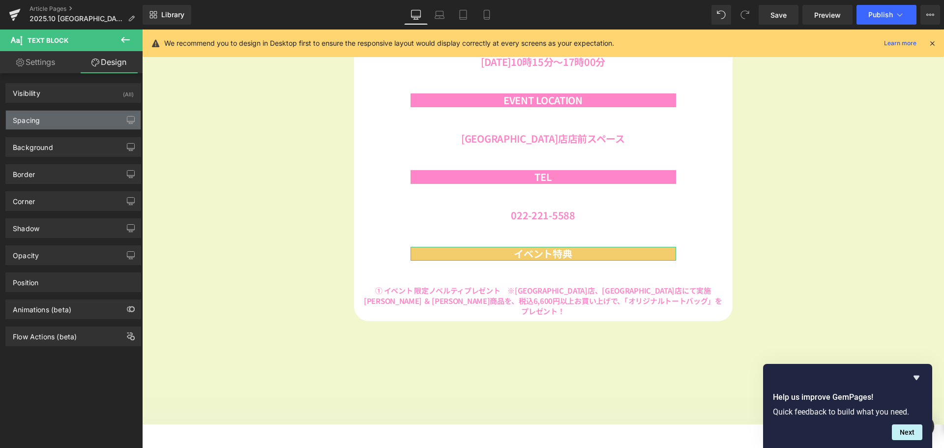
click at [92, 114] on div "Spacing" at bounding box center [73, 120] width 135 height 19
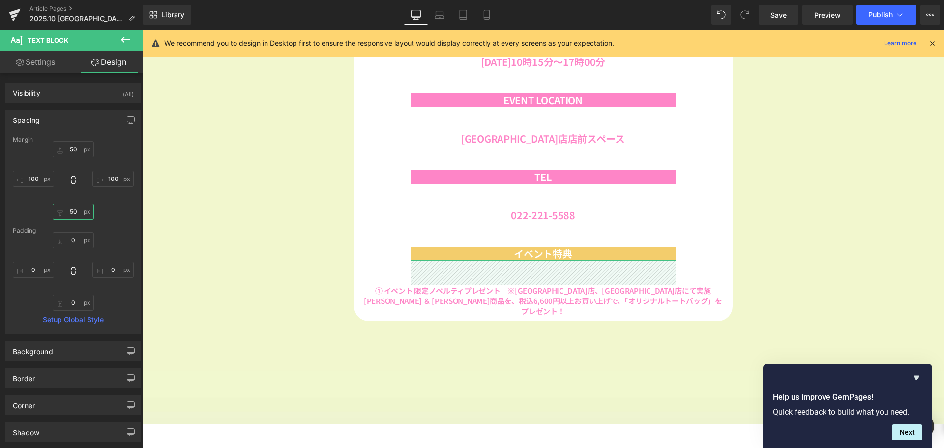
click at [74, 213] on input "50" at bounding box center [73, 212] width 41 height 16
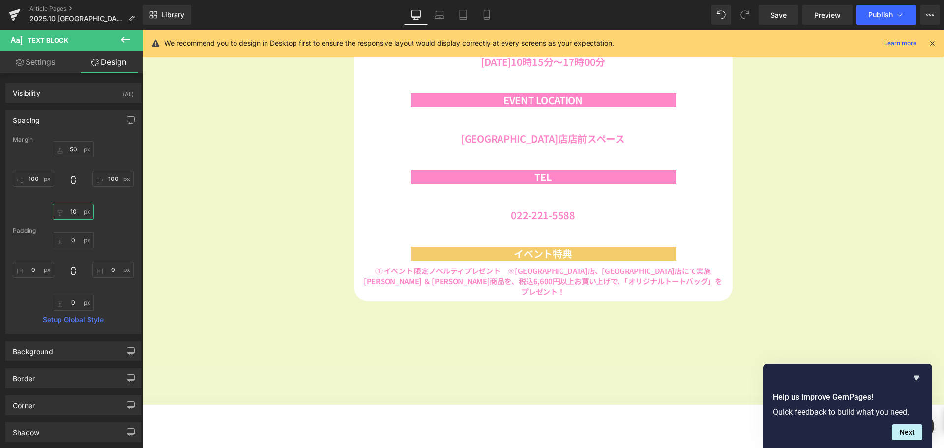
scroll to position [1409, 795]
click at [34, 118] on div "Spacing" at bounding box center [26, 118] width 27 height 14
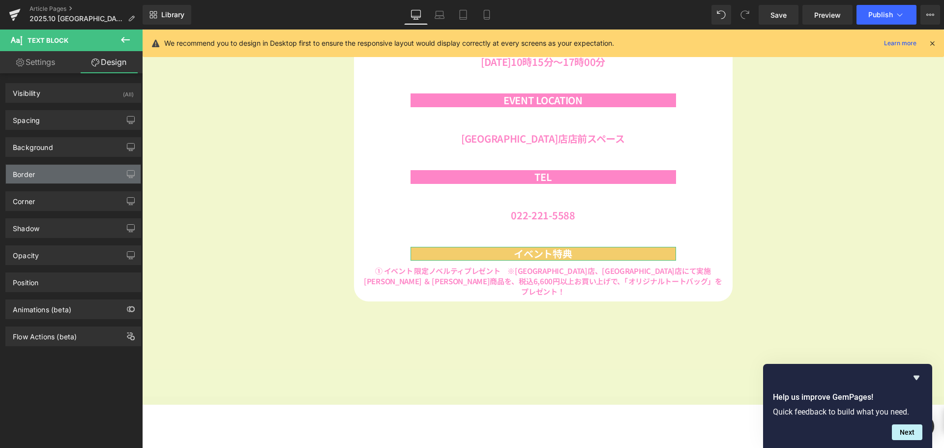
click at [75, 173] on div "Border" at bounding box center [73, 174] width 135 height 19
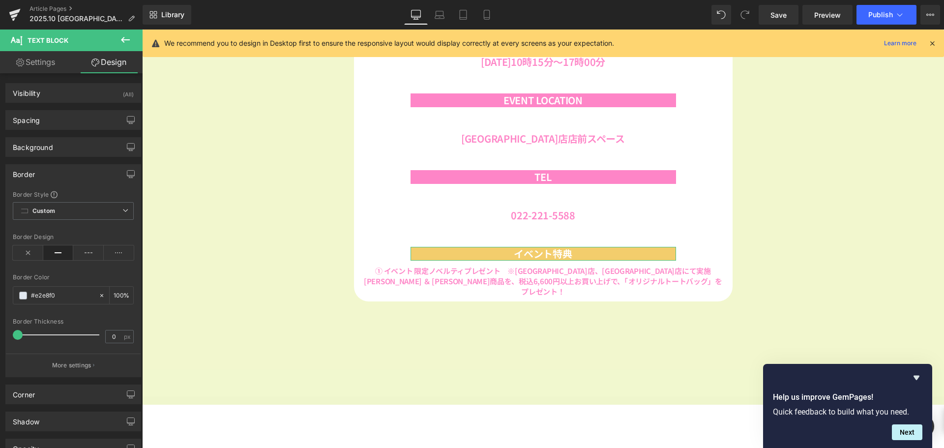
click at [69, 174] on div "Border" at bounding box center [73, 174] width 135 height 19
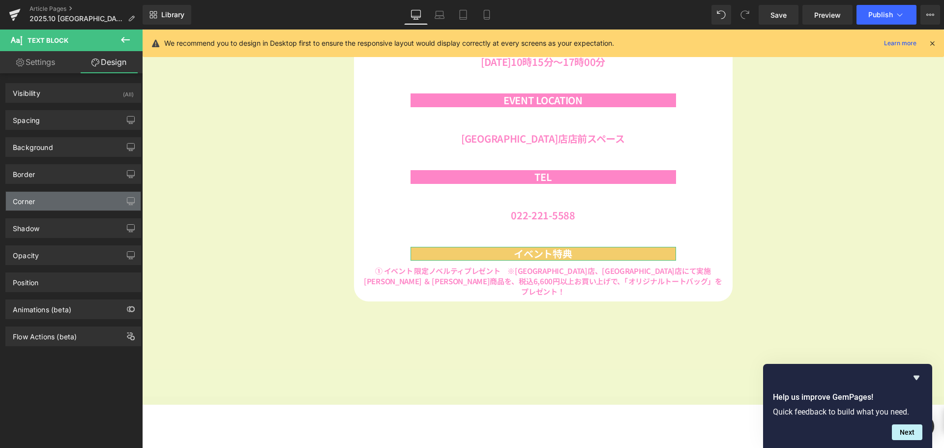
click at [65, 198] on div "Corner" at bounding box center [73, 201] width 135 height 19
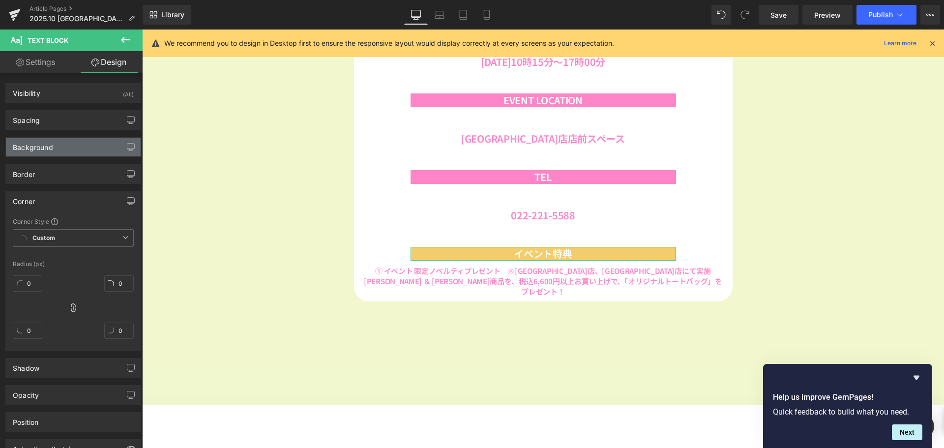
click at [65, 149] on div "Background" at bounding box center [73, 147] width 135 height 19
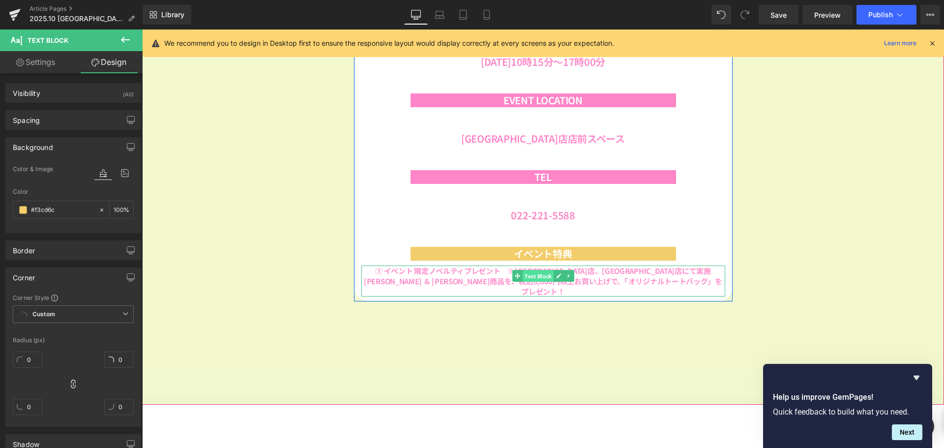
click at [534, 279] on span "Text Block" at bounding box center [538, 276] width 31 height 12
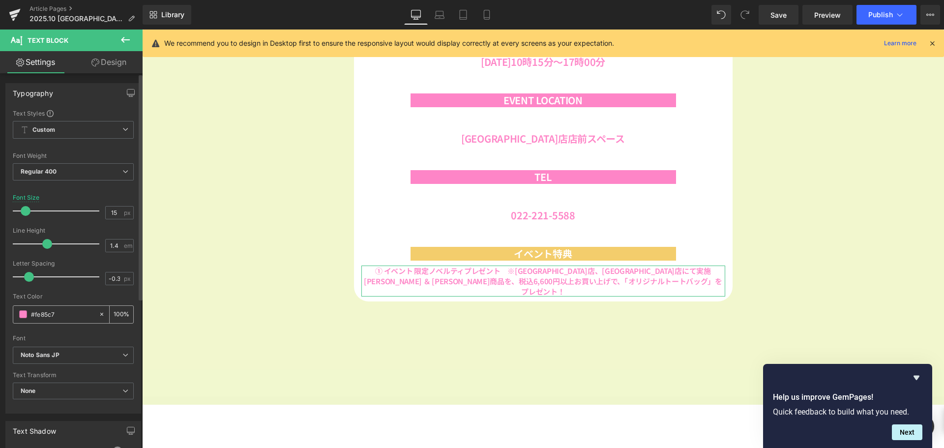
drag, startPoint x: 65, startPoint y: 313, endPoint x: 15, endPoint y: 314, distance: 50.2
click at [15, 314] on div "#fe85c7" at bounding box center [55, 314] width 85 height 17
paste input "3cd6c"
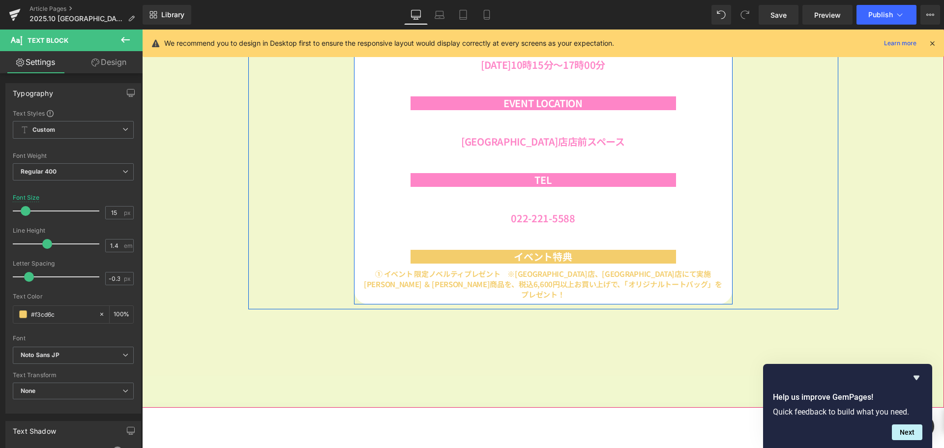
scroll to position [659, 0]
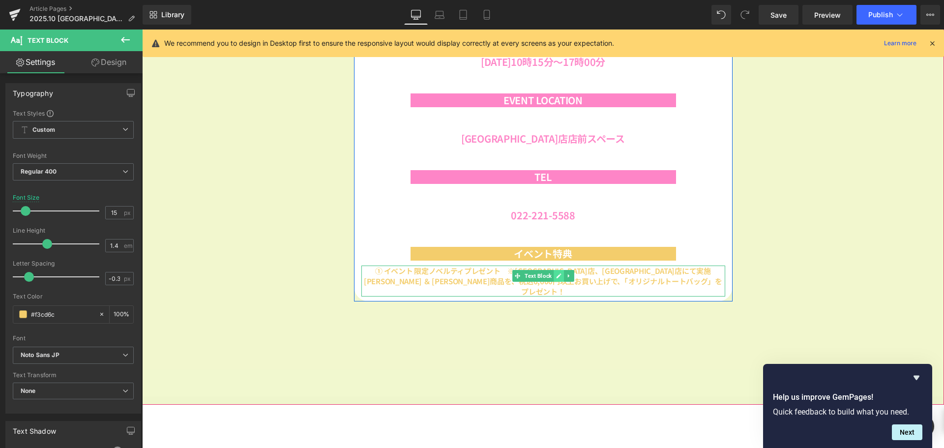
click at [559, 276] on link at bounding box center [559, 276] width 10 height 12
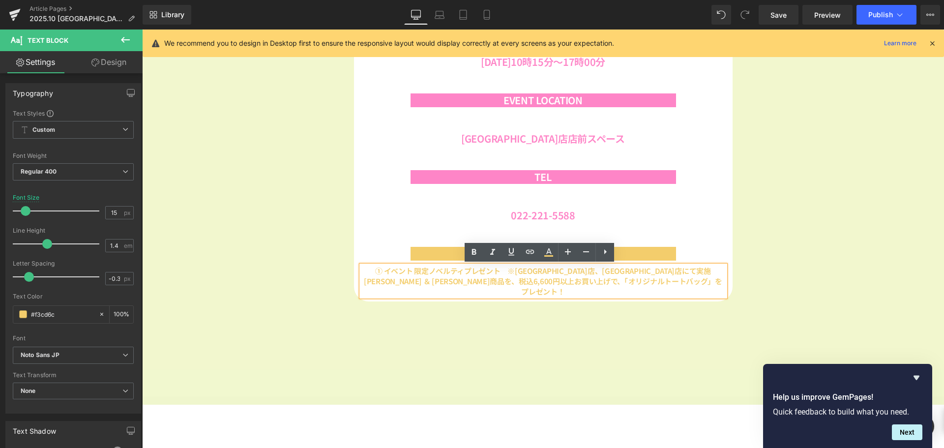
click at [528, 272] on b "① イベント 限定ノベルティプレゼント　※[GEOGRAPHIC_DATA]店、[GEOGRAPHIC_DATA]店にて実施" at bounding box center [542, 271] width 335 height 10
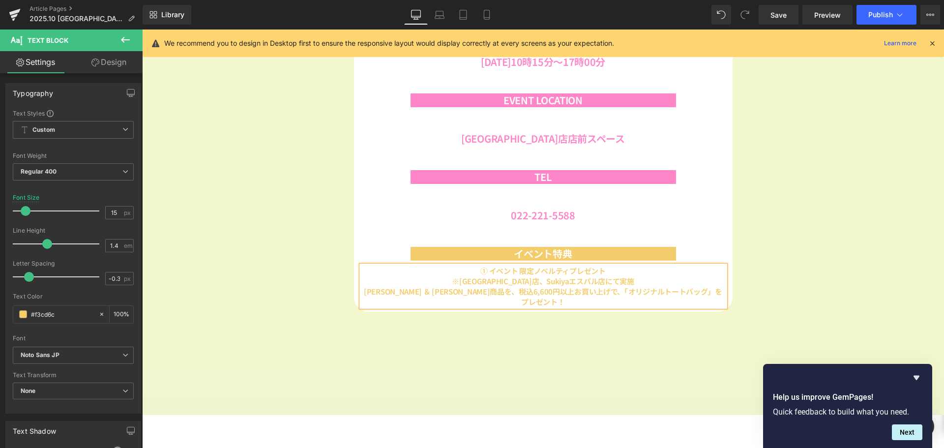
scroll to position [1419, 795]
click at [585, 175] on link at bounding box center [584, 177] width 10 height 12
click at [568, 181] on link at bounding box center [569, 177] width 10 height 12
click at [571, 179] on icon at bounding box center [573, 176] width 5 height 5
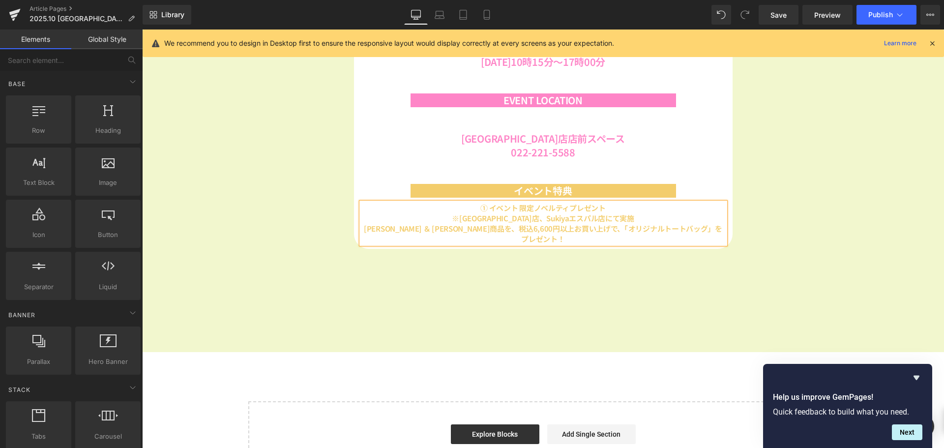
scroll to position [1357, 795]
click at [574, 154] on link at bounding box center [574, 153] width 10 height 12
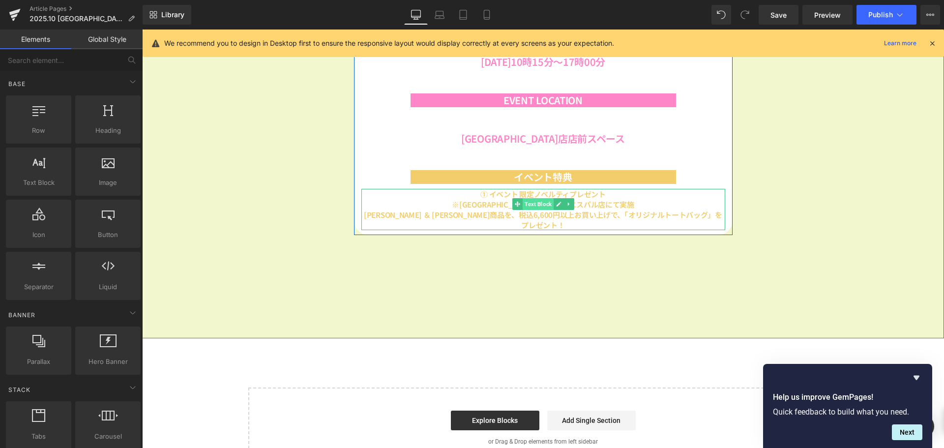
click at [531, 205] on span "Text Block" at bounding box center [538, 204] width 31 height 12
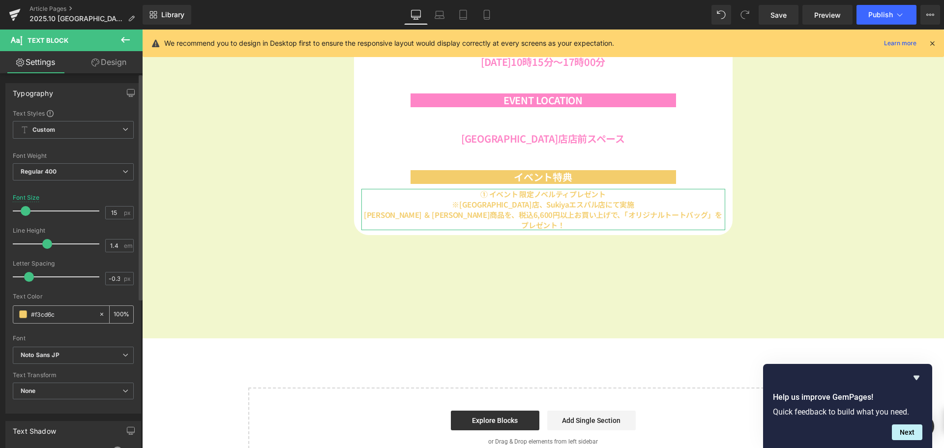
click at [24, 316] on span at bounding box center [23, 314] width 8 height 8
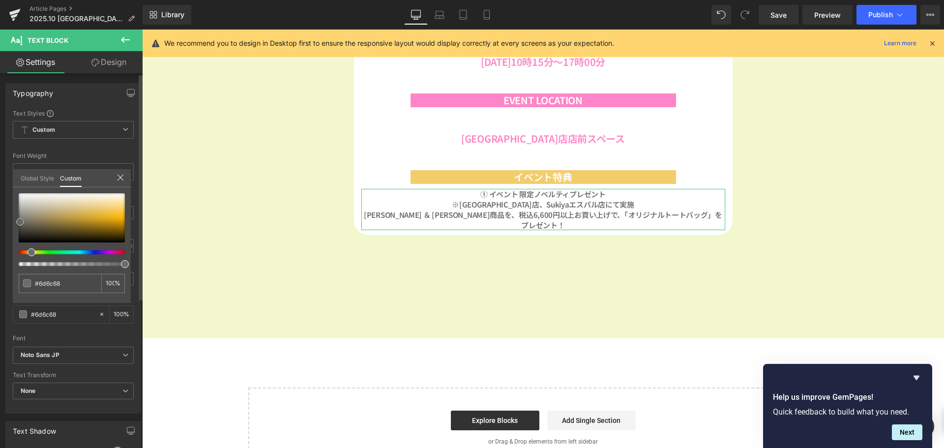
drag, startPoint x: 28, startPoint y: 220, endPoint x: 20, endPoint y: 222, distance: 7.6
click at [20, 222] on div at bounding box center [72, 217] width 106 height 49
click at [459, 215] on body "コンテンツへスキップ [DATE]23:59まで送料無料※サンプルのみは送料500円（税込） [PERSON_NAME] ＆ [PERSON_NAME]公式オ…" at bounding box center [543, 46] width 802 height 1353
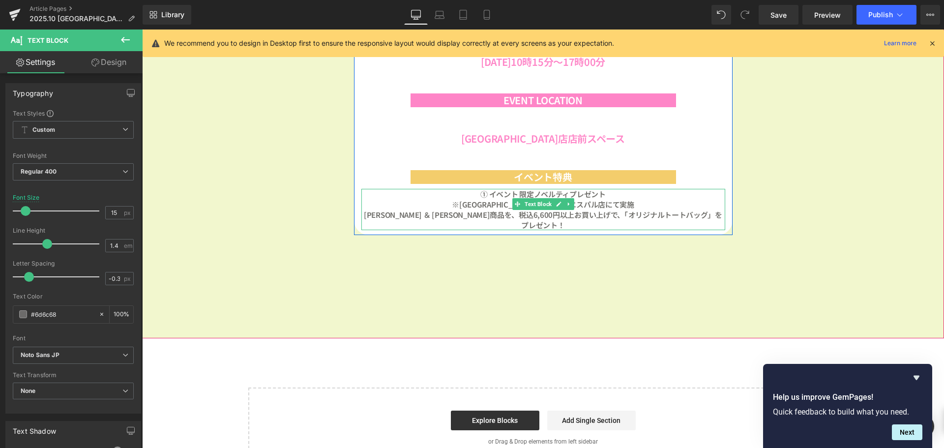
click at [461, 216] on b "[PERSON_NAME] ＆ [PERSON_NAME]商品を、税込6,600円以上お買い上げで、「オリジナルトートバッグ」をプレゼント！" at bounding box center [543, 219] width 358 height 21
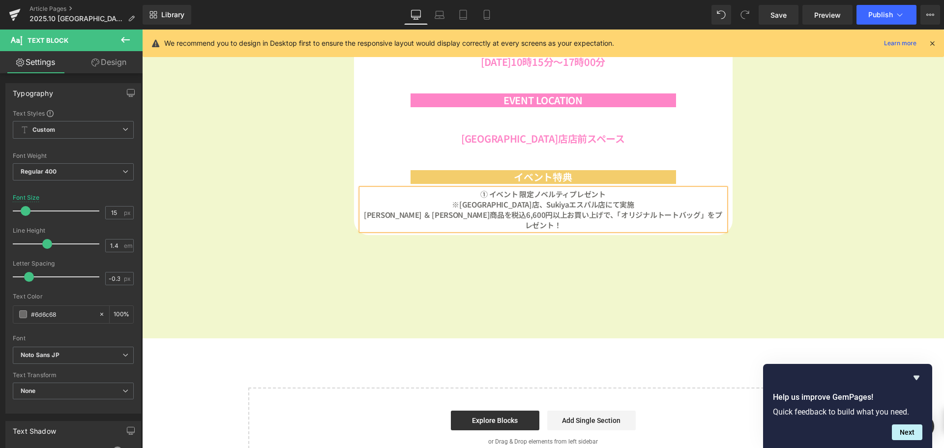
click at [559, 215] on b "[PERSON_NAME] ＆ [PERSON_NAME]商品を税込6,600円以上お買い上げで、「オリジナルトートバッグ」をプレゼント！" at bounding box center [543, 219] width 358 height 21
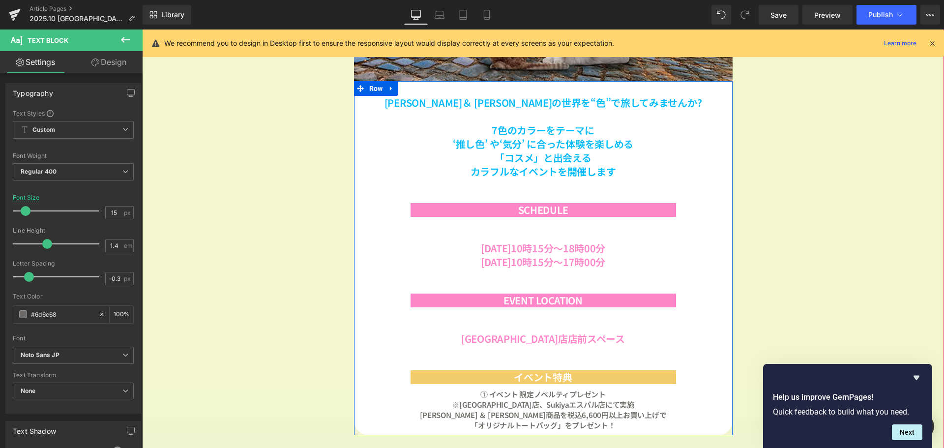
scroll to position [413, 0]
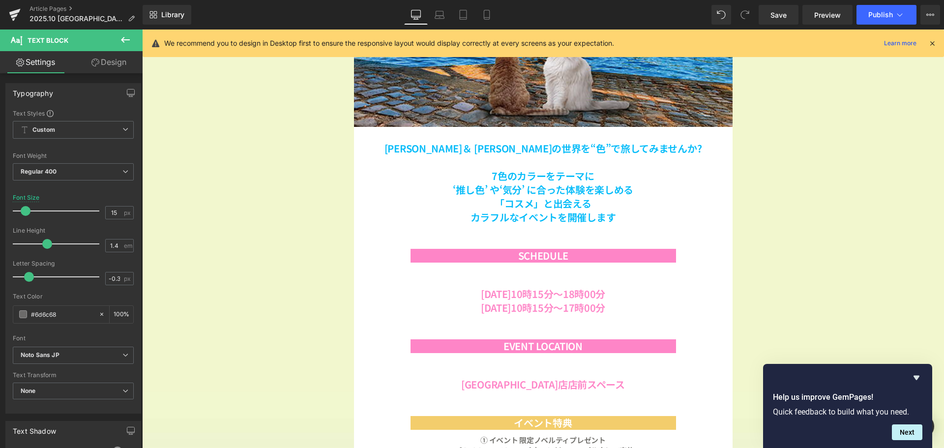
click at [122, 41] on icon at bounding box center [125, 40] width 12 height 12
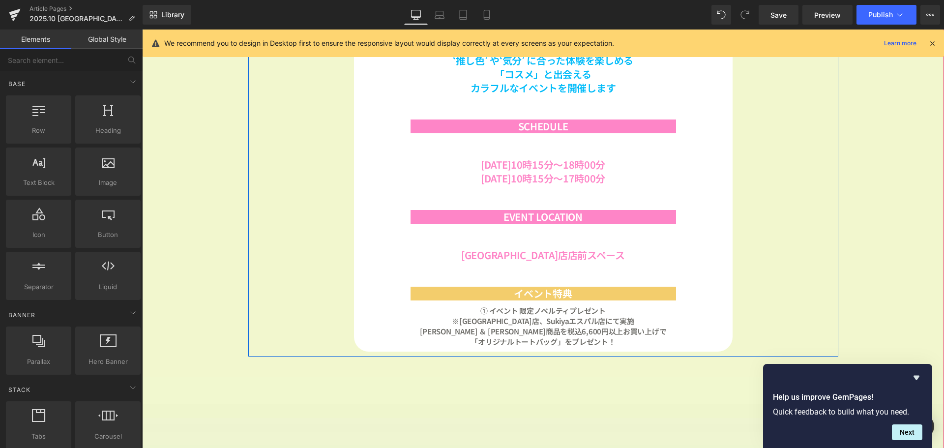
scroll to position [561, 0]
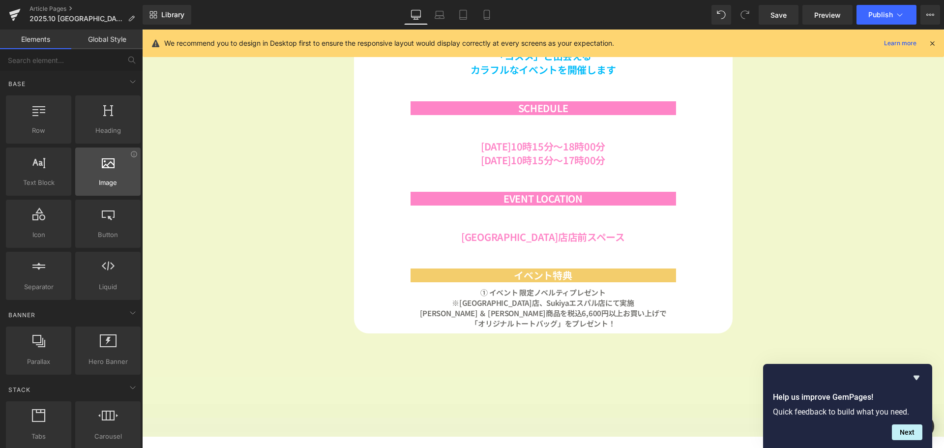
click at [129, 171] on div at bounding box center [107, 166] width 59 height 22
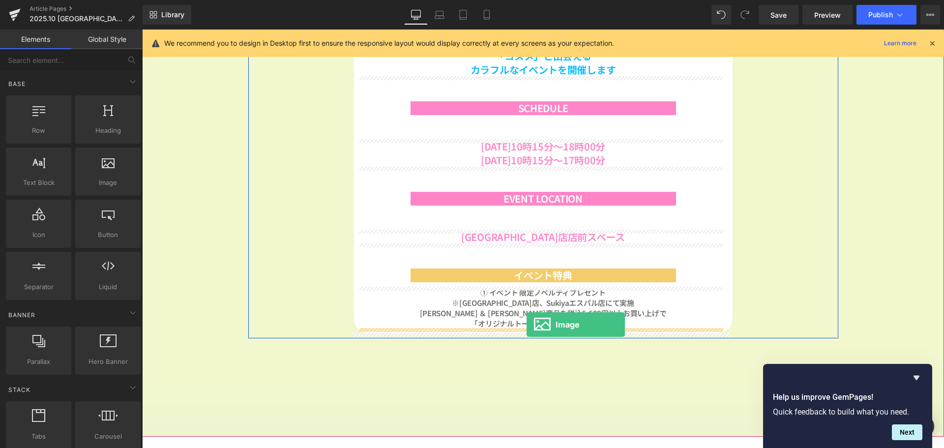
drag, startPoint x: 262, startPoint y: 213, endPoint x: 527, endPoint y: 325, distance: 286.9
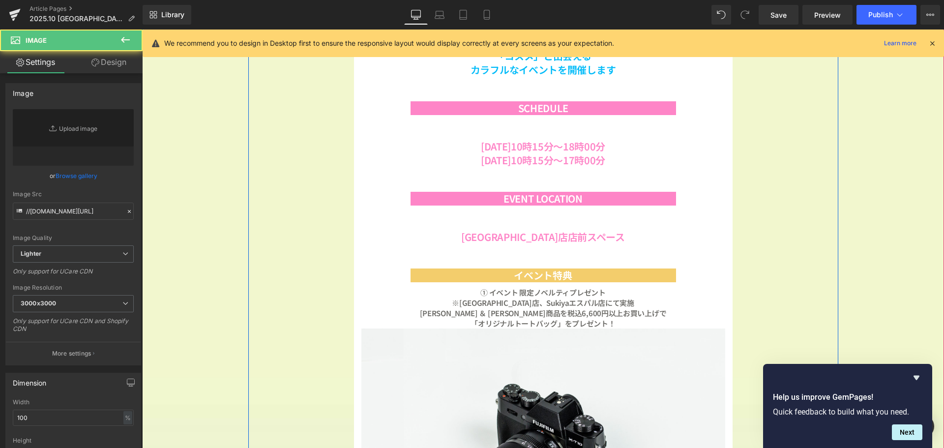
scroll to position [5, 5]
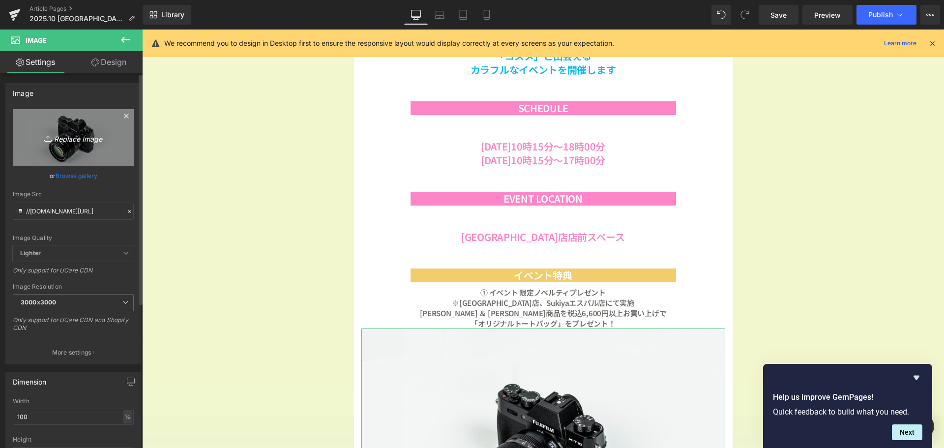
click at [67, 155] on link "Replace Image" at bounding box center [73, 137] width 121 height 57
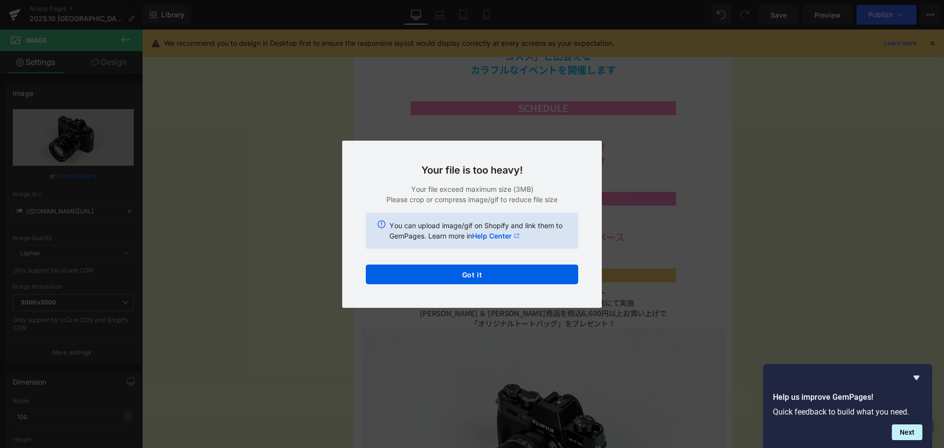
click at [436, 286] on div "Your file is too heavy! Your file exceed maximum size (3MB) Please crop or comp…" at bounding box center [472, 224] width 260 height 167
click at [441, 277] on button "Got it" at bounding box center [472, 275] width 212 height 20
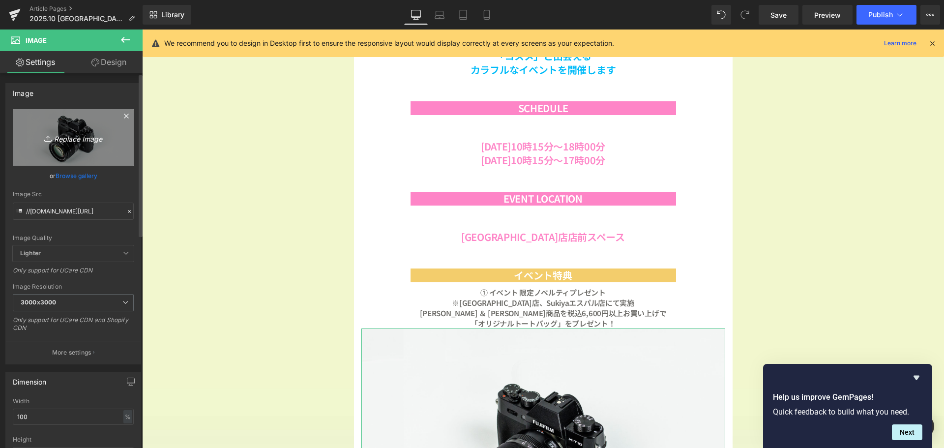
click at [84, 149] on link "Replace Image" at bounding box center [73, 137] width 121 height 57
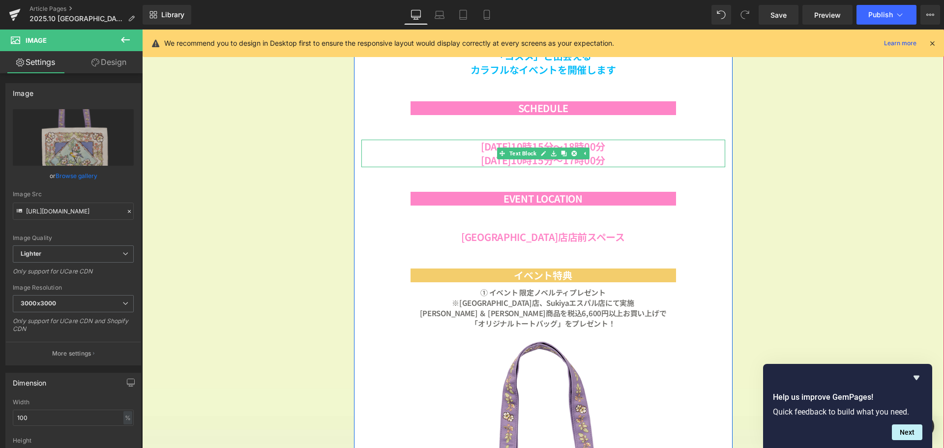
scroll to position [1717, 795]
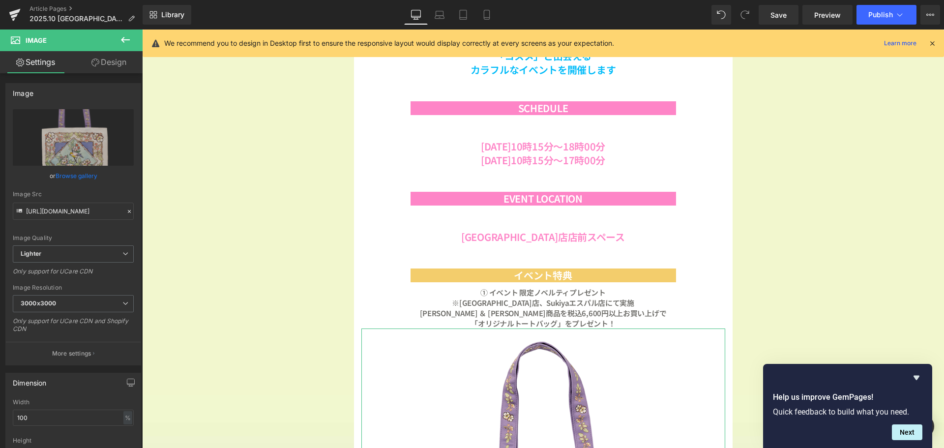
drag, startPoint x: 121, startPoint y: 64, endPoint x: 62, endPoint y: 162, distance: 114.3
click at [121, 64] on link "Design" at bounding box center [108, 62] width 71 height 22
click at [0, 0] on div "Spacing" at bounding box center [0, 0] width 0 height 0
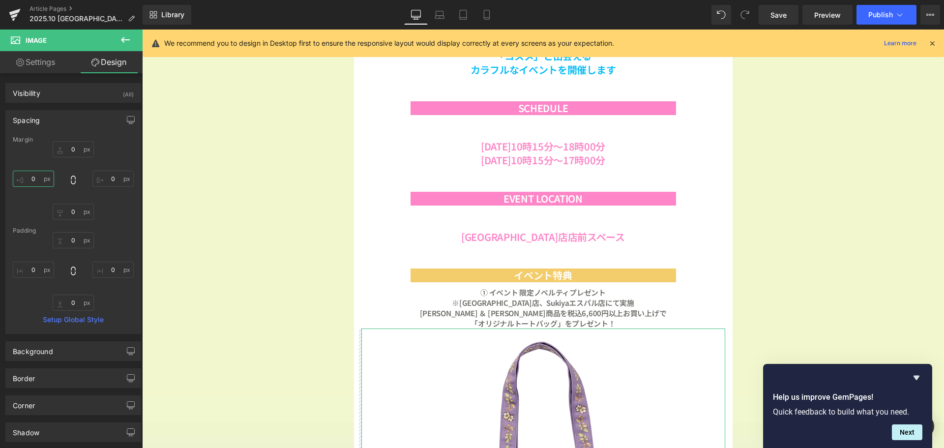
click at [41, 184] on input "0" at bounding box center [33, 179] width 41 height 16
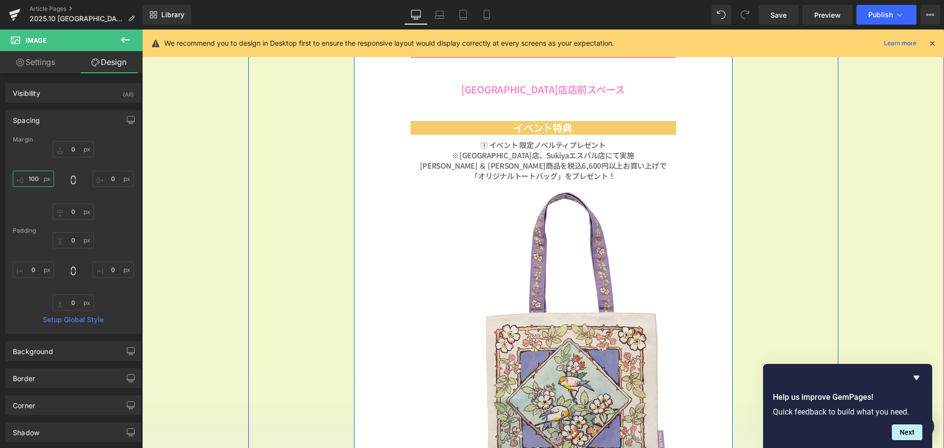
scroll to position [1668, 795]
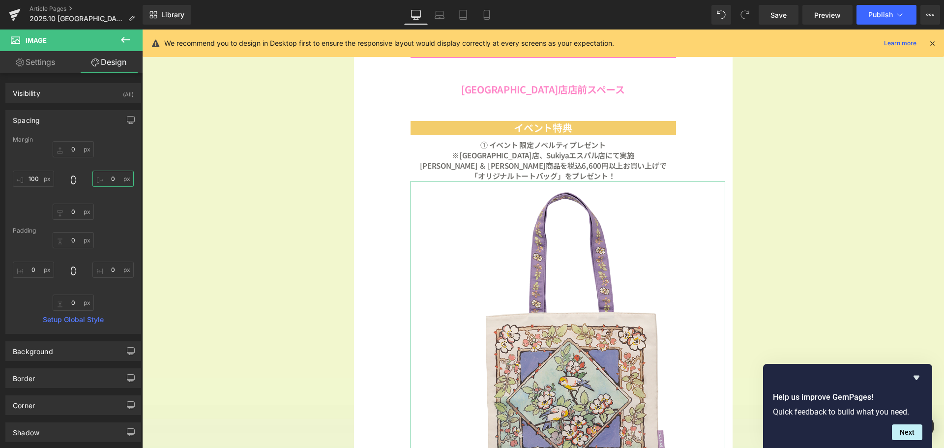
click at [120, 183] on input "0" at bounding box center [112, 179] width 41 height 16
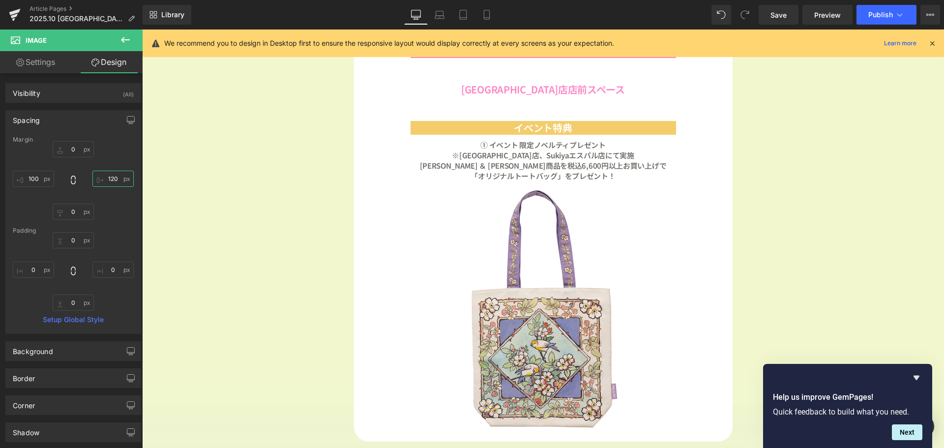
scroll to position [1609, 795]
click at [38, 179] on input "100" at bounding box center [33, 179] width 41 height 16
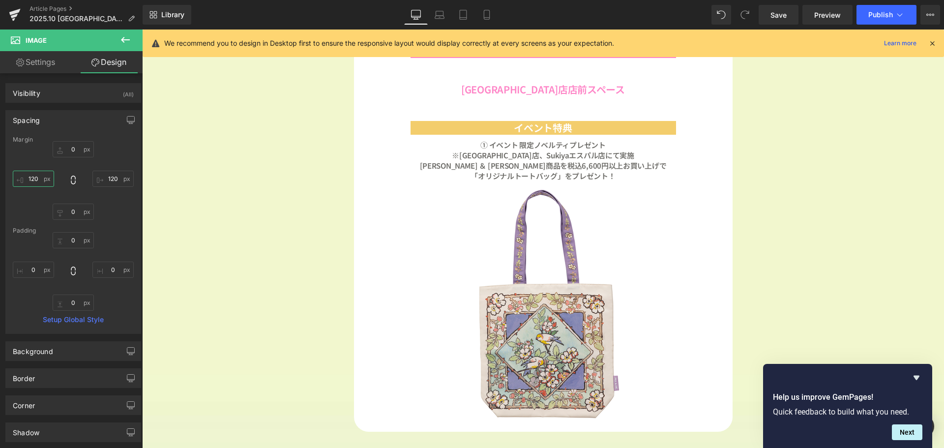
scroll to position [1599, 795]
click at [486, 19] on icon at bounding box center [486, 14] width 5 height 9
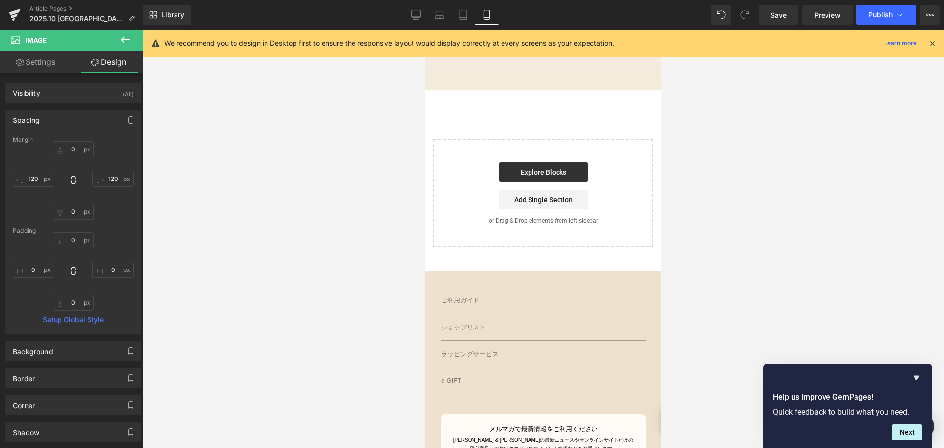
scroll to position [5, 5]
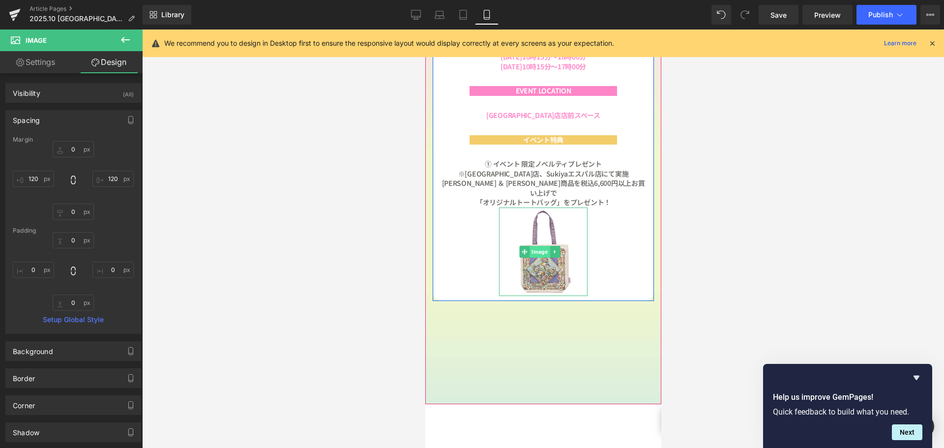
click at [533, 246] on span "Image" at bounding box center [539, 252] width 20 height 12
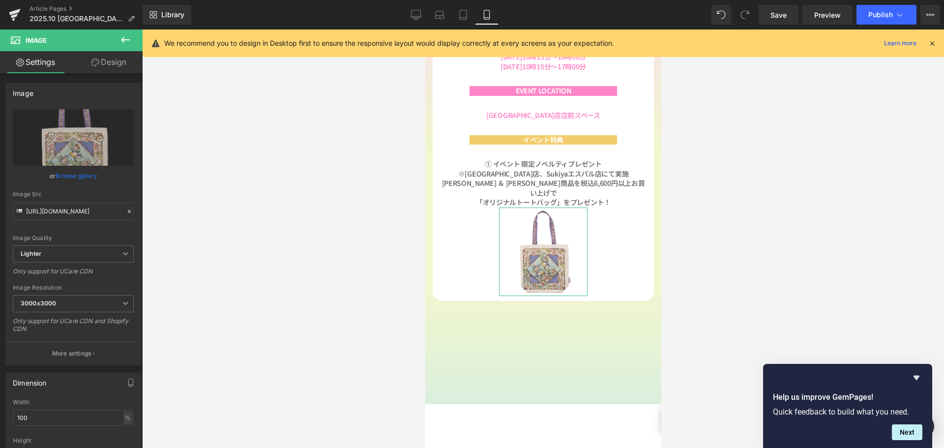
click at [114, 62] on link "Design" at bounding box center [108, 62] width 71 height 22
click at [0, 0] on div "Spacing" at bounding box center [0, 0] width 0 height 0
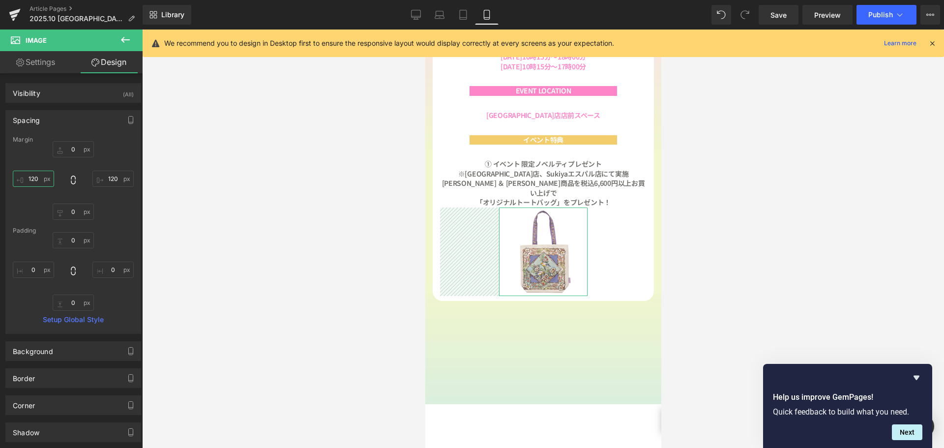
click at [30, 180] on input "120" at bounding box center [33, 179] width 41 height 16
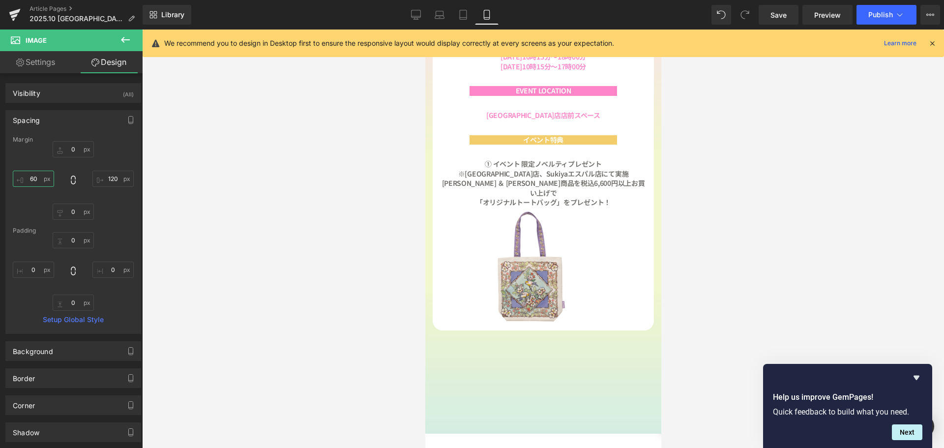
scroll to position [1420, 229]
click at [111, 182] on input "120" at bounding box center [112, 179] width 41 height 16
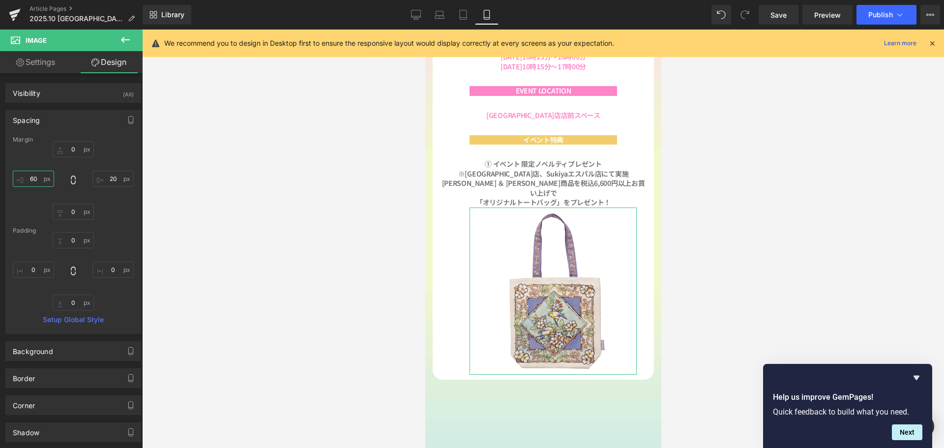
click at [40, 182] on input "60" at bounding box center [33, 179] width 41 height 16
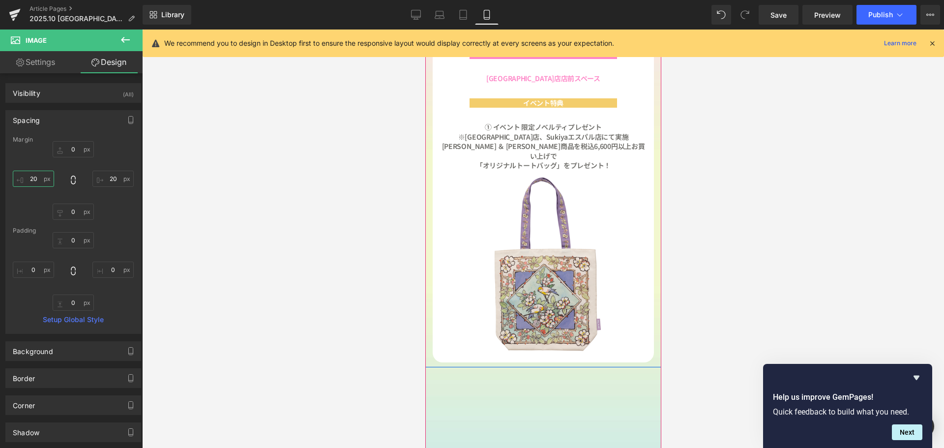
scroll to position [443, 0]
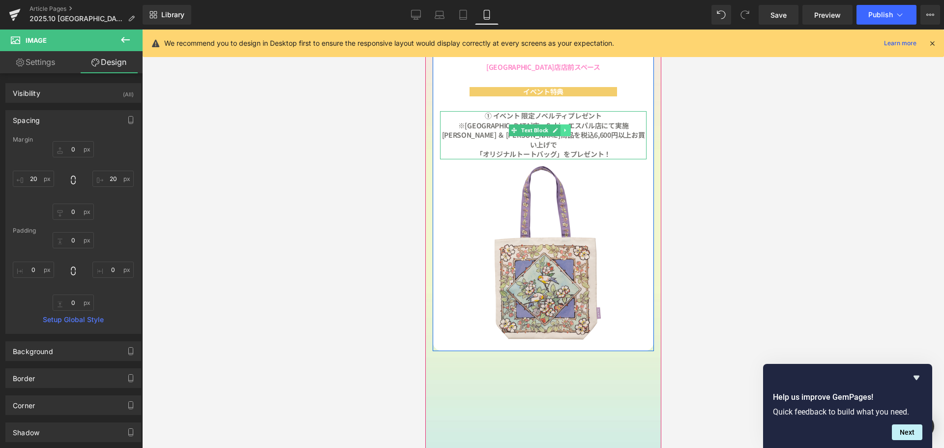
click at [566, 124] on link at bounding box center [565, 130] width 10 height 12
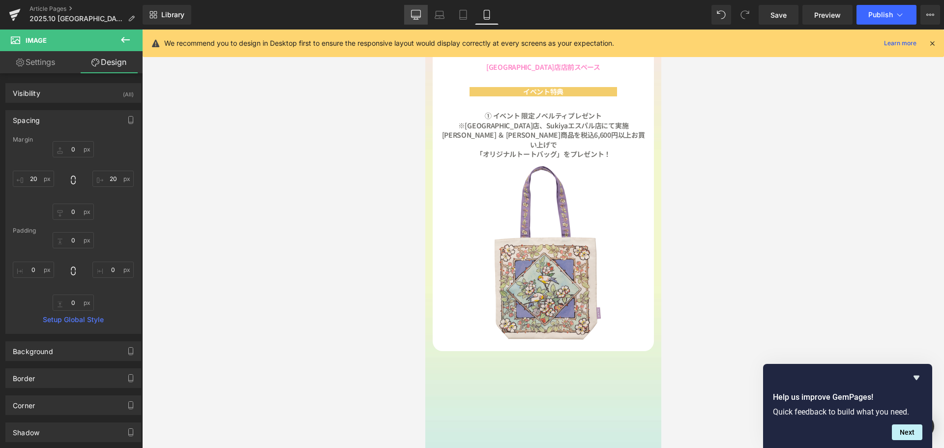
click at [413, 14] on icon at bounding box center [416, 15] width 10 height 10
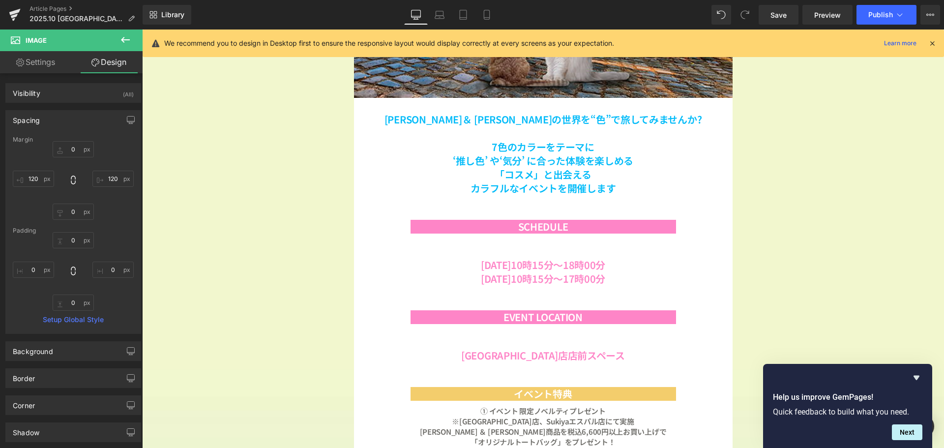
scroll to position [5, 5]
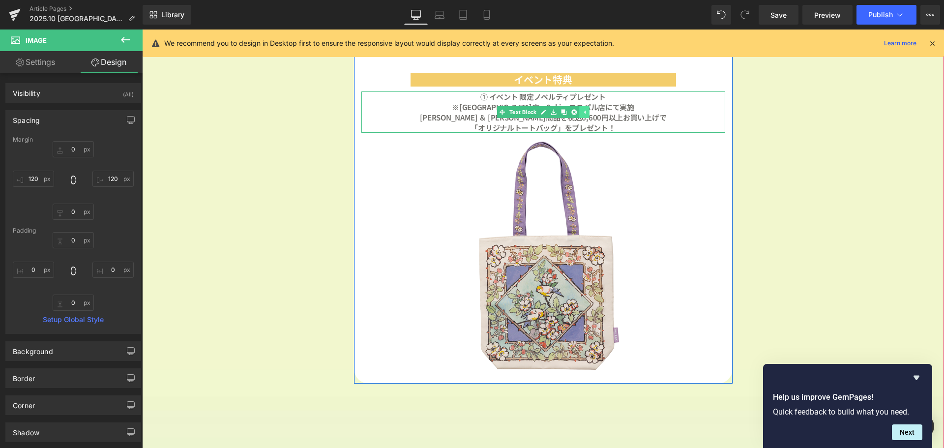
click at [582, 115] on icon at bounding box center [584, 112] width 5 height 6
click at [569, 113] on link at bounding box center [569, 112] width 10 height 12
click at [561, 113] on icon at bounding box center [563, 112] width 5 height 6
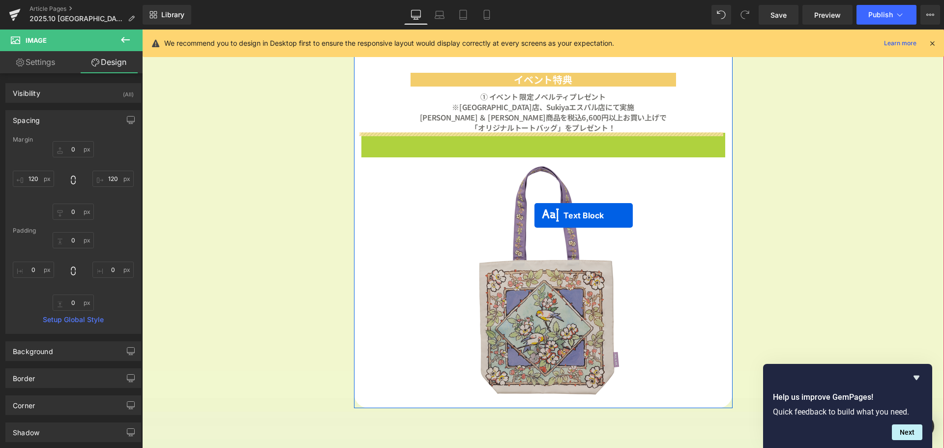
scroll to position [1623, 795]
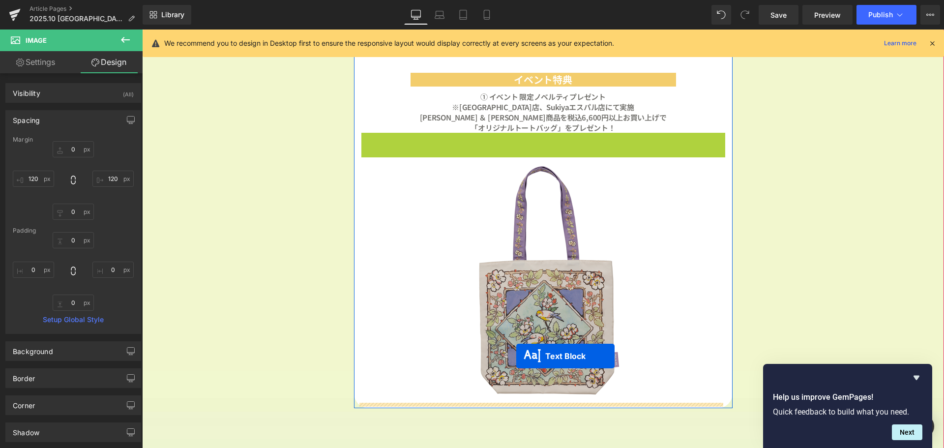
drag, startPoint x: 534, startPoint y: 155, endPoint x: 516, endPoint y: 356, distance: 201.9
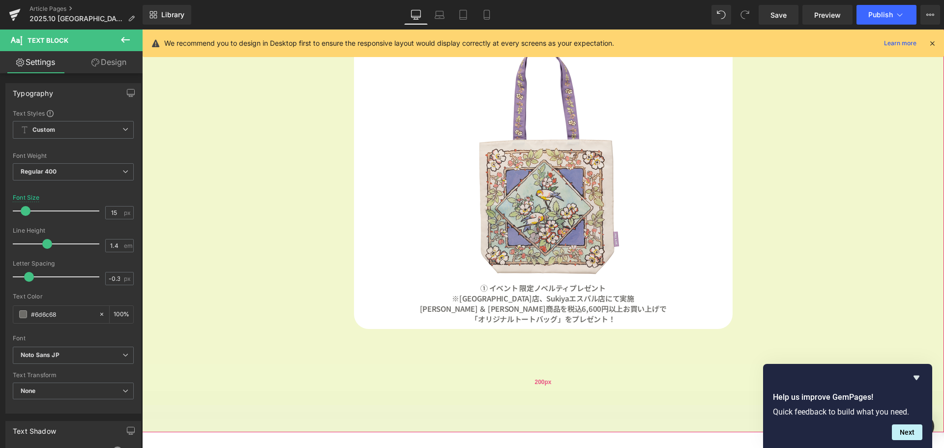
scroll to position [855, 0]
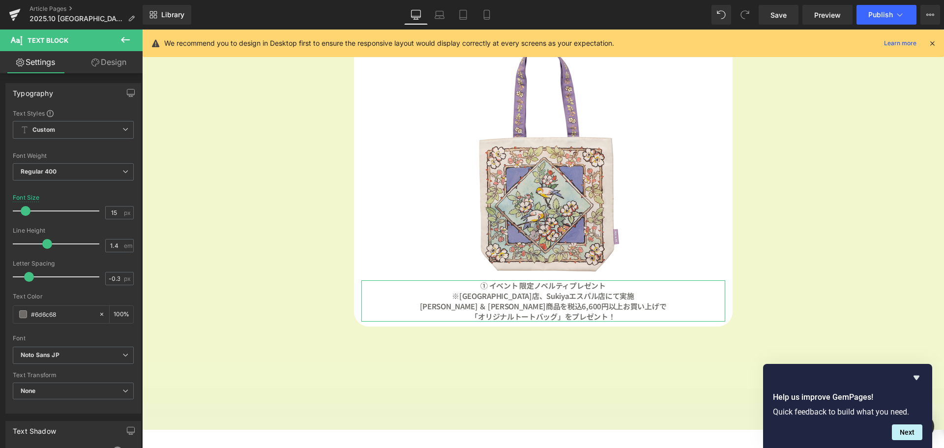
drag, startPoint x: 118, startPoint y: 60, endPoint x: 86, endPoint y: 191, distance: 135.2
click at [118, 59] on link "Design" at bounding box center [108, 62] width 71 height 22
click at [0, 0] on div "Spacing" at bounding box center [0, 0] width 0 height 0
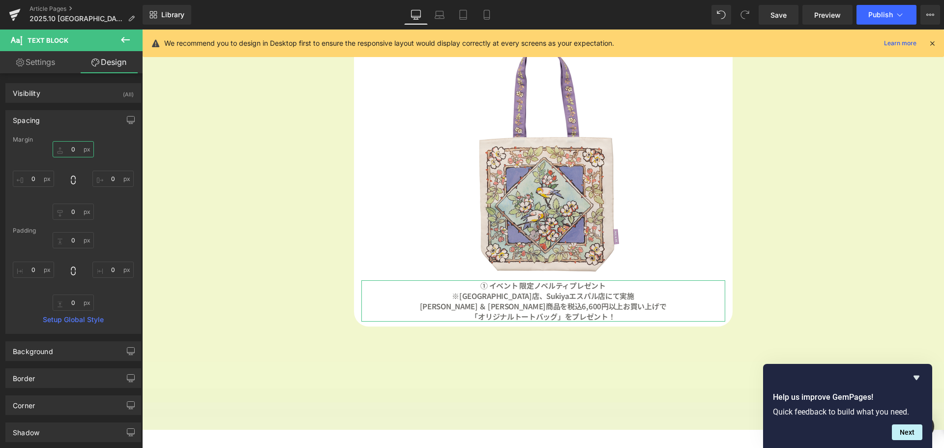
click at [80, 151] on input "0" at bounding box center [73, 149] width 41 height 16
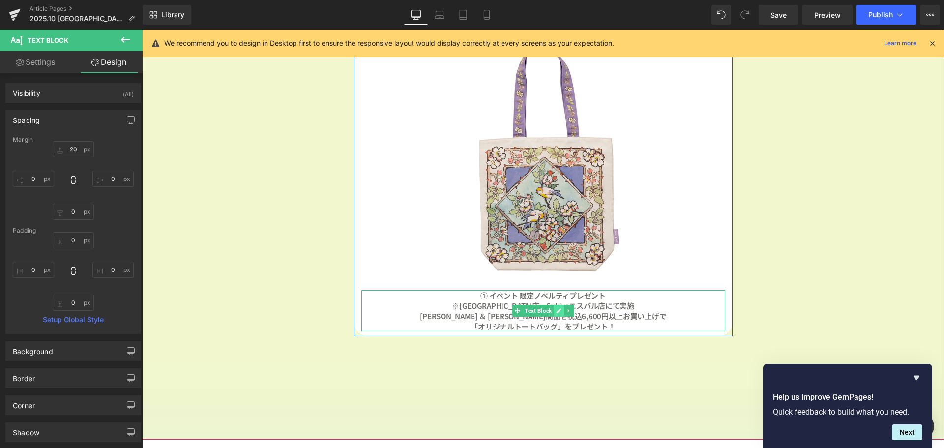
click at [558, 310] on icon at bounding box center [558, 311] width 5 height 6
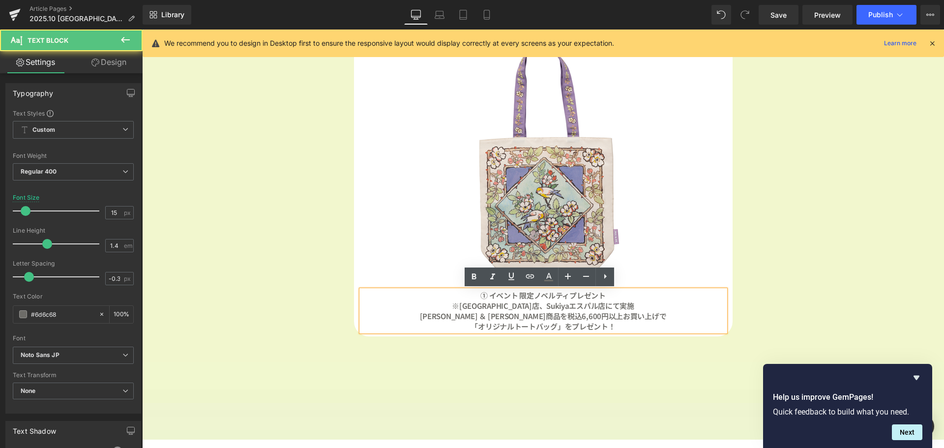
drag, startPoint x: 620, startPoint y: 328, endPoint x: 447, endPoint y: 283, distance: 178.8
click at [447, 283] on div "[PERSON_NAME]＆ [PERSON_NAME]の世界を“色”で旅してみませんか? 7色のカラーをテーマに ‘推し色’ や‘気分’ に合った体験を楽し…" at bounding box center [543, 15] width 379 height 631
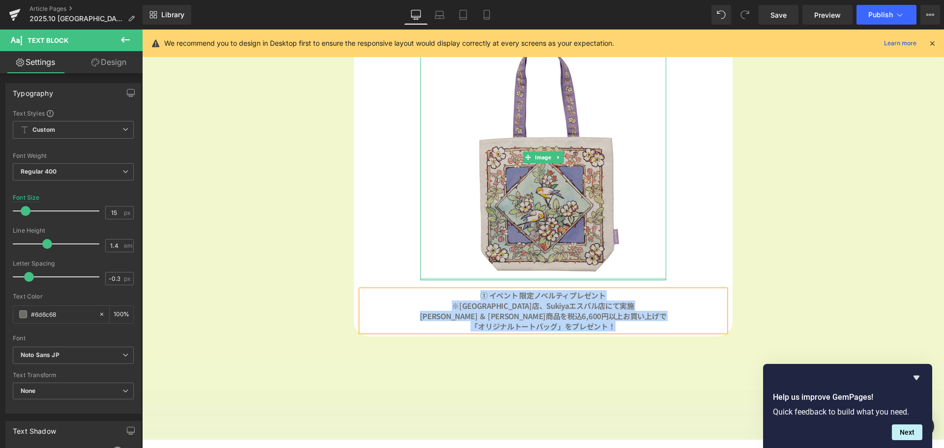
paste div
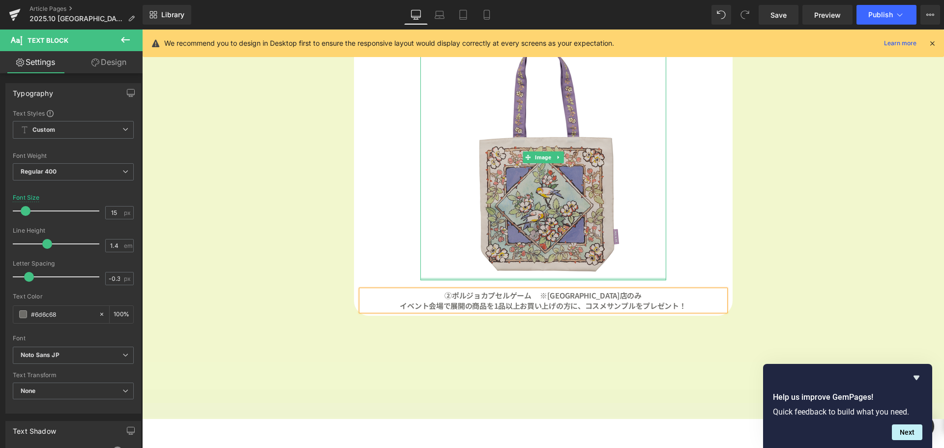
scroll to position [1629, 795]
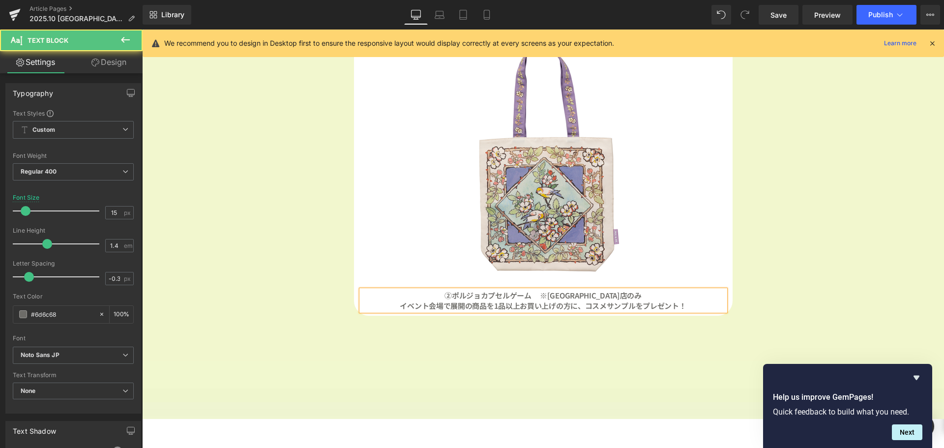
click at [545, 295] on b "②ポルジョカプセルゲーム 　※[GEOGRAPHIC_DATA]店のみ" at bounding box center [542, 295] width 197 height 10
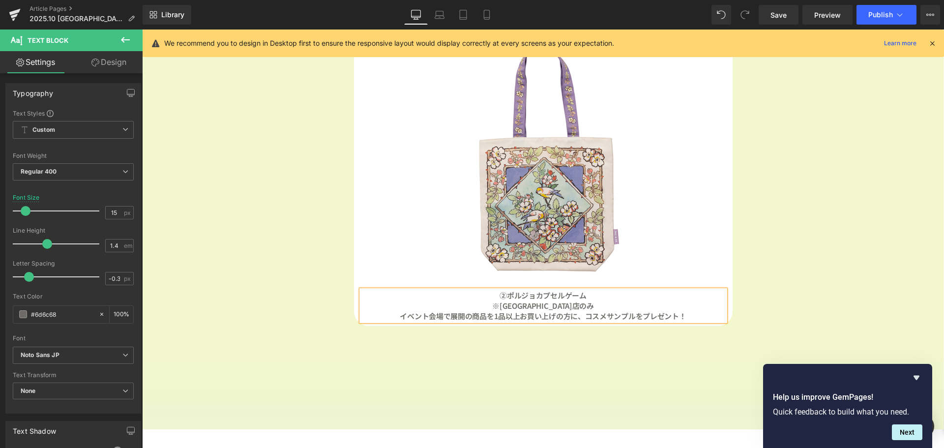
click at [584, 320] on b "イベント会場で展開の商品を1品以上お買い上げの方に、コスメサンプルをプレゼント！" at bounding box center [543, 316] width 286 height 10
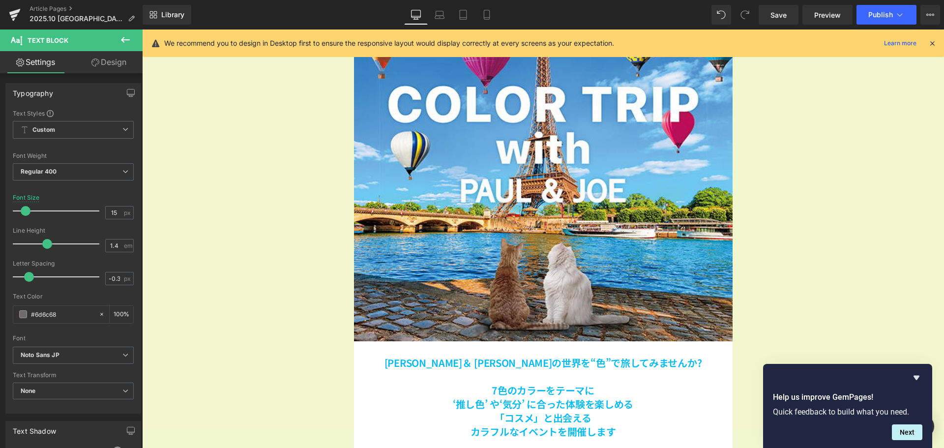
scroll to position [0, 0]
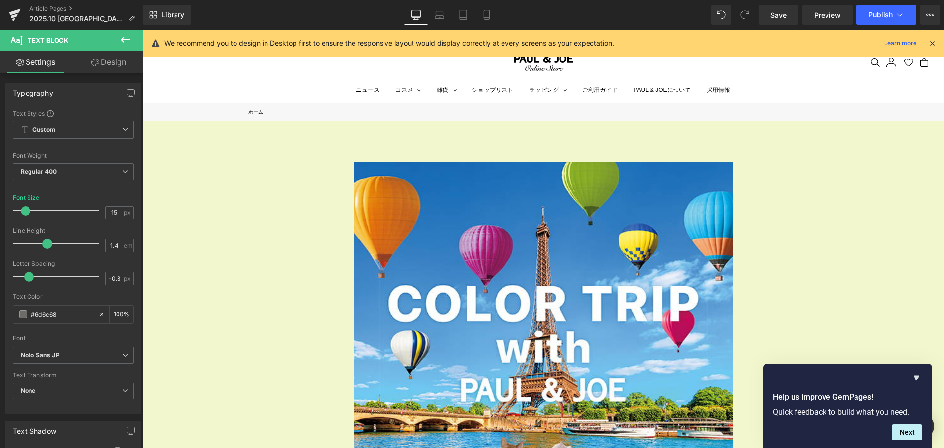
click at [166, 149] on div at bounding box center [543, 288] width 802 height 499
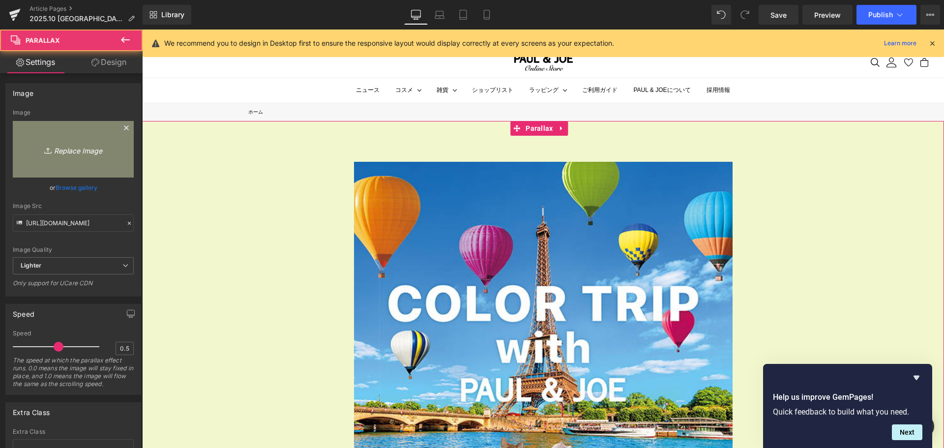
click at [105, 151] on icon "Replace Image" at bounding box center [73, 149] width 79 height 12
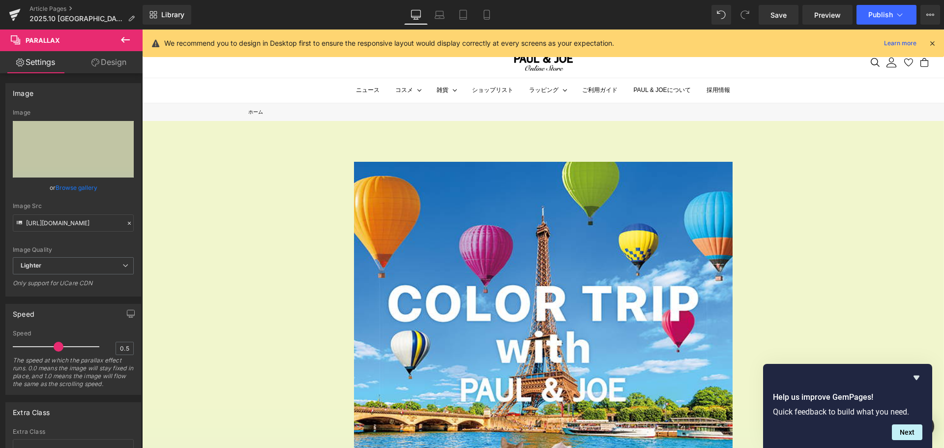
click at [131, 34] on button at bounding box center [125, 41] width 34 height 22
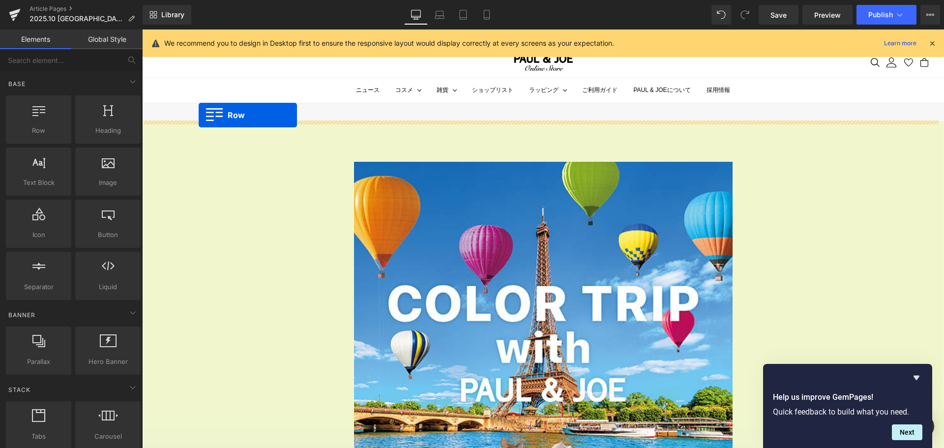
drag, startPoint x: 197, startPoint y: 146, endPoint x: 199, endPoint y: 115, distance: 30.5
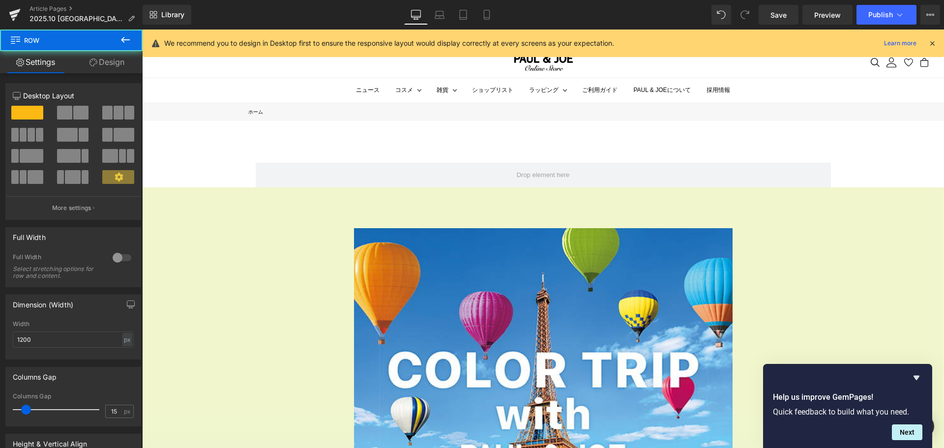
scroll to position [1716, 795]
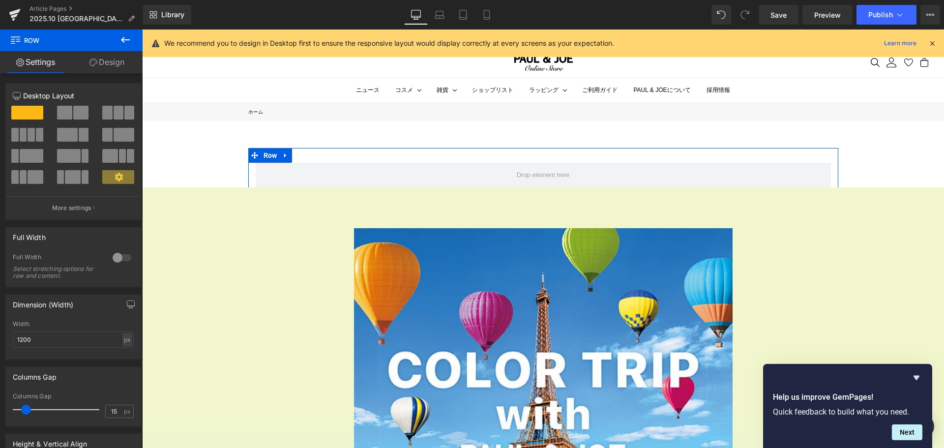
click at [119, 257] on div at bounding box center [122, 258] width 24 height 16
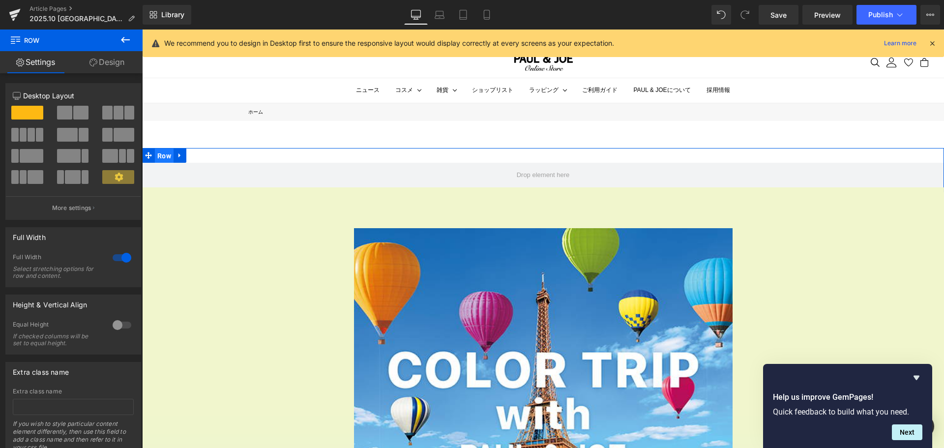
click at [159, 158] on span "Row" at bounding box center [164, 155] width 19 height 15
click at [109, 62] on link "Design" at bounding box center [106, 62] width 71 height 22
click at [0, 0] on div "Spacing" at bounding box center [0, 0] width 0 height 0
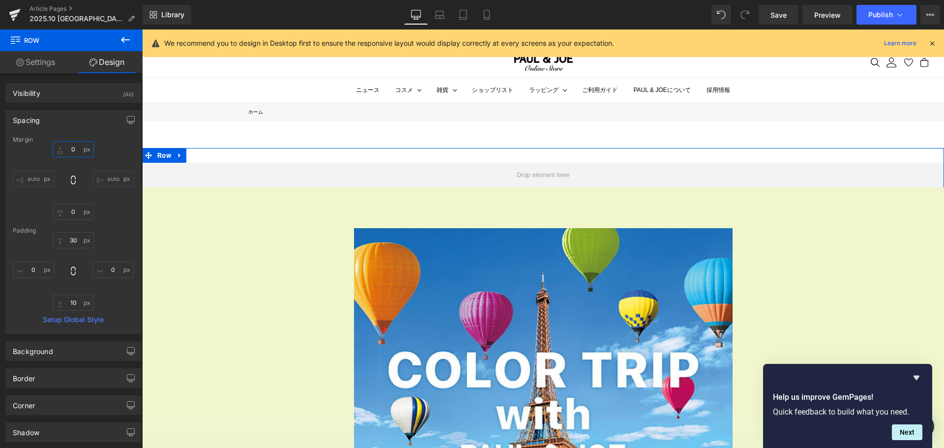
click at [72, 152] on input "0" at bounding box center [73, 149] width 41 height 16
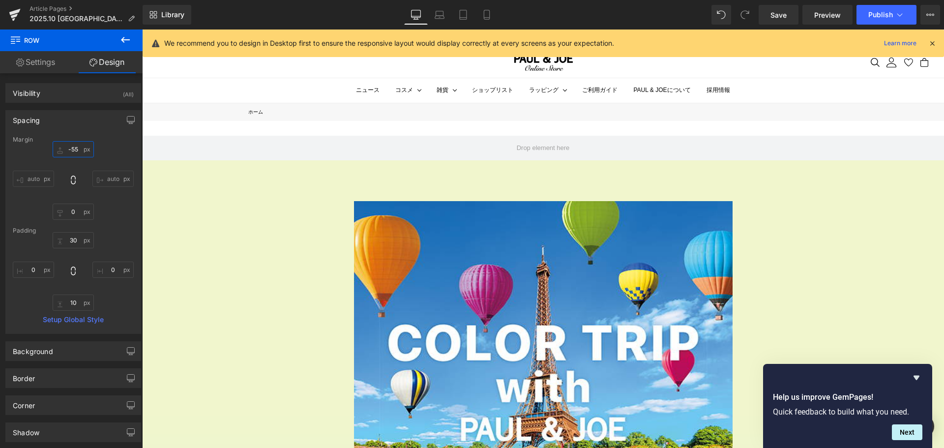
scroll to position [1689, 795]
click at [491, 15] on icon at bounding box center [487, 15] width 10 height 10
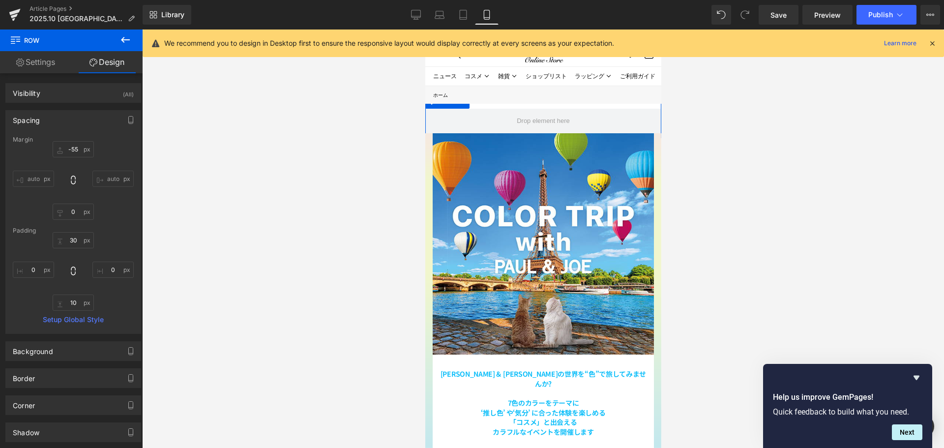
scroll to position [1567, 229]
click at [78, 149] on input "-55" at bounding box center [73, 149] width 41 height 16
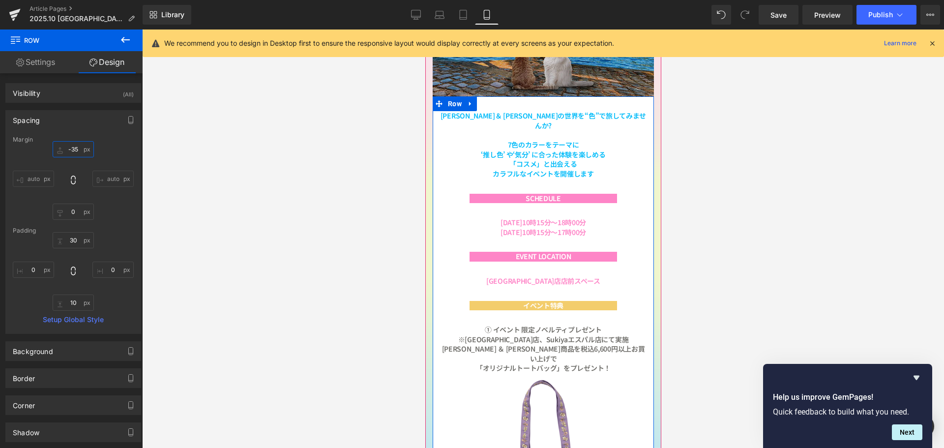
scroll to position [246, 0]
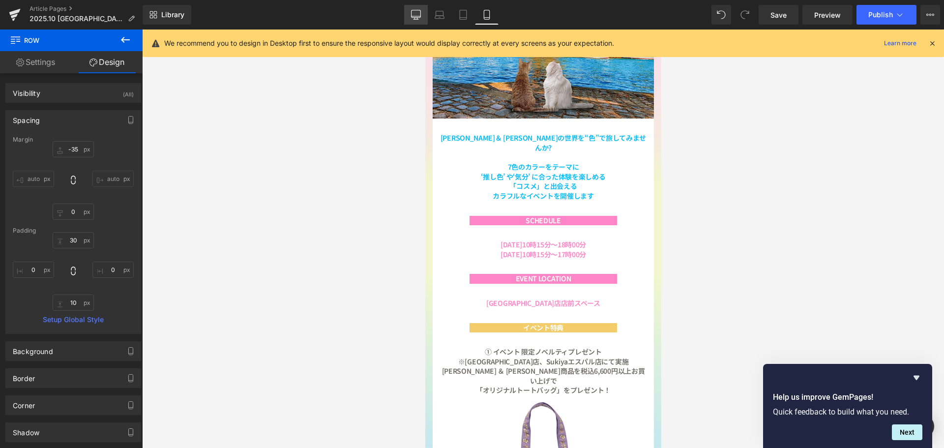
click at [415, 9] on link "Desktop" at bounding box center [416, 15] width 24 height 20
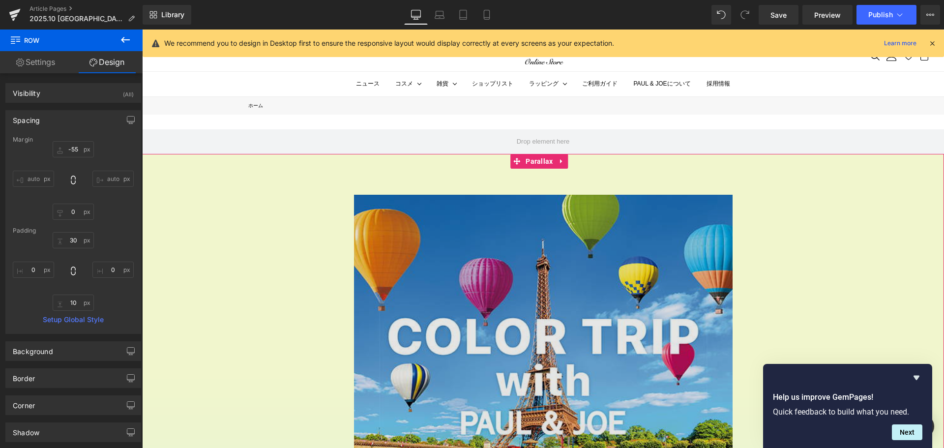
scroll to position [457, 0]
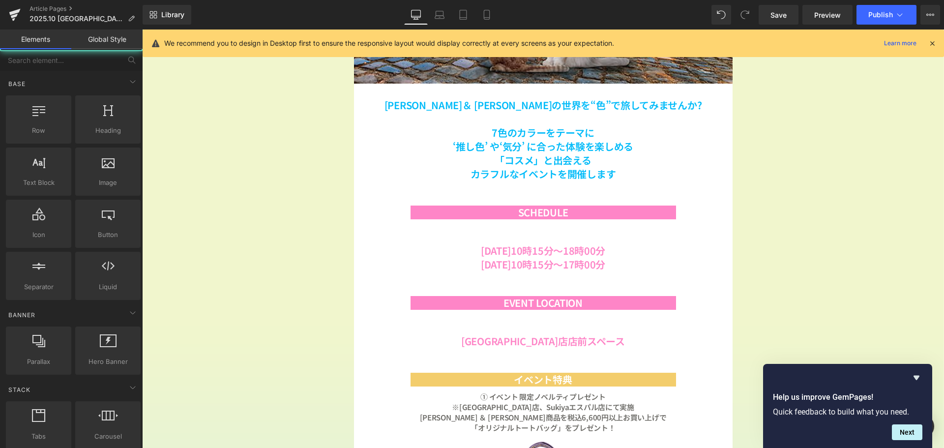
click at [766, 289] on div "Image [PERSON_NAME]＆ [PERSON_NAME]の世界を“色”で旅してみませんか? 7色のカラーをテーマに ‘推し色’ や‘気分’ に合っ…" at bounding box center [543, 222] width 590 height 1034
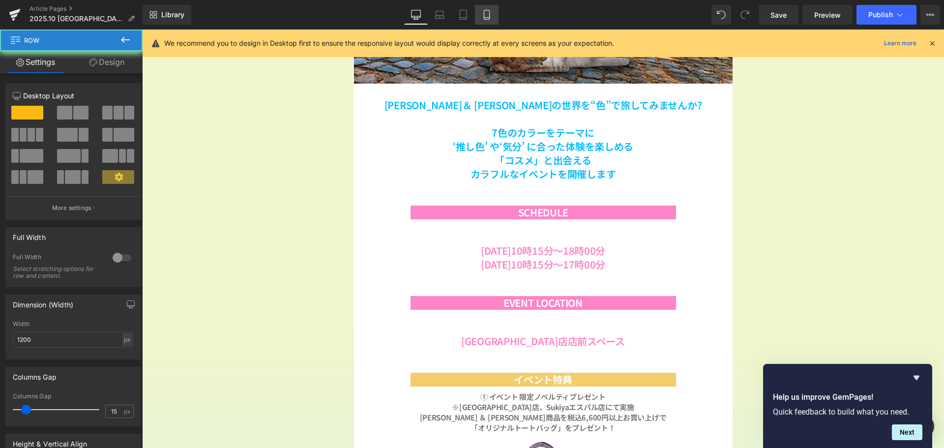
click at [489, 13] on icon at bounding box center [486, 14] width 5 height 9
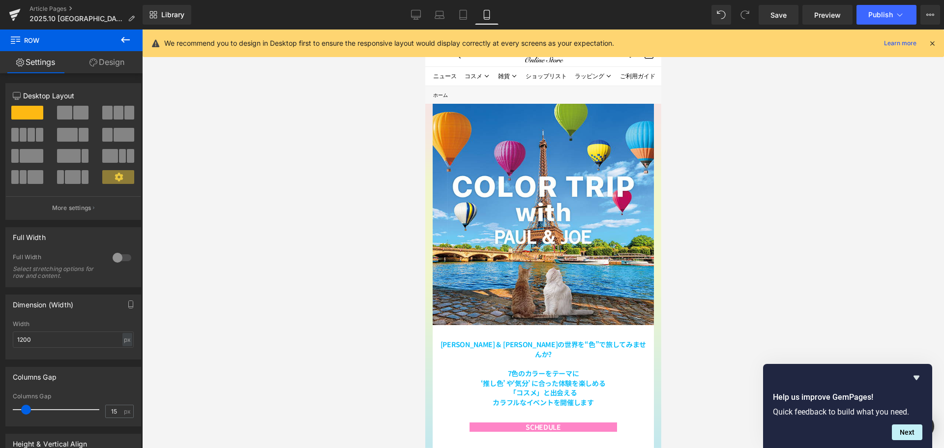
scroll to position [1538, 229]
click at [782, 16] on span "Save" at bounding box center [778, 15] width 16 height 10
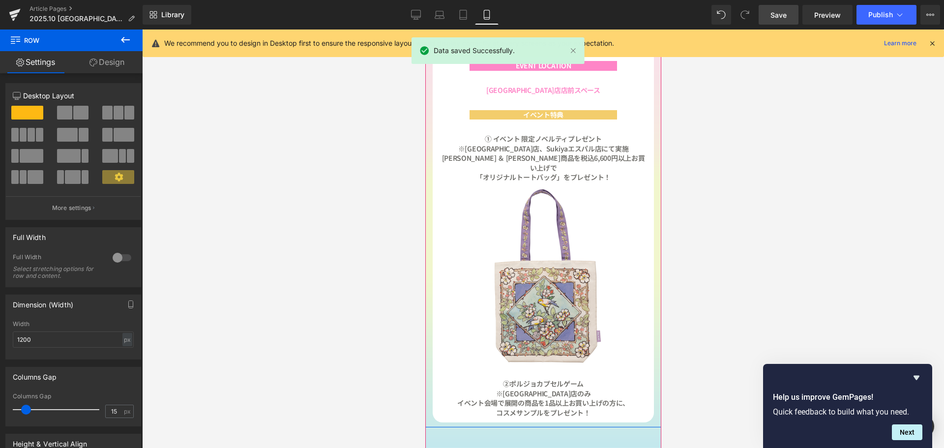
scroll to position [443, 0]
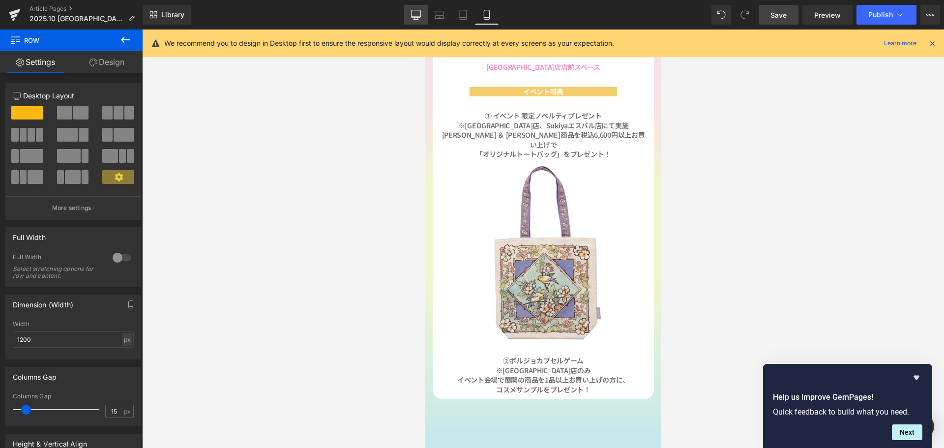
click at [420, 16] on icon at bounding box center [416, 15] width 10 height 10
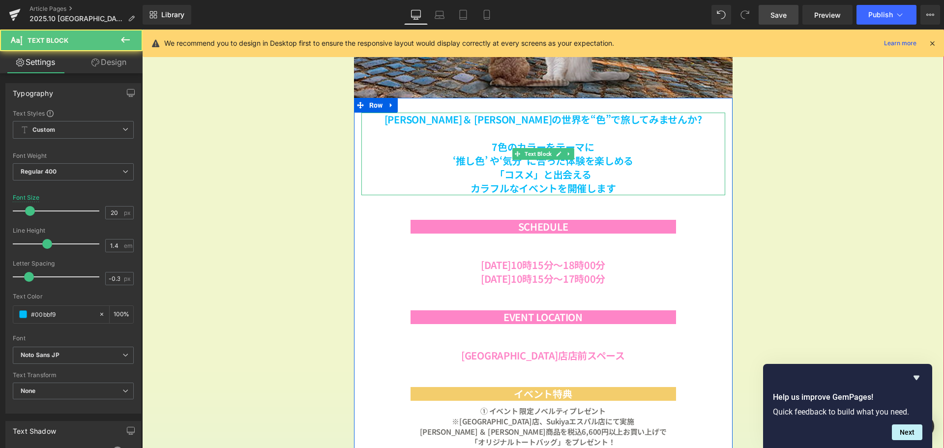
drag, startPoint x: 526, startPoint y: 260, endPoint x: 268, endPoint y: 71, distance: 319.7
click at [526, 168] on strong "‘推し色’ や‘気分’ に合った体験を楽しめる" at bounding box center [543, 160] width 180 height 14
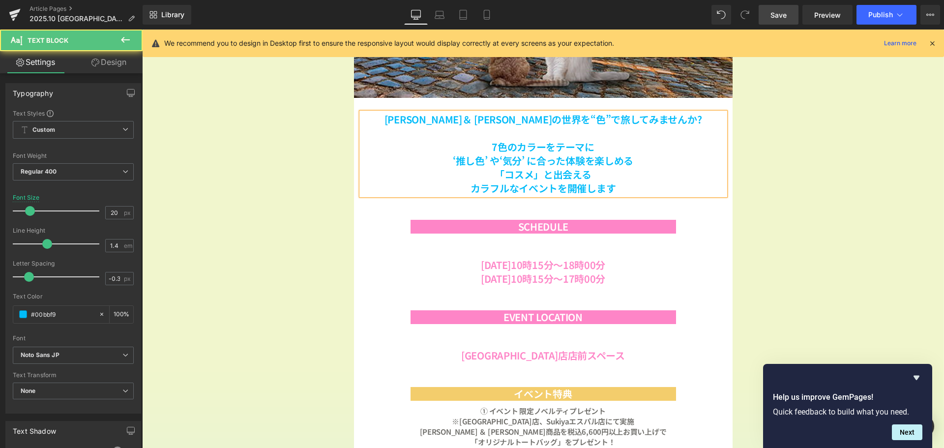
drag, startPoint x: 126, startPoint y: 41, endPoint x: 123, endPoint y: 57, distance: 16.0
click at [126, 41] on icon at bounding box center [125, 40] width 12 height 12
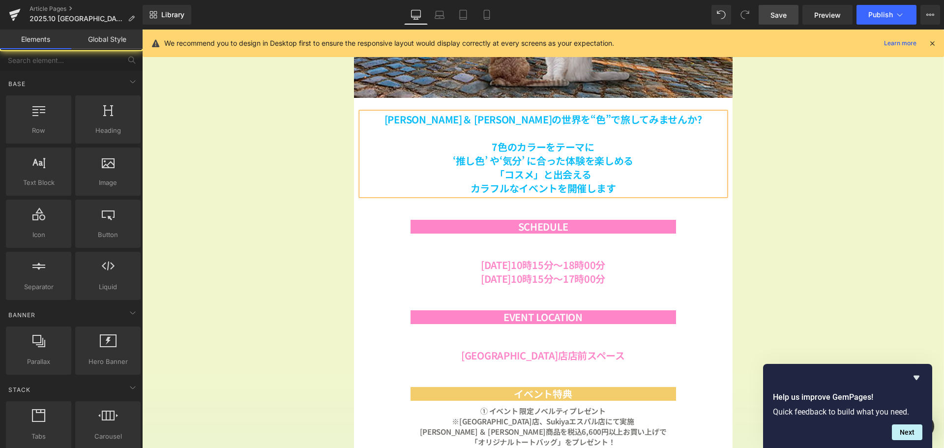
drag, startPoint x: 251, startPoint y: 199, endPoint x: 497, endPoint y: 300, distance: 265.9
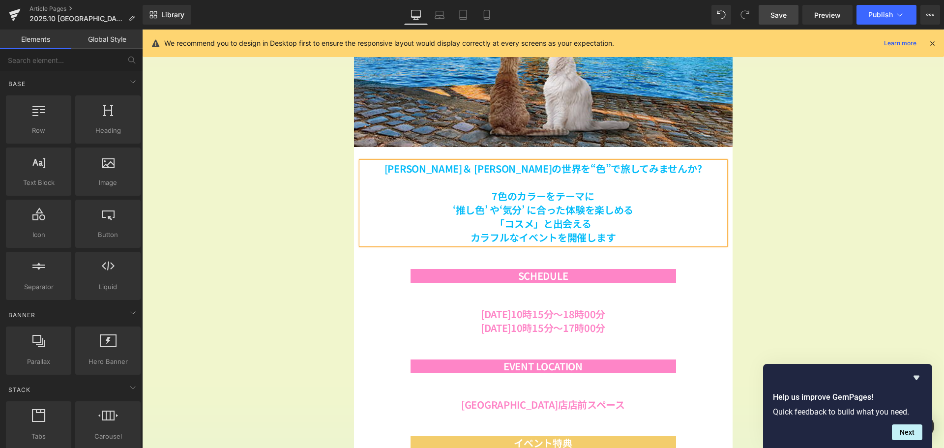
click at [485, 15] on icon at bounding box center [487, 15] width 10 height 10
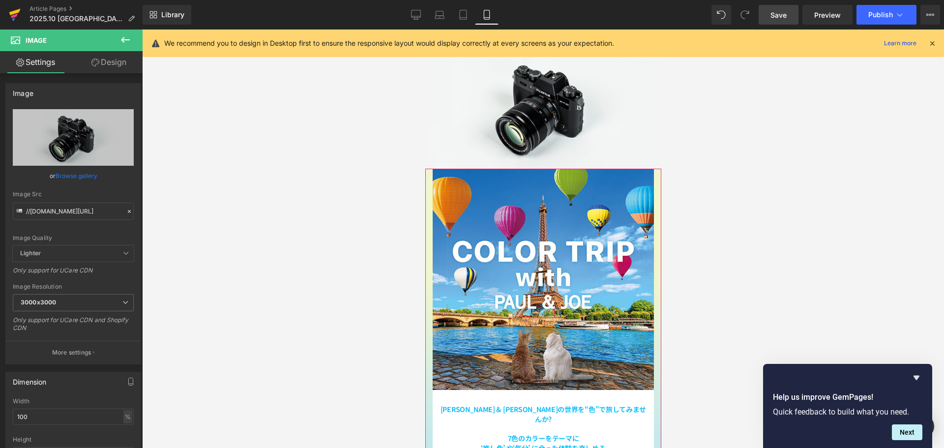
scroll to position [1689, 229]
click at [416, 13] on icon at bounding box center [416, 15] width 10 height 10
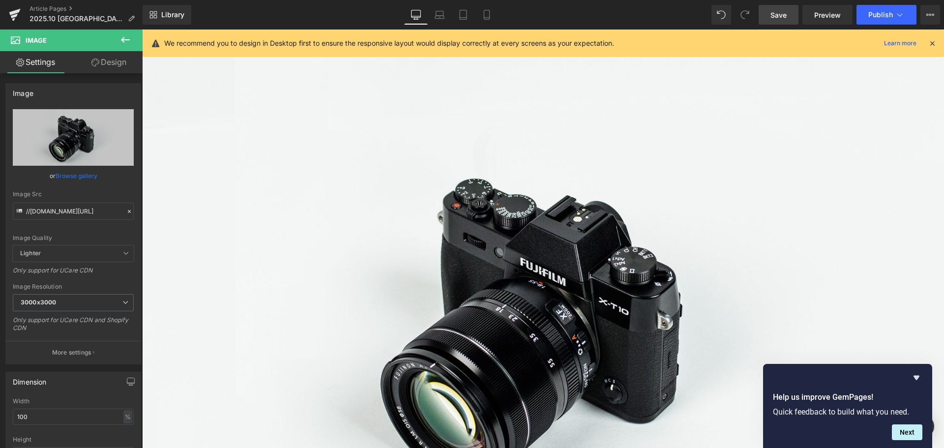
scroll to position [5, 5]
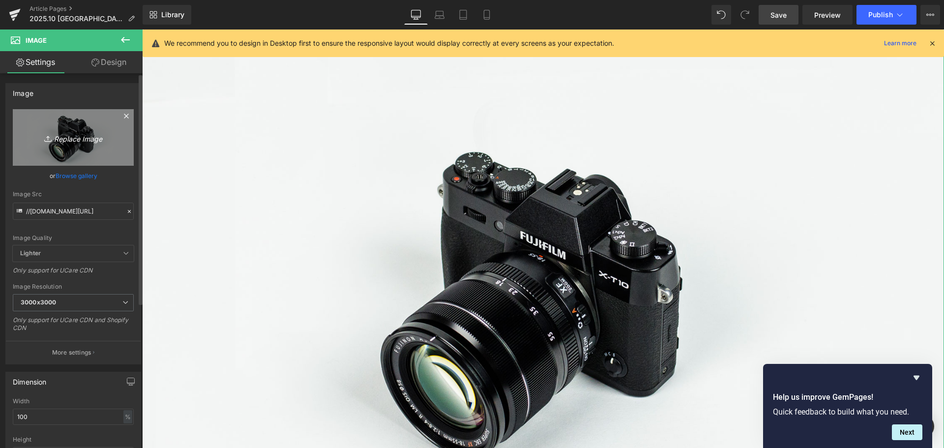
click at [92, 124] on link "Replace Image" at bounding box center [73, 137] width 121 height 57
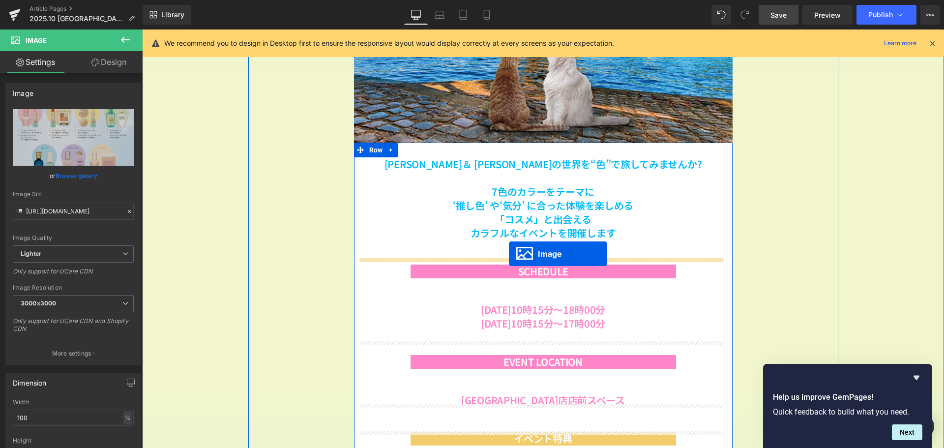
scroll to position [423, 0]
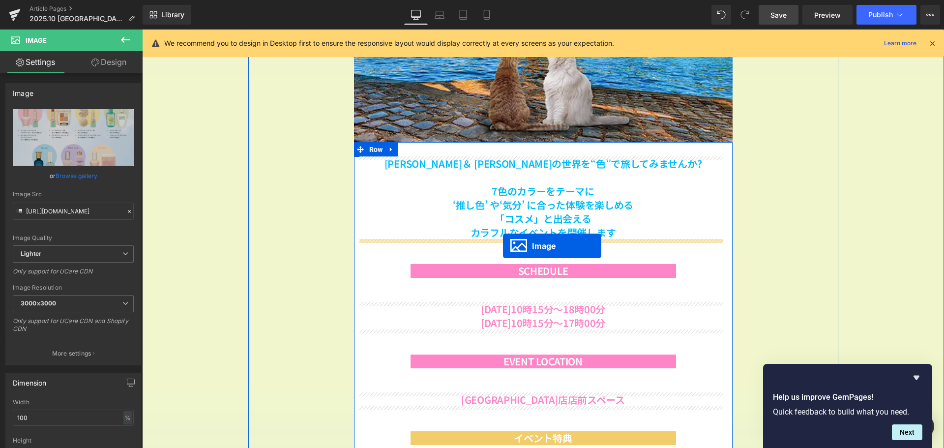
drag, startPoint x: 539, startPoint y: 429, endPoint x: 503, endPoint y: 246, distance: 187.0
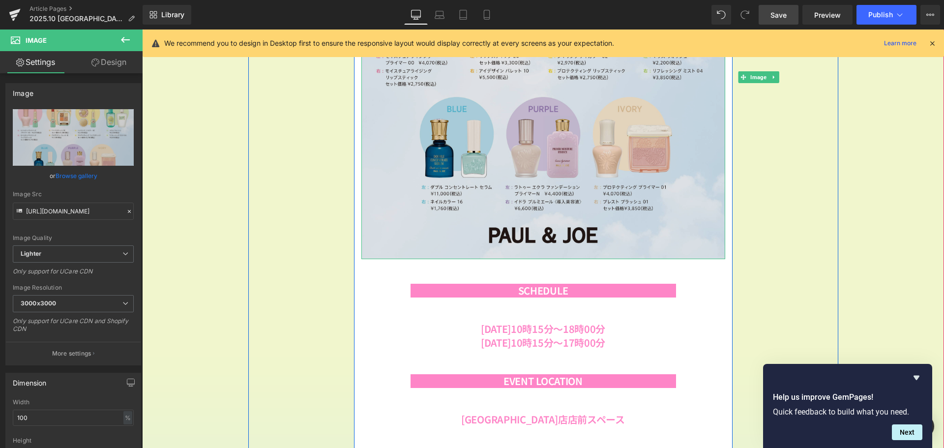
scroll to position [691, 0]
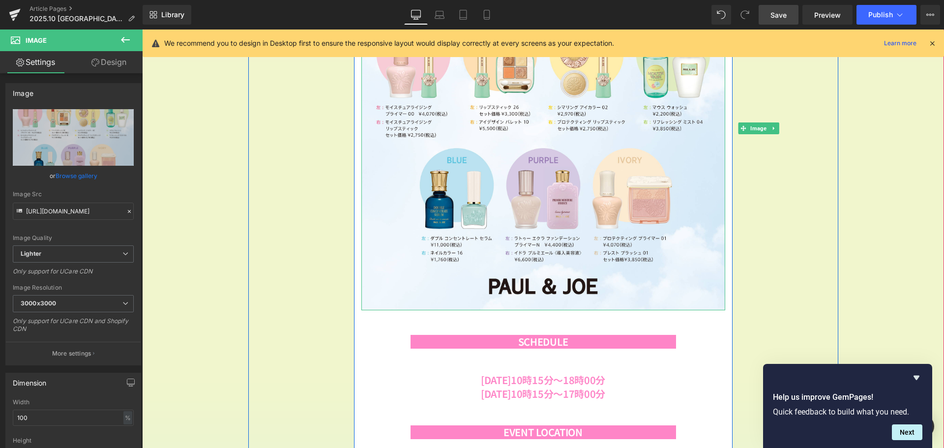
drag, startPoint x: 121, startPoint y: 58, endPoint x: 113, endPoint y: 80, distance: 23.5
click at [121, 58] on link "Design" at bounding box center [108, 62] width 71 height 22
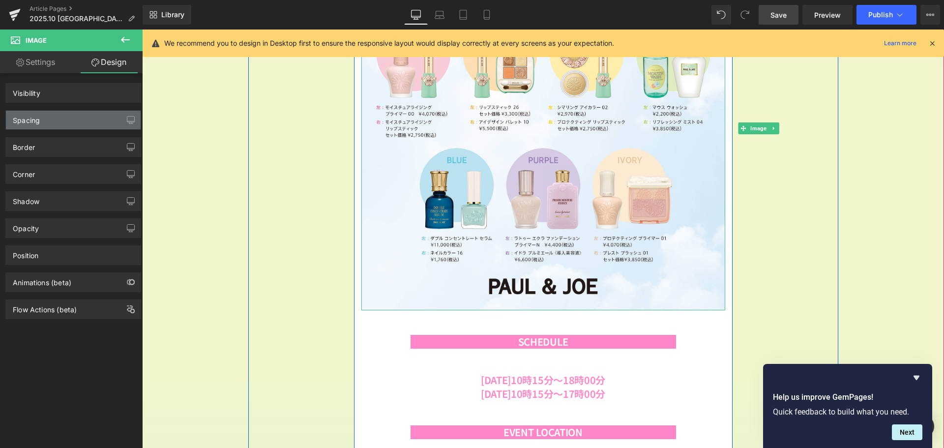
click at [87, 118] on div "Spacing" at bounding box center [73, 120] width 135 height 19
click at [72, 122] on div "Spacing" at bounding box center [73, 120] width 135 height 19
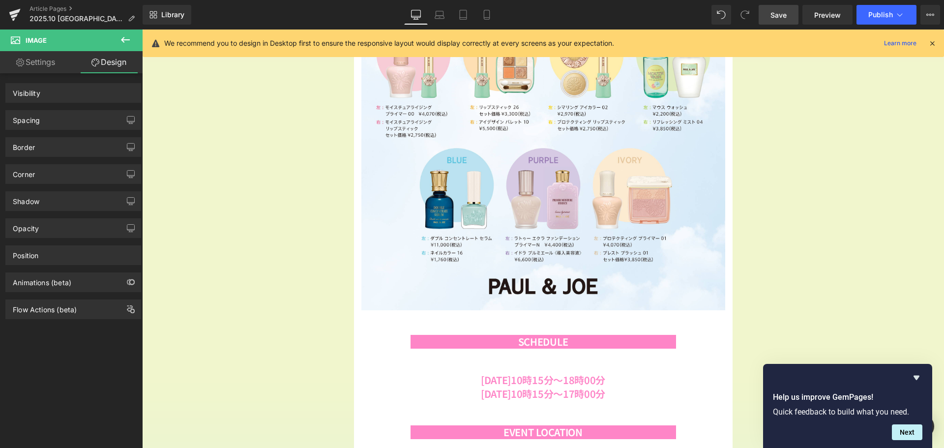
scroll to position [447, 0]
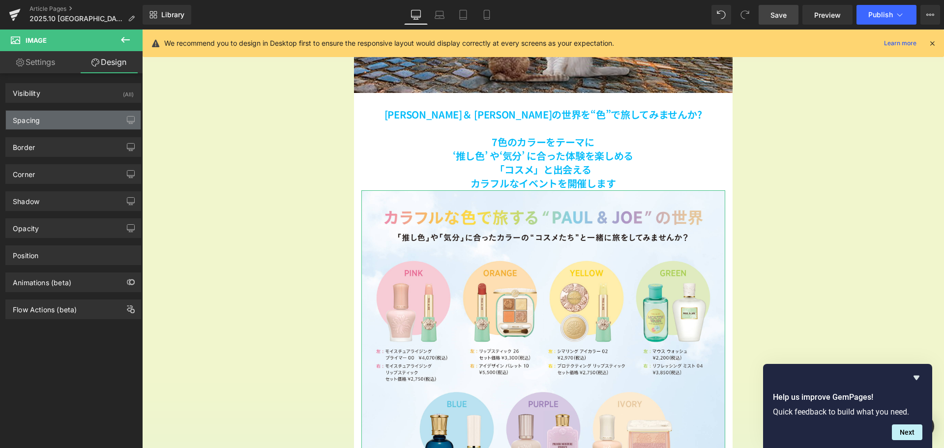
click at [87, 114] on div "Spacing" at bounding box center [73, 120] width 135 height 19
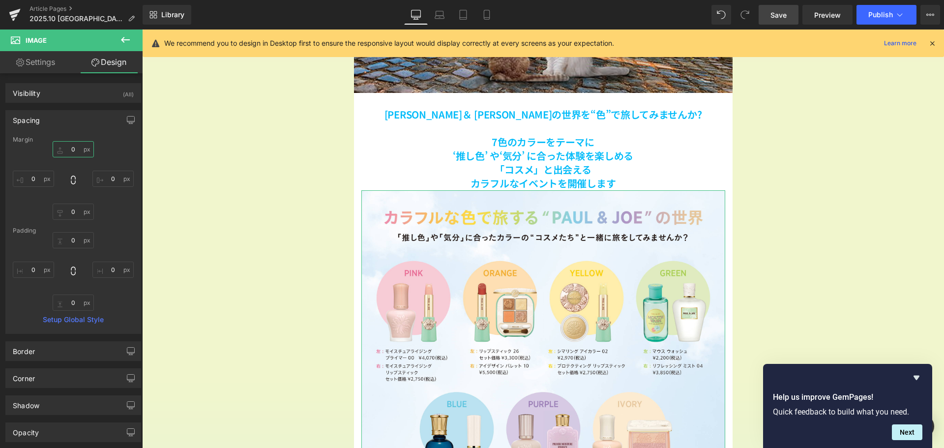
click at [75, 150] on input "0" at bounding box center [73, 149] width 41 height 16
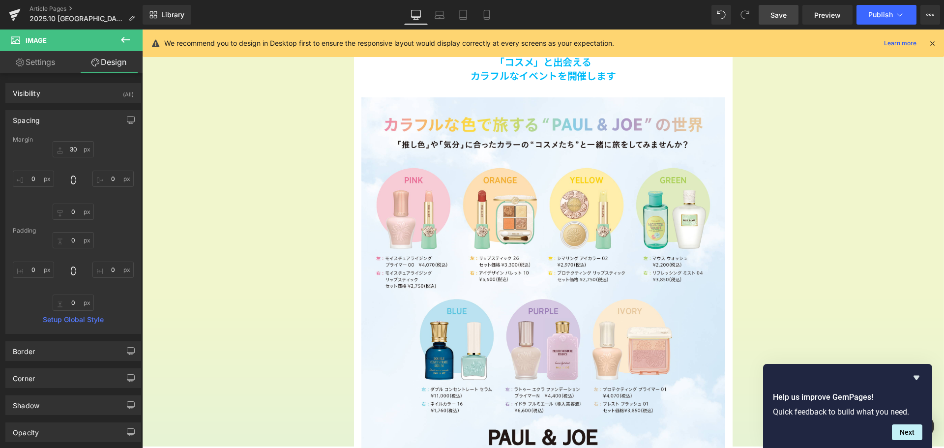
scroll to position [1283, 0]
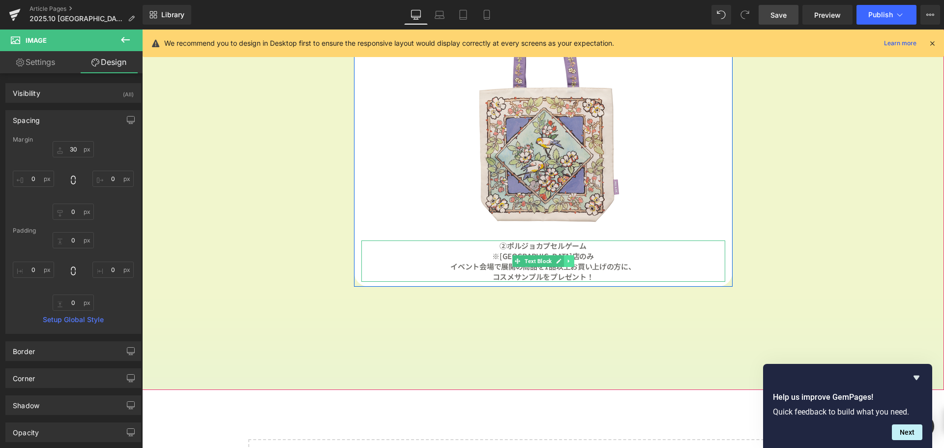
click at [566, 261] on icon at bounding box center [568, 261] width 5 height 6
click at [561, 262] on icon at bounding box center [563, 261] width 5 height 6
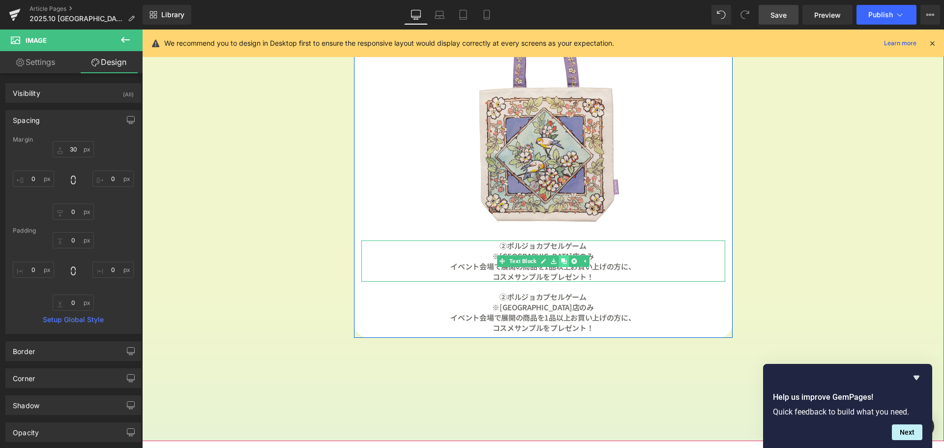
scroll to position [2080, 795]
click at [565, 315] on link at bounding box center [569, 312] width 10 height 12
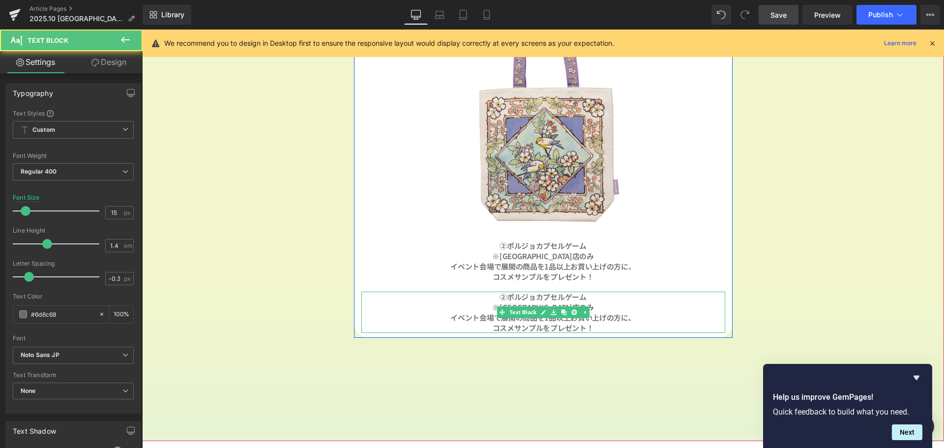
drag, startPoint x: 597, startPoint y: 326, endPoint x: 489, endPoint y: 295, distance: 112.5
click at [489, 295] on div "②ポルジョカプセルゲーム ※[GEOGRAPHIC_DATA]店のみ 　イベント会場で展開の商品を1品以上お買い上げの方に、 コスメサンプルをプレゼント！" at bounding box center [543, 312] width 364 height 41
paste div
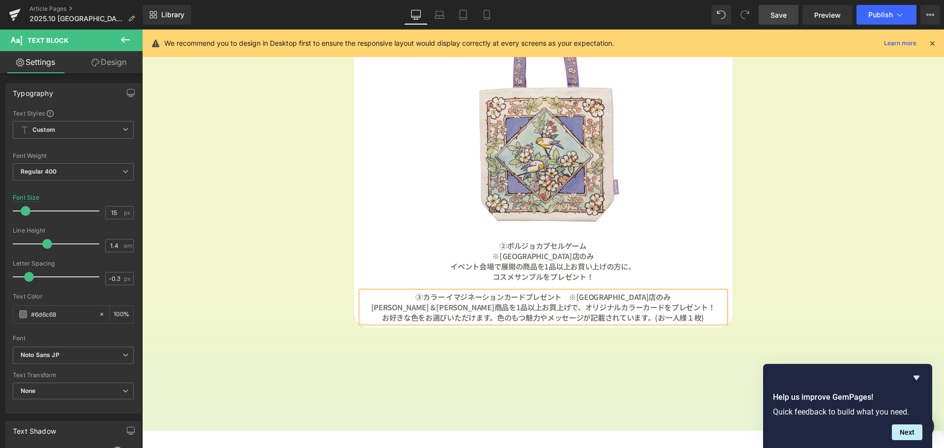
scroll to position [2069, 795]
click at [577, 297] on b "③カラー イマジネーションカードプレゼント　※[GEOGRAPHIC_DATA]店のみ" at bounding box center [542, 297] width 255 height 10
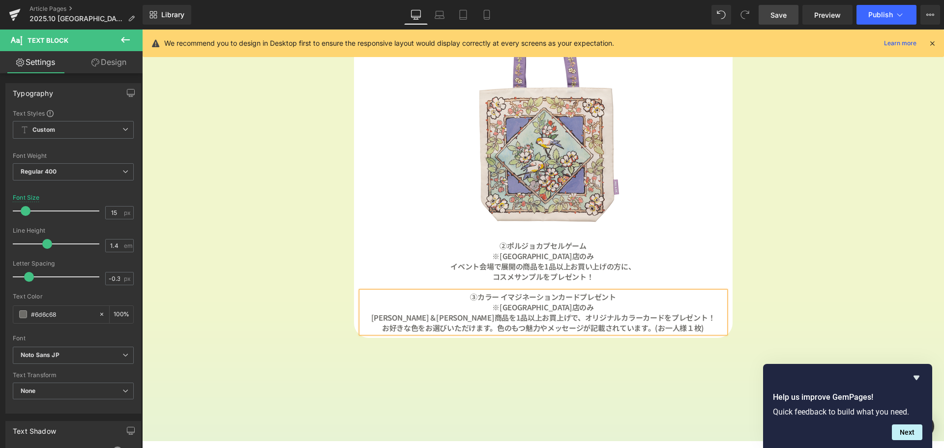
click at [548, 320] on b "[PERSON_NAME]＆[PERSON_NAME]商品を1品以上お買上げで、オリジナルカラーカードをプレゼント！" at bounding box center [543, 317] width 344 height 10
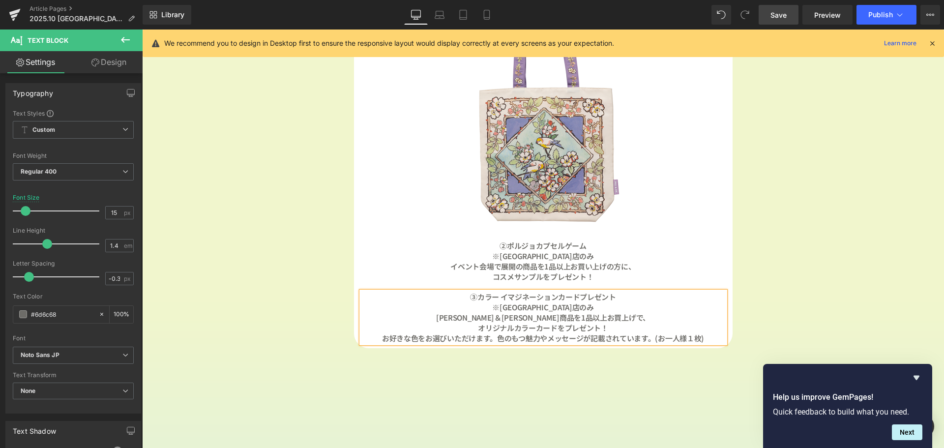
scroll to position [2090, 795]
click at [494, 340] on b "お好きな色をお選びいただけます。色のもつ魅力やメッセージが記載されています。(お一人様１枚)" at bounding box center [543, 338] width 322 height 10
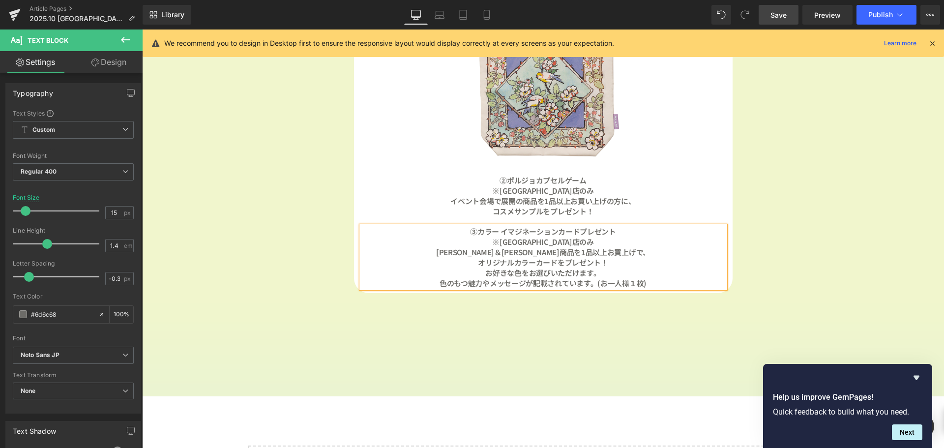
scroll to position [1283, 0]
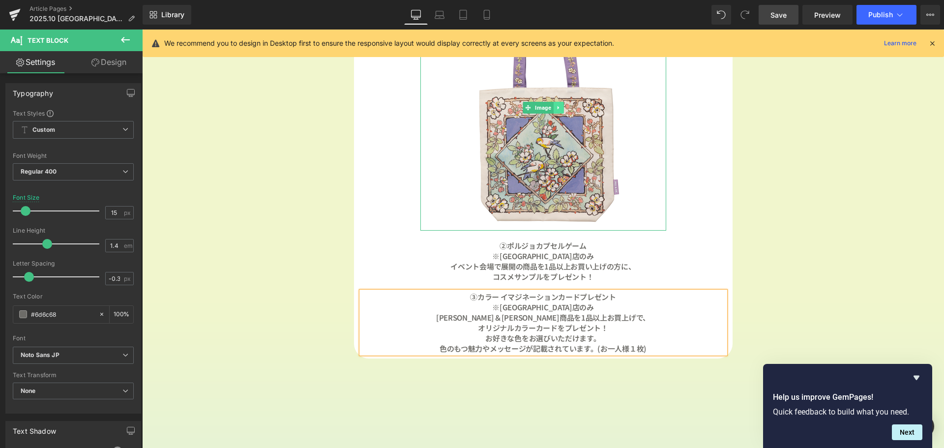
click at [556, 105] on icon at bounding box center [558, 108] width 5 height 6
click at [551, 107] on icon at bounding box center [553, 107] width 5 height 5
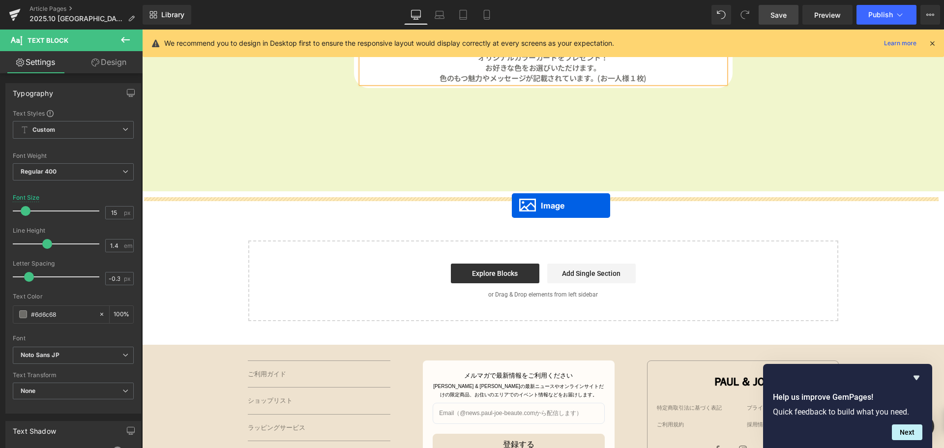
scroll to position [1529, 0]
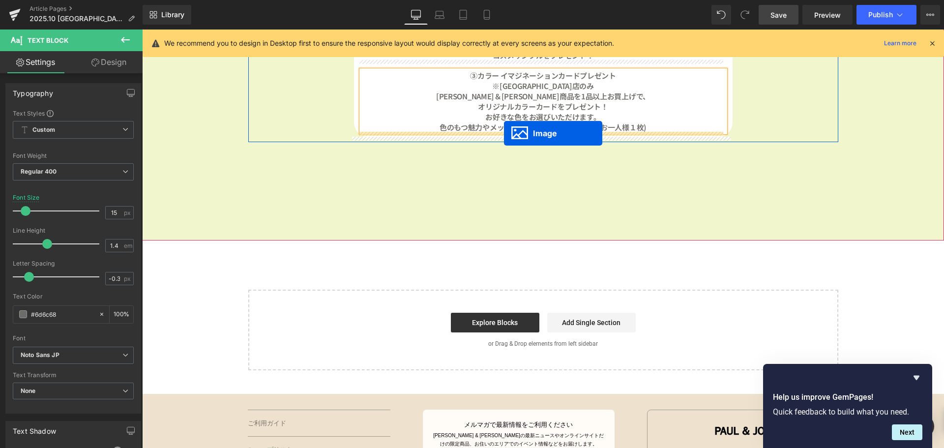
drag, startPoint x: 542, startPoint y: 205, endPoint x: 504, endPoint y: 133, distance: 80.7
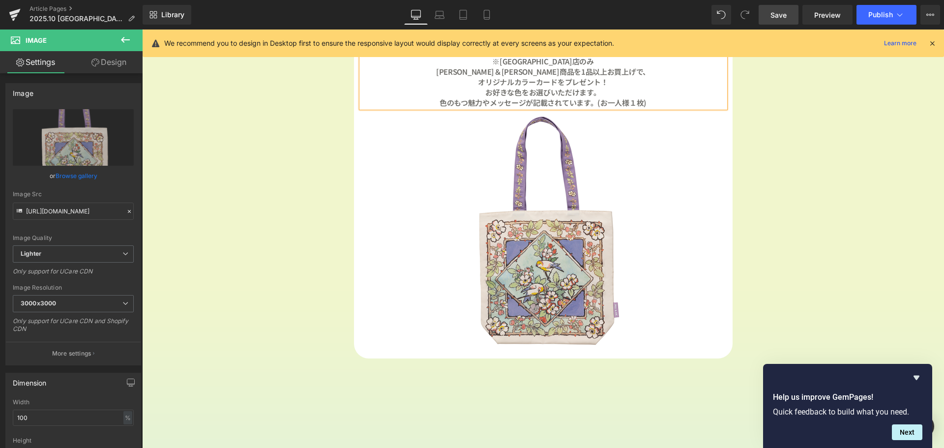
scroll to position [1403, 0]
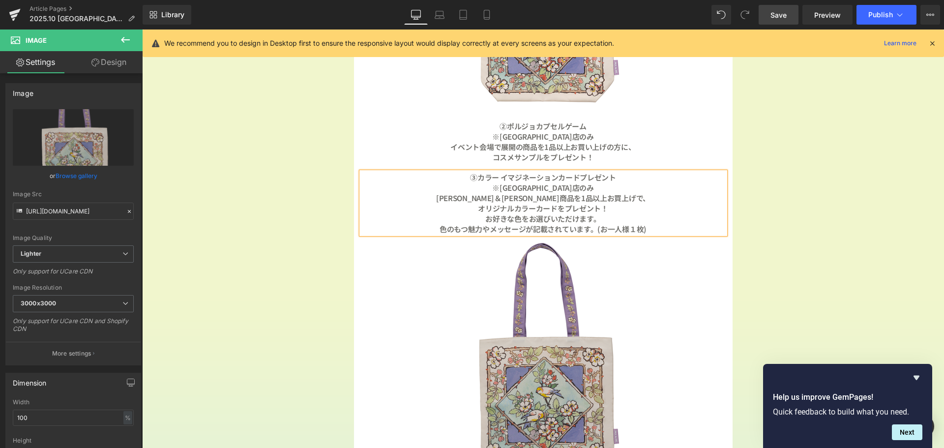
click at [548, 357] on img at bounding box center [543, 357] width 246 height 246
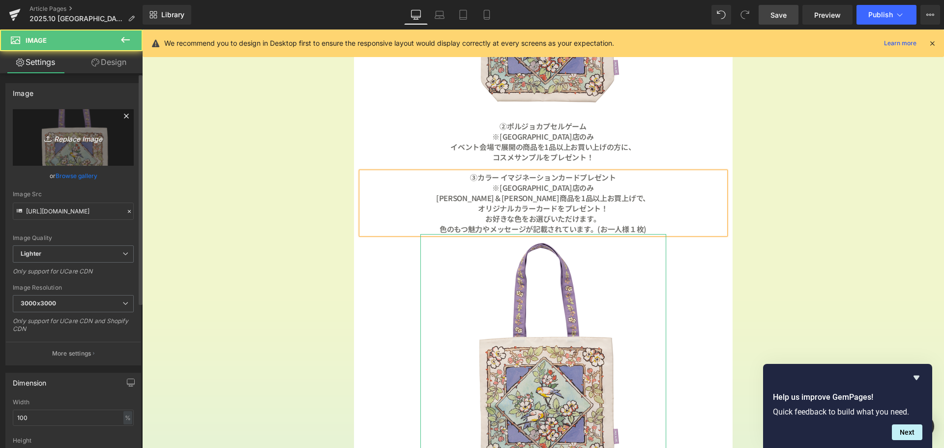
click at [67, 152] on link "Replace Image" at bounding box center [73, 137] width 121 height 57
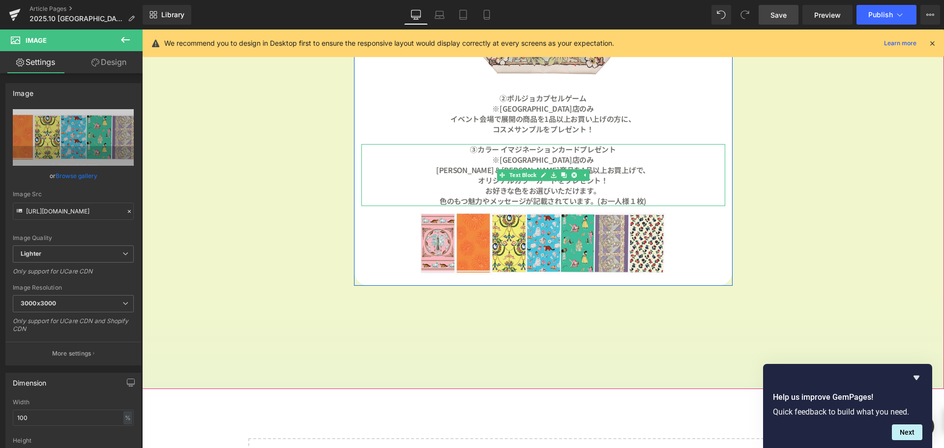
scroll to position [2175, 795]
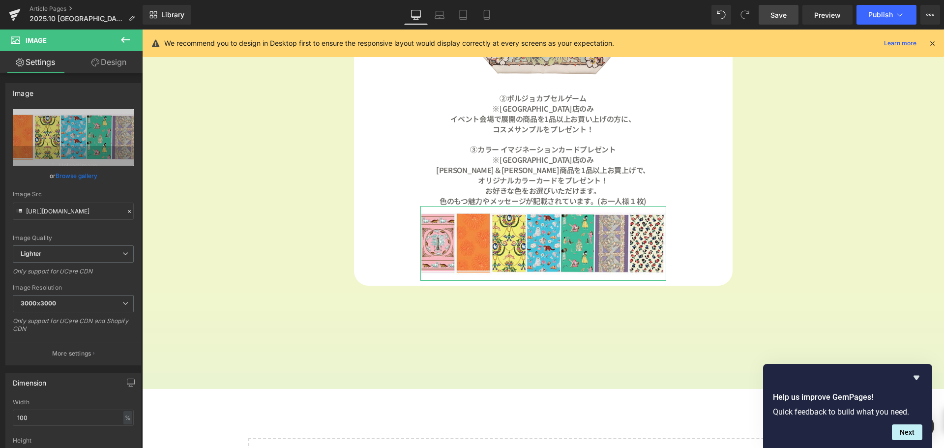
click at [118, 63] on link "Design" at bounding box center [108, 62] width 71 height 22
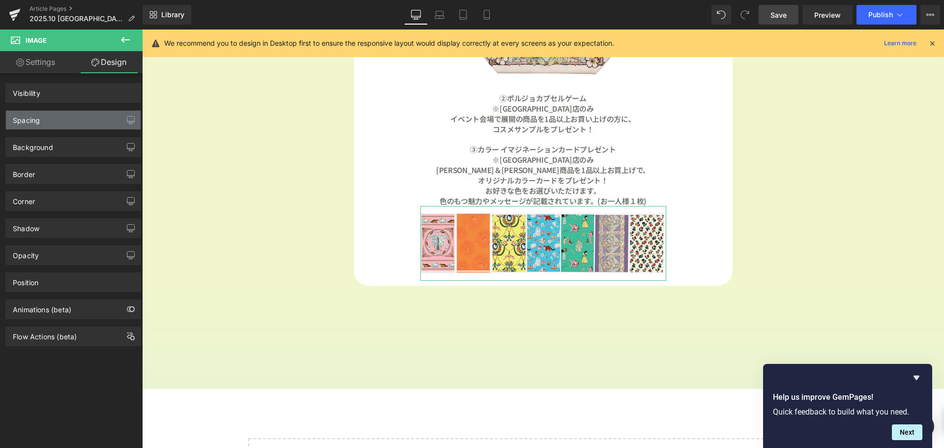
click at [81, 117] on div "Spacing" at bounding box center [73, 120] width 135 height 19
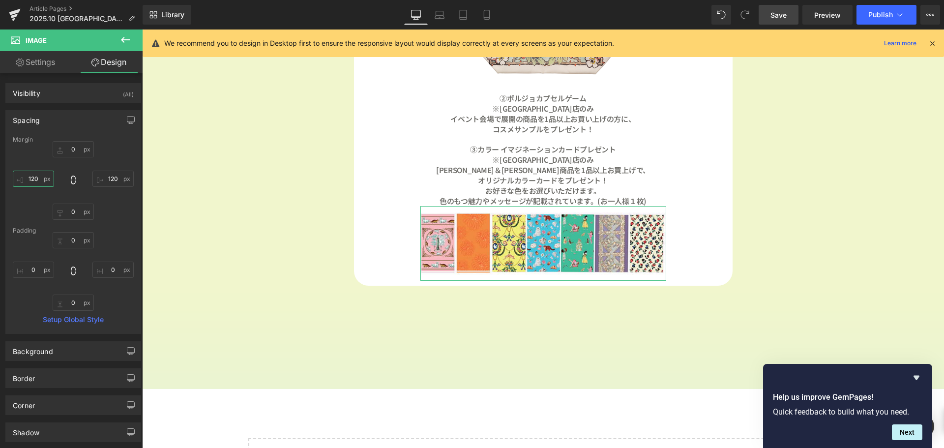
click at [41, 180] on input "120" at bounding box center [33, 179] width 41 height 16
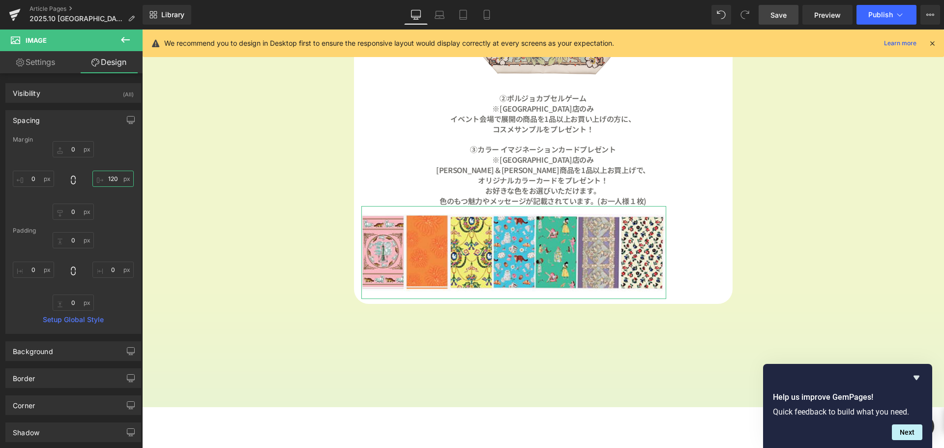
click at [115, 180] on input "120" at bounding box center [112, 179] width 41 height 16
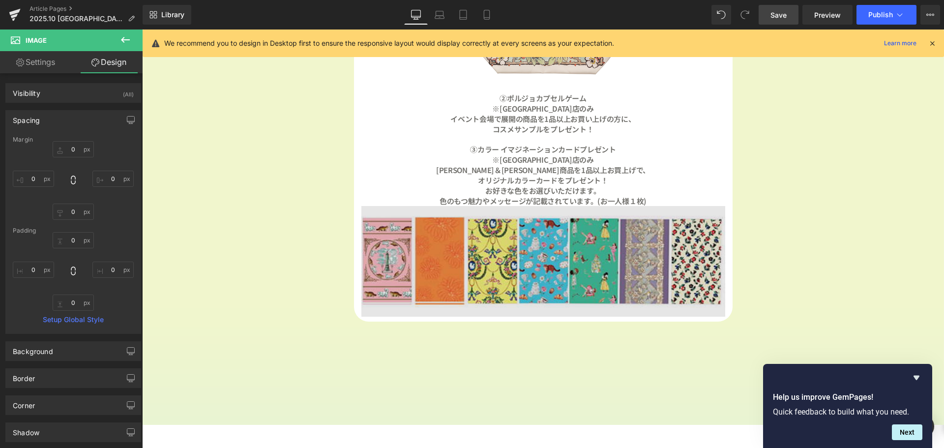
scroll to position [1283, 0]
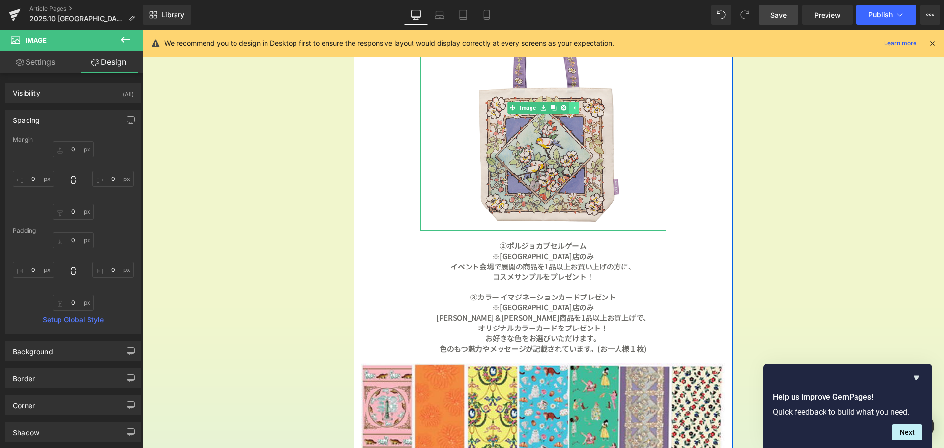
click at [572, 106] on icon at bounding box center [573, 108] width 5 height 6
click at [556, 108] on icon at bounding box center [558, 108] width 5 height 6
click at [552, 109] on icon at bounding box center [553, 107] width 5 height 5
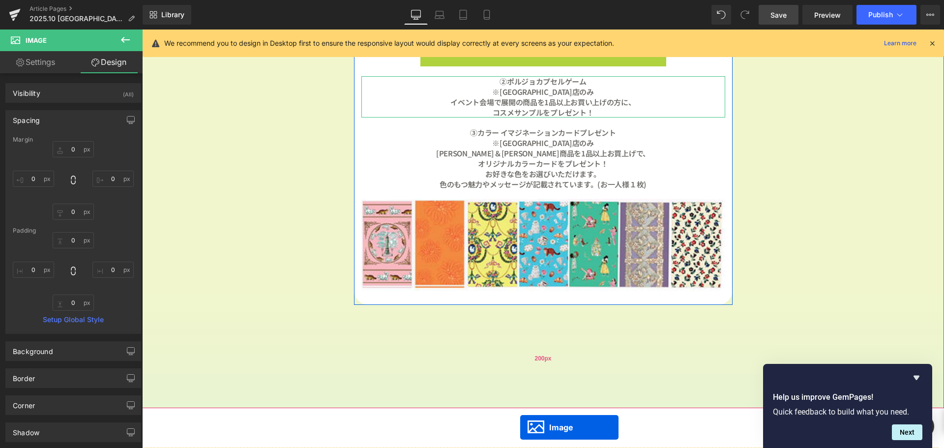
scroll to position [1421, 0]
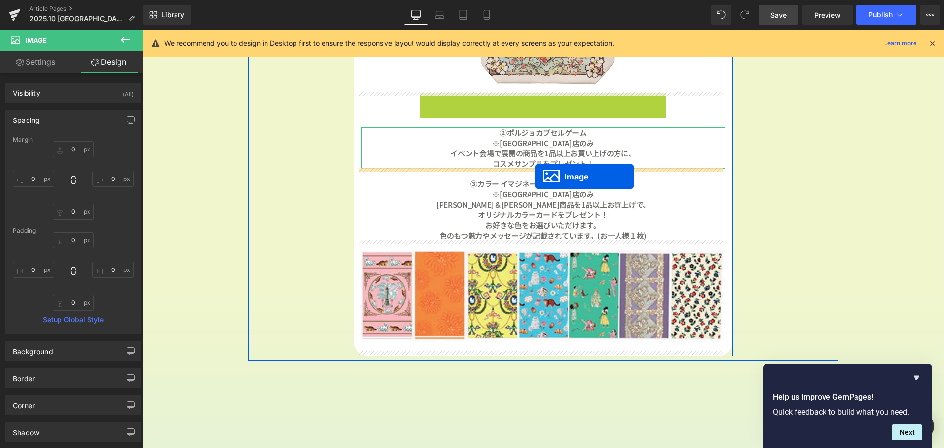
drag, startPoint x: 541, startPoint y: 353, endPoint x: 535, endPoint y: 177, distance: 176.6
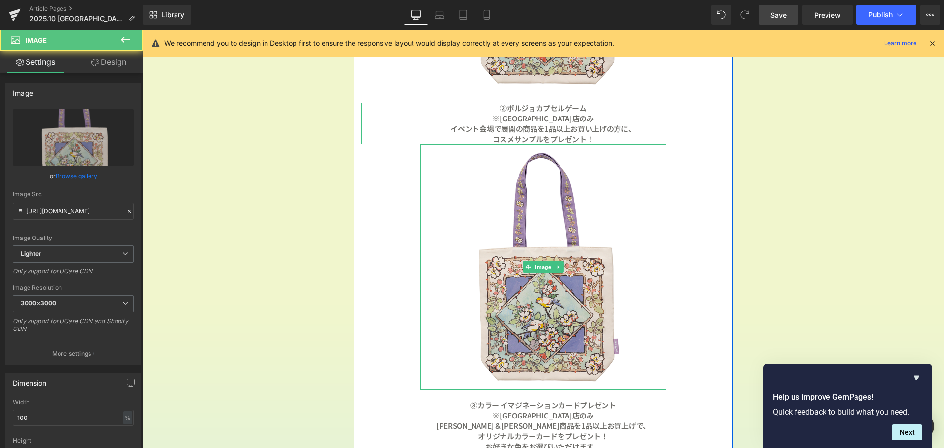
scroll to position [2457, 795]
click at [538, 267] on span "Image" at bounding box center [543, 267] width 20 height 12
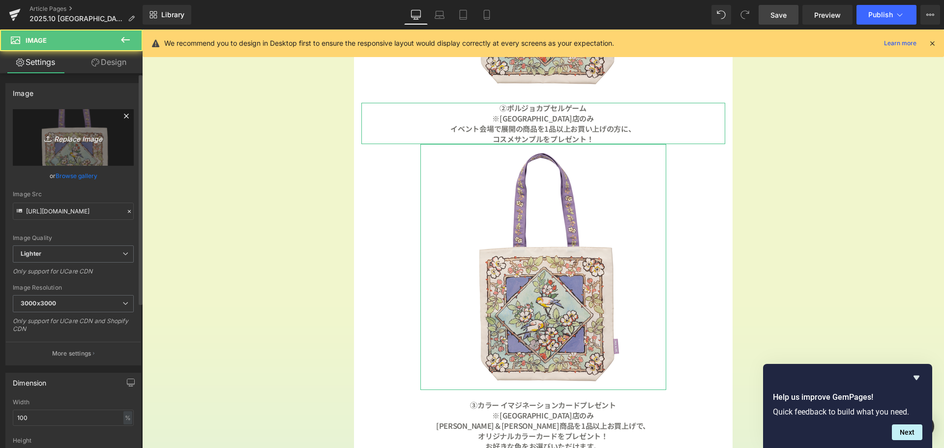
click at [83, 139] on icon "Replace Image" at bounding box center [73, 137] width 79 height 12
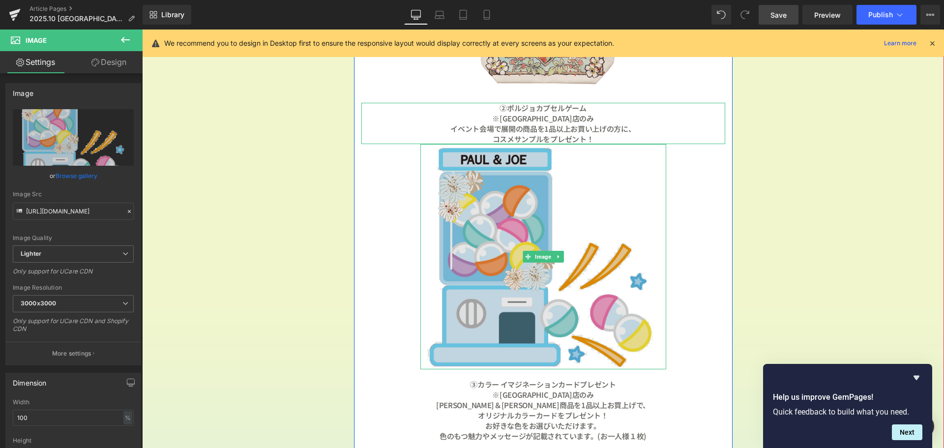
scroll to position [2437, 795]
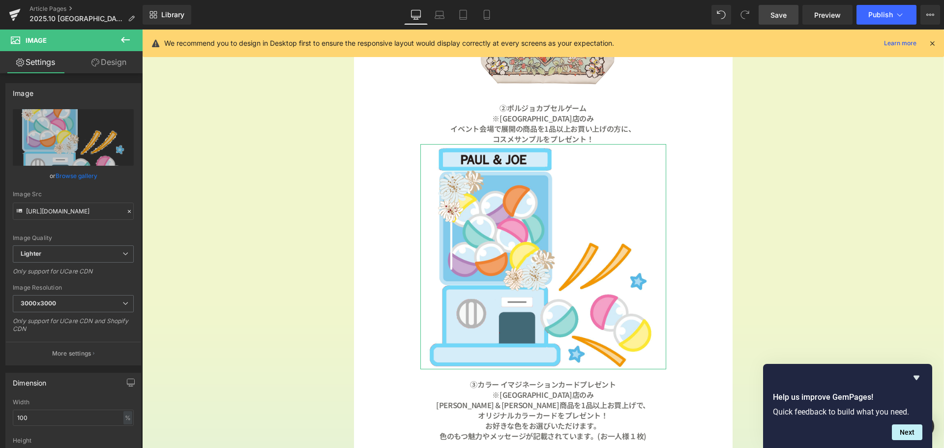
drag, startPoint x: 118, startPoint y: 58, endPoint x: 97, endPoint y: 96, distance: 44.0
click at [118, 58] on link "Design" at bounding box center [108, 62] width 71 height 22
click at [0, 0] on div "Spacing" at bounding box center [0, 0] width 0 height 0
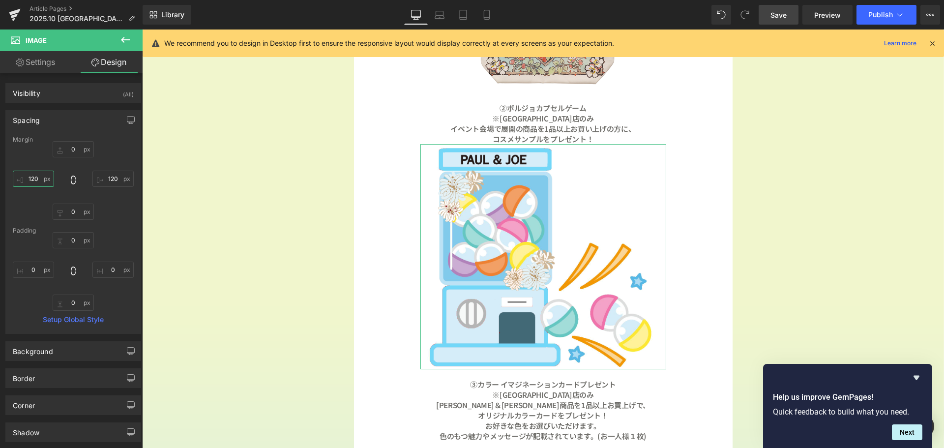
click at [44, 181] on input "120" at bounding box center [33, 179] width 41 height 16
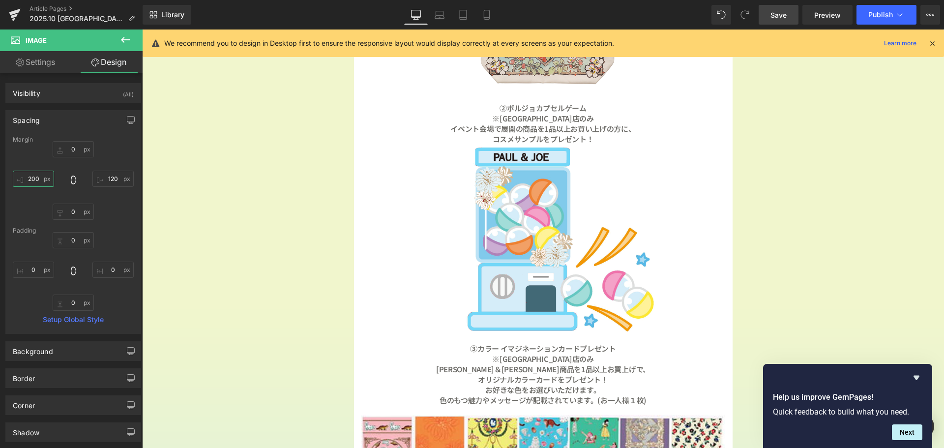
scroll to position [2400, 795]
click at [119, 183] on input "120" at bounding box center [112, 179] width 41 height 16
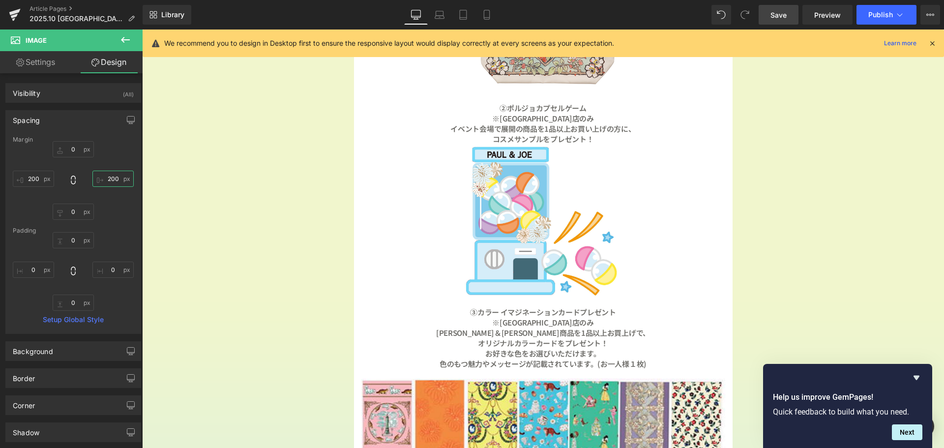
scroll to position [2364, 795]
click at [71, 150] on input "0" at bounding box center [73, 149] width 41 height 16
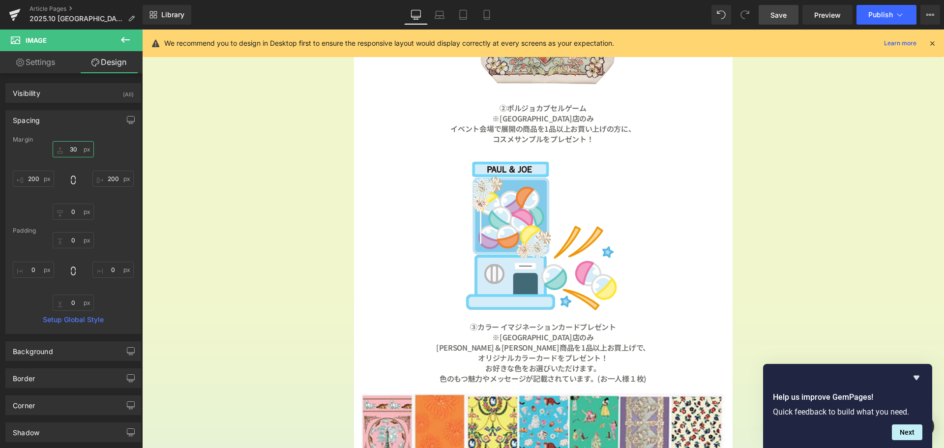
scroll to position [2379, 795]
click at [78, 214] on input "0" at bounding box center [73, 212] width 41 height 16
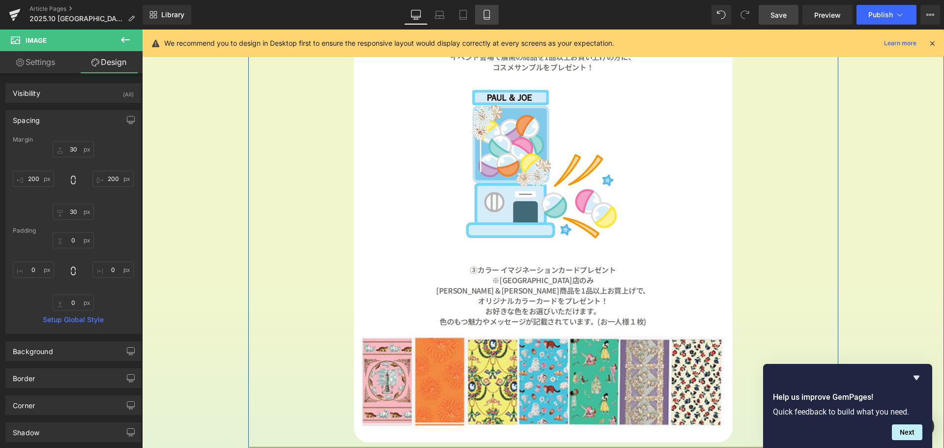
click at [488, 11] on icon at bounding box center [487, 15] width 10 height 10
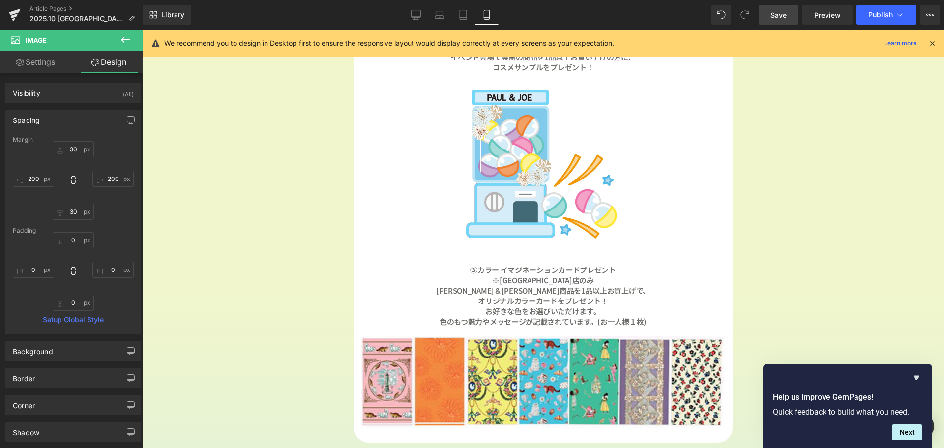
scroll to position [1372, 0]
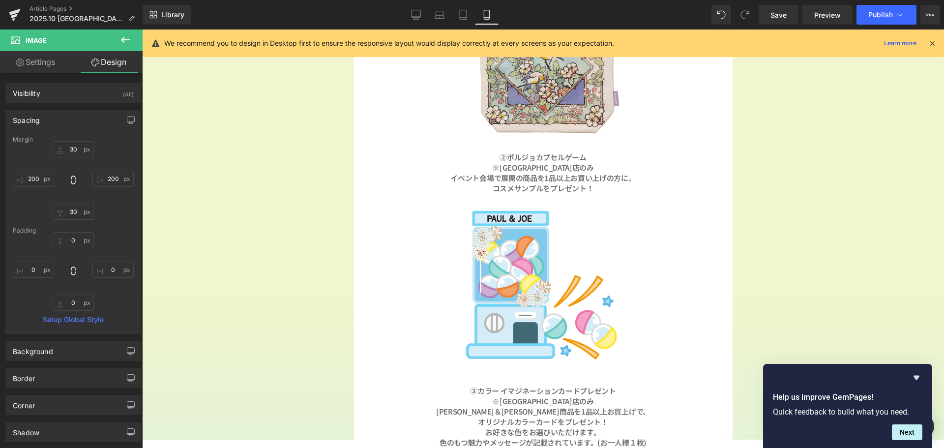
drag, startPoint x: 781, startPoint y: 12, endPoint x: 717, endPoint y: 22, distance: 64.7
click at [781, 12] on span "Save" at bounding box center [778, 15] width 16 height 10
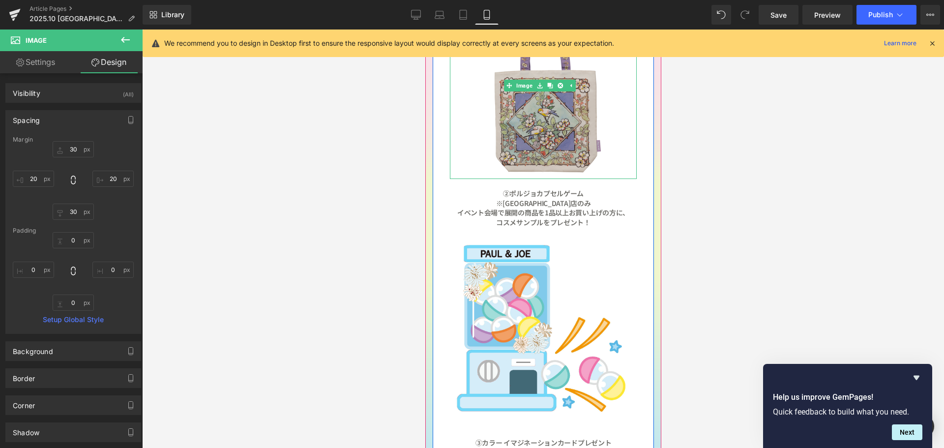
scroll to position [836, 0]
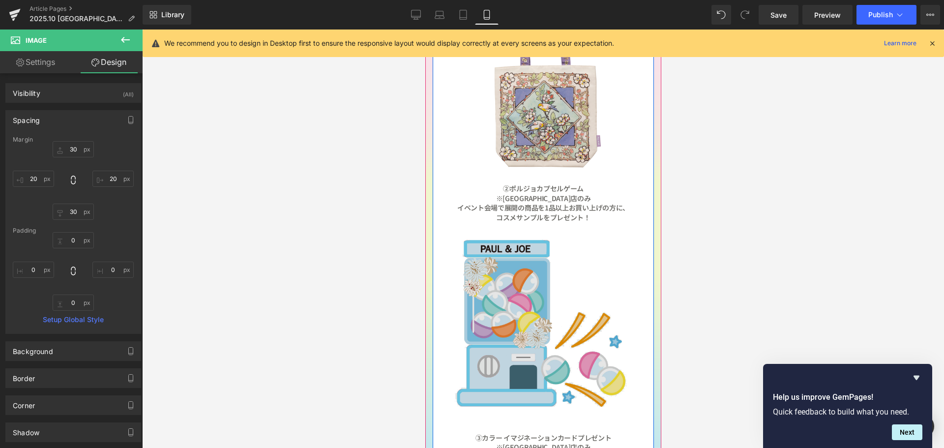
click at [540, 287] on img at bounding box center [542, 322] width 187 height 171
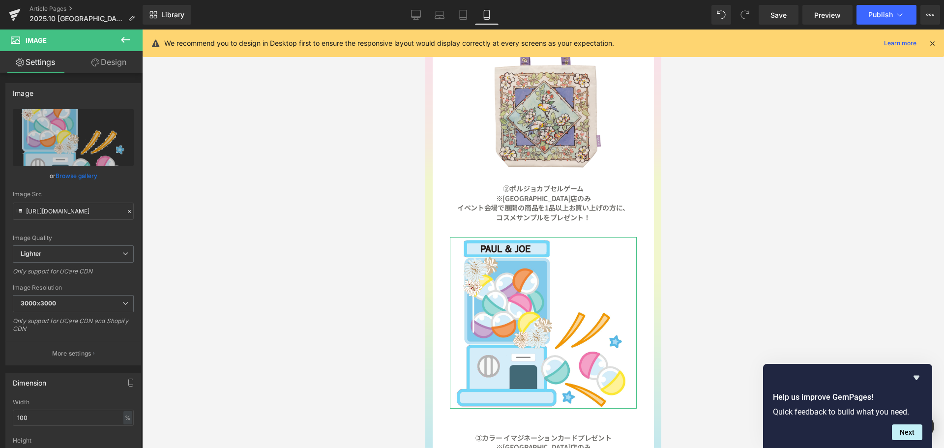
click at [110, 64] on link "Design" at bounding box center [108, 62] width 71 height 22
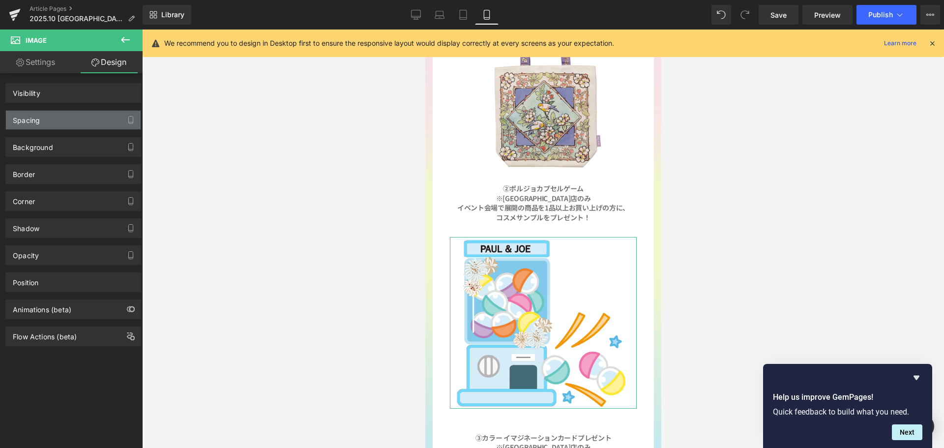
click at [69, 118] on div "Spacing" at bounding box center [73, 120] width 135 height 19
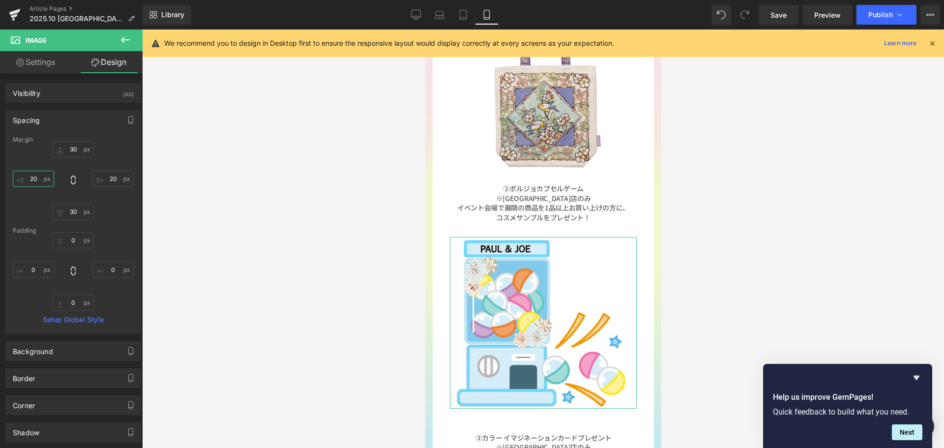
click at [40, 182] on input "20" at bounding box center [33, 179] width 41 height 16
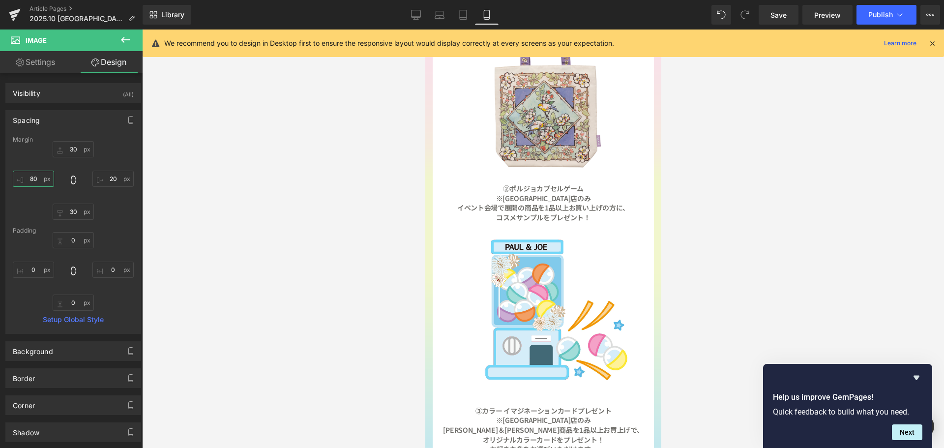
scroll to position [2041, 229]
click at [114, 181] on input "20" at bounding box center [112, 179] width 41 height 16
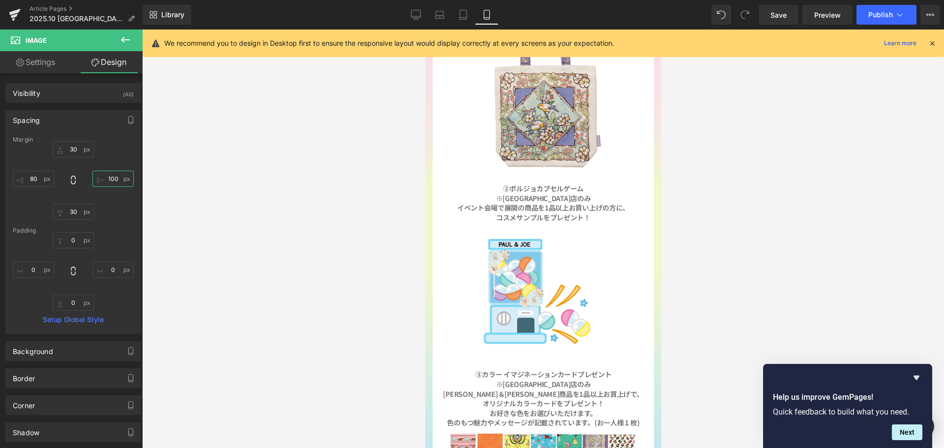
scroll to position [2005, 229]
click at [41, 178] on input "80" at bounding box center [33, 179] width 41 height 16
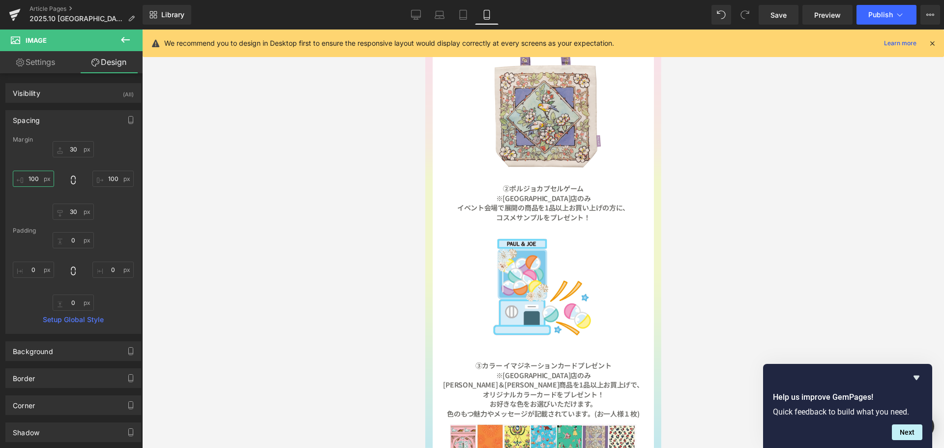
scroll to position [1996, 229]
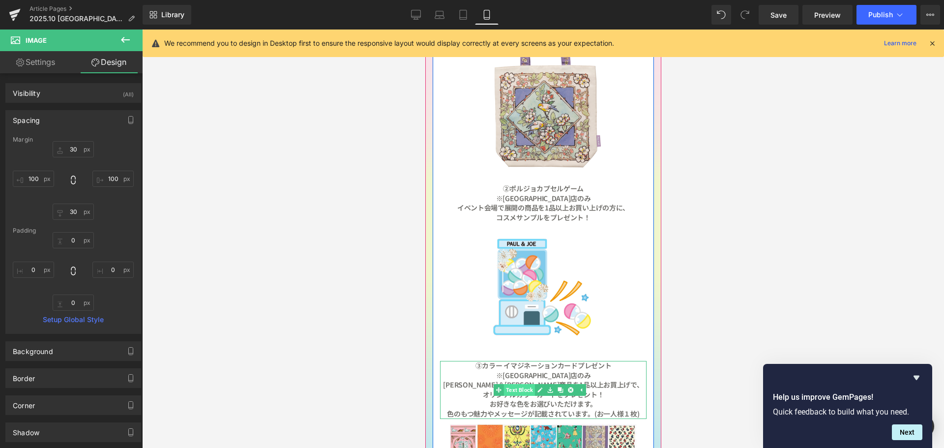
click at [526, 384] on span "Text Block" at bounding box center [518, 390] width 31 height 12
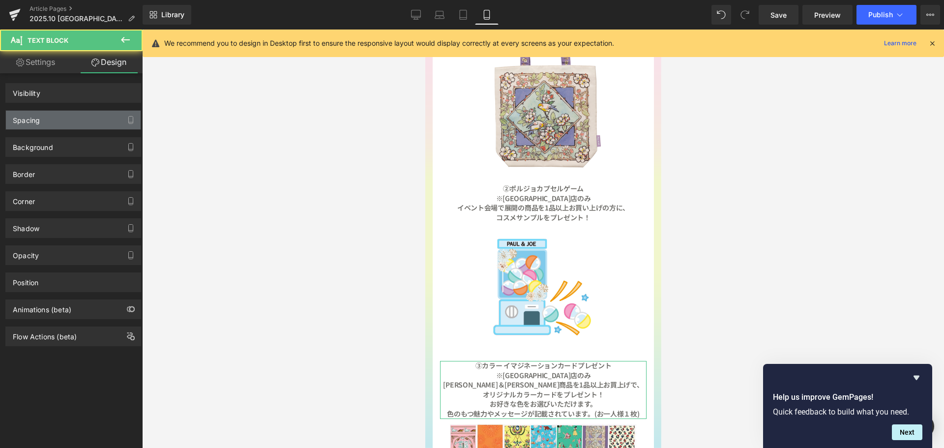
click at [96, 114] on div "Spacing" at bounding box center [73, 120] width 135 height 19
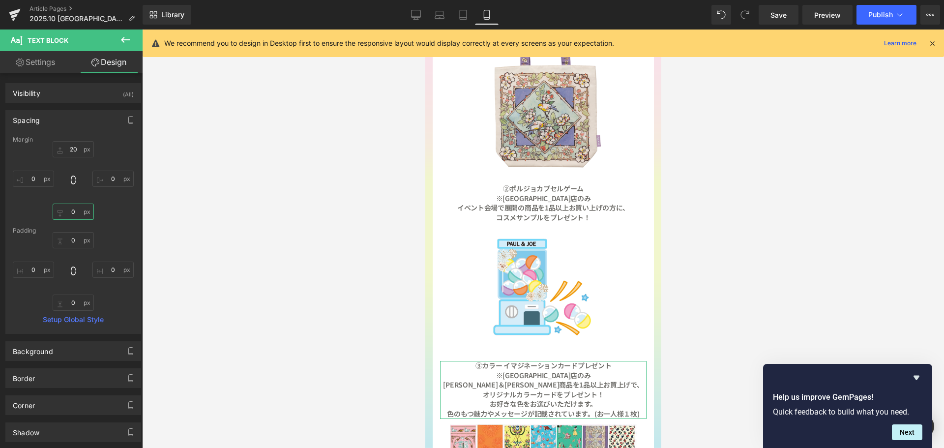
click at [78, 216] on input "0" at bounding box center [73, 212] width 41 height 16
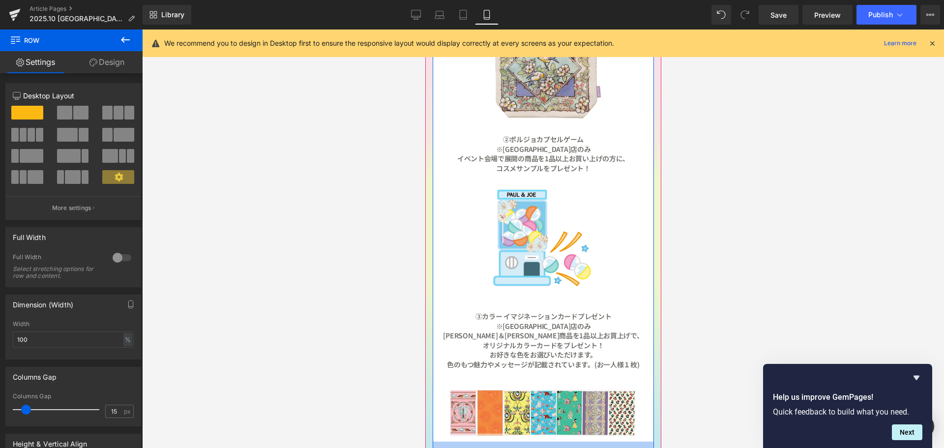
scroll to position [2028, 229]
drag, startPoint x: 510, startPoint y: 393, endPoint x: 508, endPoint y: 410, distance: 17.4
click at [508, 442] on div "45px" at bounding box center [542, 453] width 221 height 22
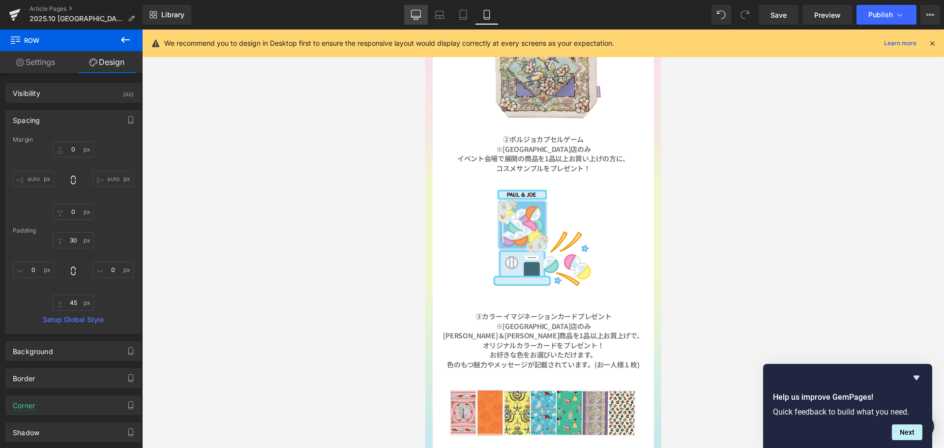
click at [415, 14] on icon at bounding box center [416, 15] width 10 height 10
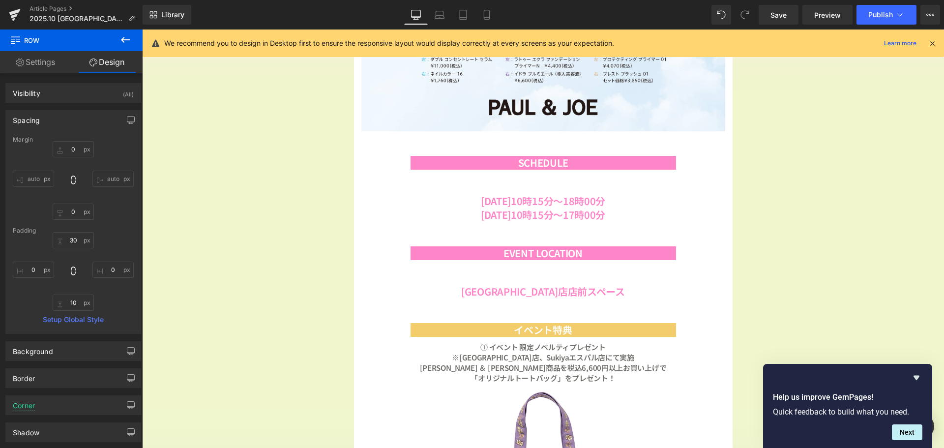
scroll to position [5, 5]
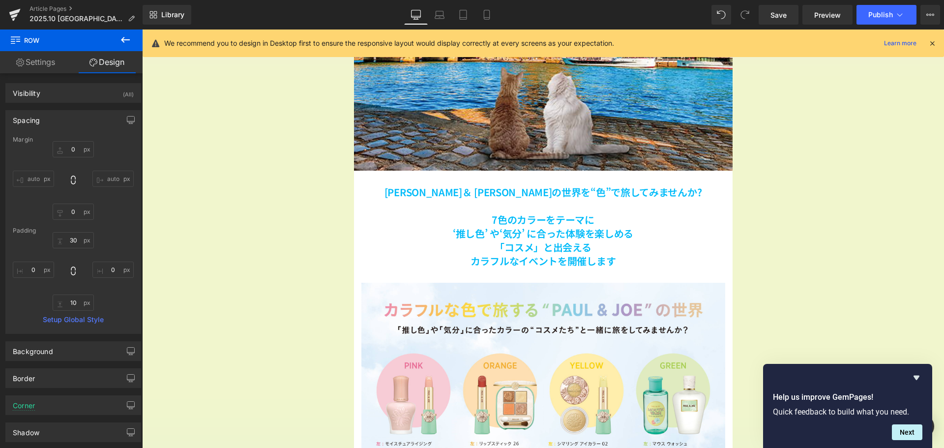
click at [490, 8] on link "Mobile" at bounding box center [487, 15] width 24 height 20
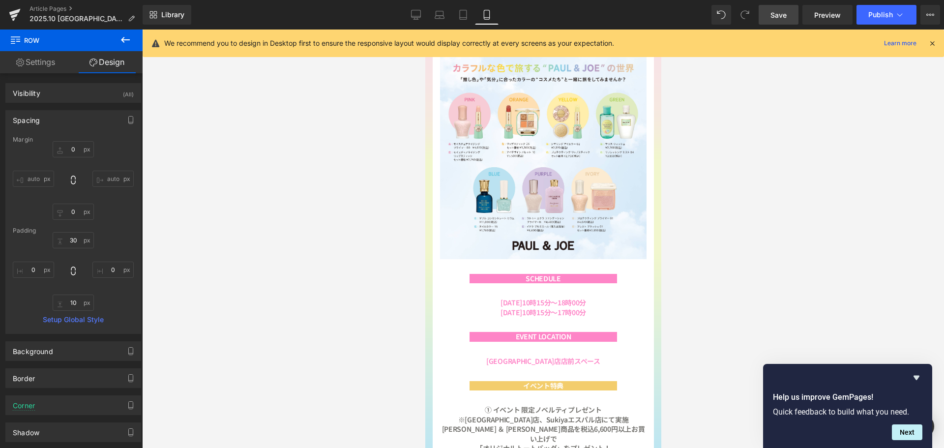
click at [778, 15] on span "Save" at bounding box center [778, 15] width 16 height 10
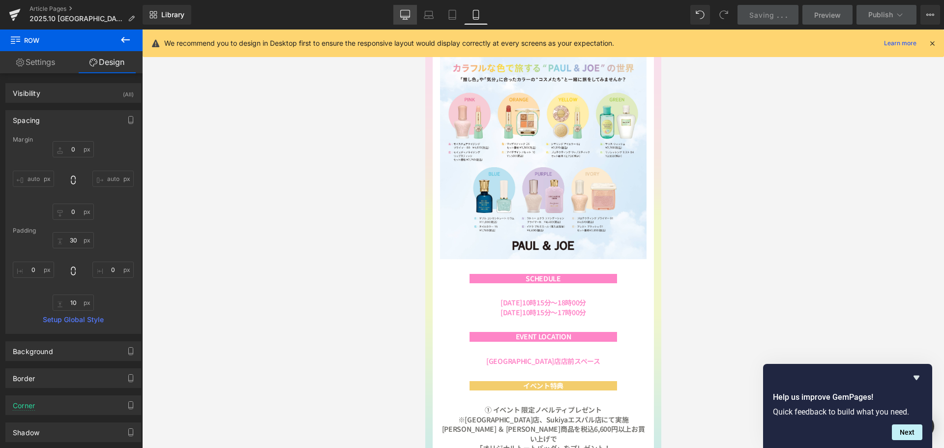
click at [411, 16] on link "Desktop" at bounding box center [405, 15] width 24 height 20
